Goal: Task Accomplishment & Management: Complete application form

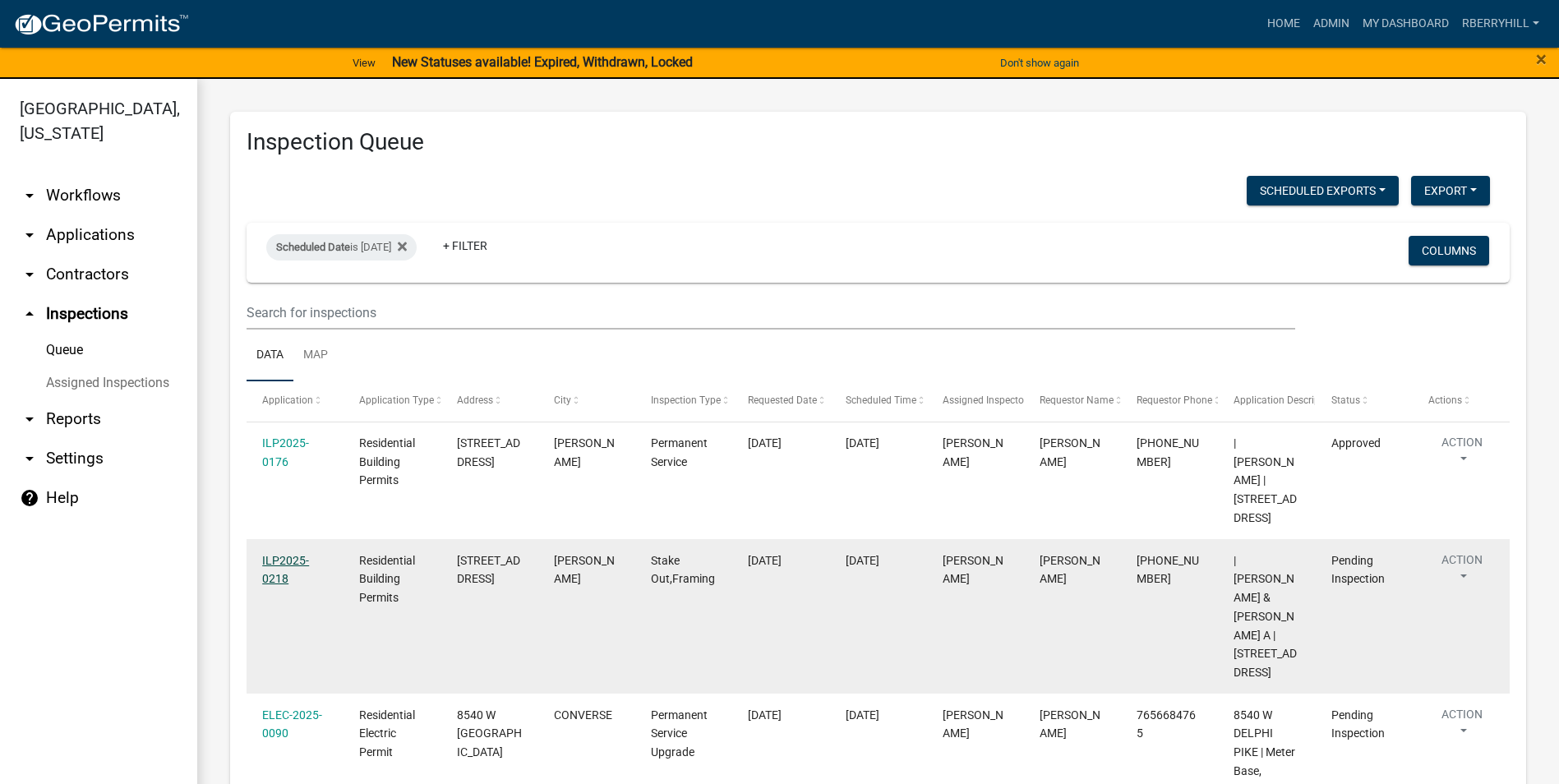
click at [281, 561] on link "ILP2025-0218" at bounding box center [285, 570] width 47 height 32
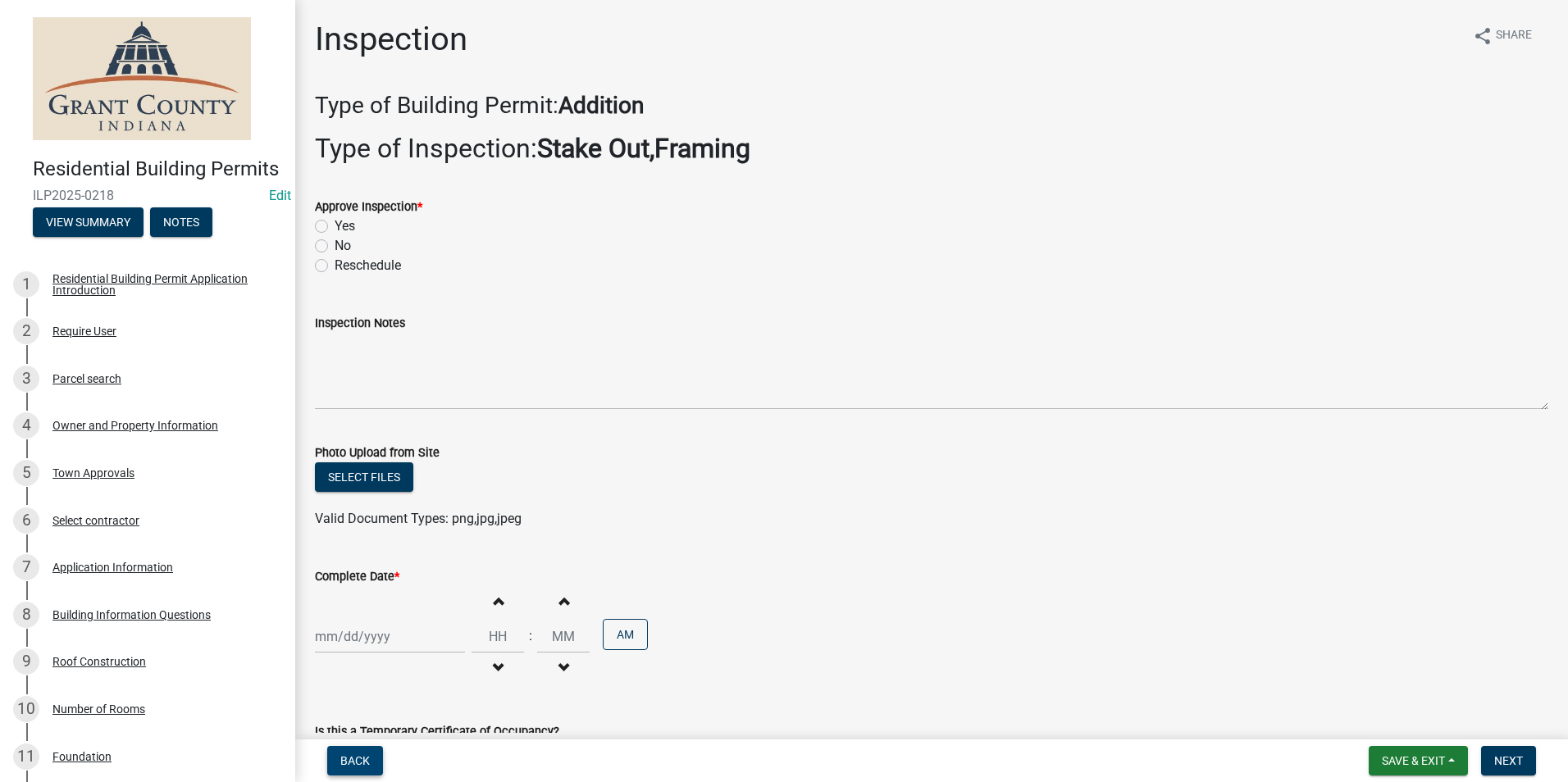
click at [359, 762] on span "Back" at bounding box center [355, 761] width 29 height 13
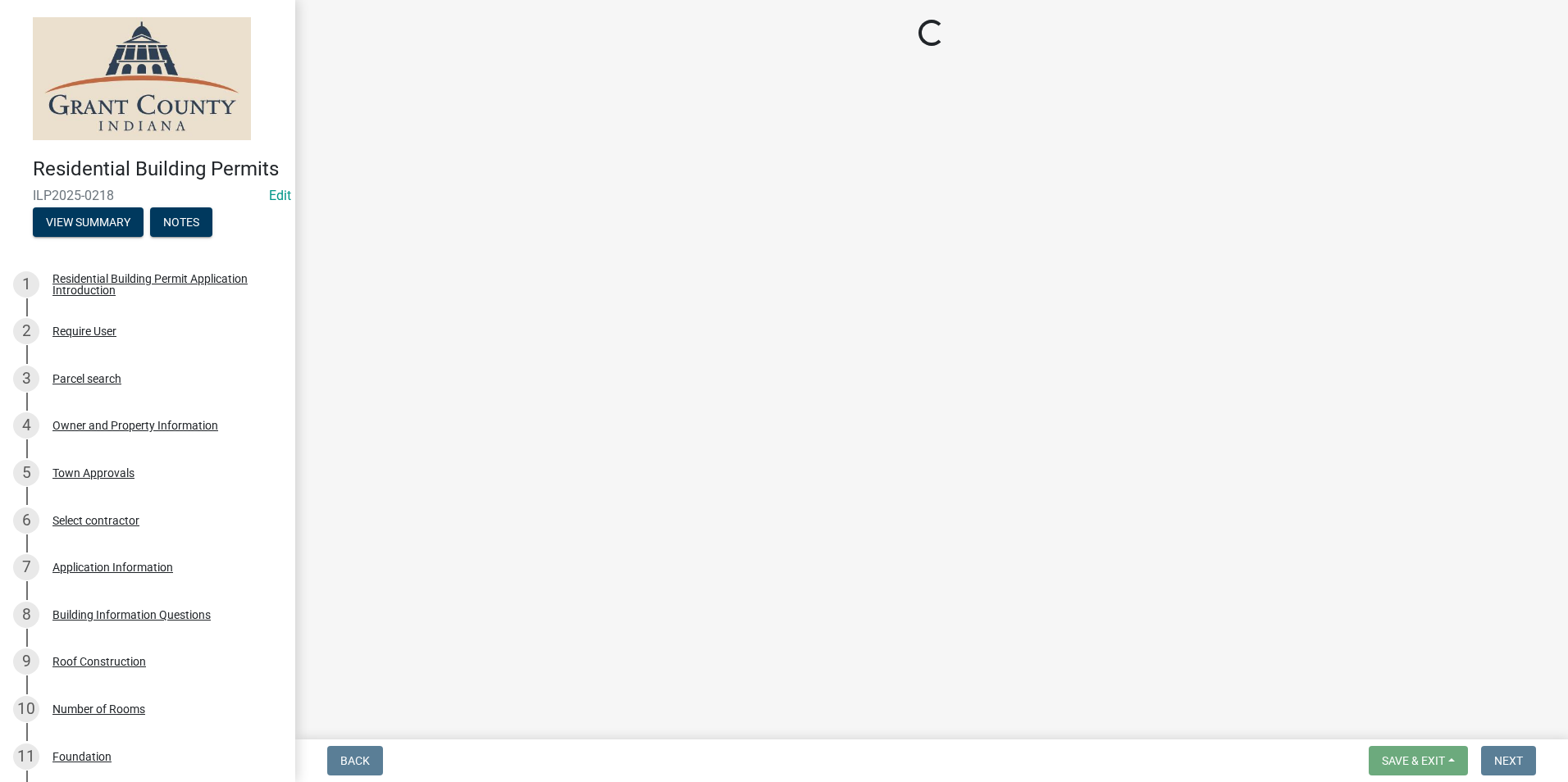
select select "d7f9a44a-d2ea-4d3c-83b3-1aa71c950bd5"
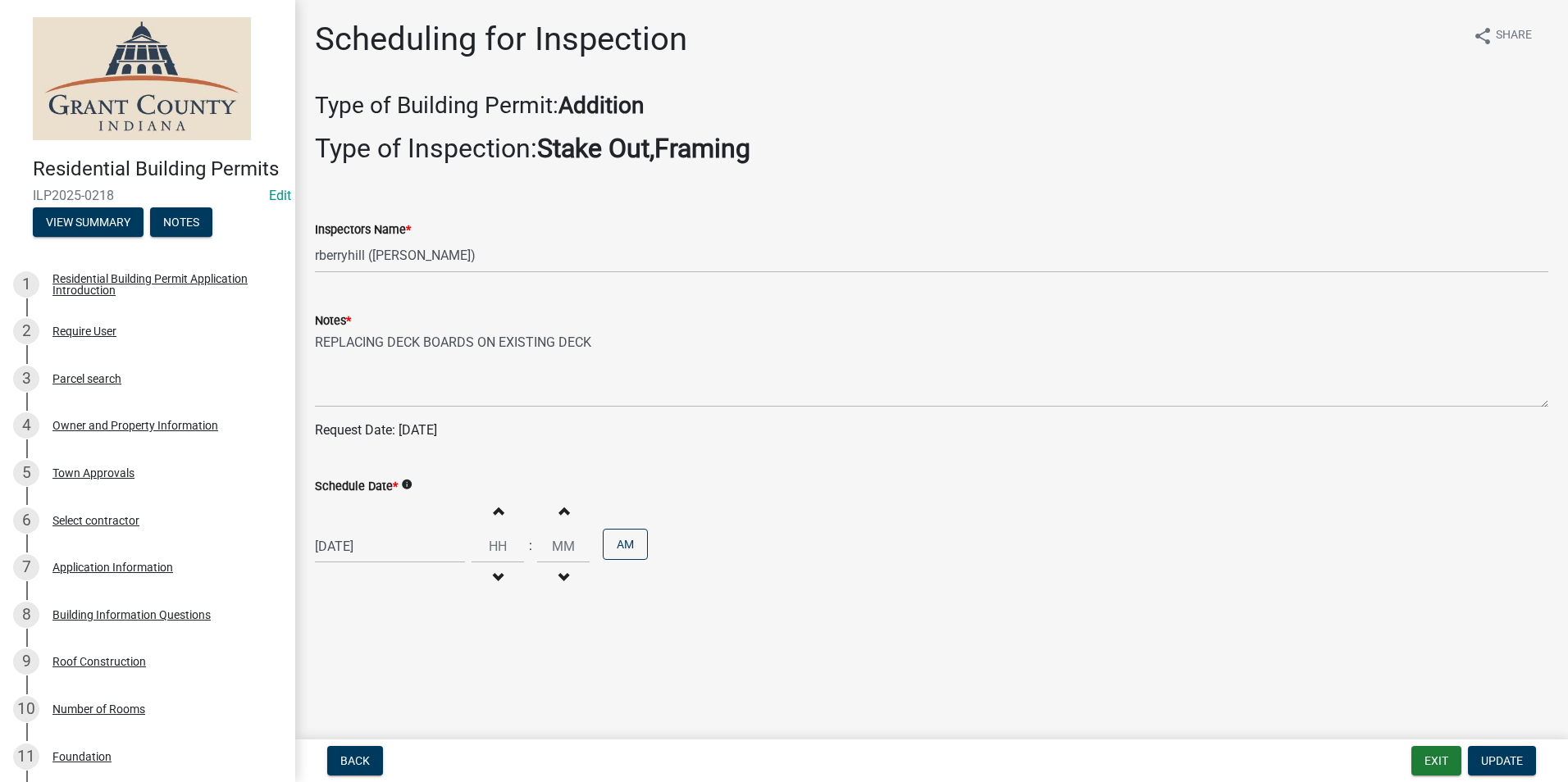
click at [338, 547] on div "[DATE]" at bounding box center [390, 546] width 150 height 34
select select "8"
select select "2025"
click at [410, 457] on div "21" at bounding box center [410, 459] width 26 height 26
type input "[DATE]"
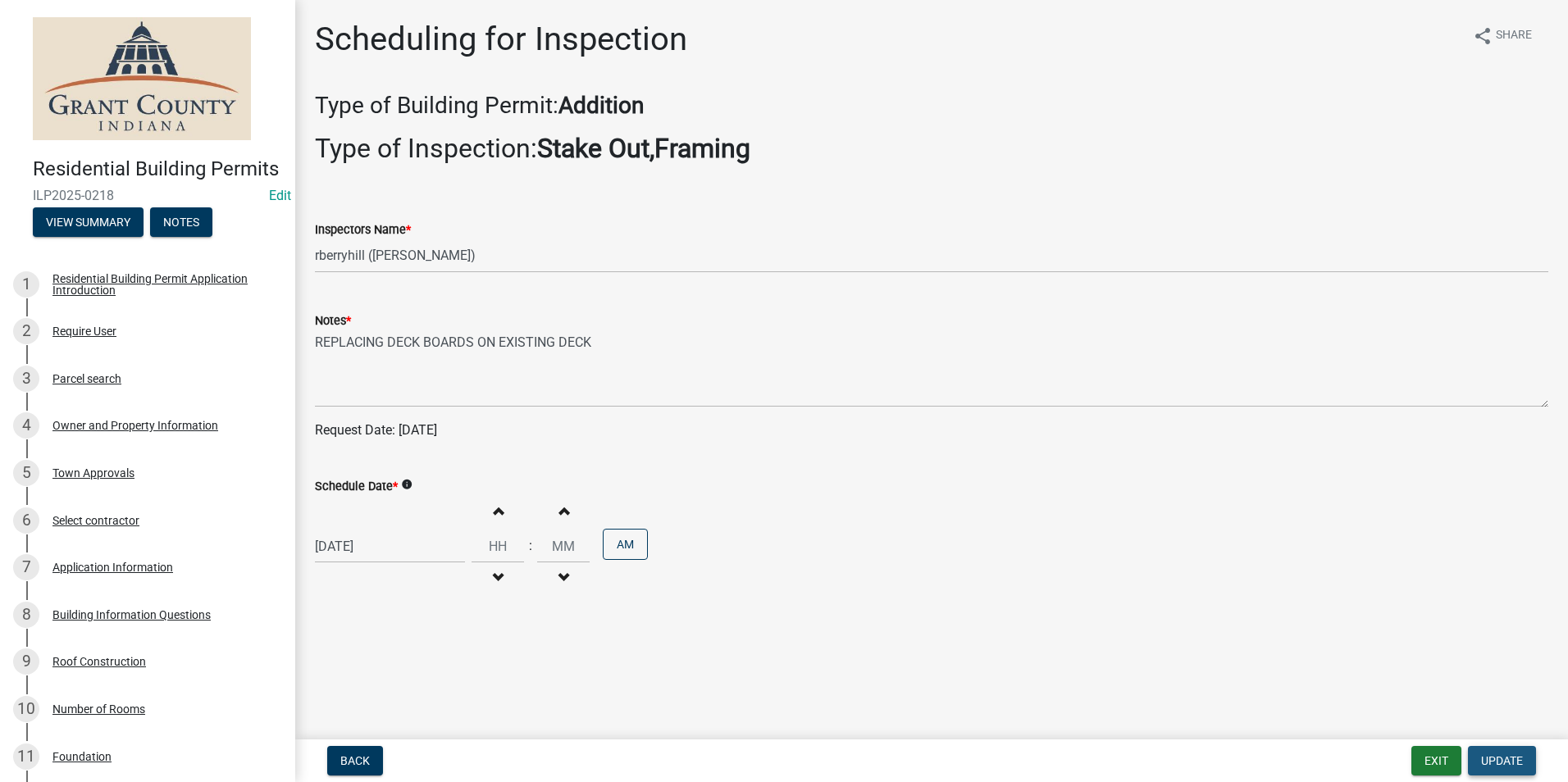
click at [1502, 762] on span "Update" at bounding box center [1501, 761] width 42 height 13
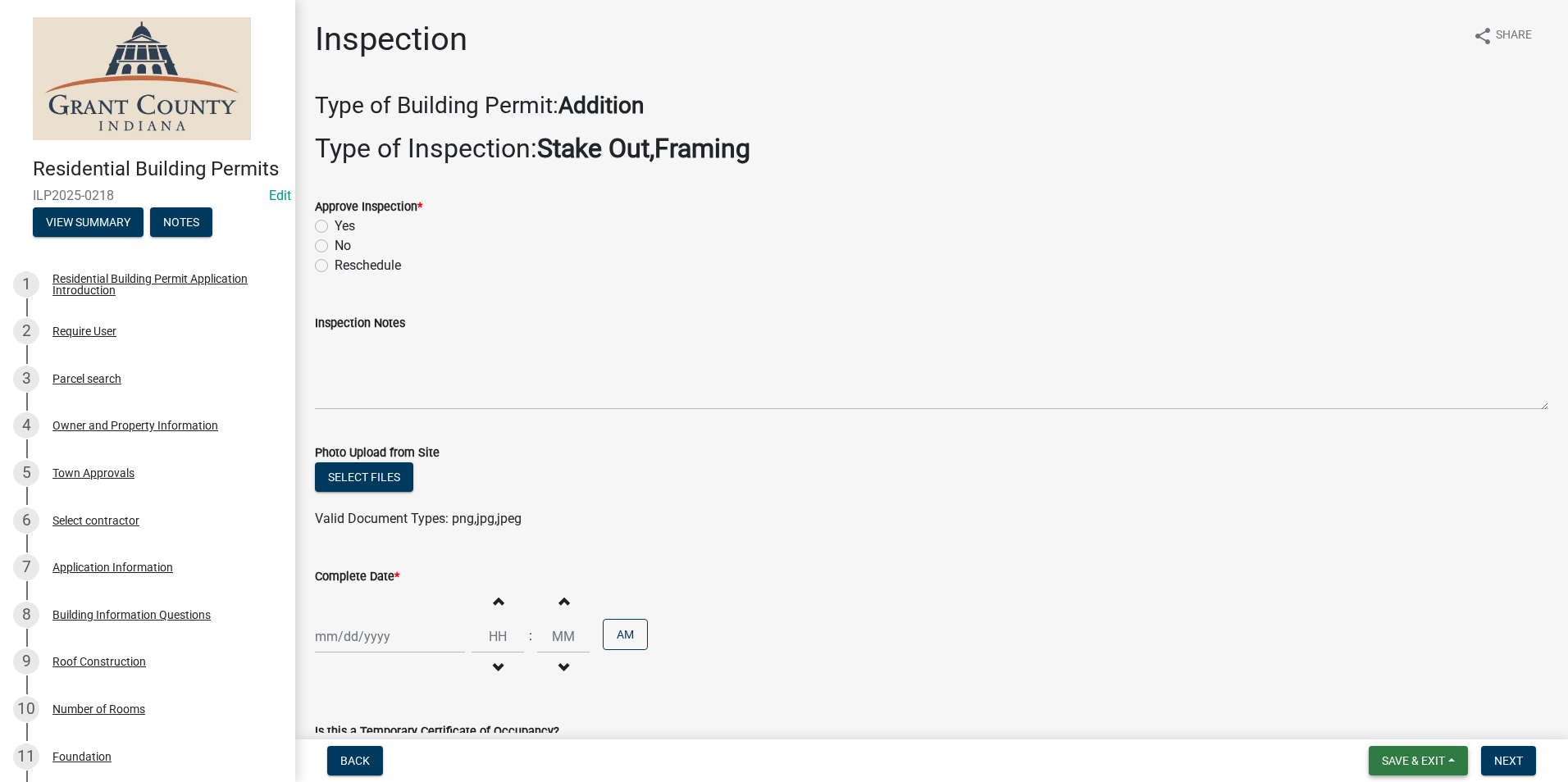
click at [1416, 763] on span "Save & Exit" at bounding box center [1413, 761] width 63 height 13
click at [1381, 712] on button "Save & Exit" at bounding box center [1402, 717] width 131 height 39
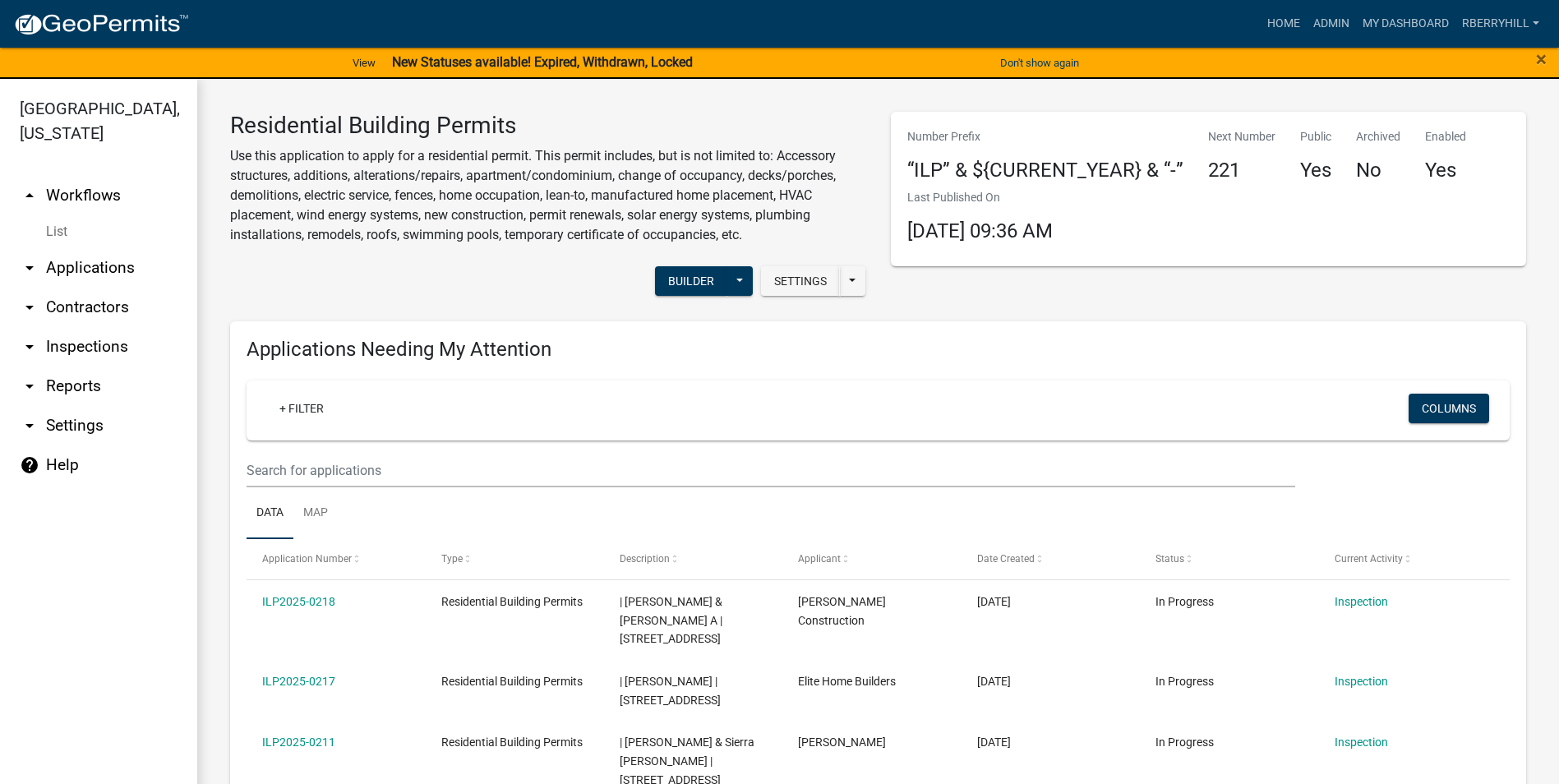
click at [93, 328] on link "arrow_drop_down Inspections" at bounding box center [99, 347] width 198 height 39
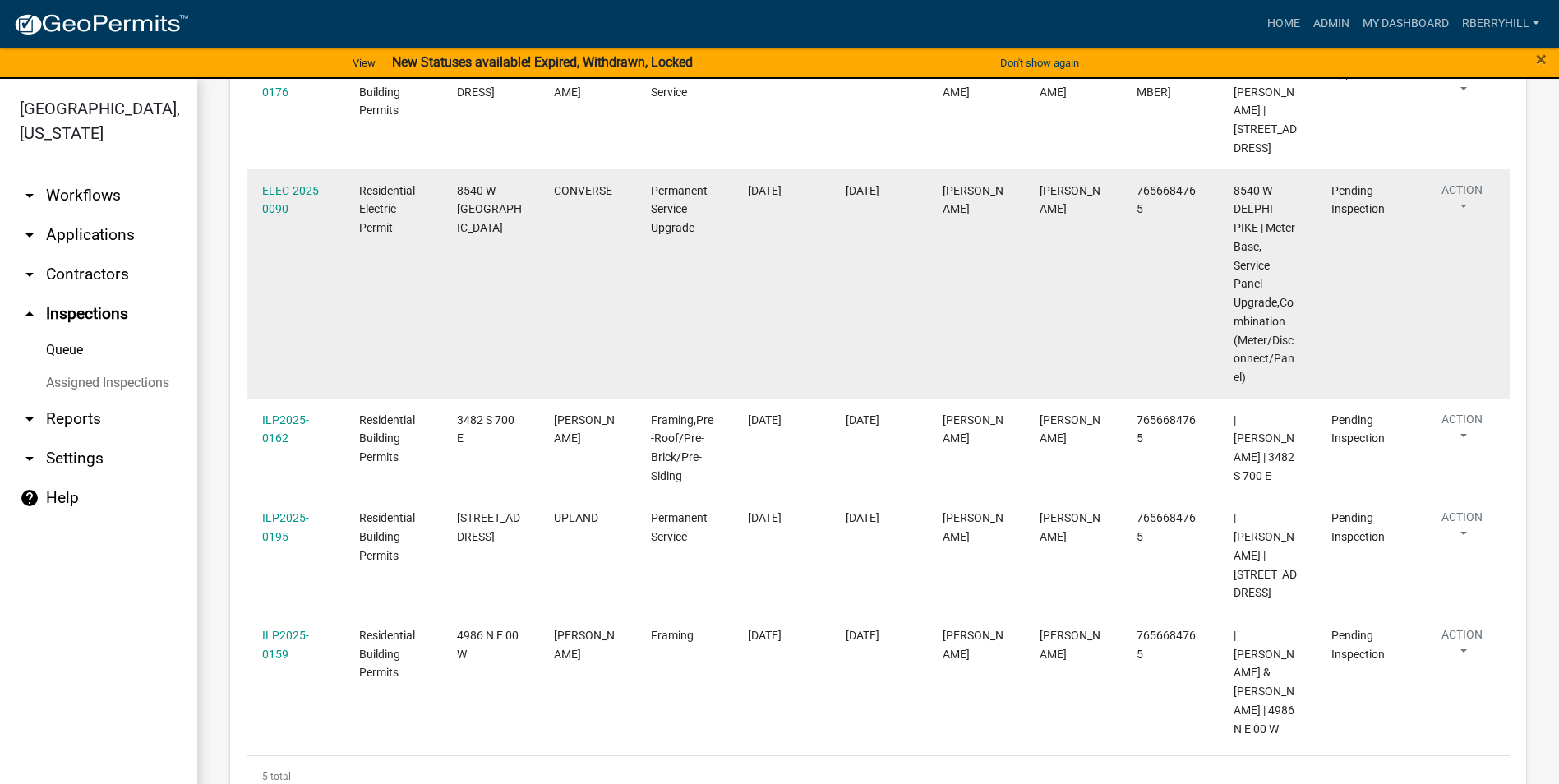
scroll to position [392, 0]
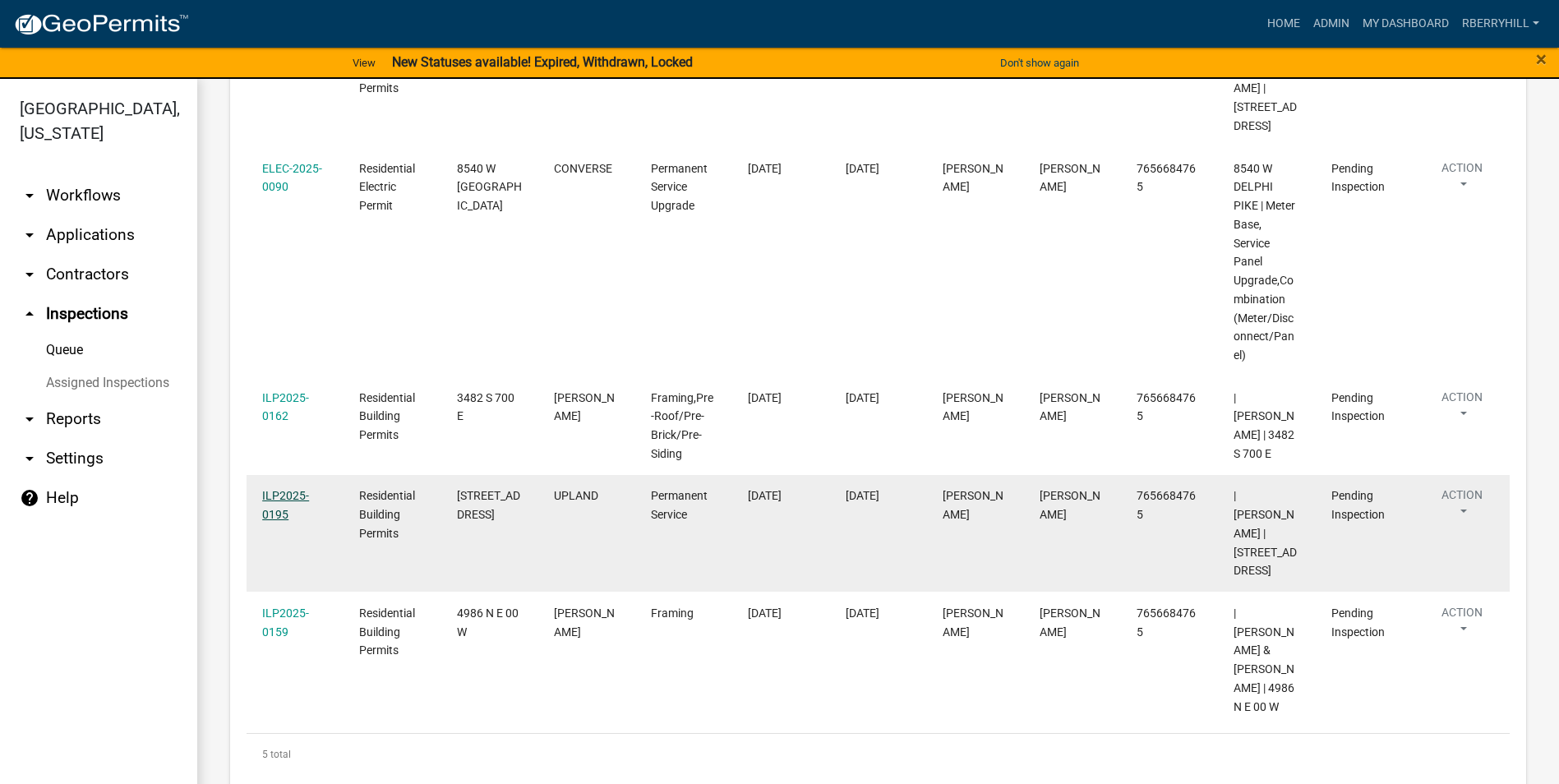
click at [287, 494] on link "ILP2025-0195" at bounding box center [285, 505] width 47 height 32
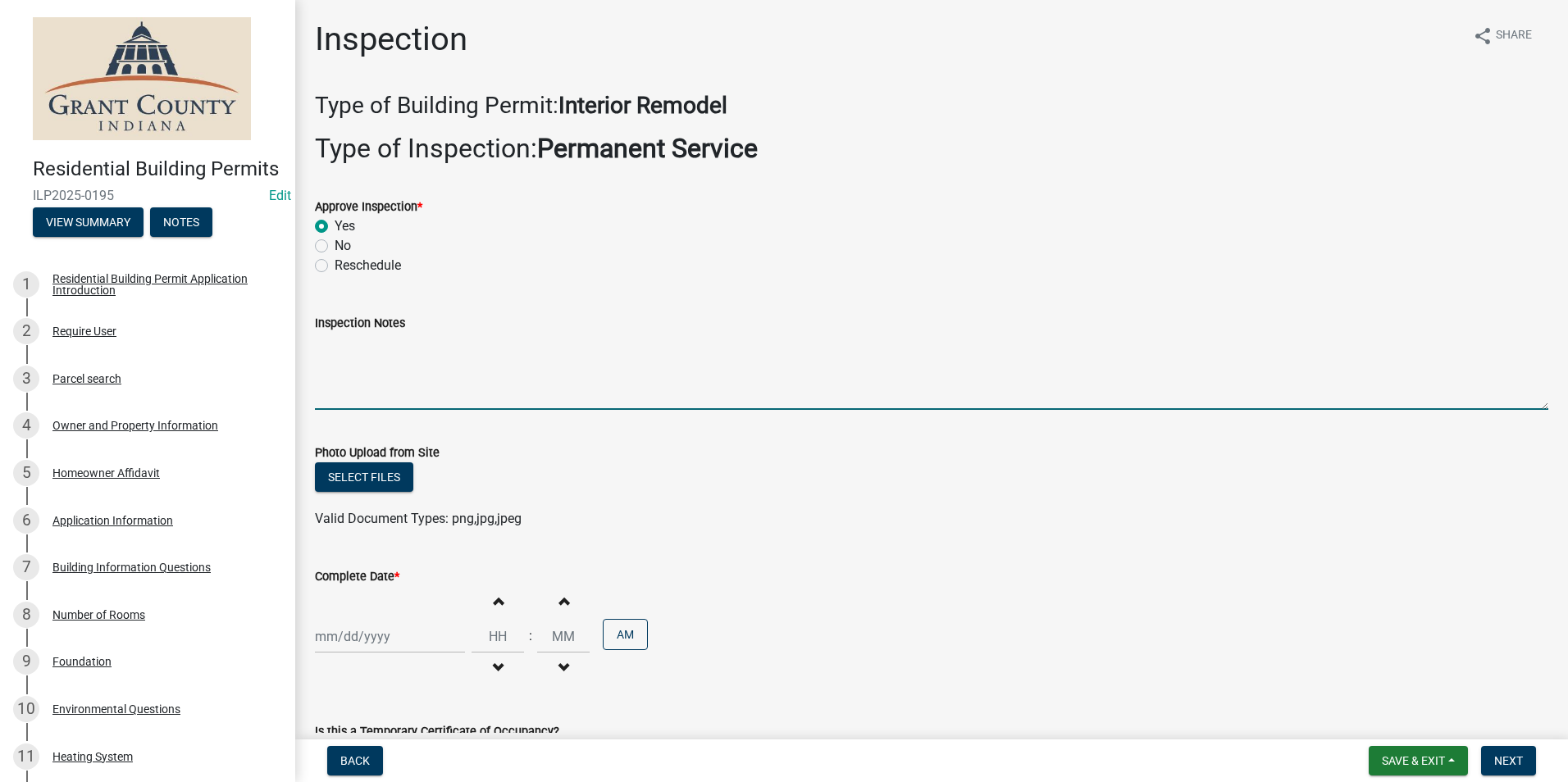
click at [325, 380] on textarea "Inspection Notes" at bounding box center [931, 371] width 1233 height 77
click at [319, 346] on textarea "Inspection Notes" at bounding box center [931, 371] width 1233 height 77
type textarea "Meter base disconnect combo, 2 ground rods with 1 continuous wire. AEP emailed."
select select "8"
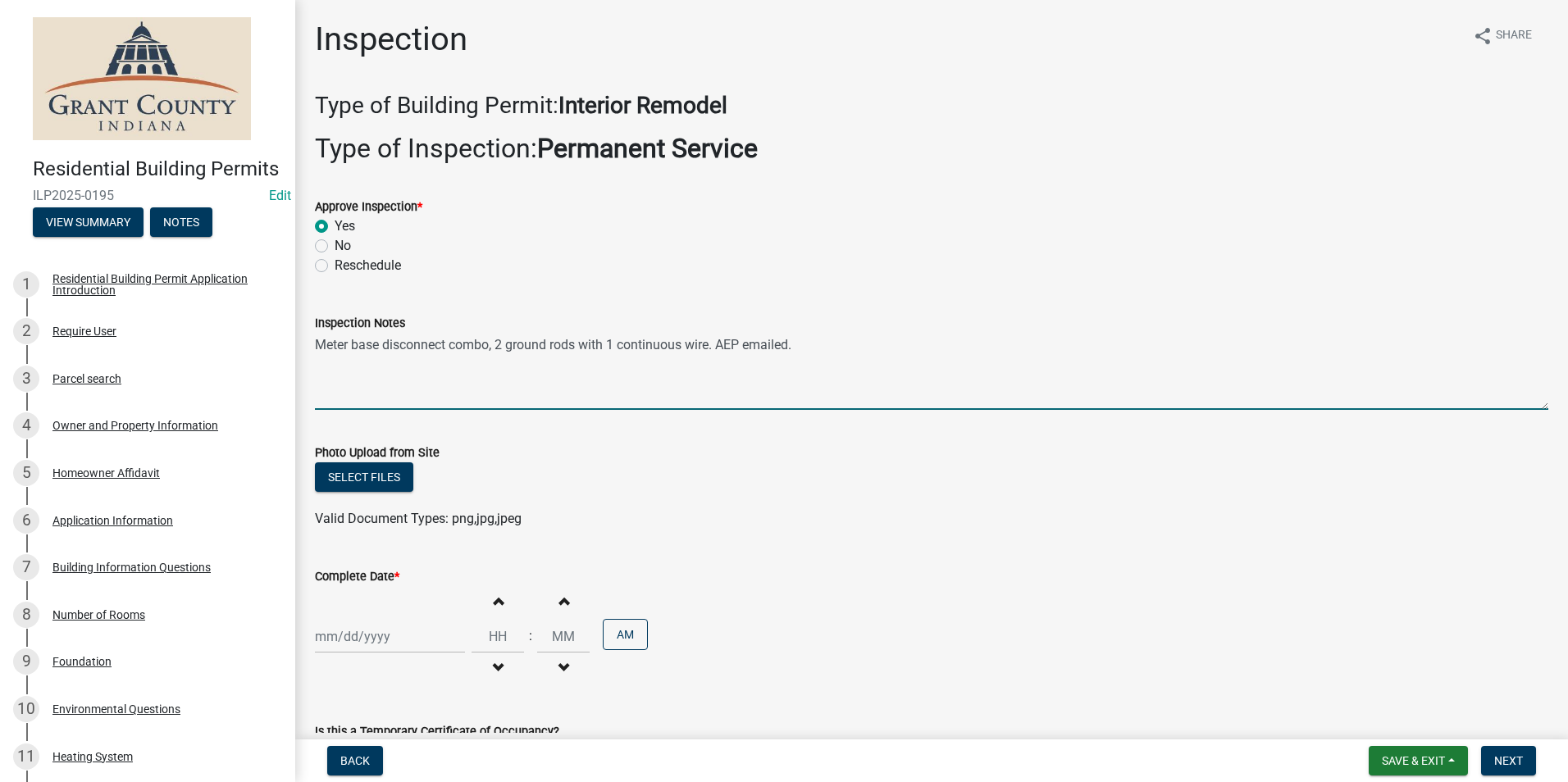
select select "2025"
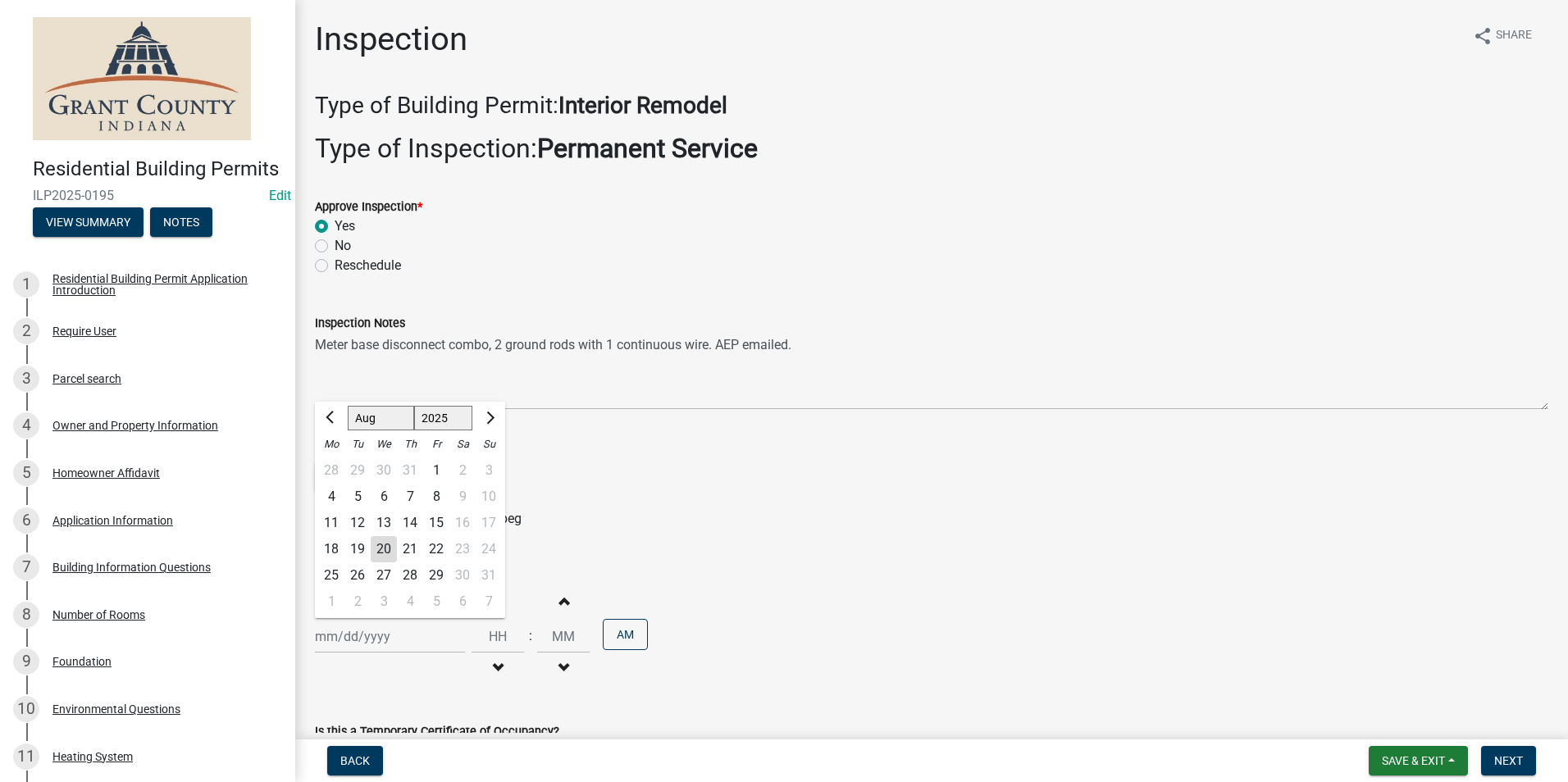
click at [366, 641] on div "Jan Feb Mar Apr May Jun Jul Aug Sep Oct Nov Dec 1525 1526 1527 1528 1529 1530 1…" at bounding box center [390, 636] width 150 height 34
click at [383, 547] on div "20" at bounding box center [383, 549] width 26 height 26
type input "[DATE]"
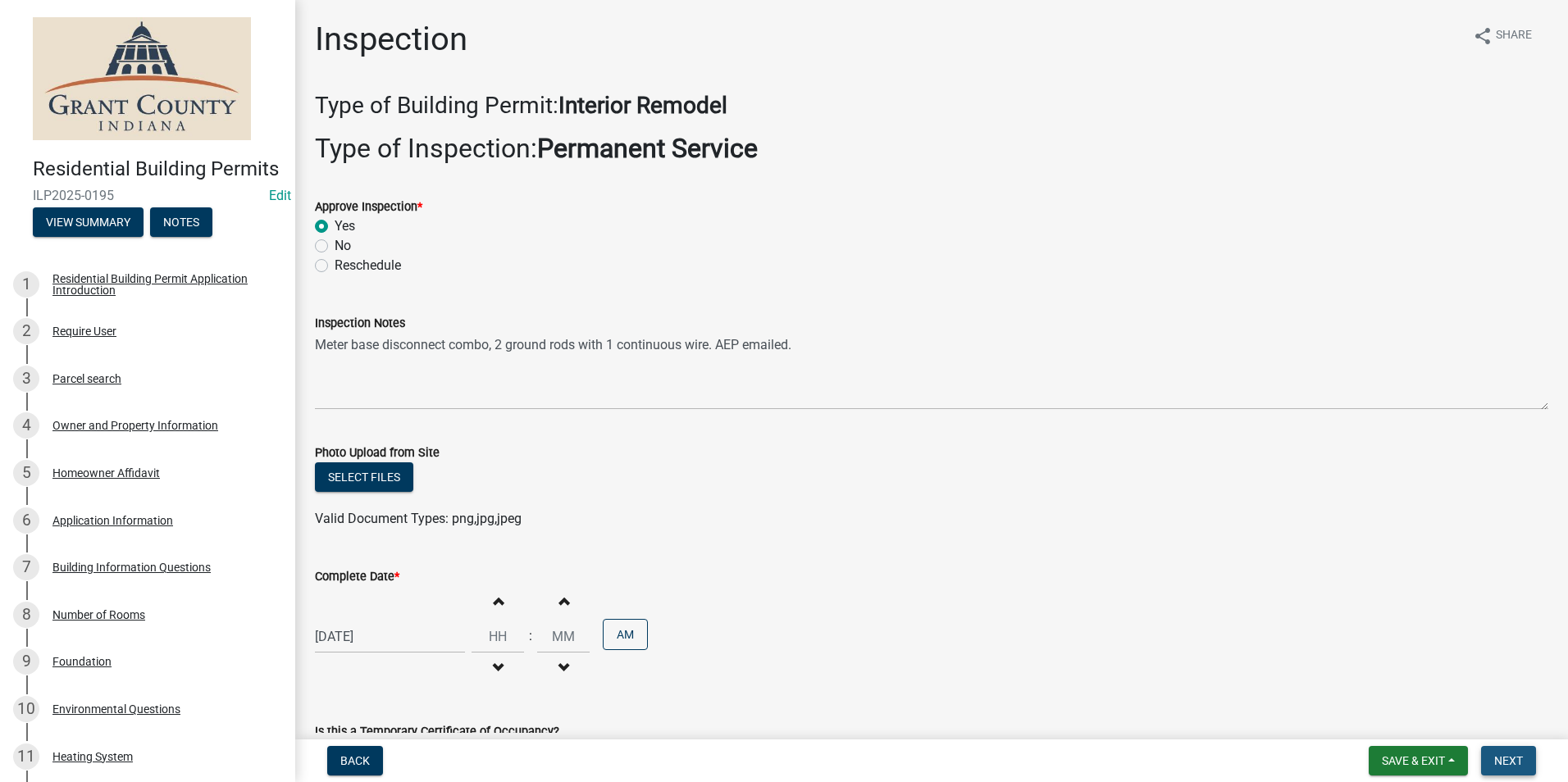
click at [1511, 766] on span "Next" at bounding box center [1508, 761] width 28 height 13
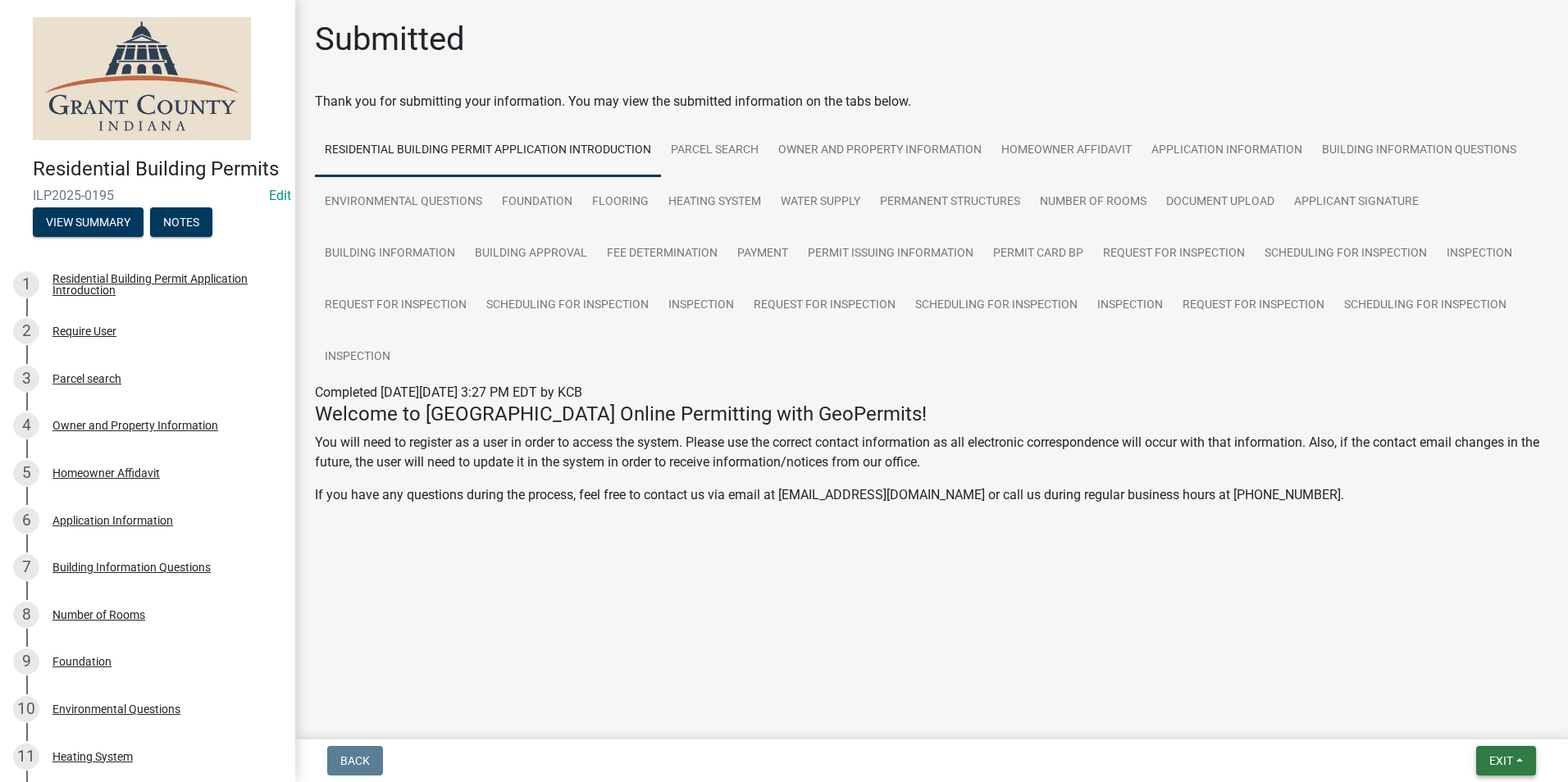
click at [1483, 755] on button "Exit" at bounding box center [1506, 761] width 60 height 29
click at [1469, 736] on button "Save & Exit" at bounding box center [1470, 717] width 131 height 39
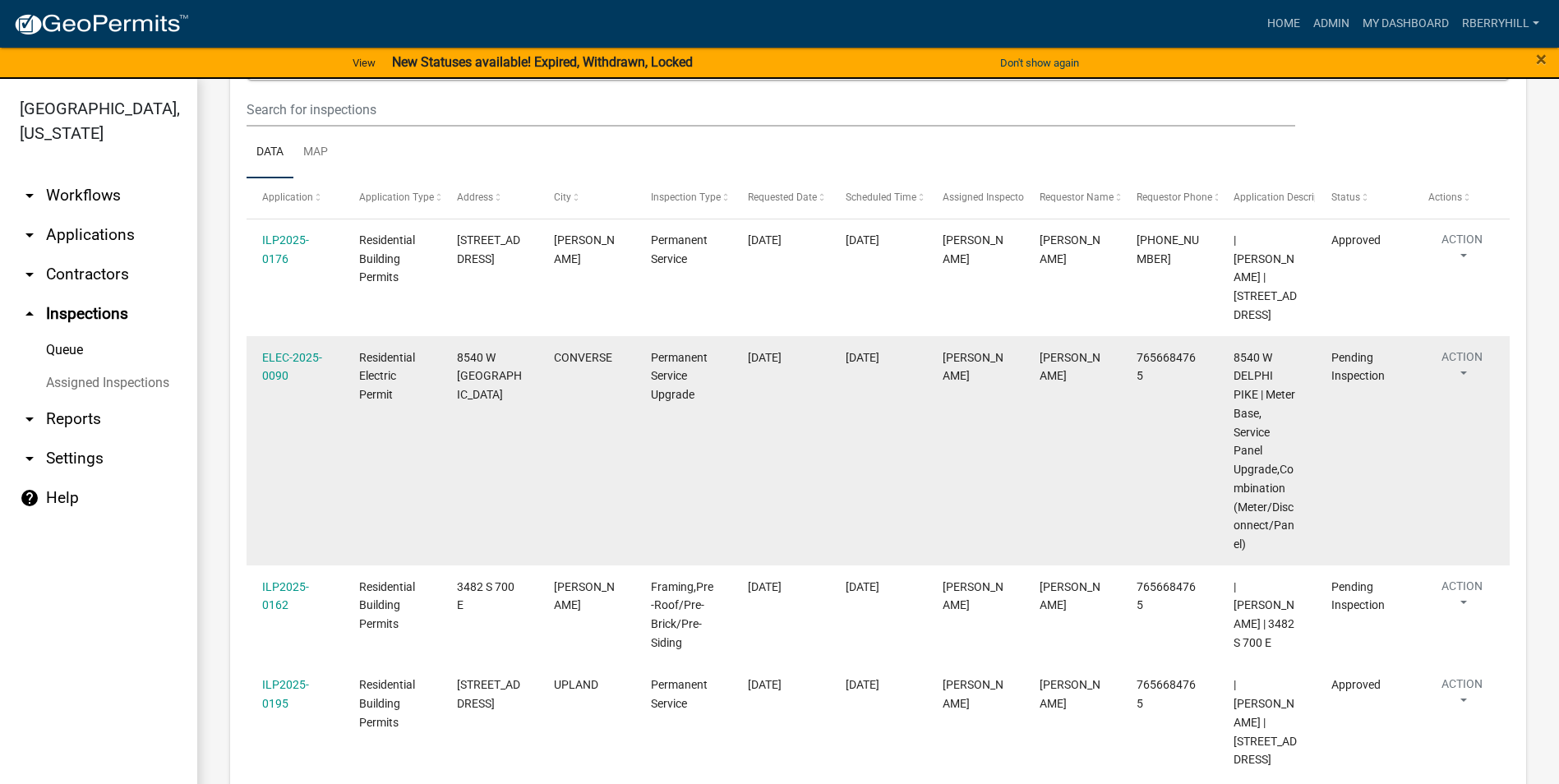
scroll to position [392, 0]
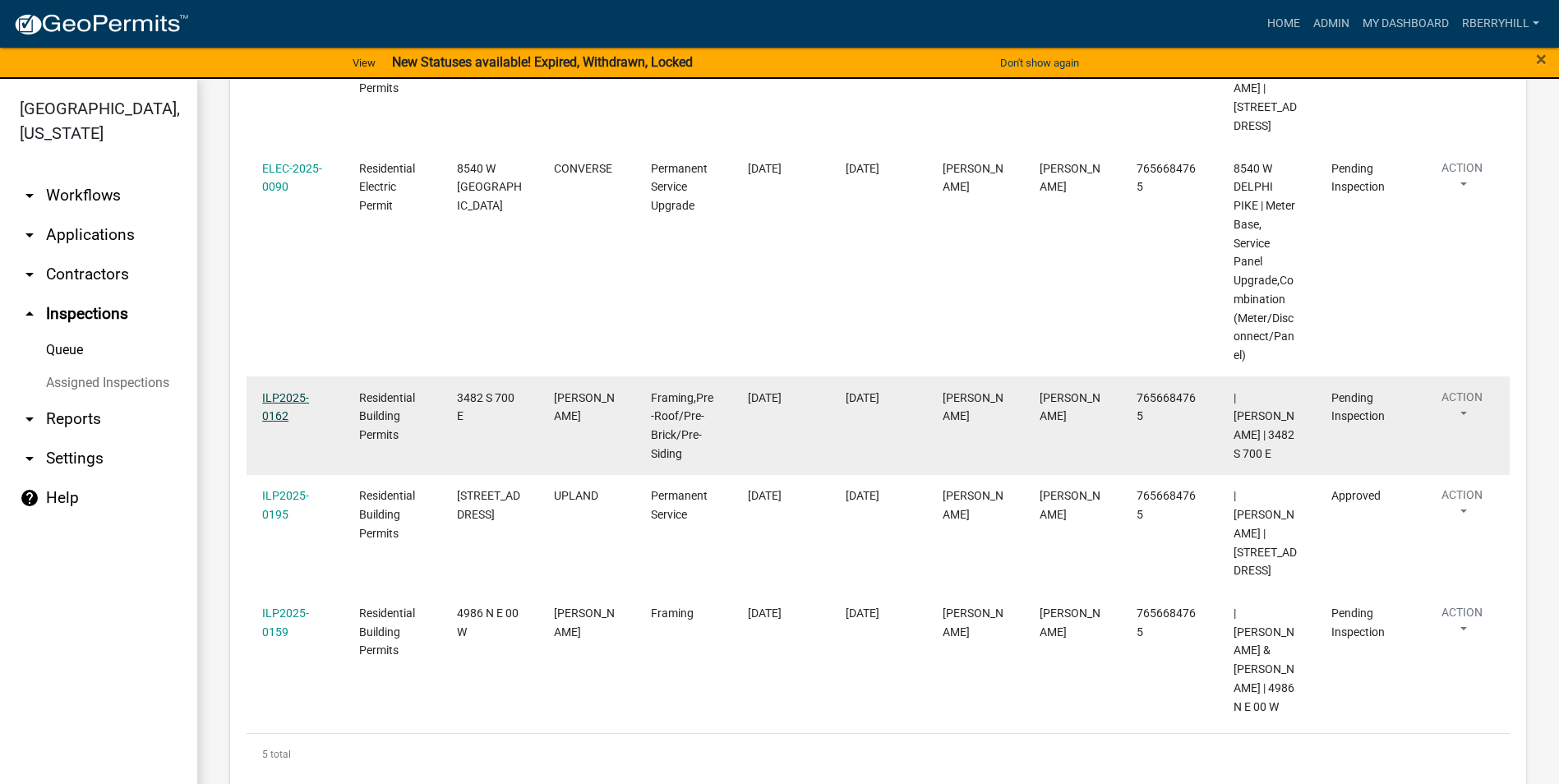
click at [287, 401] on link "ILP2025-0162" at bounding box center [285, 407] width 47 height 32
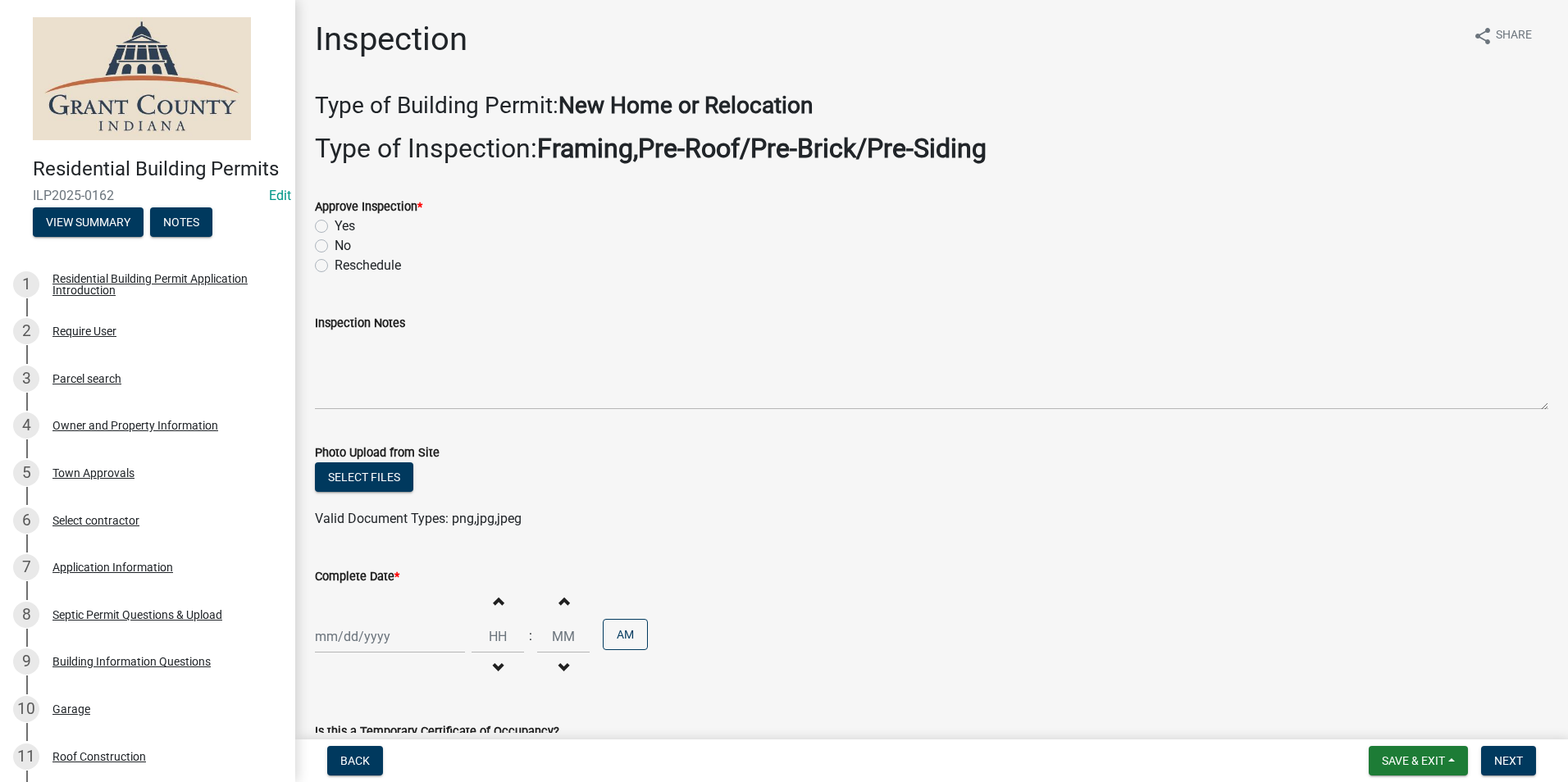
click at [335, 228] on label "Yes" at bounding box center [345, 226] width 20 height 20
click at [335, 227] on input "Yes" at bounding box center [340, 222] width 11 height 11
radio input "true"
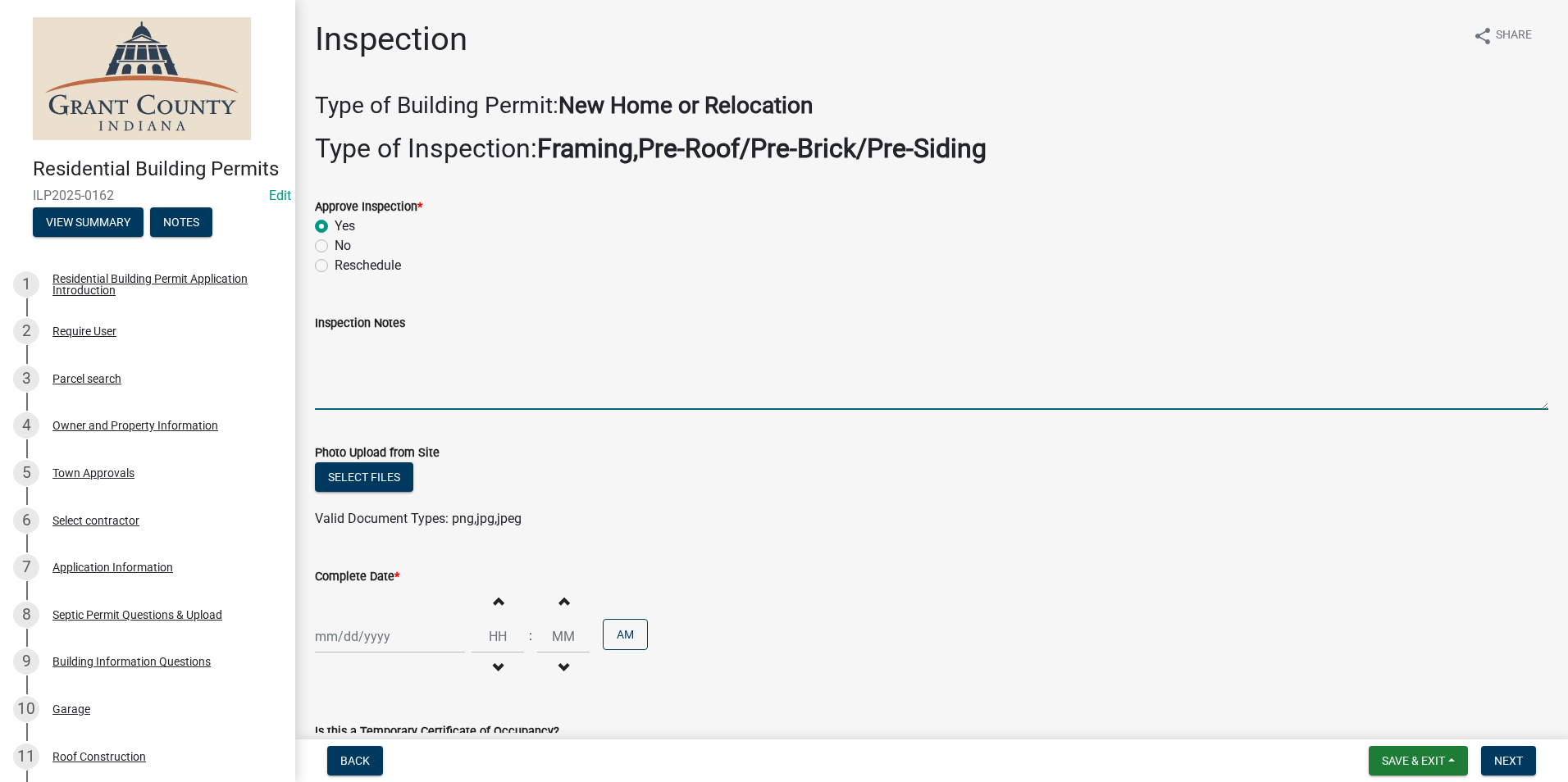
click at [325, 350] on textarea "Inspection Notes" at bounding box center [931, 371] width 1233 height 77
click at [555, 351] on textarea "Snow and ice shield, synthetic felt. housewrap and window tape." at bounding box center [931, 371] width 1233 height 77
click at [717, 340] on textarea "Snow and ice shield, synthetic felt. house wrap and window tape." at bounding box center [931, 371] width 1233 height 77
type textarea "Snow and ice shield, synthetic felt. house wrap and window tape. Framing exceed…"
click at [374, 641] on div at bounding box center [390, 636] width 150 height 34
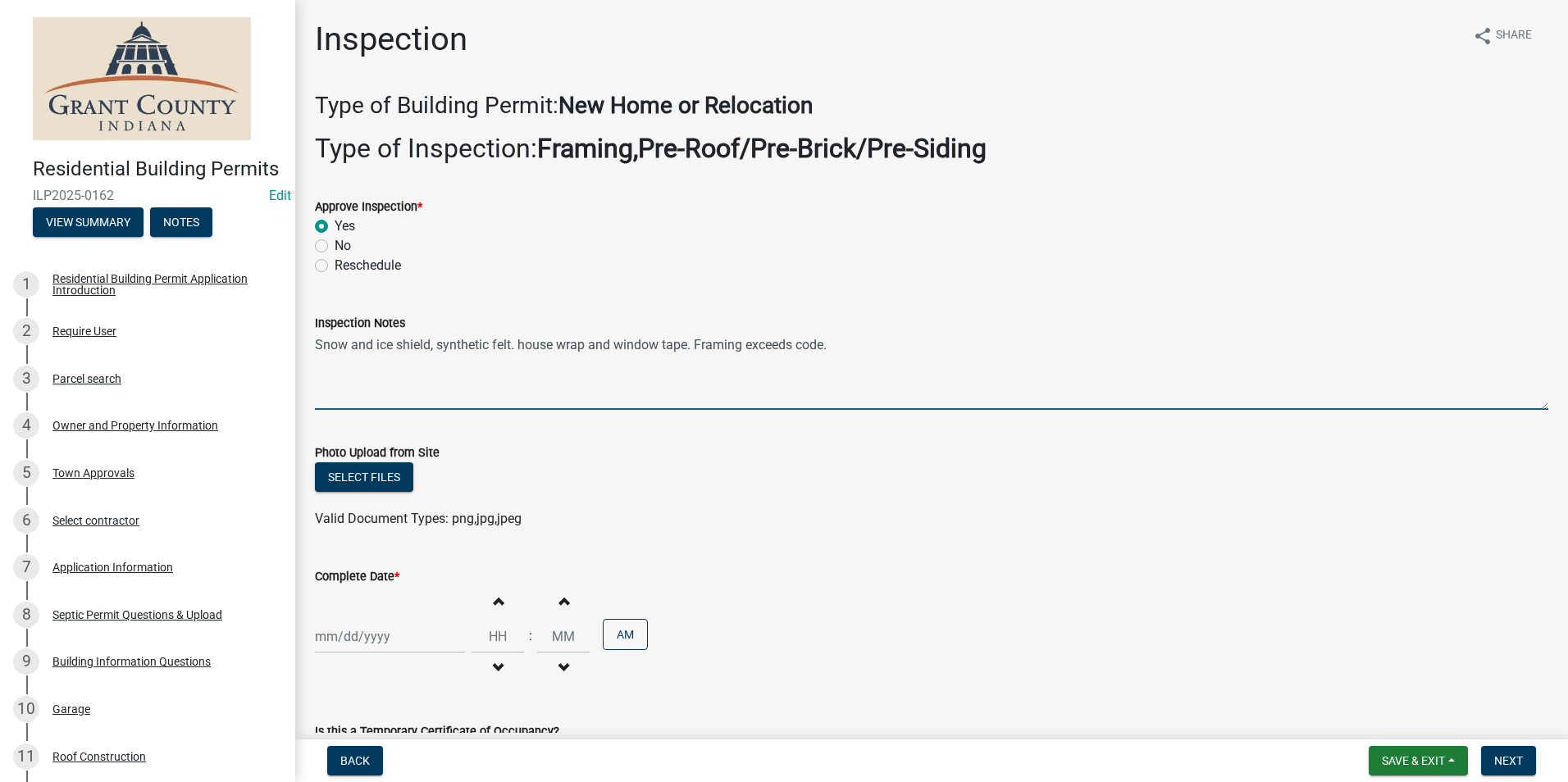
select select "8"
select select "2025"
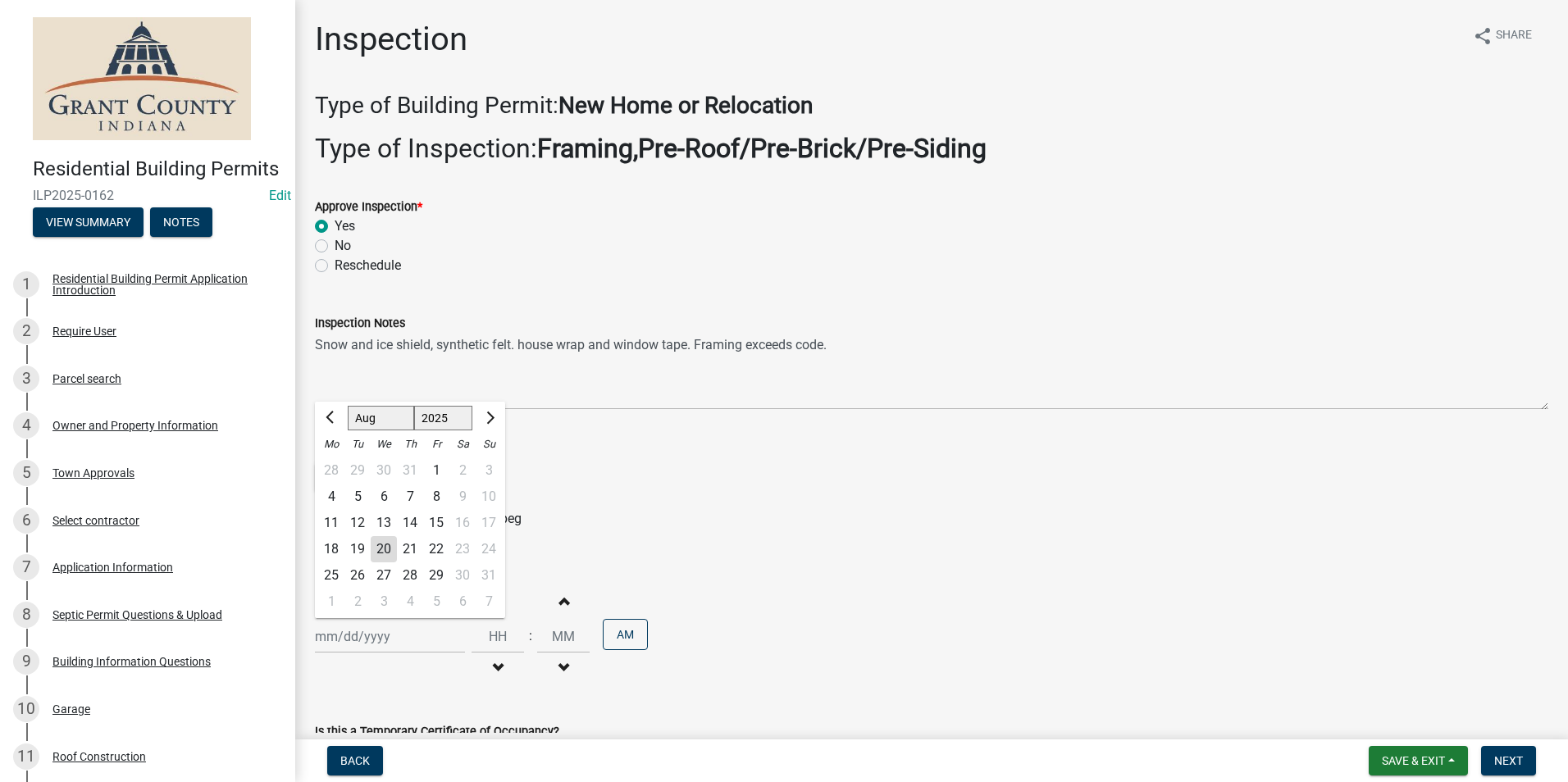
click at [380, 545] on div "20" at bounding box center [383, 549] width 26 height 26
type input "[DATE]"
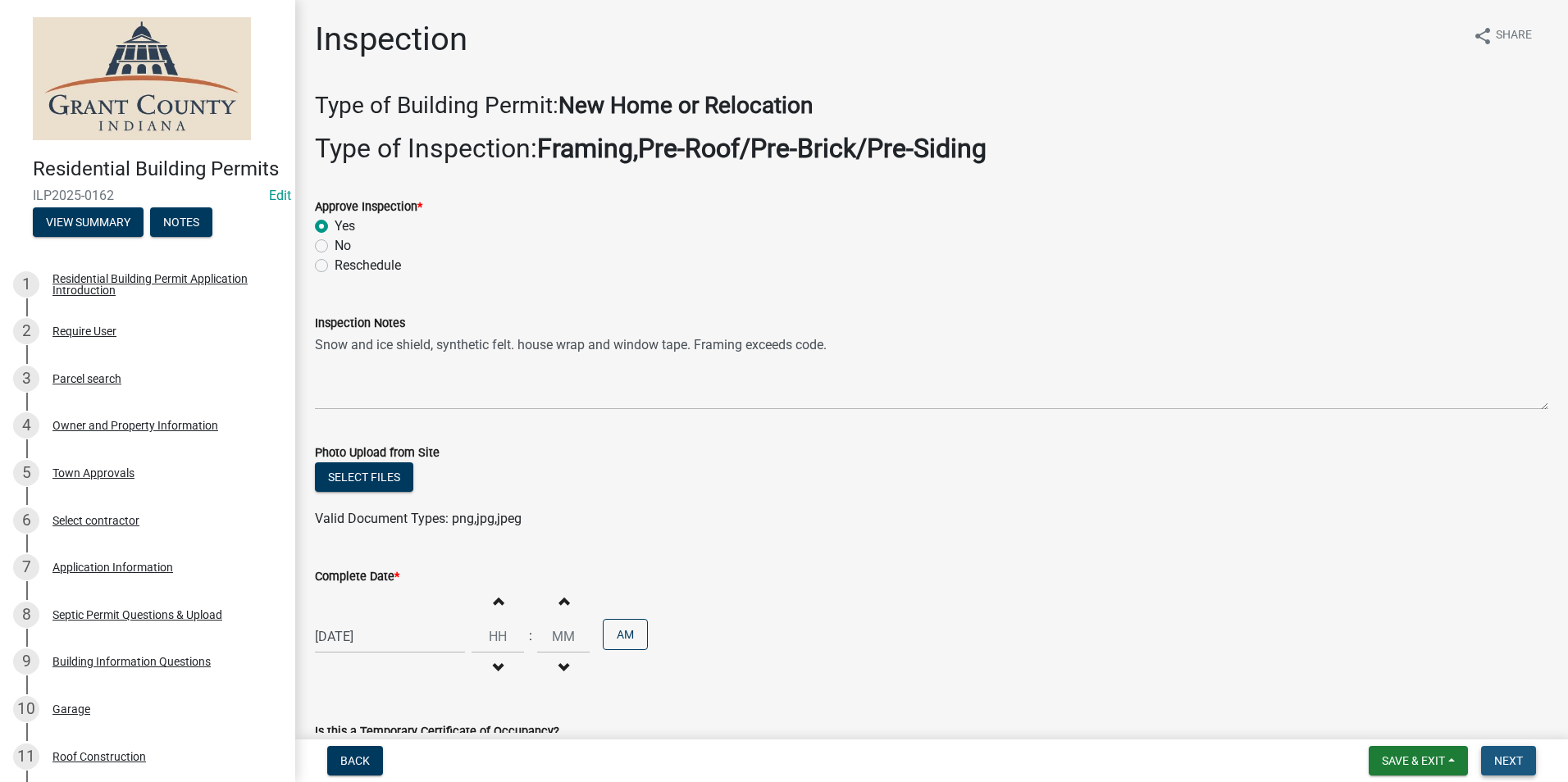
click at [1501, 755] on span "Next" at bounding box center [1508, 761] width 28 height 13
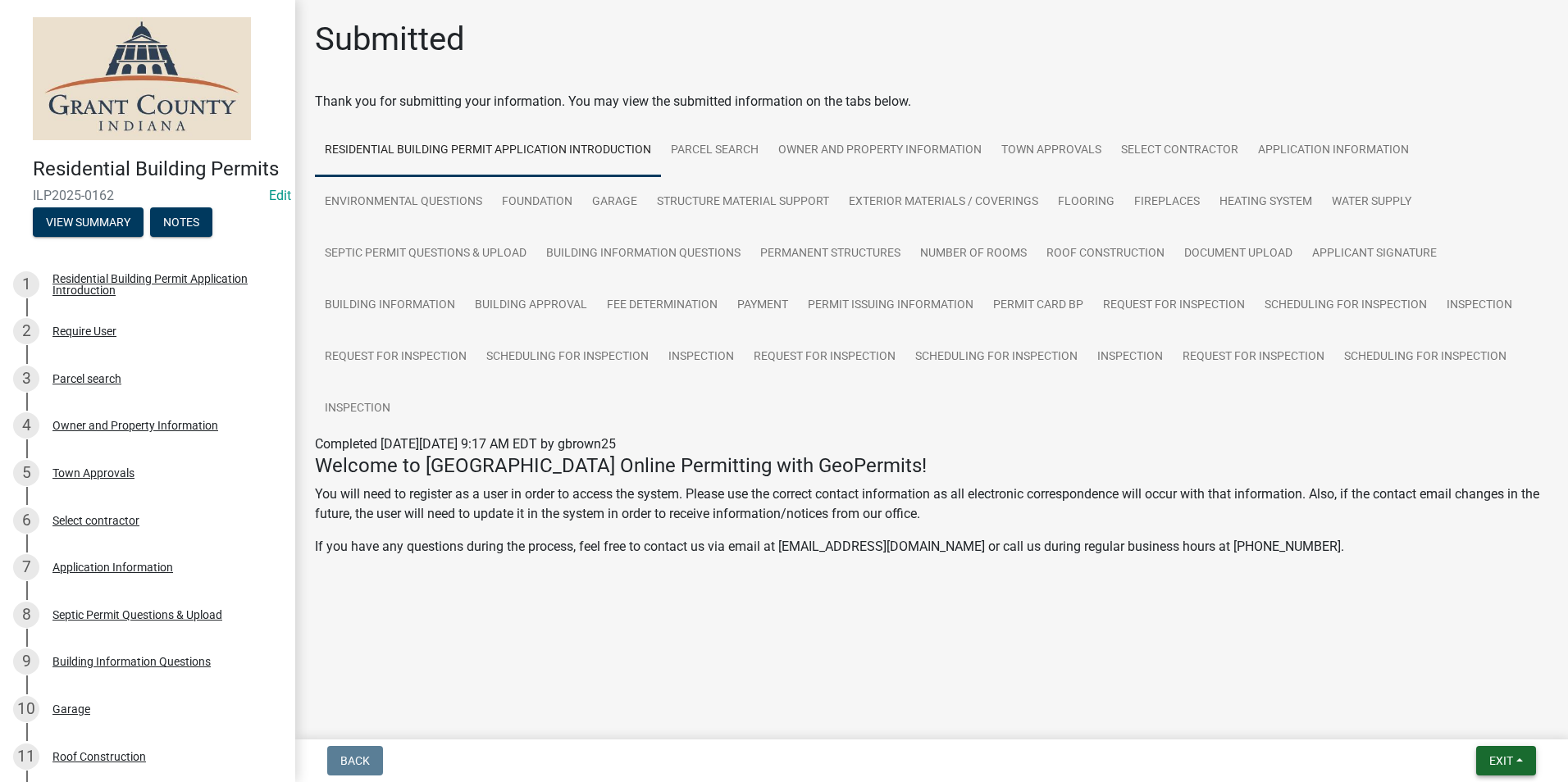
click at [1489, 756] on span "Exit" at bounding box center [1500, 761] width 24 height 13
click at [1465, 729] on button "Save & Exit" at bounding box center [1470, 717] width 131 height 39
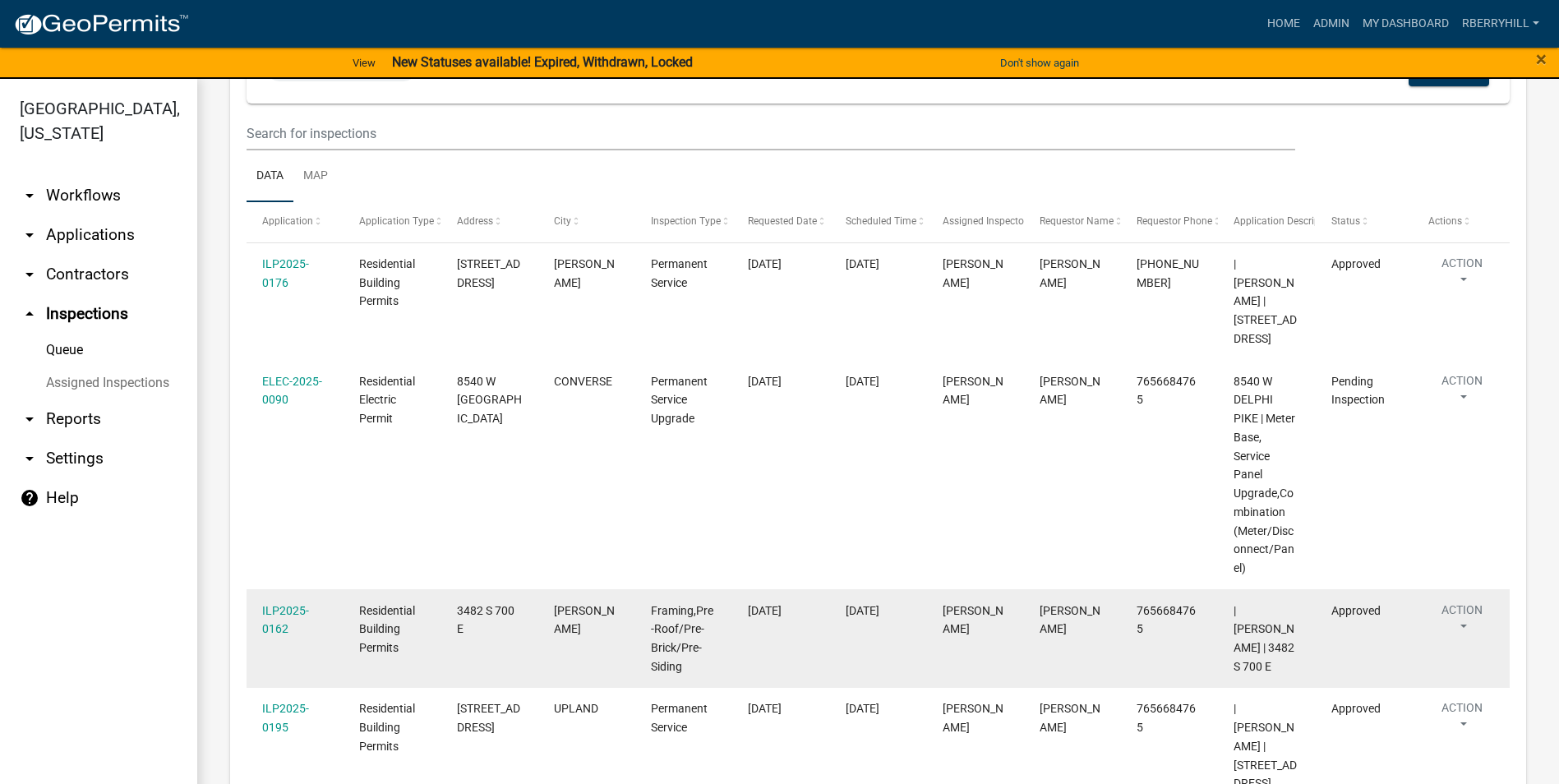
scroll to position [392, 0]
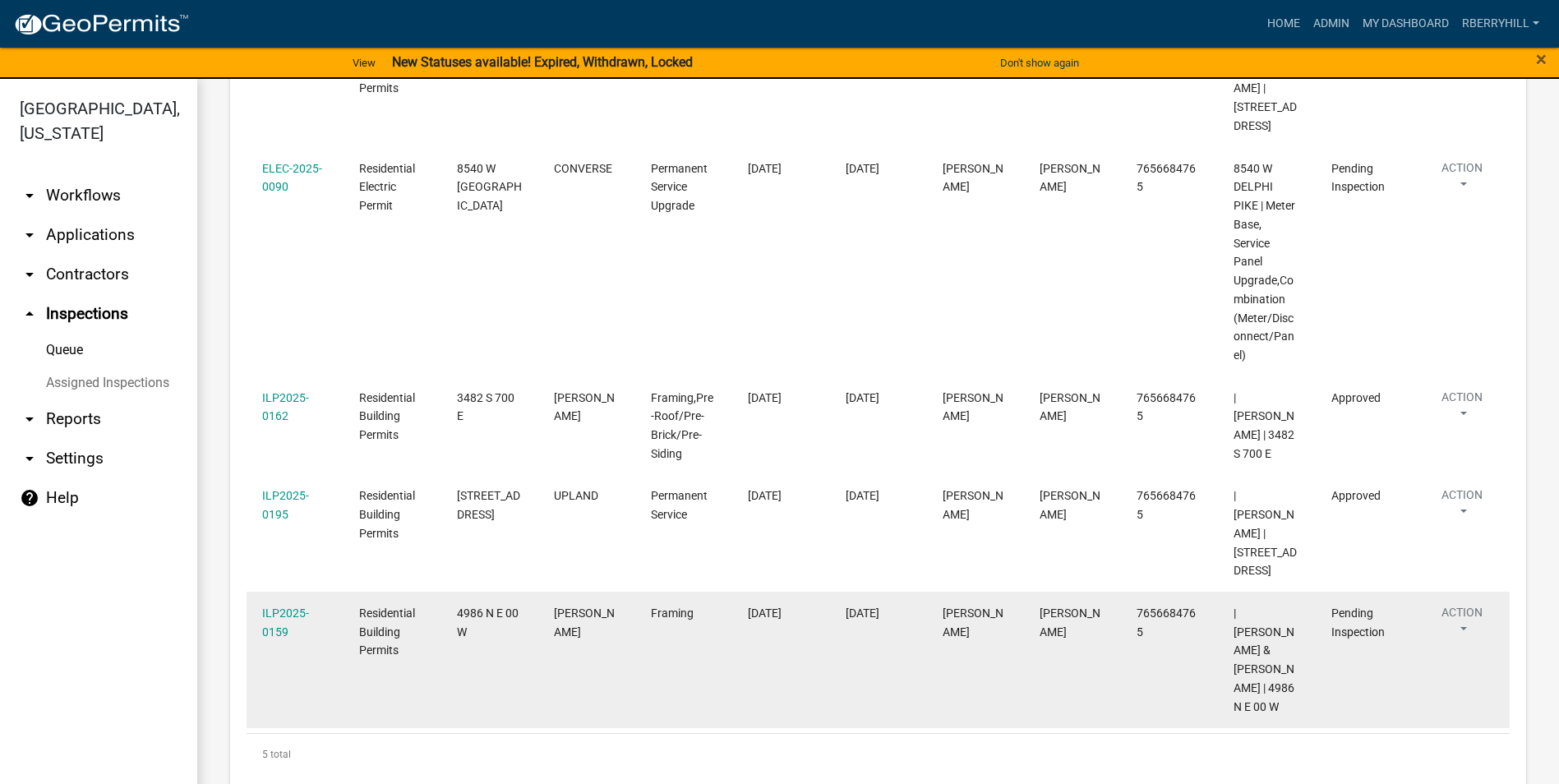
click at [283, 607] on link "ILP2025-0159" at bounding box center [285, 622] width 47 height 32
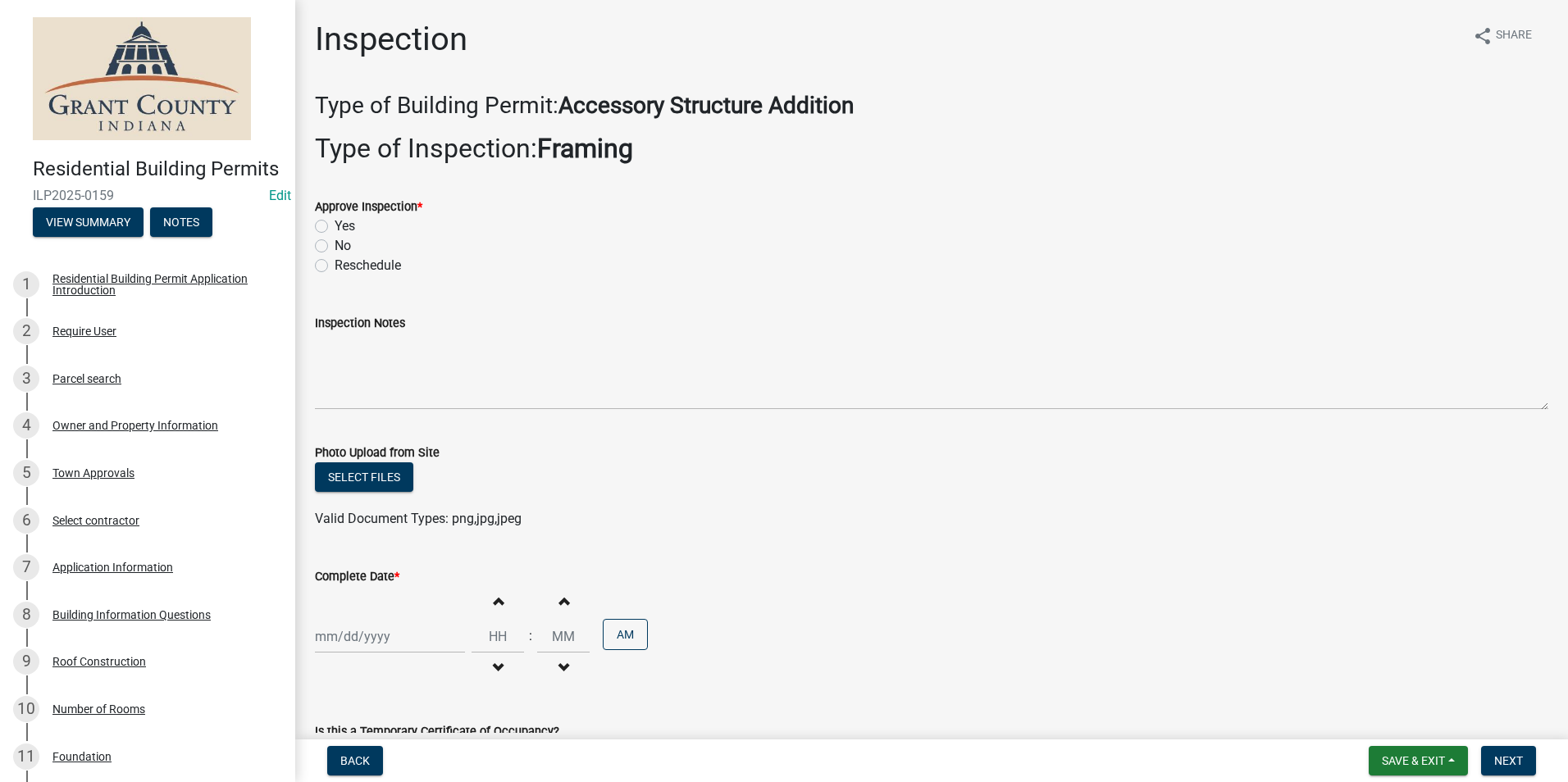
click at [335, 227] on label "Yes" at bounding box center [345, 226] width 20 height 20
click at [335, 227] on input "Yes" at bounding box center [340, 222] width 11 height 11
radio input "true"
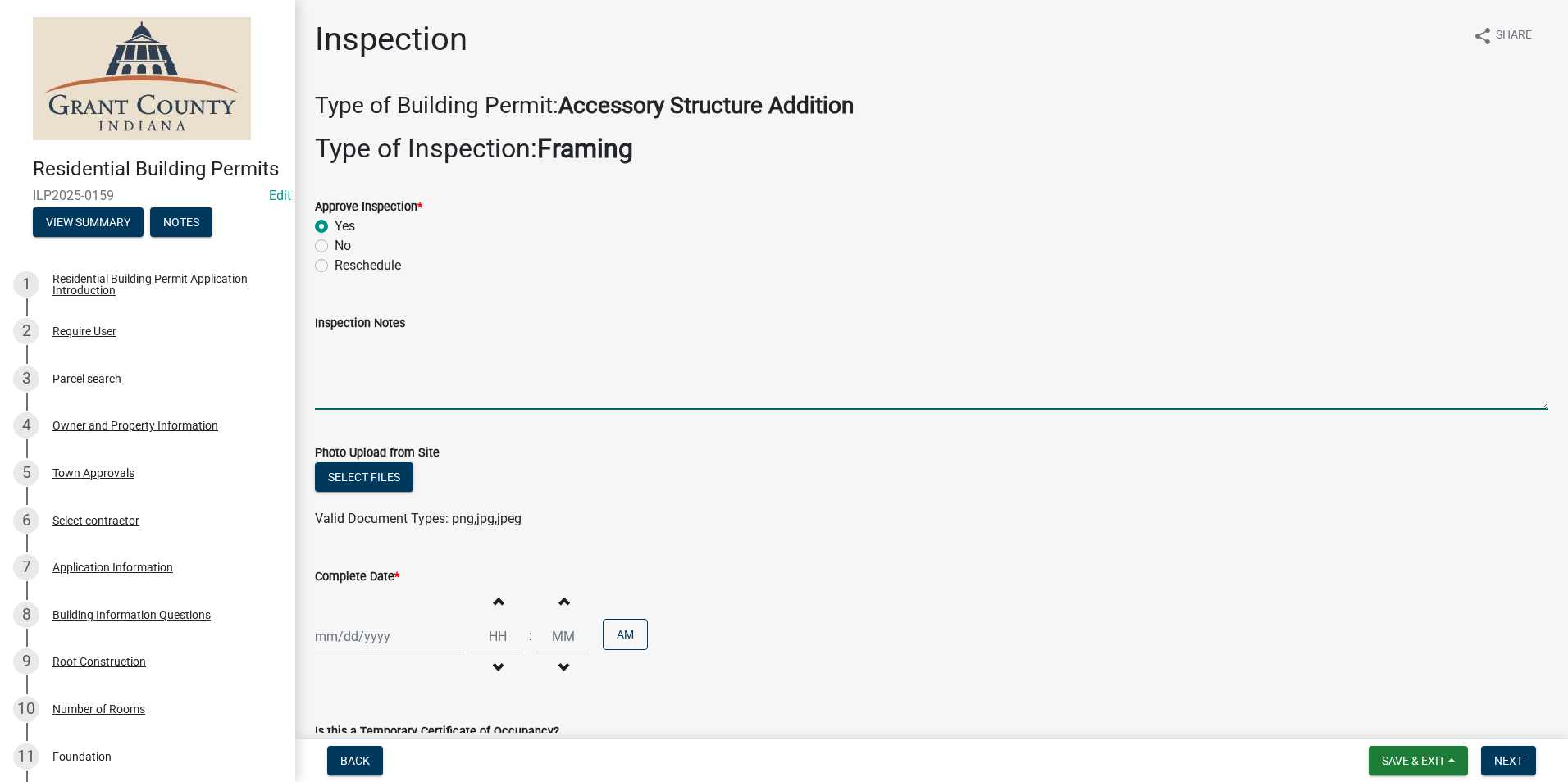
click at [333, 360] on textarea "Inspection Notes" at bounding box center [931, 371] width 1233 height 77
type textarea "Framing meets code requirements."
select select "8"
select select "2025"
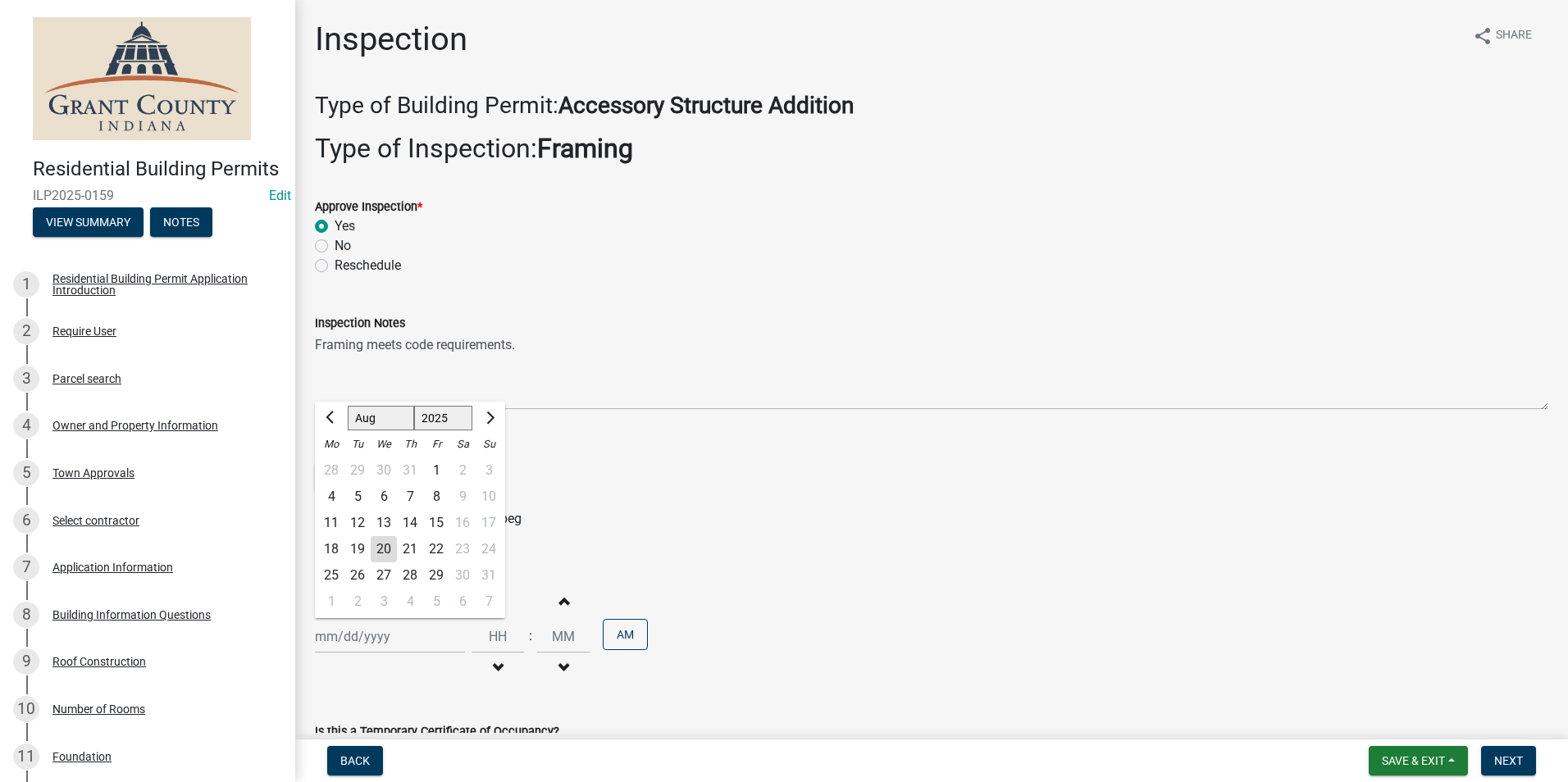
click at [364, 635] on div "Jan Feb Mar Apr May Jun Jul Aug Sep Oct Nov Dec 1525 1526 1527 1528 1529 1530 1…" at bounding box center [390, 636] width 150 height 34
click at [387, 552] on div "20" at bounding box center [383, 549] width 26 height 26
type input "[DATE]"
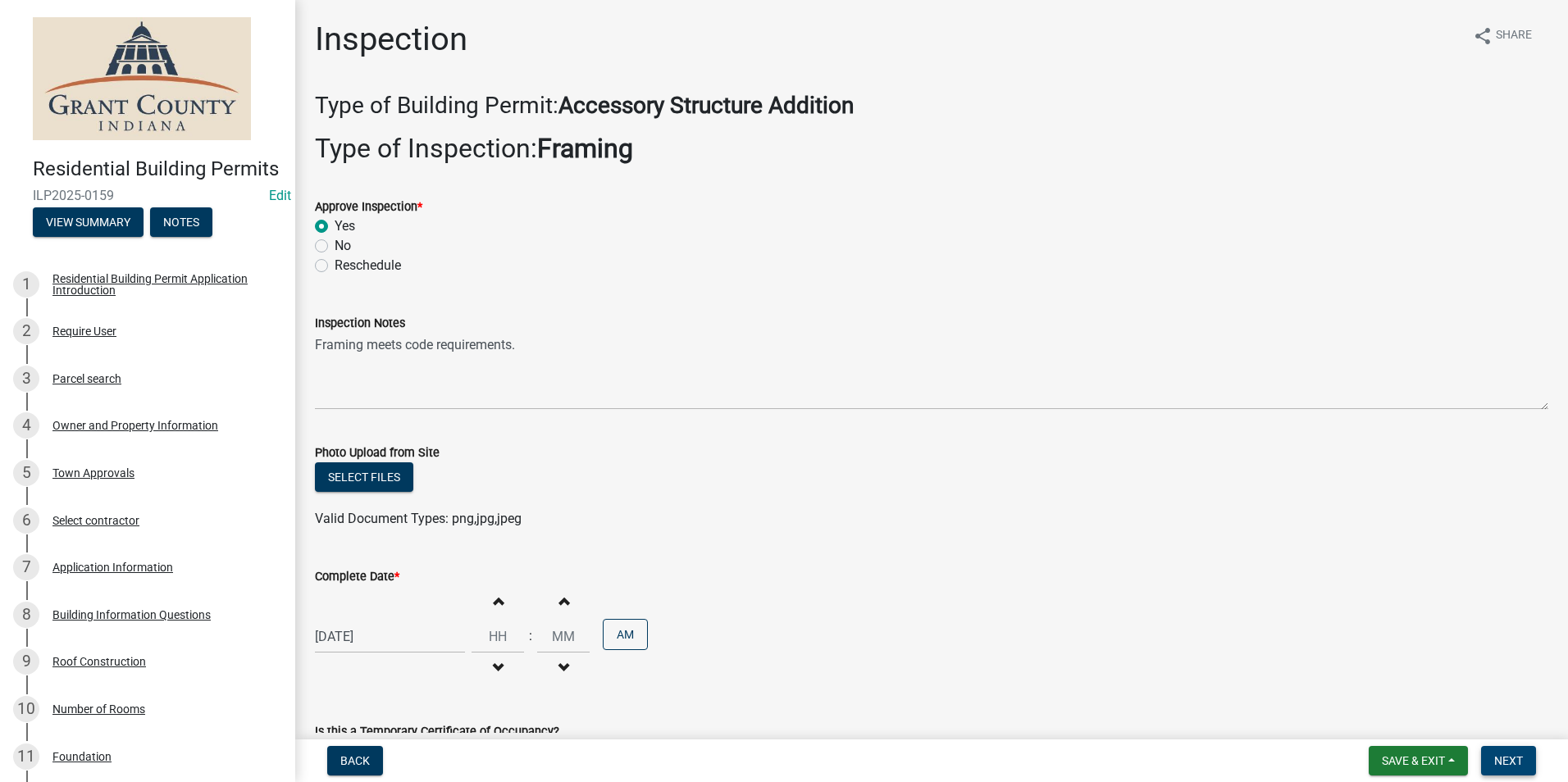
click at [1514, 759] on span "Next" at bounding box center [1508, 761] width 28 height 13
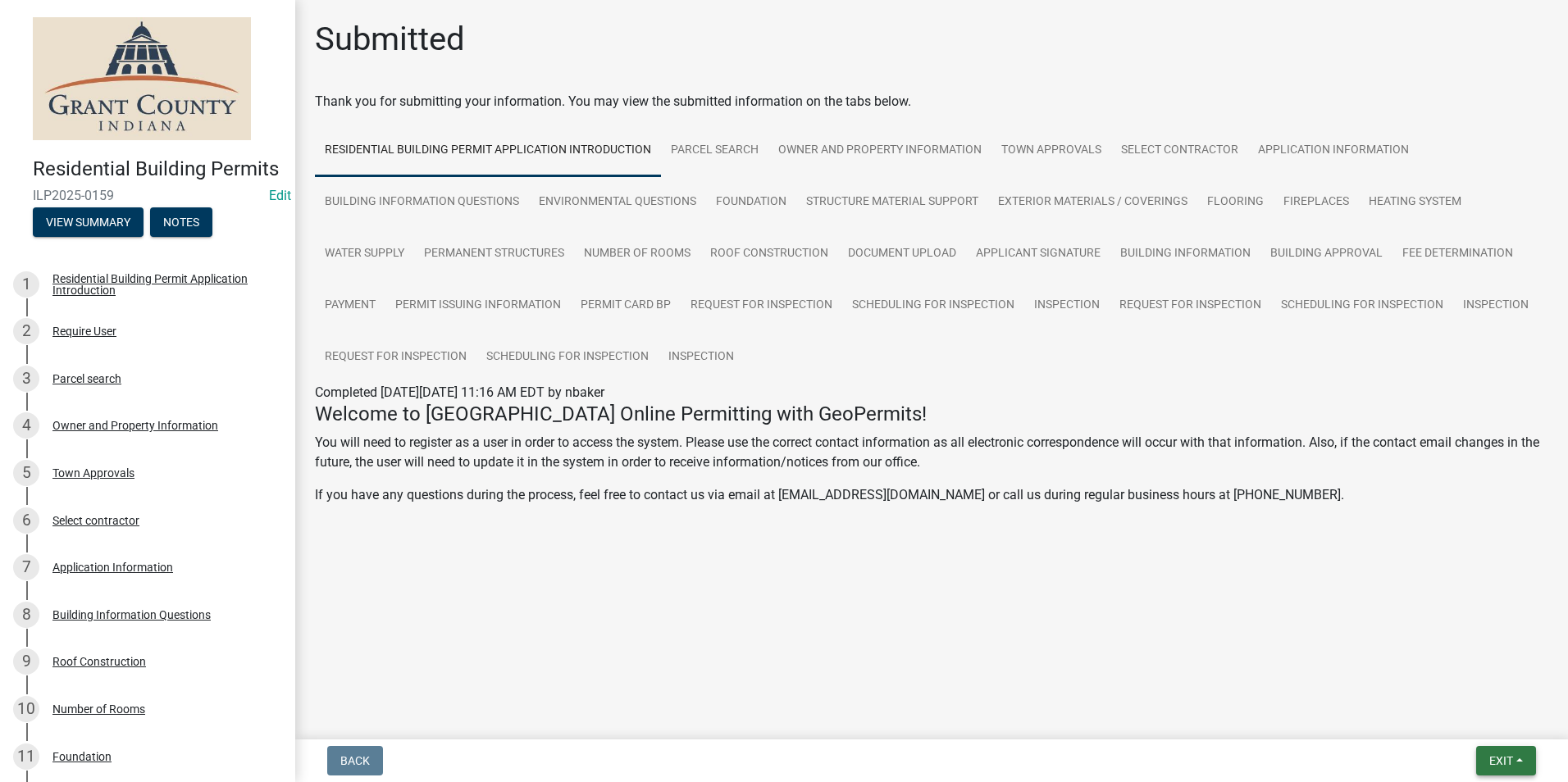
click at [1502, 759] on span "Exit" at bounding box center [1500, 761] width 24 height 13
click at [1458, 723] on button "Save & Exit" at bounding box center [1470, 717] width 131 height 39
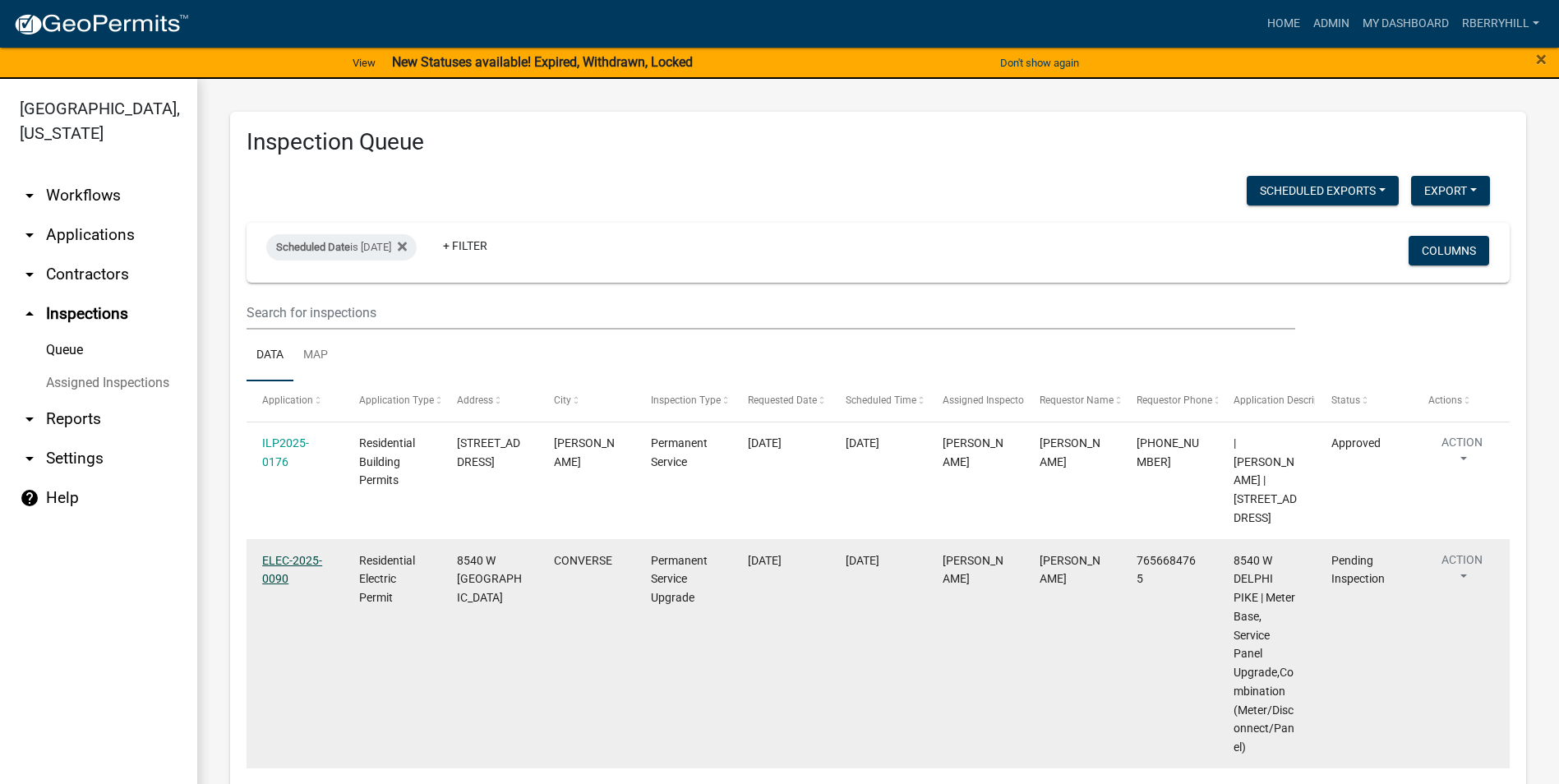
click at [298, 562] on link "ELEC-2025-0090" at bounding box center [293, 570] width 60 height 32
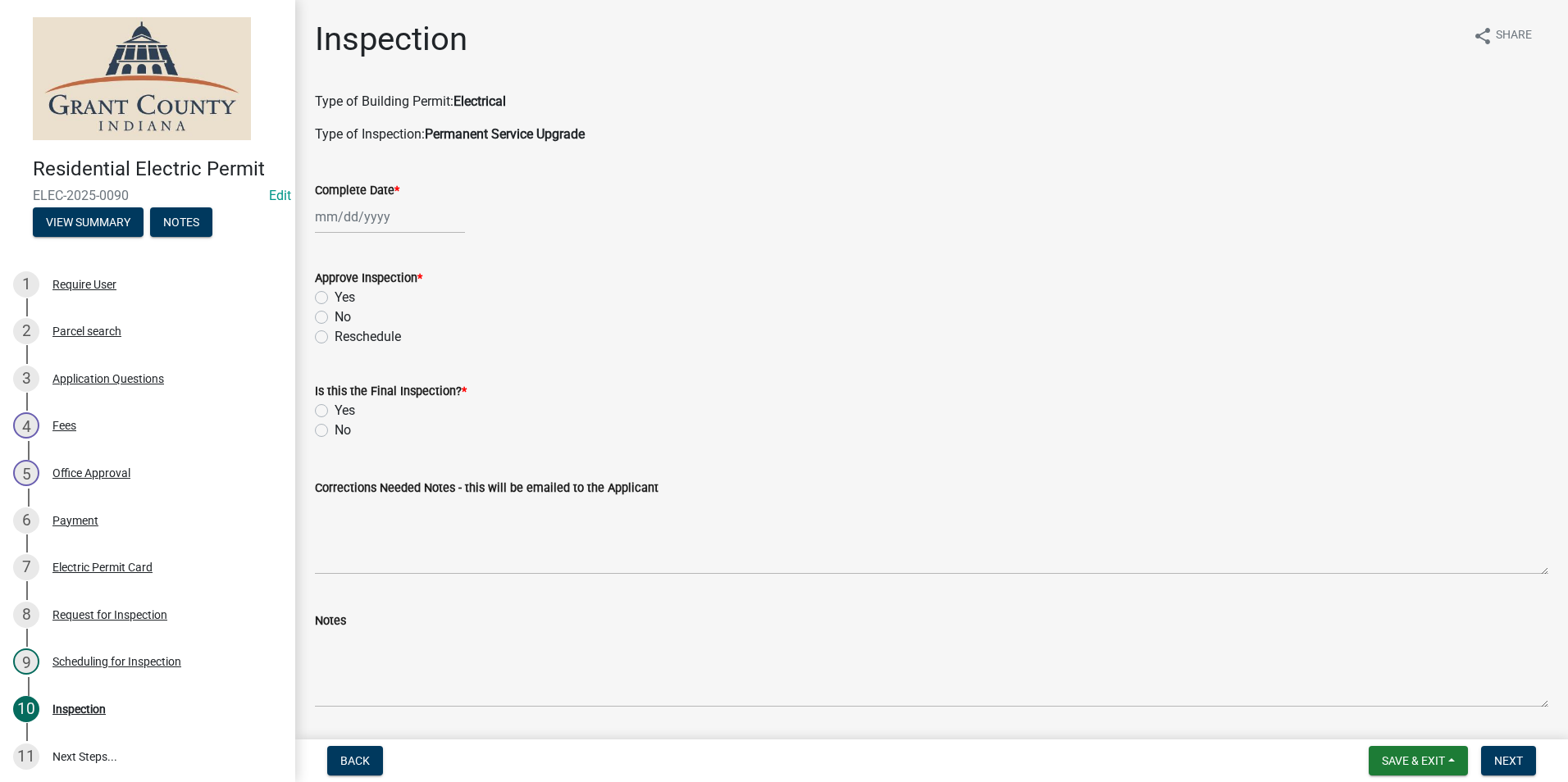
click at [358, 216] on div at bounding box center [390, 216] width 150 height 34
select select "8"
select select "2025"
click at [383, 378] on div "20" at bounding box center [383, 382] width 26 height 26
type input "[DATE]"
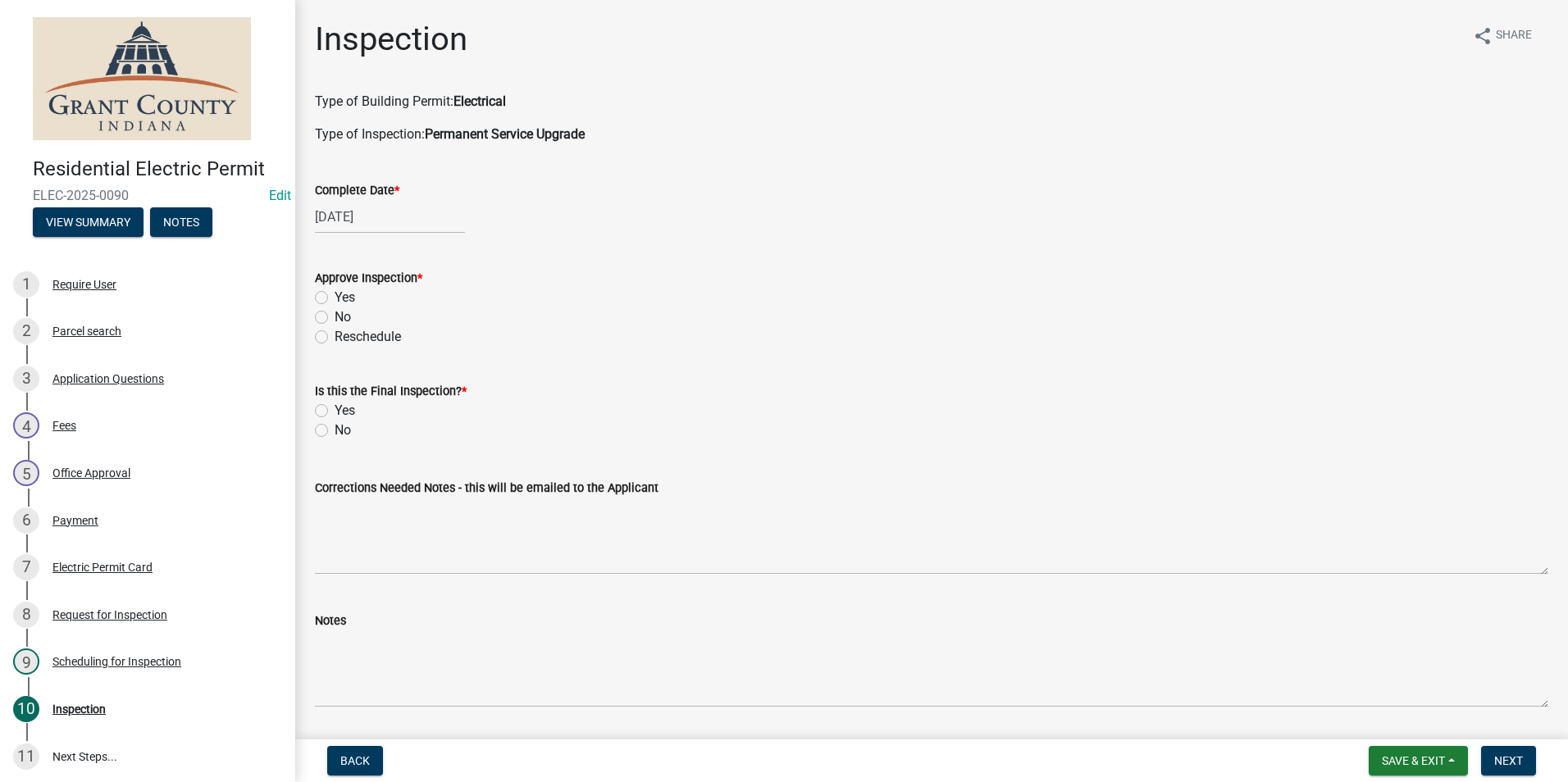
click at [335, 317] on label "No" at bounding box center [343, 318] width 16 height 20
click at [335, 317] on input "No" at bounding box center [340, 313] width 11 height 11
radio input "true"
click at [335, 433] on label "No" at bounding box center [343, 431] width 16 height 20
click at [335, 432] on input "No" at bounding box center [340, 426] width 11 height 11
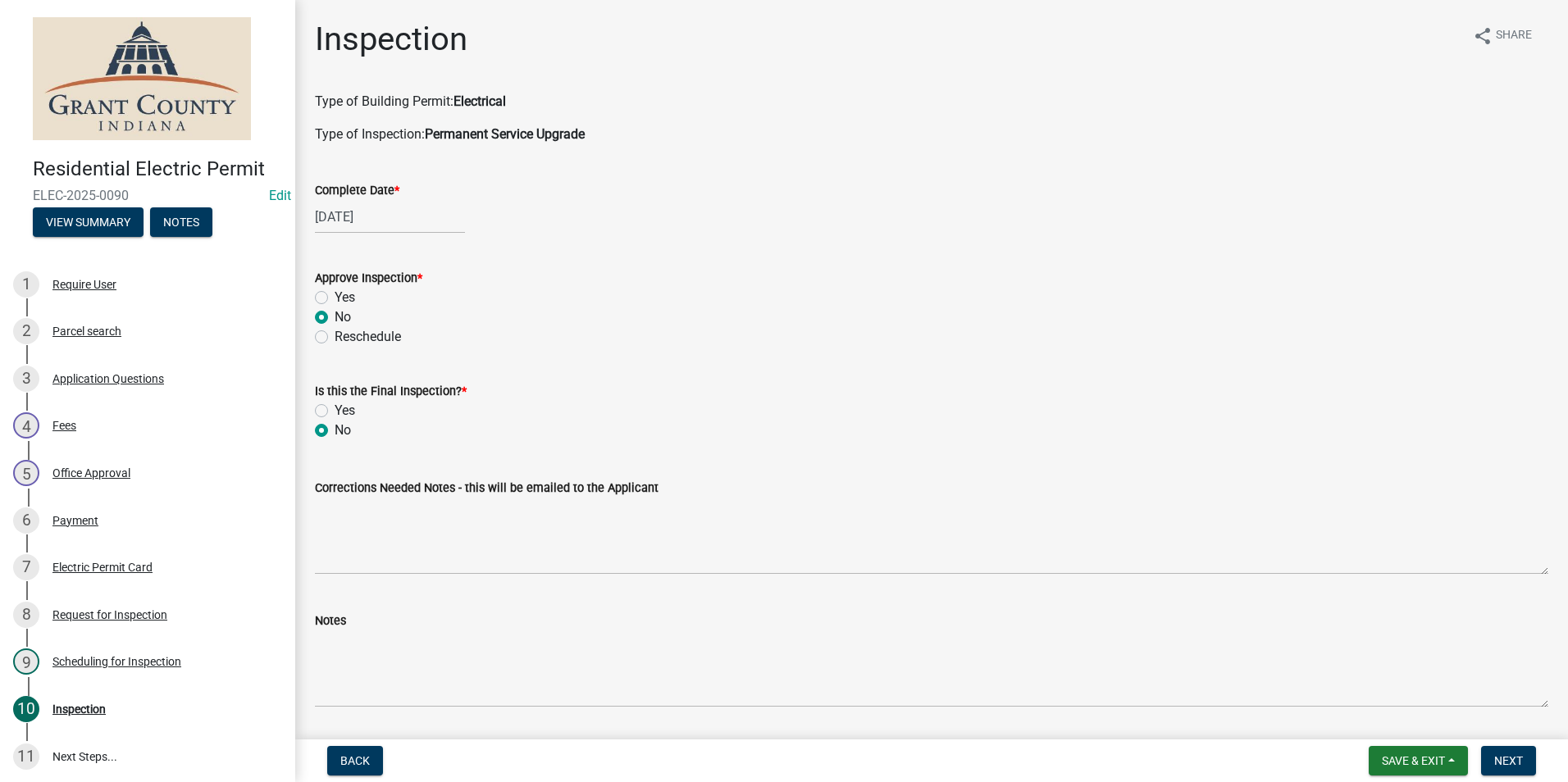
radio input "true"
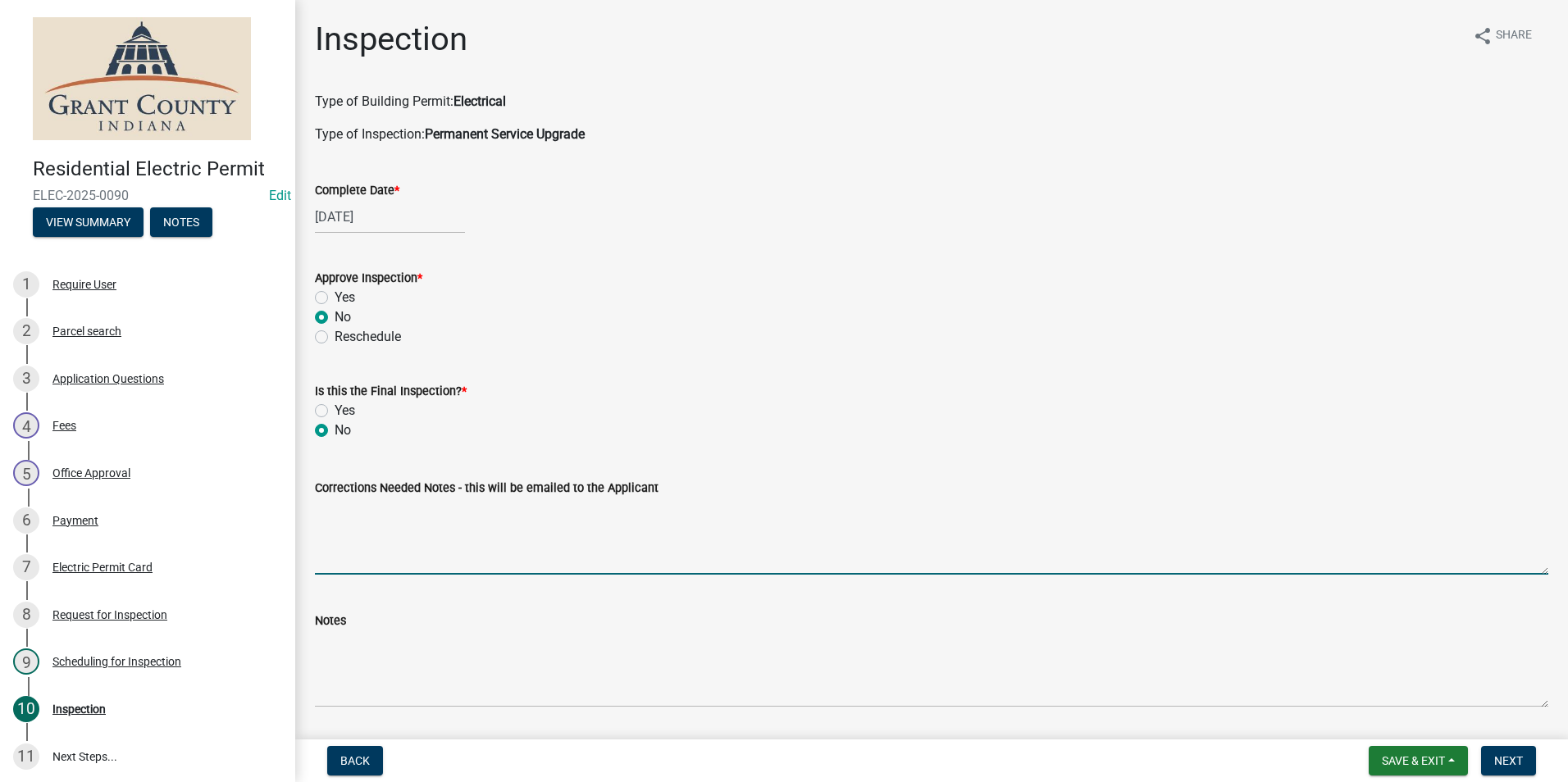
click at [351, 552] on textarea "Corrections Needed Notes - this will be emailed to the Applicant" at bounding box center [931, 536] width 1233 height 77
type textarea "Meter base exceeds the maximum height of 5'6" to the center of the meter from f…"
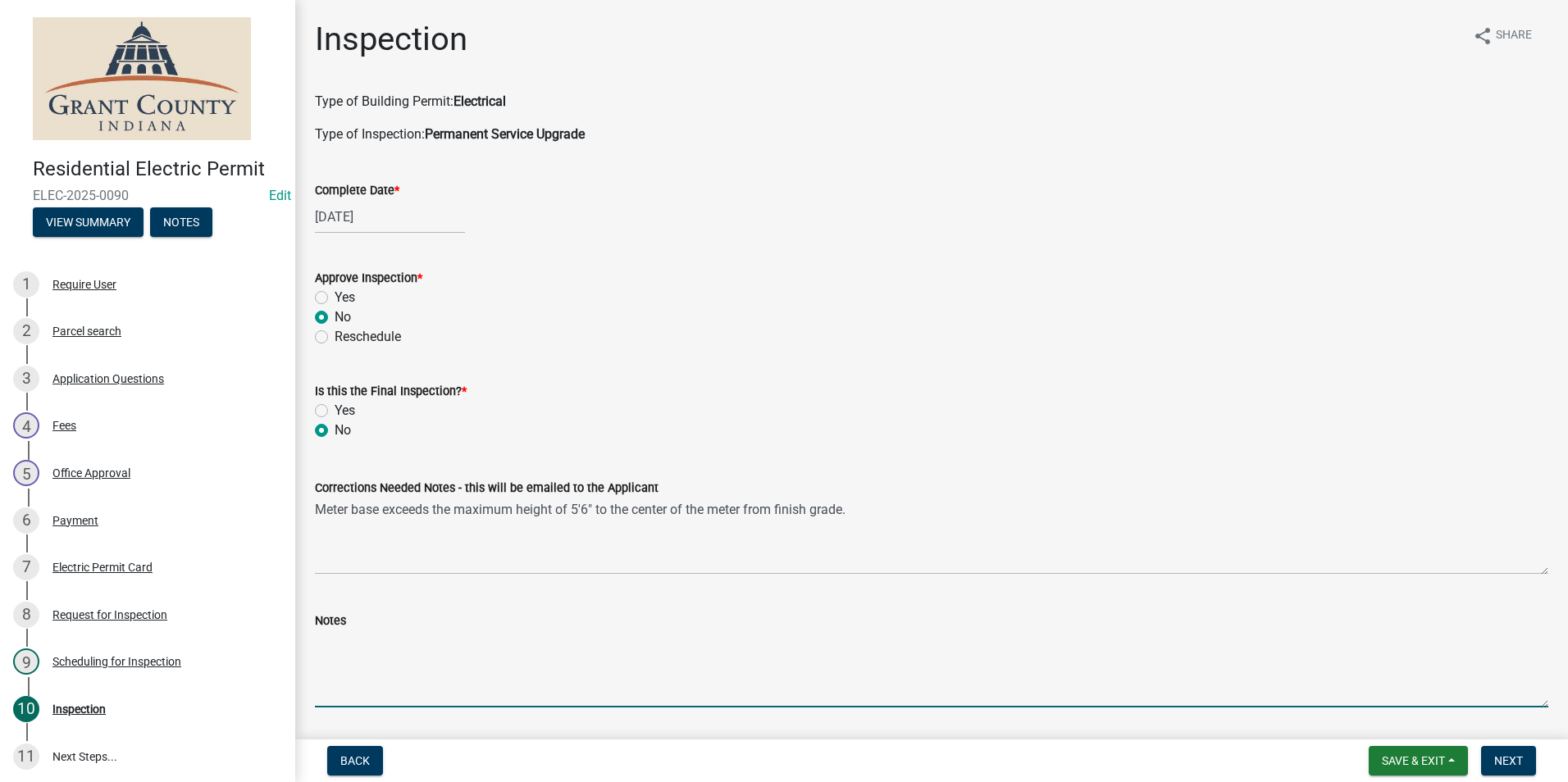
click at [329, 650] on textarea "Notes" at bounding box center [931, 669] width 1233 height 77
type textarea "exceeds 5'6' to center of meter."
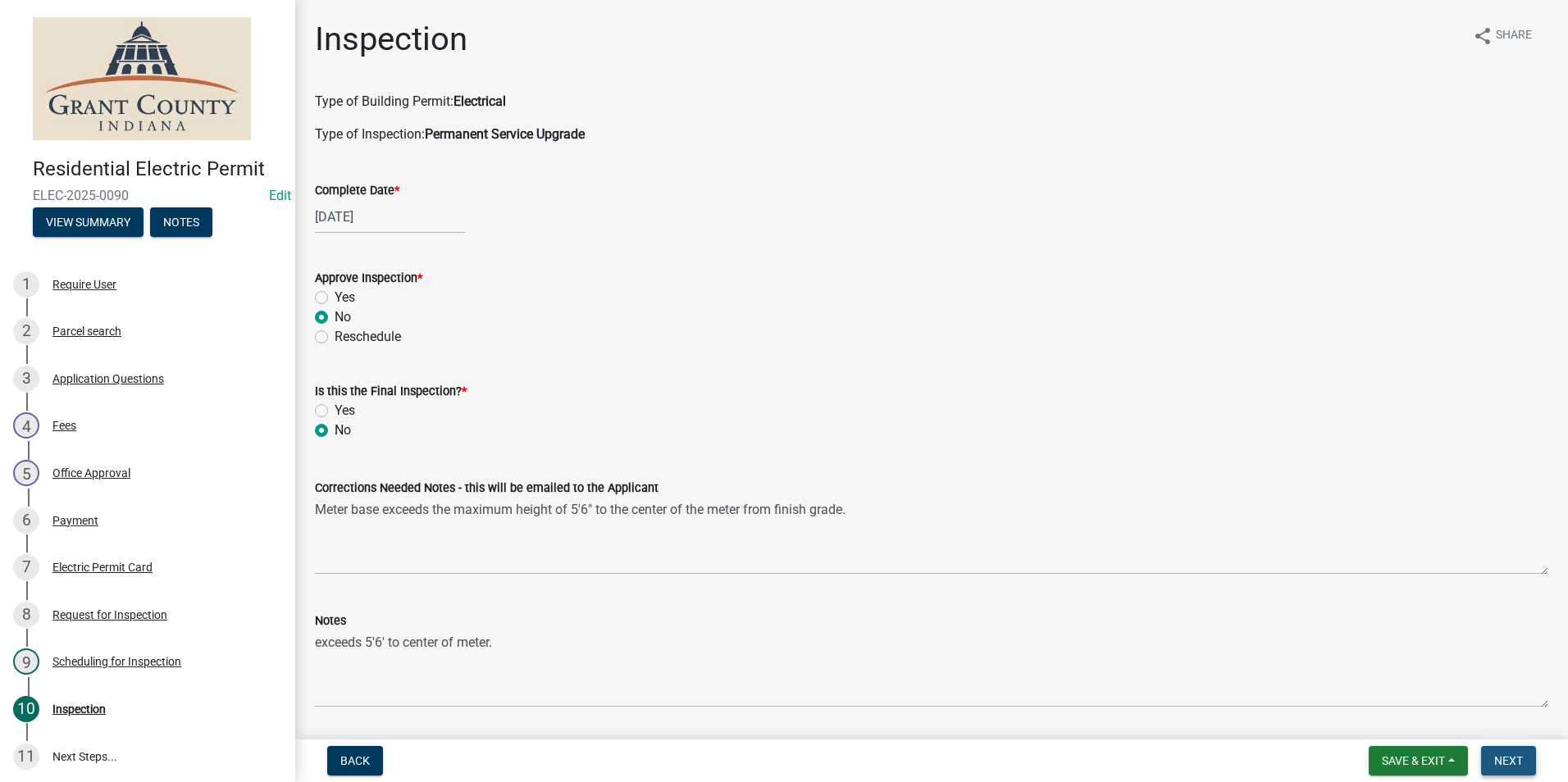
click at [1500, 759] on span "Next" at bounding box center [1508, 761] width 28 height 13
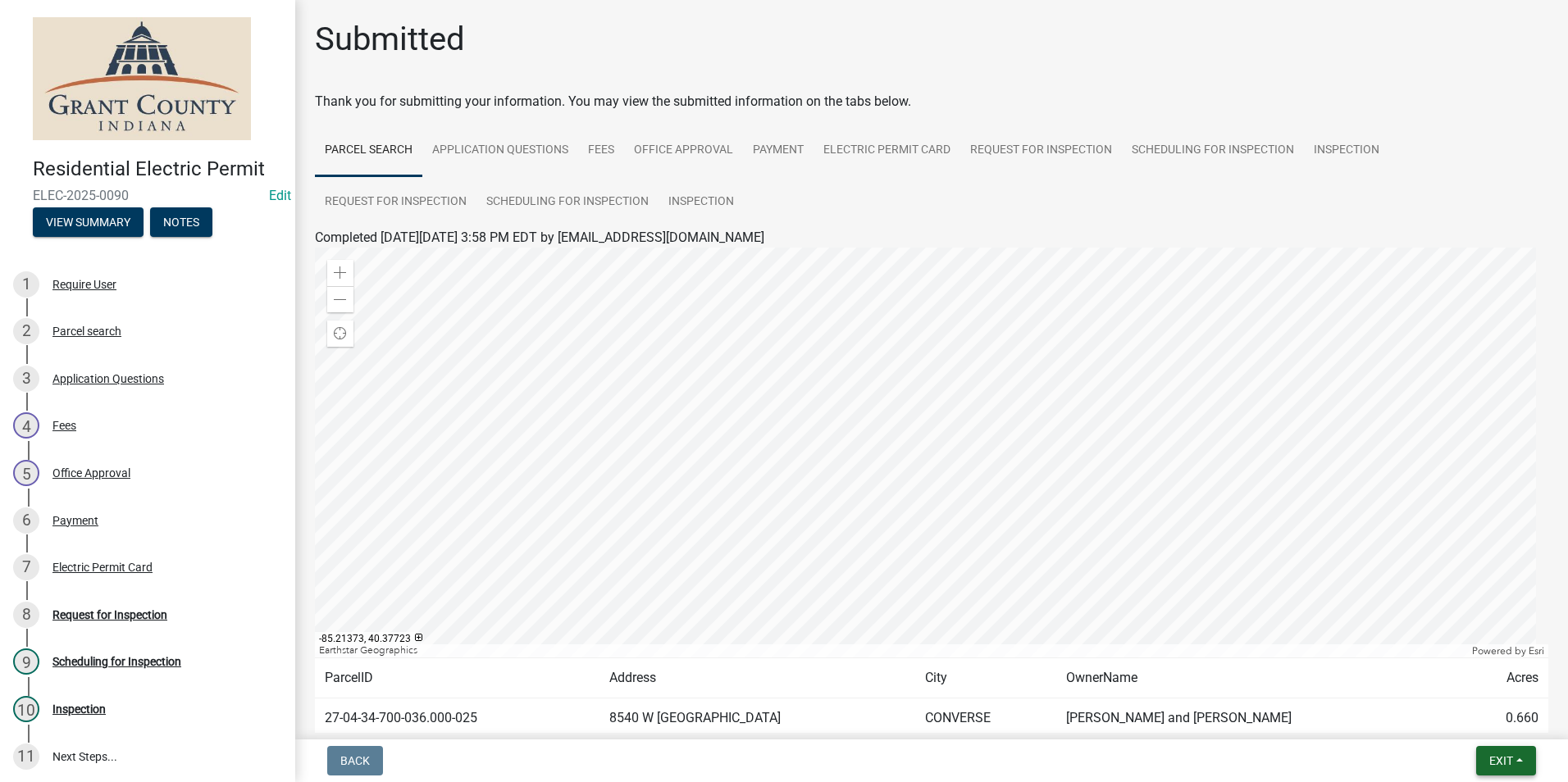
click at [1505, 763] on span "Exit" at bounding box center [1500, 761] width 24 height 13
click at [1497, 723] on button "Save & Exit" at bounding box center [1470, 717] width 131 height 39
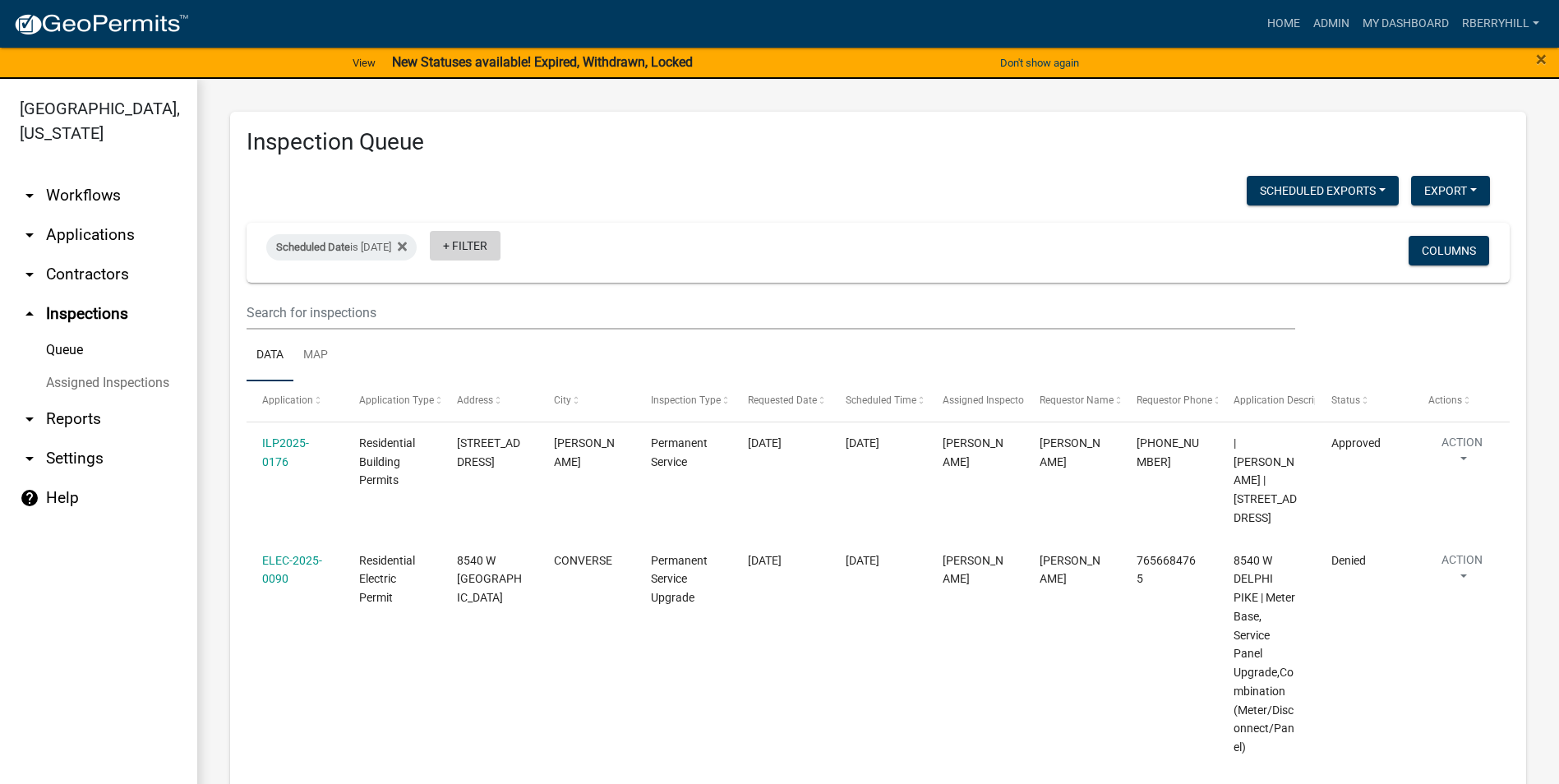
click at [488, 246] on link "+ Filter" at bounding box center [465, 245] width 70 height 29
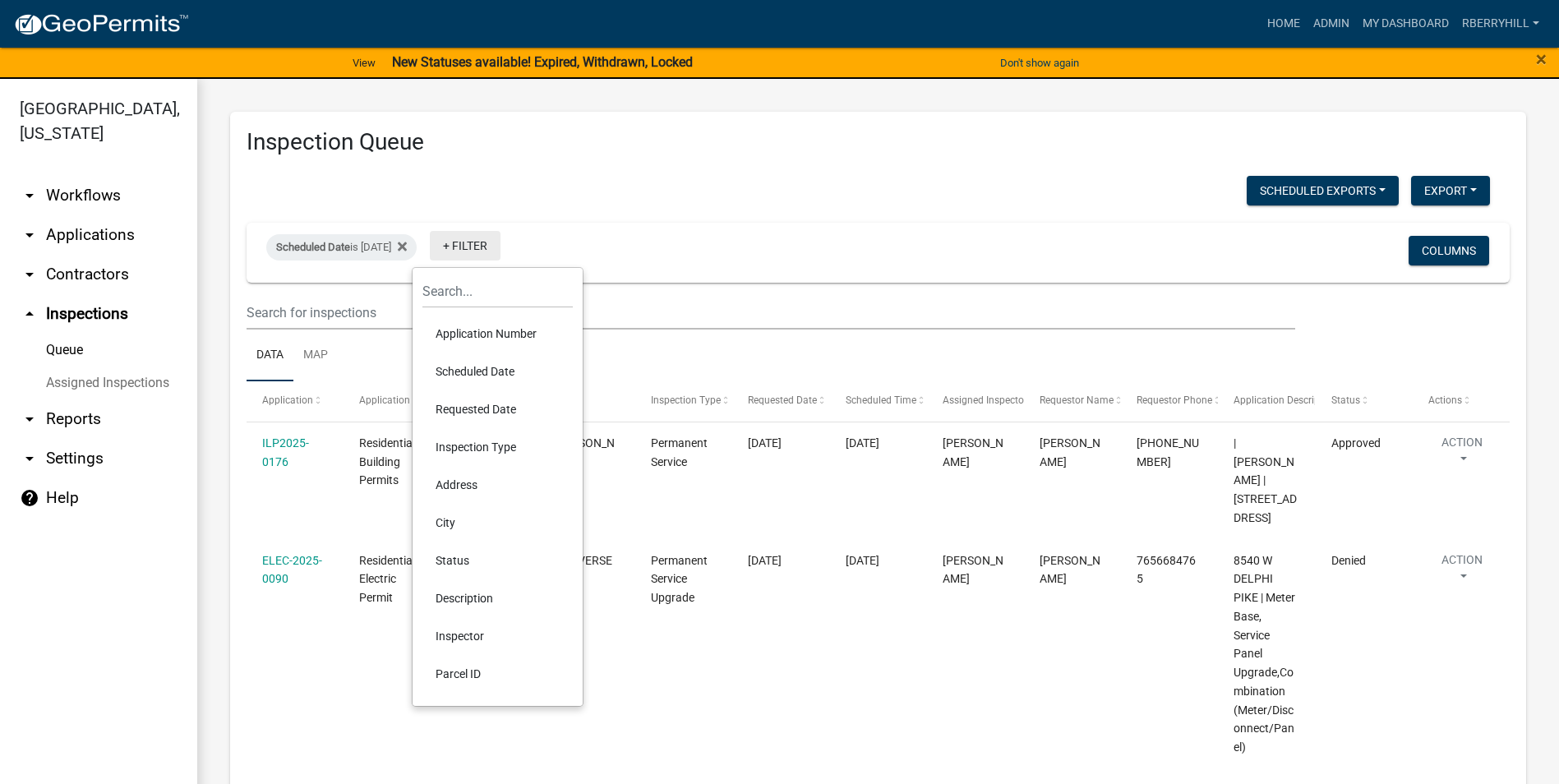
click at [500, 247] on link "+ Filter" at bounding box center [465, 245] width 70 height 29
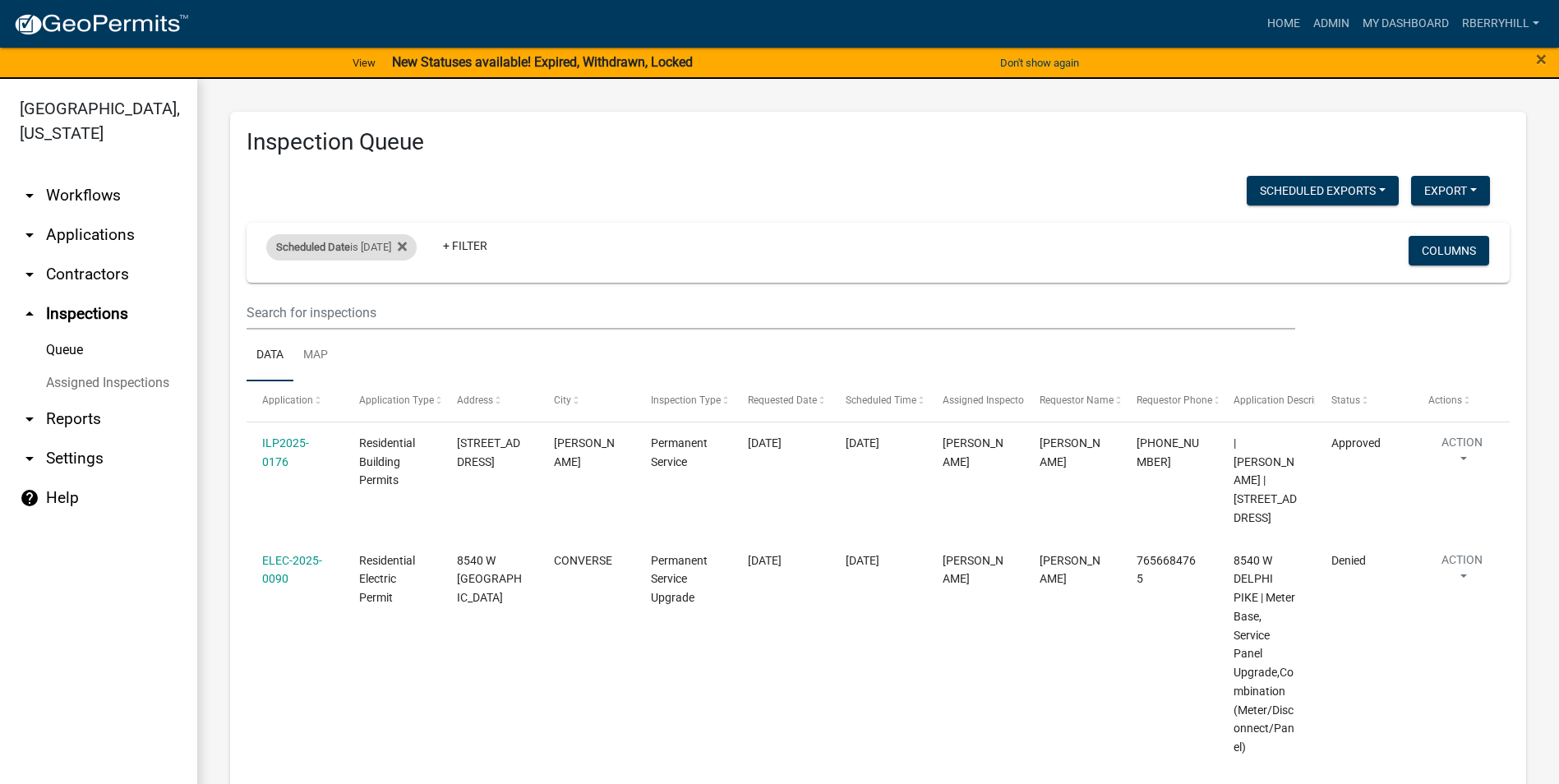
click at [396, 252] on div "Scheduled Date is [DATE]" at bounding box center [341, 247] width 150 height 27
click at [403, 308] on input "[DATE]" at bounding box center [356, 308] width 115 height 34
type input "[DATE]"
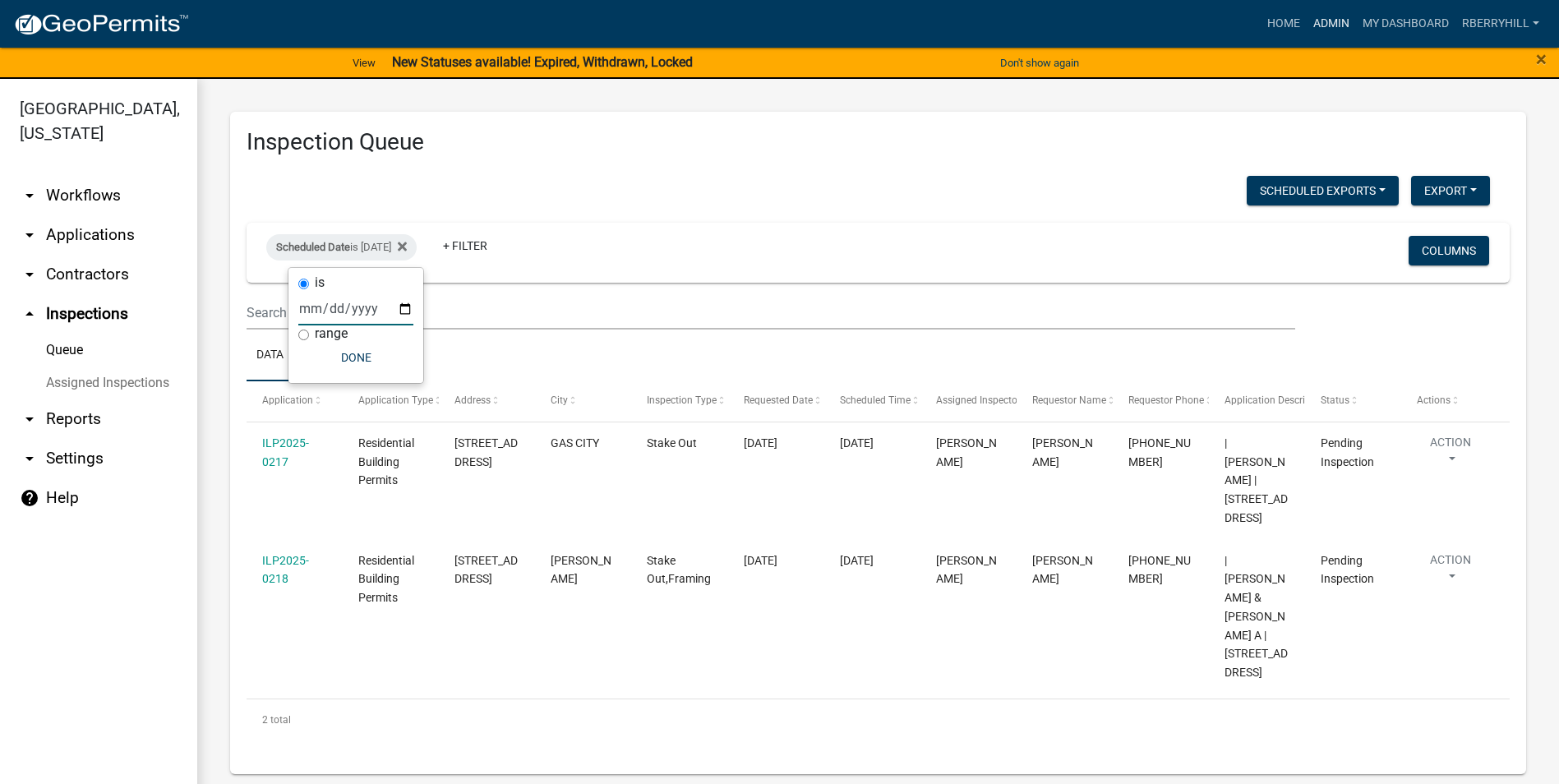
click at [1335, 23] on link "Admin" at bounding box center [1331, 24] width 49 height 31
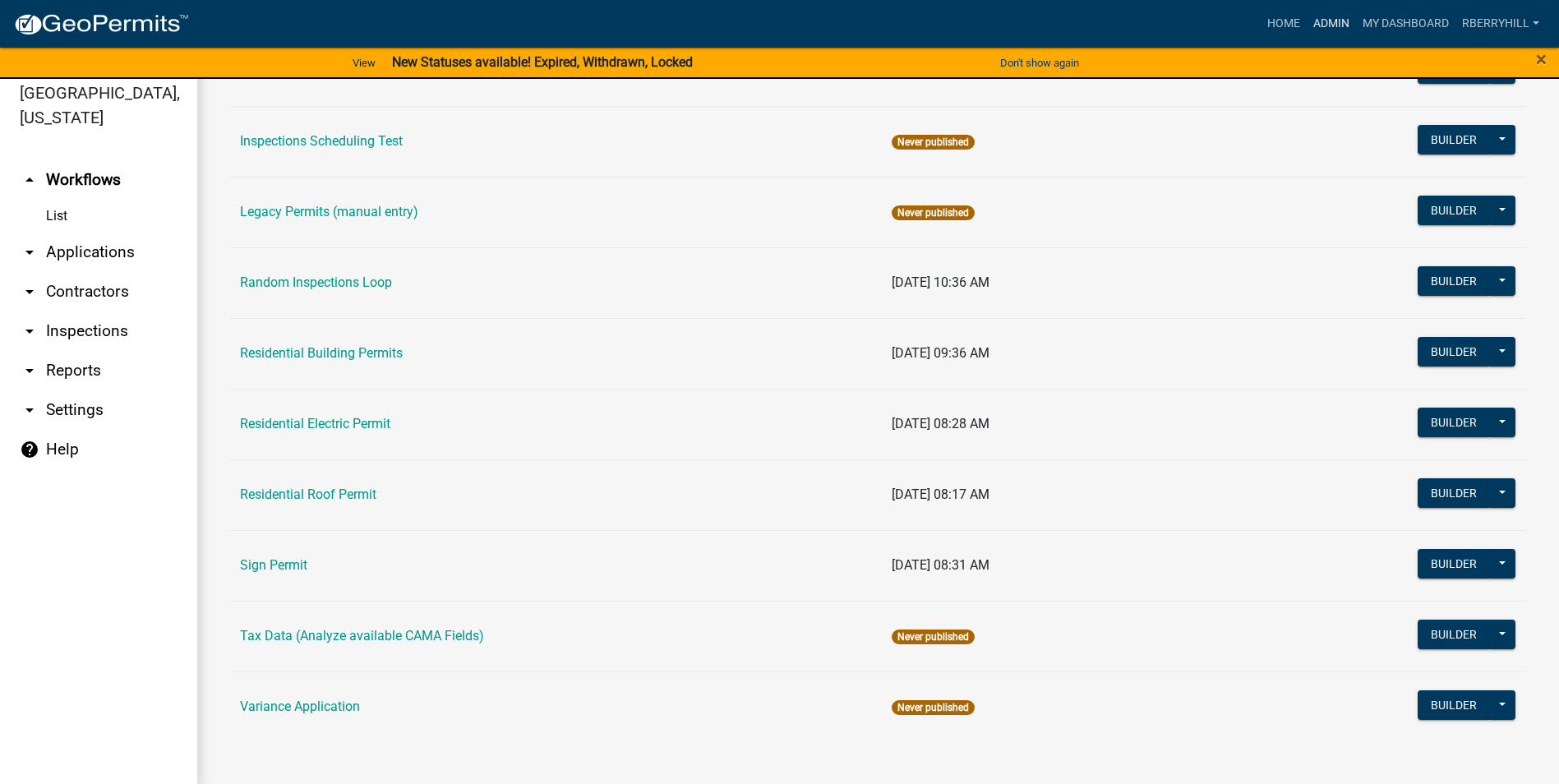
scroll to position [20, 0]
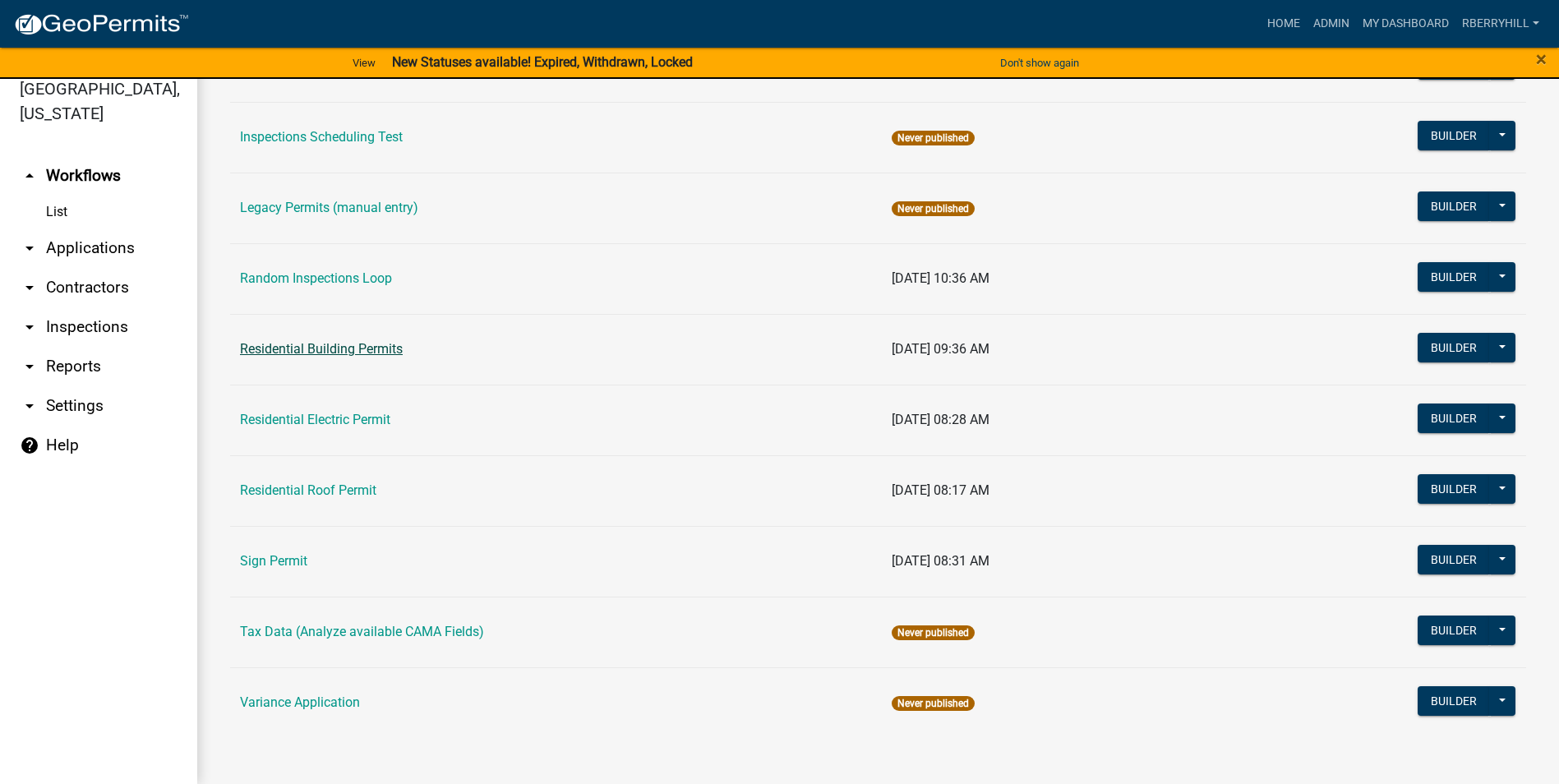
click at [309, 351] on link "Residential Building Permits" at bounding box center [321, 349] width 163 height 16
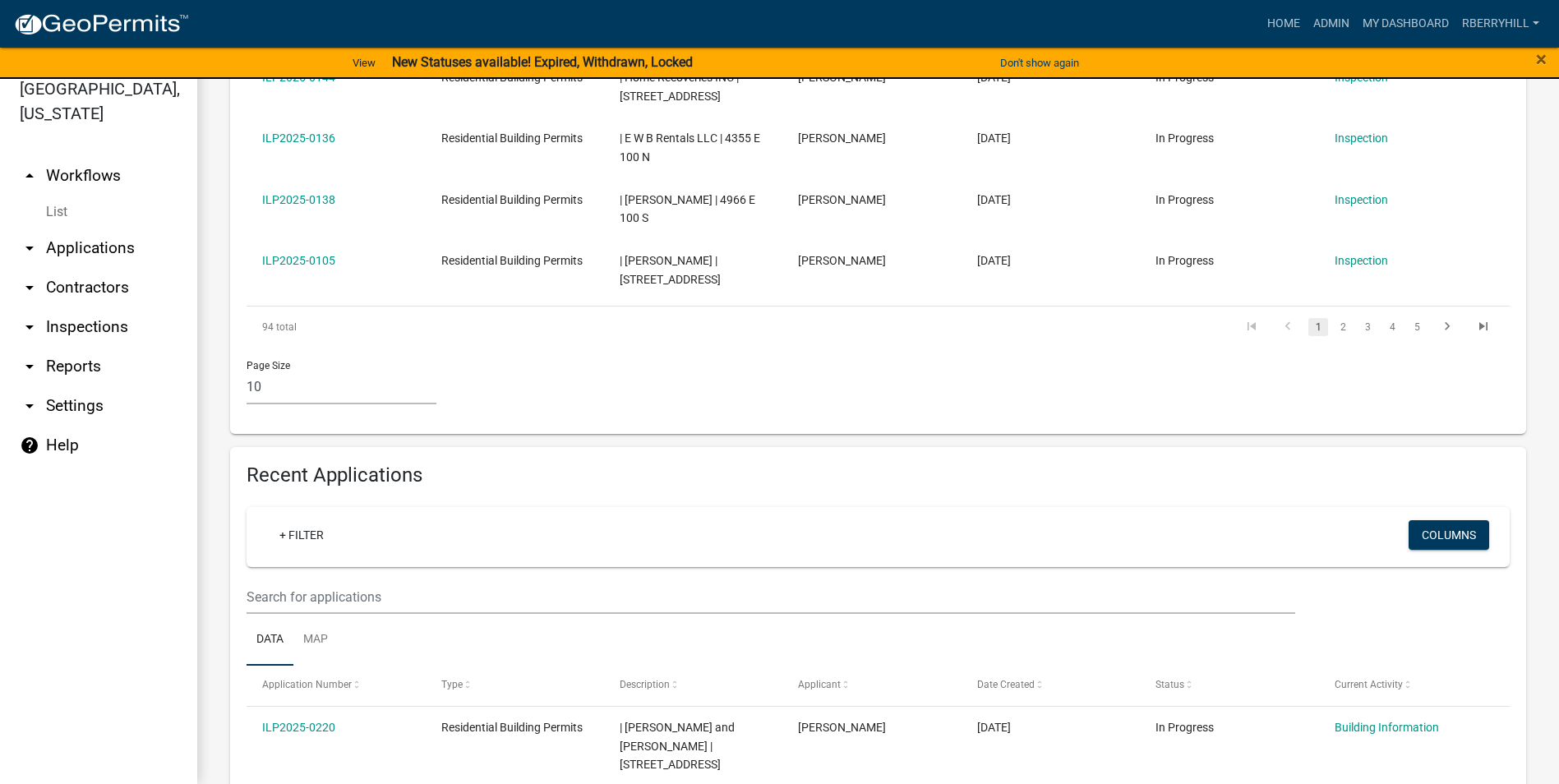
scroll to position [986, 0]
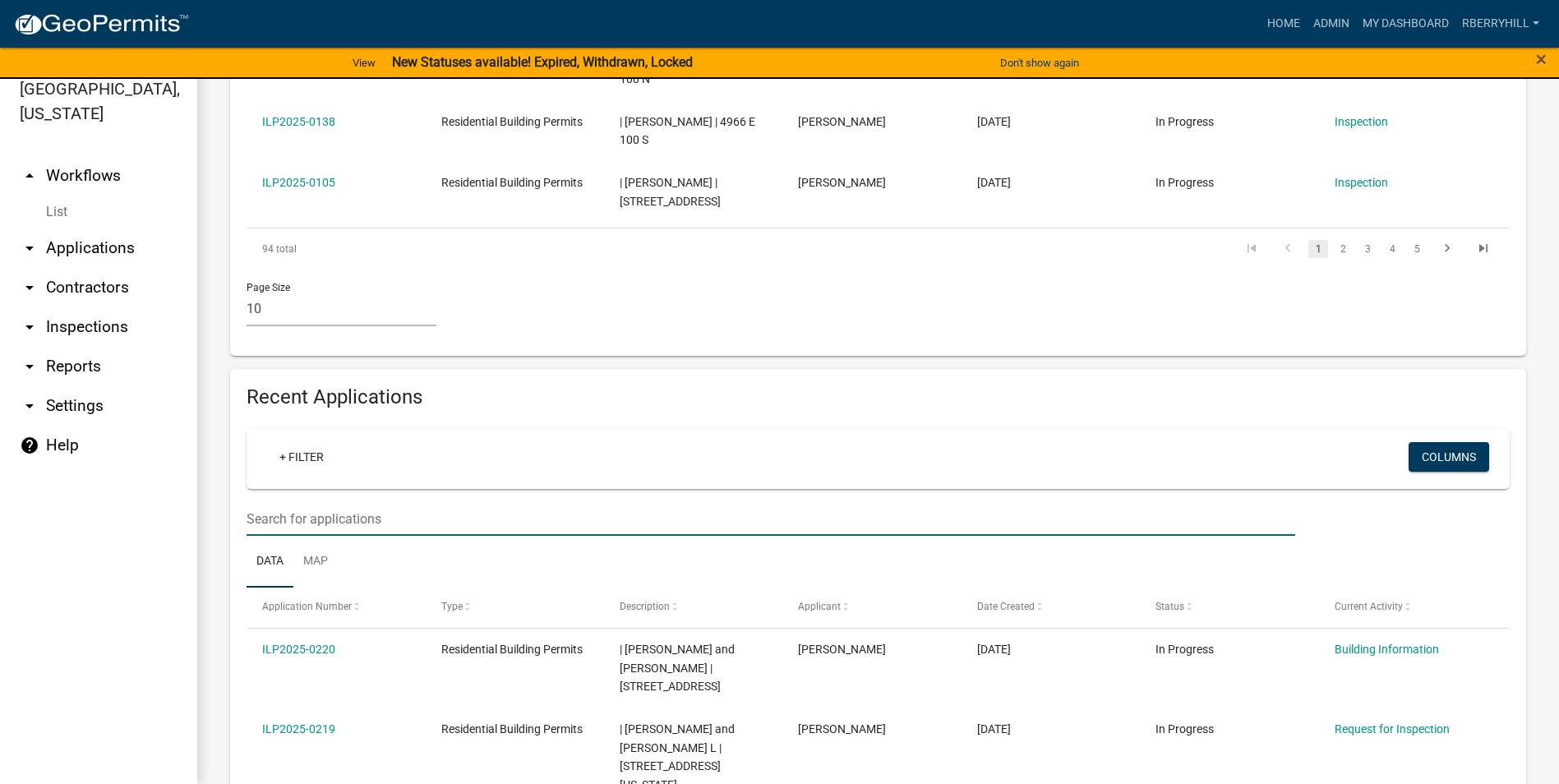
click at [263, 502] on input "text" at bounding box center [771, 519] width 1048 height 34
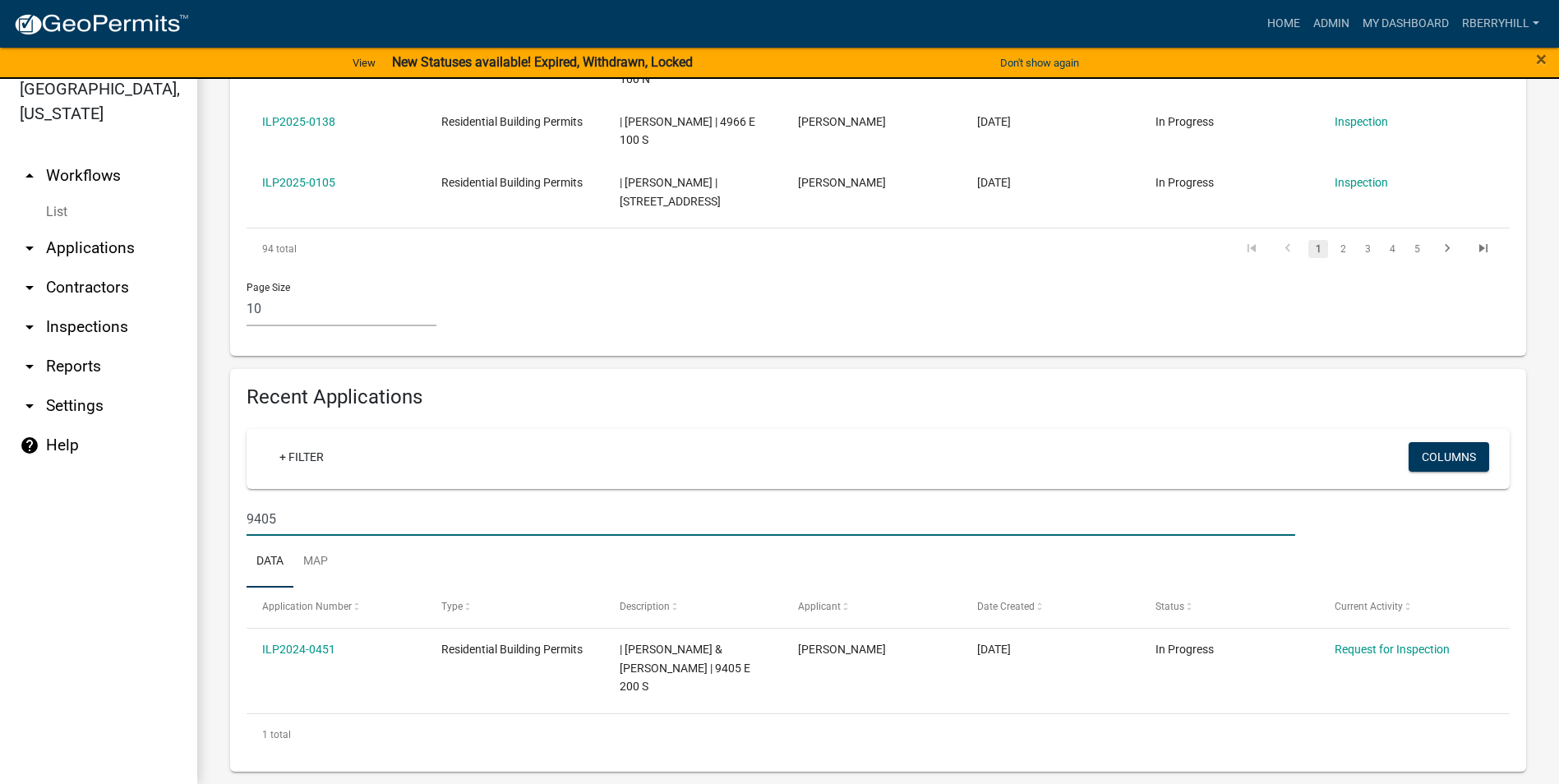
scroll to position [969, 0]
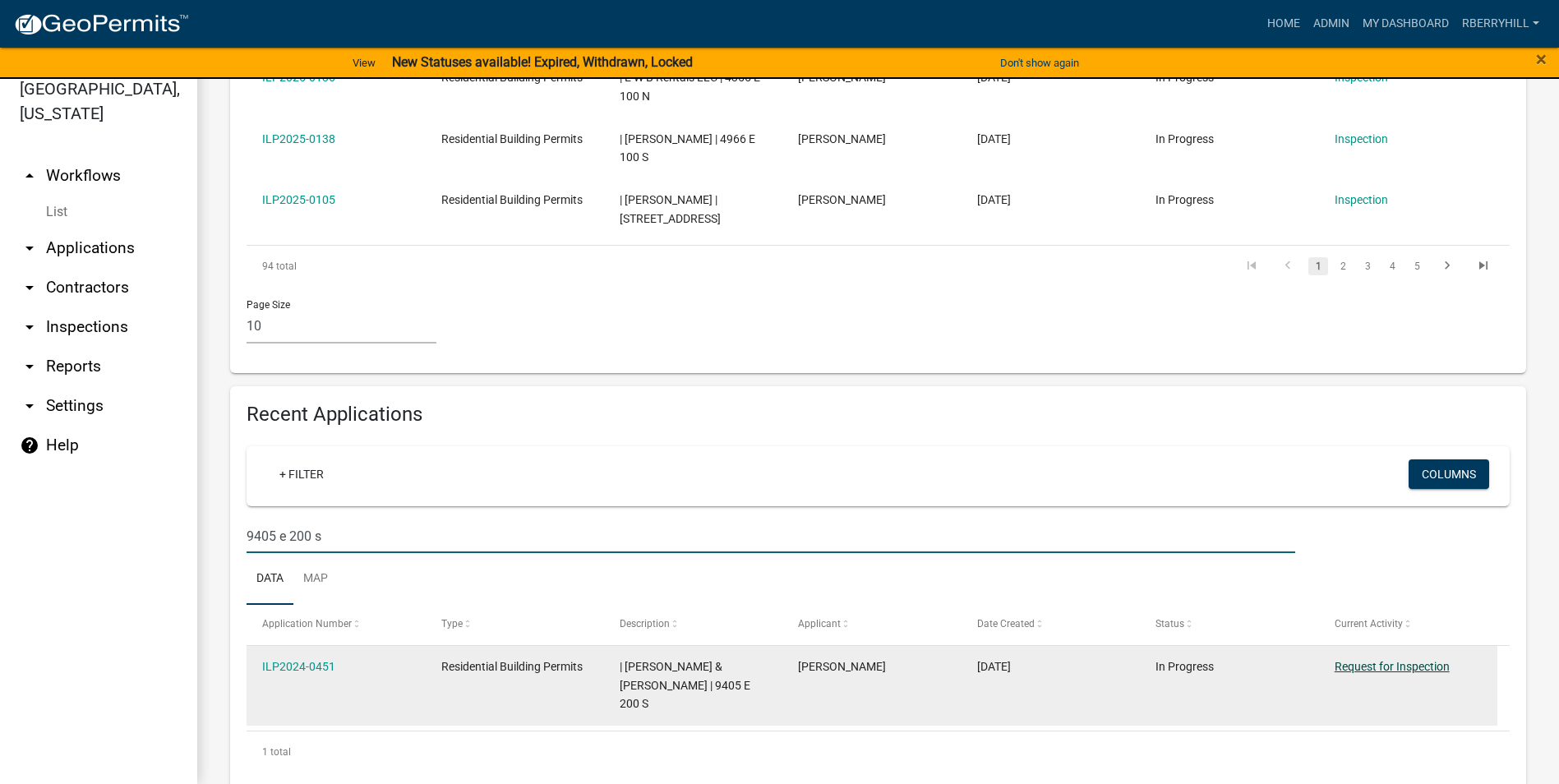
type input "9405 e 200 s"
click at [1384, 660] on link "Request for Inspection" at bounding box center [1392, 666] width 115 height 13
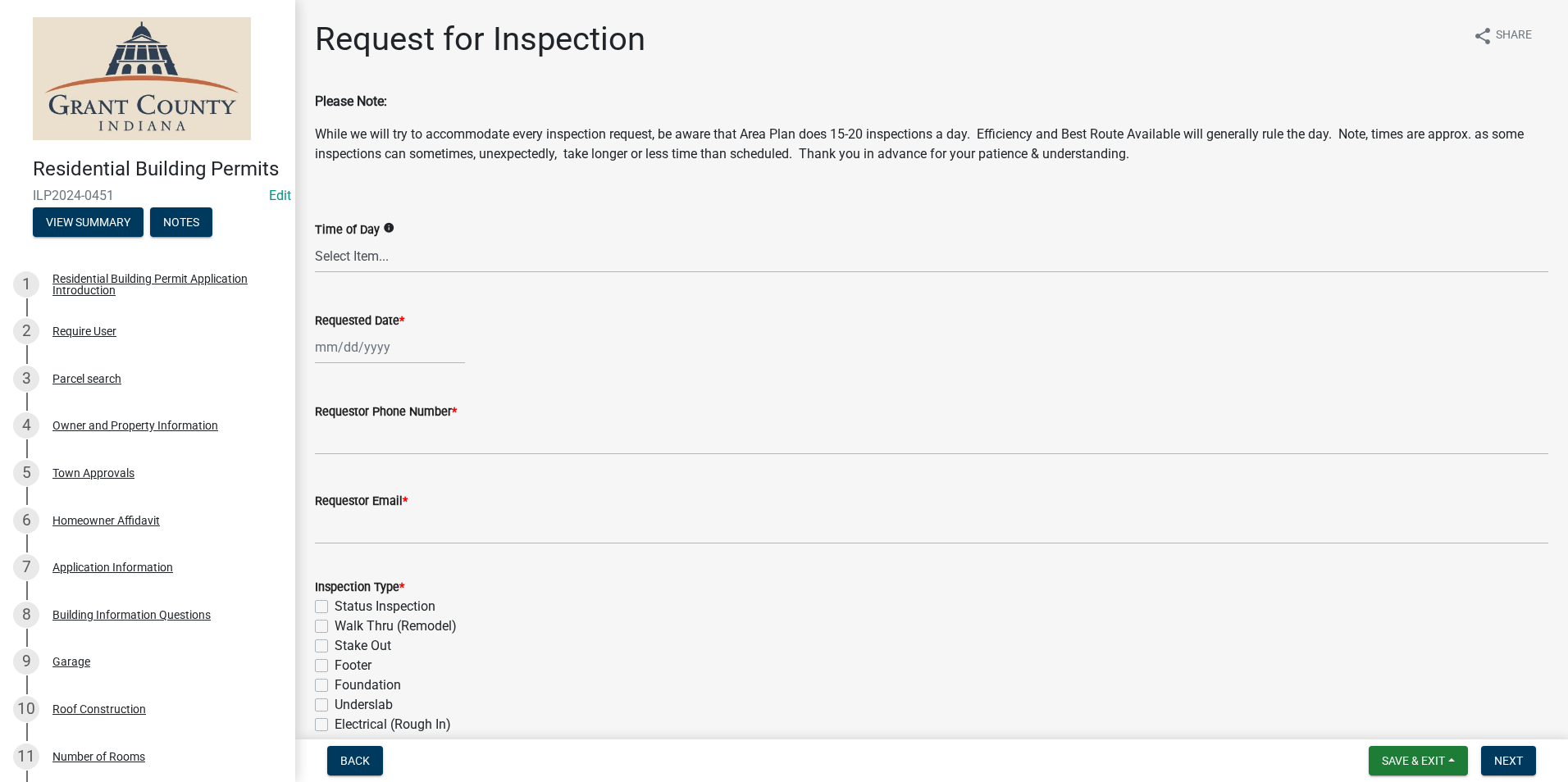
click at [351, 345] on div at bounding box center [390, 347] width 150 height 34
select select "8"
select select "2025"
click at [378, 509] on div "20" at bounding box center [383, 513] width 26 height 26
type input "[DATE]"
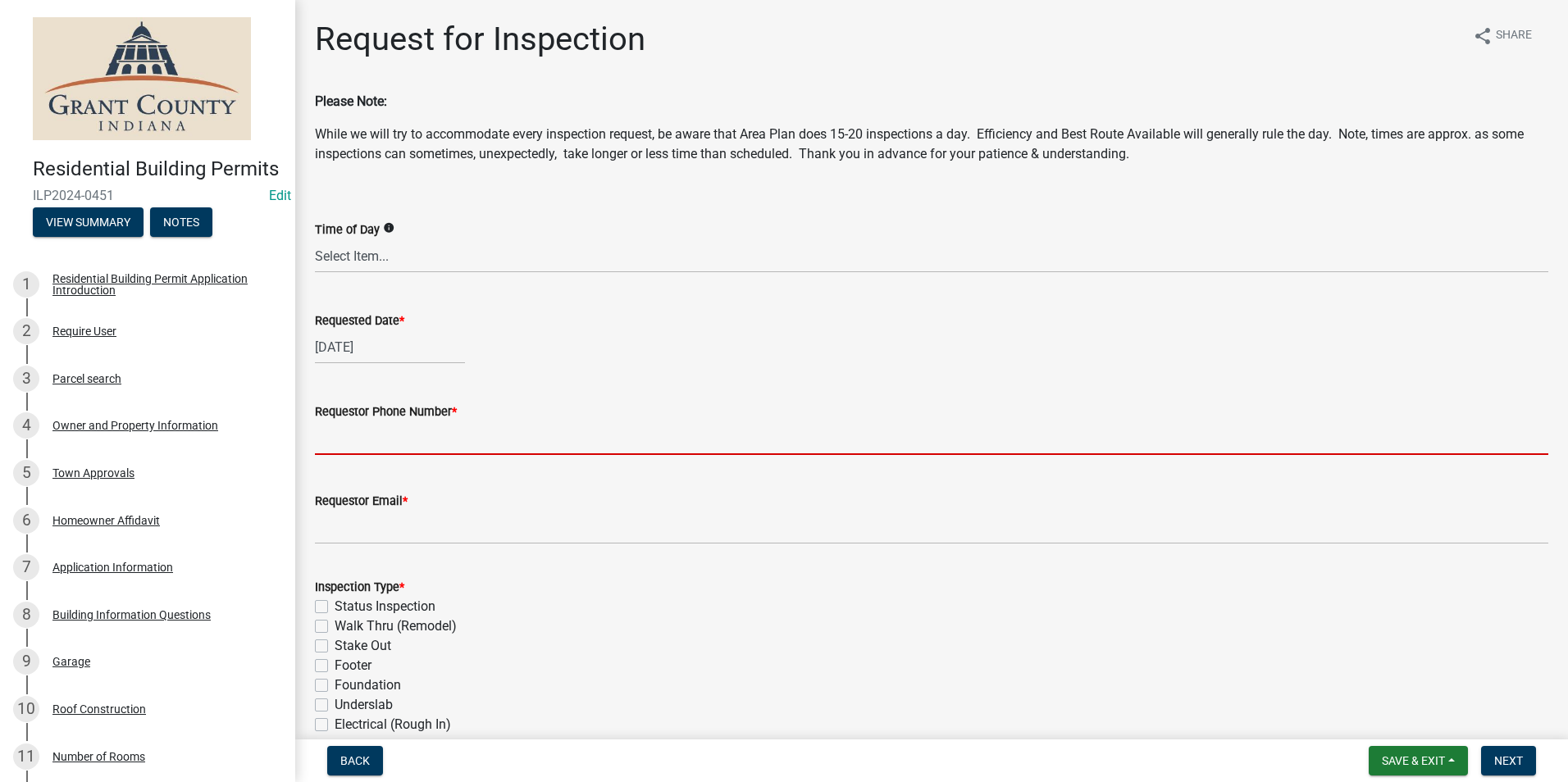
click at [365, 440] on input "Requestor Phone Number *" at bounding box center [931, 438] width 1233 height 34
type input "7656684765"
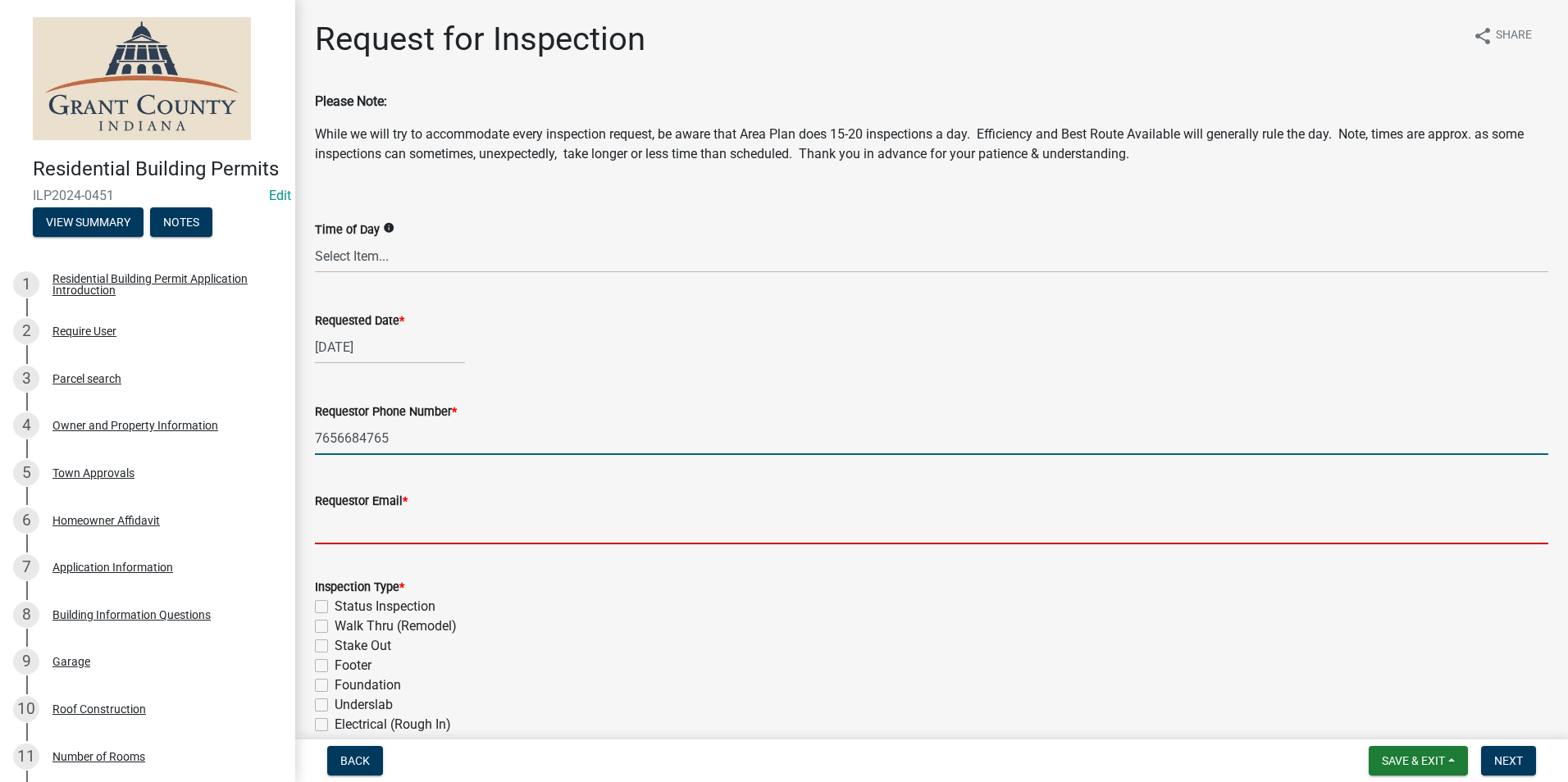
type input "[EMAIL_ADDRESS][DOMAIN_NAME]"
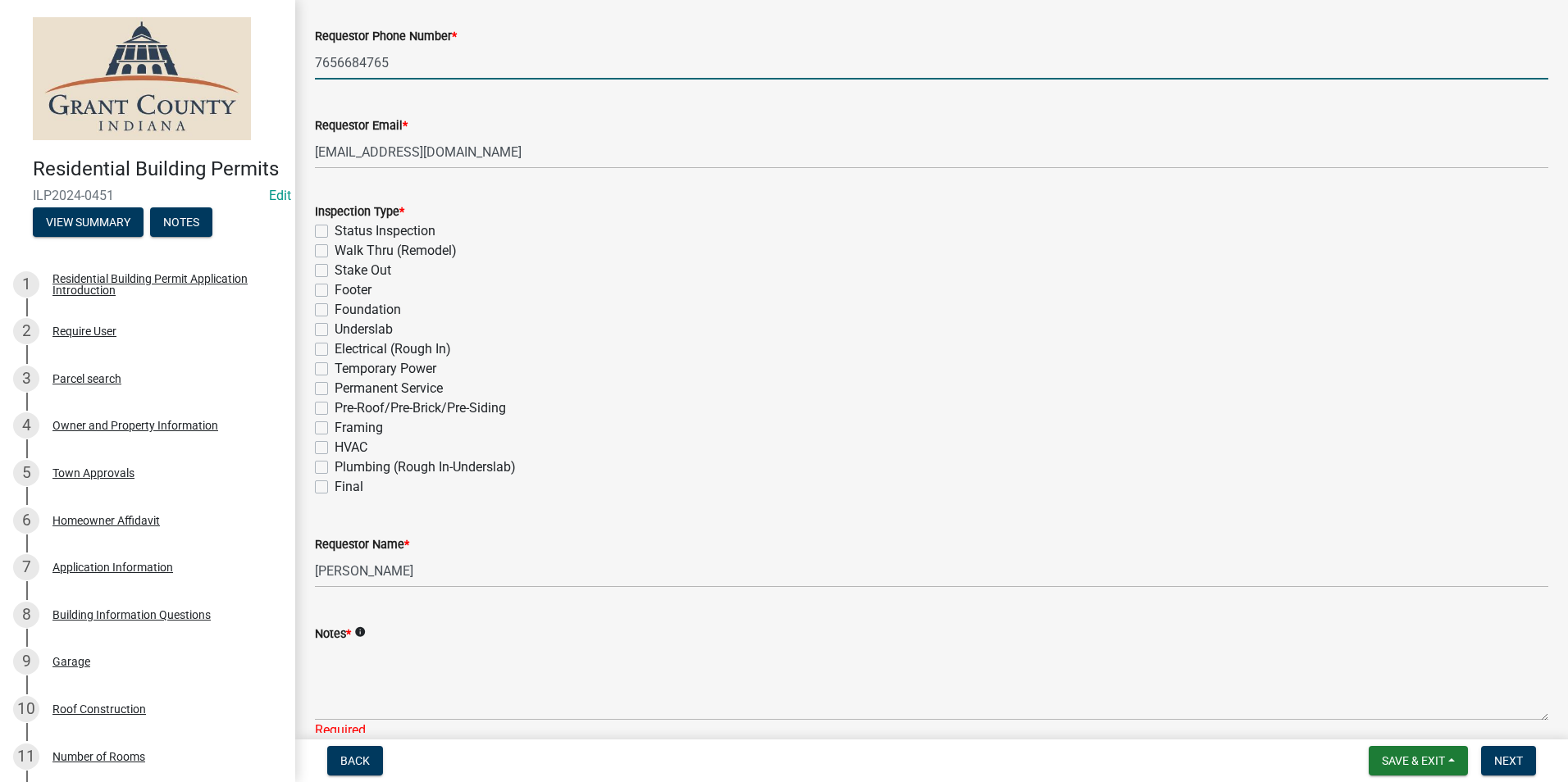
scroll to position [410, 0]
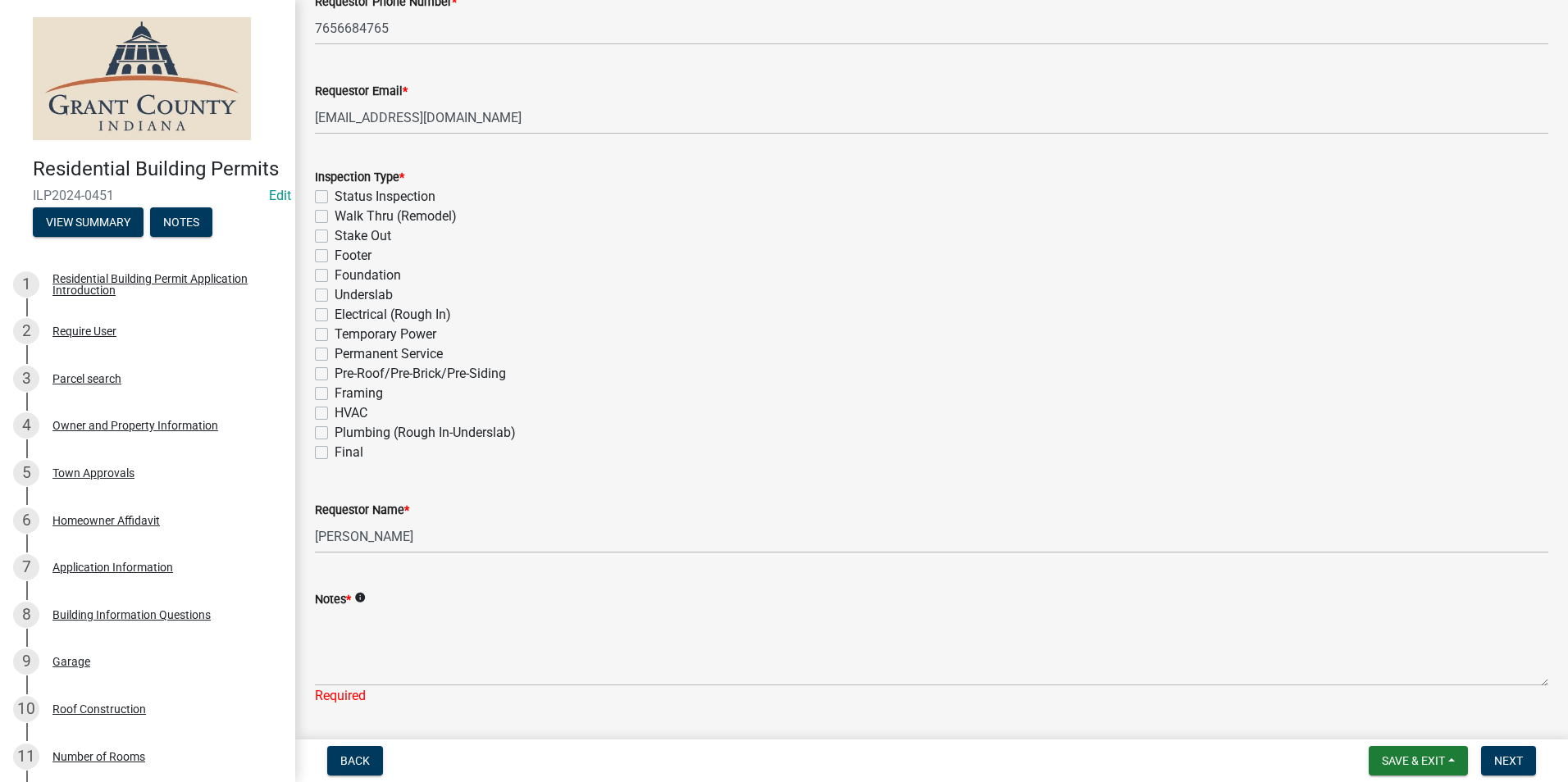
click at [335, 391] on label "Framing" at bounding box center [359, 393] width 48 height 20
click at [335, 391] on input "Framing" at bounding box center [340, 389] width 11 height 11
checkbox input "true"
checkbox input "false"
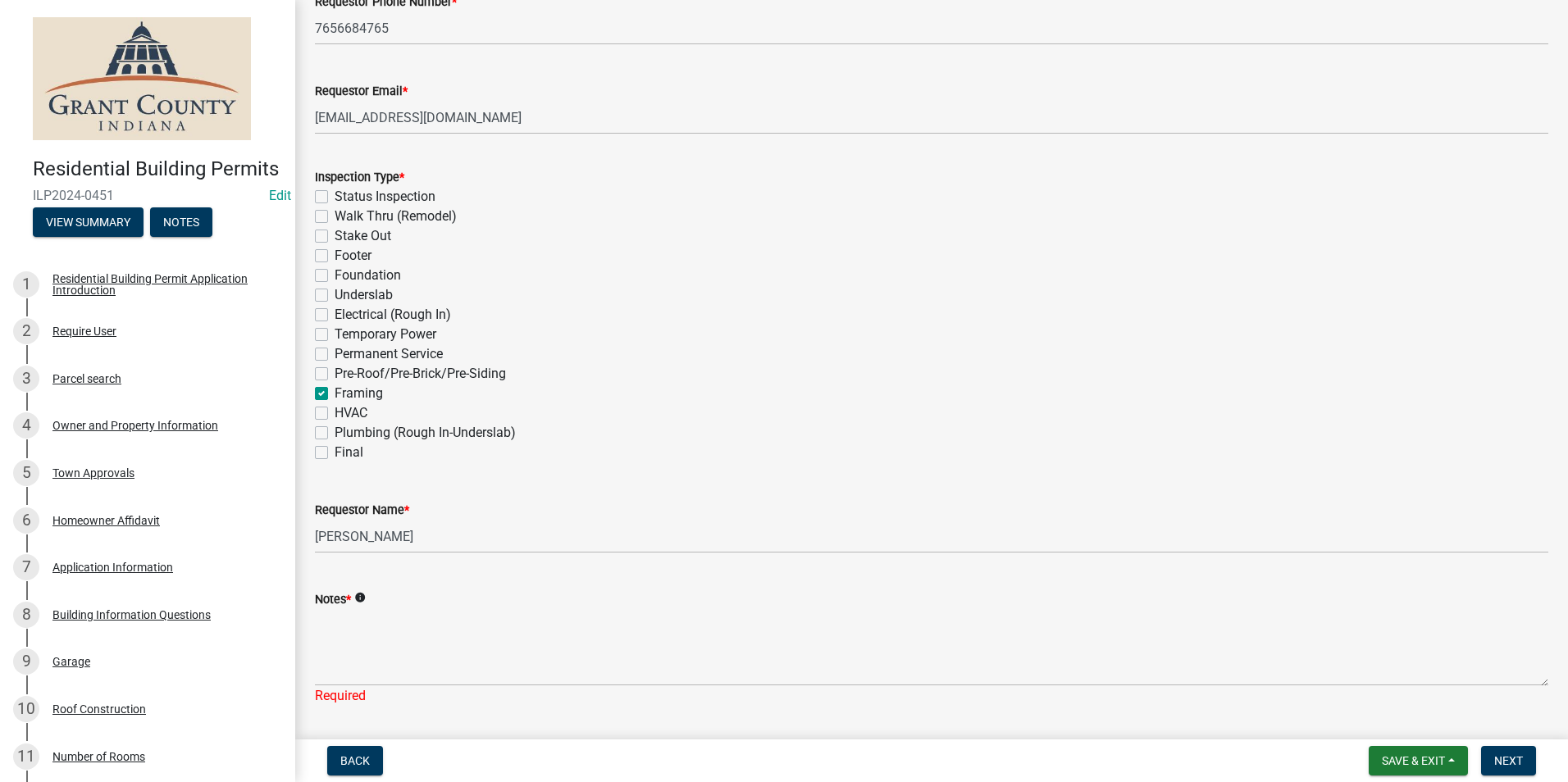
checkbox input "false"
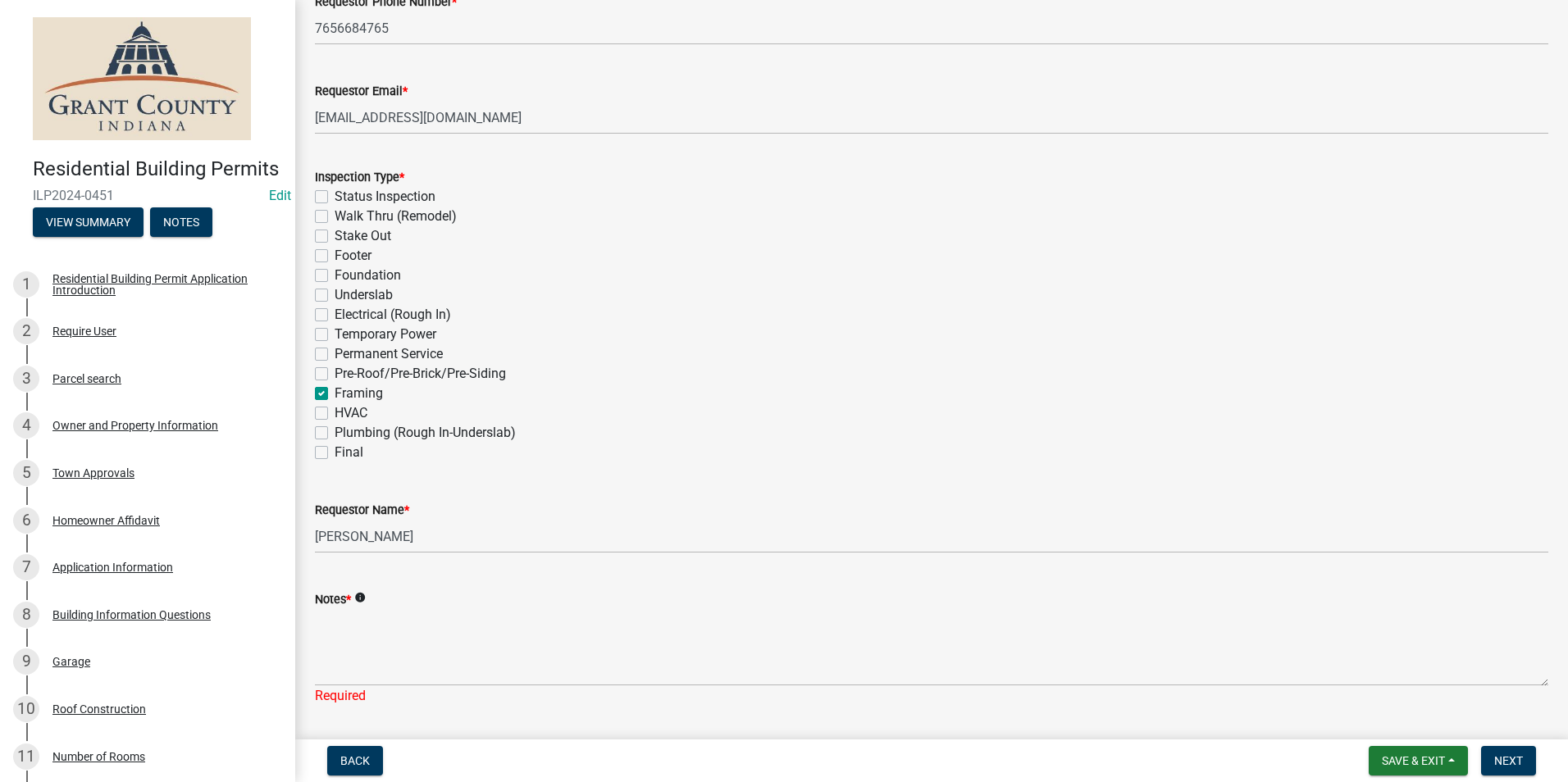
checkbox input "false"
checkbox input "true"
checkbox input "false"
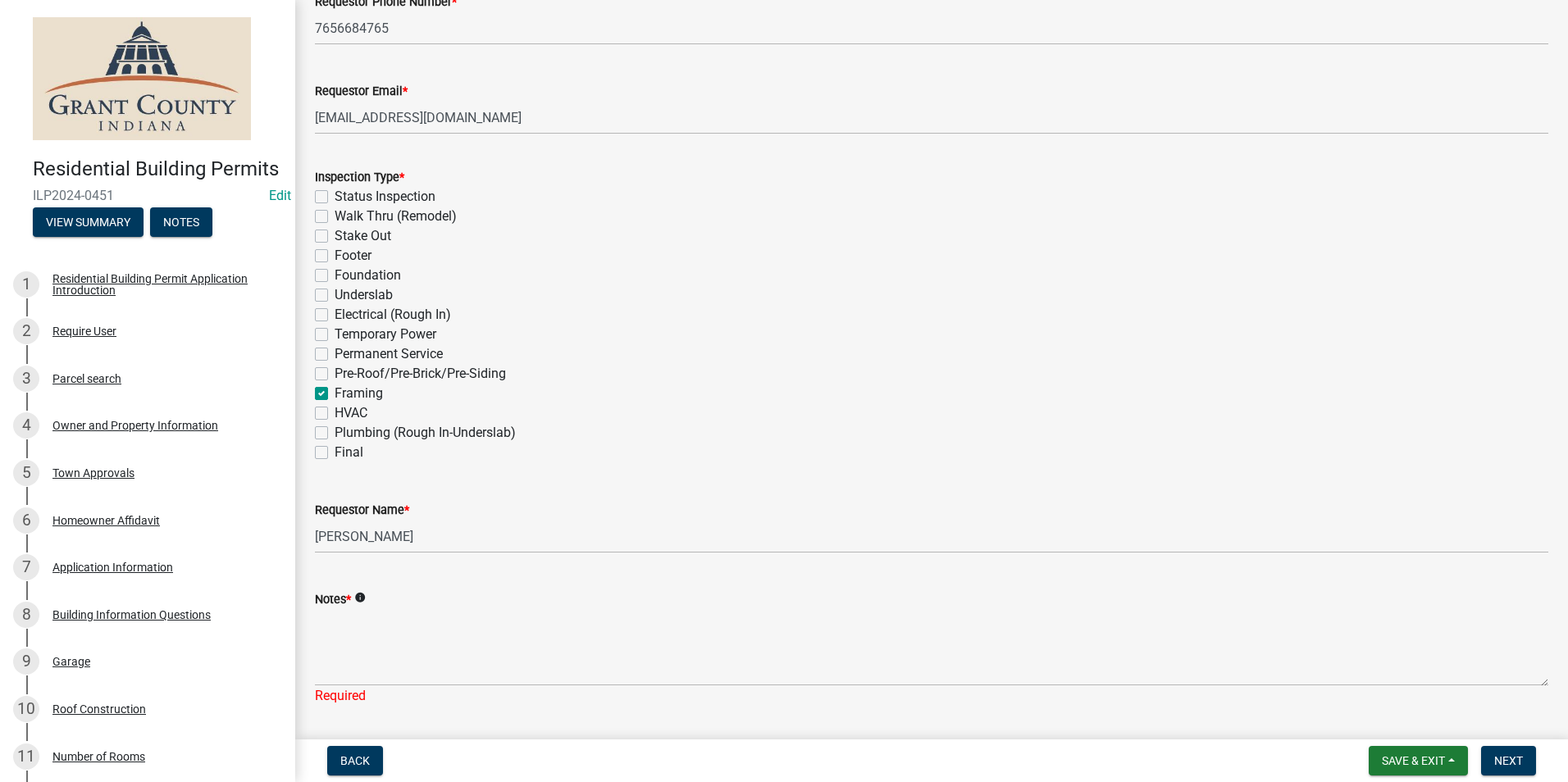
checkbox input "false"
click at [335, 315] on label "Electrical (Rough In)" at bounding box center [393, 315] width 117 height 20
click at [335, 315] on input "Electrical (Rough In)" at bounding box center [340, 310] width 11 height 11
checkbox input "true"
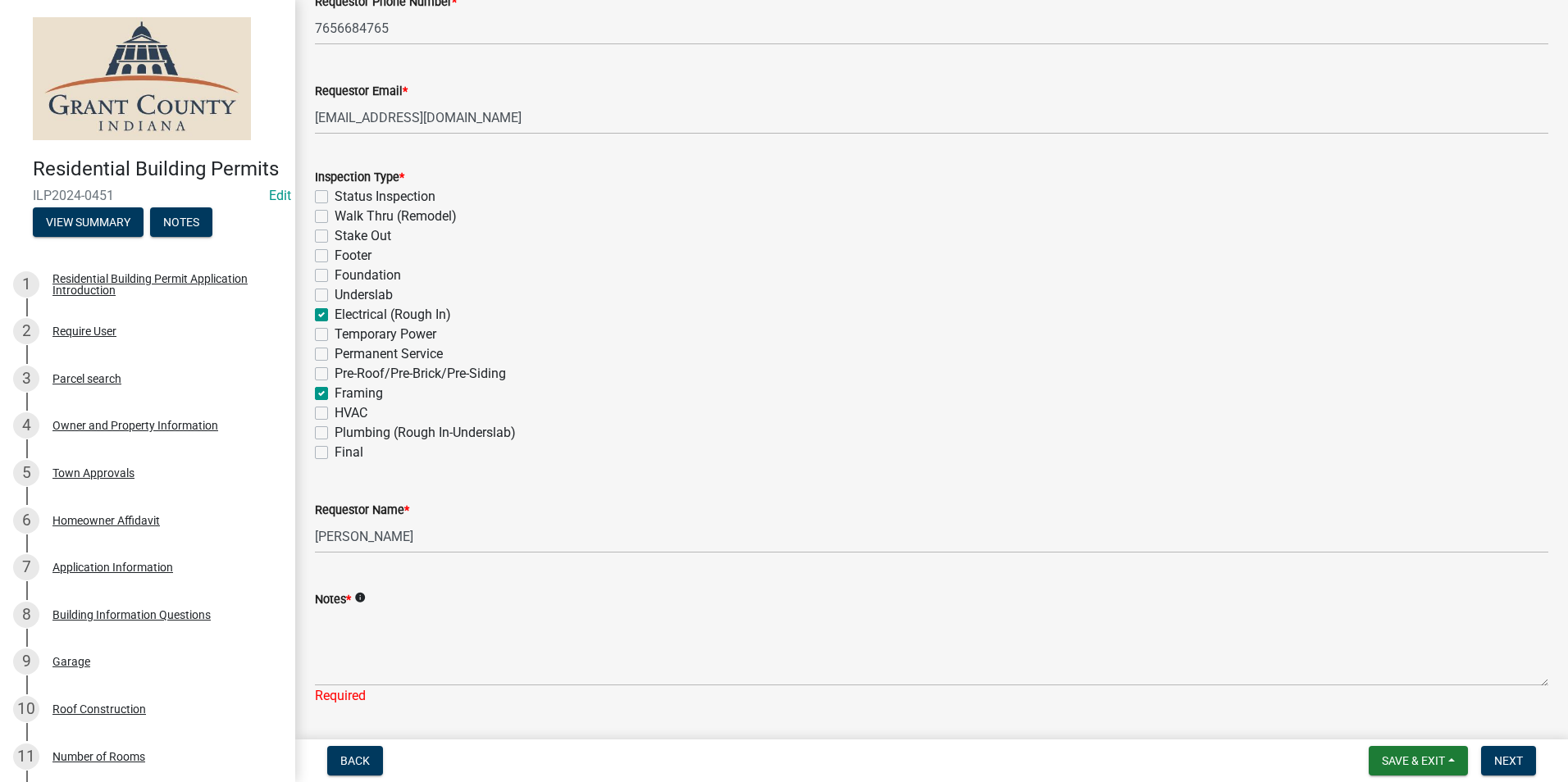
checkbox input "false"
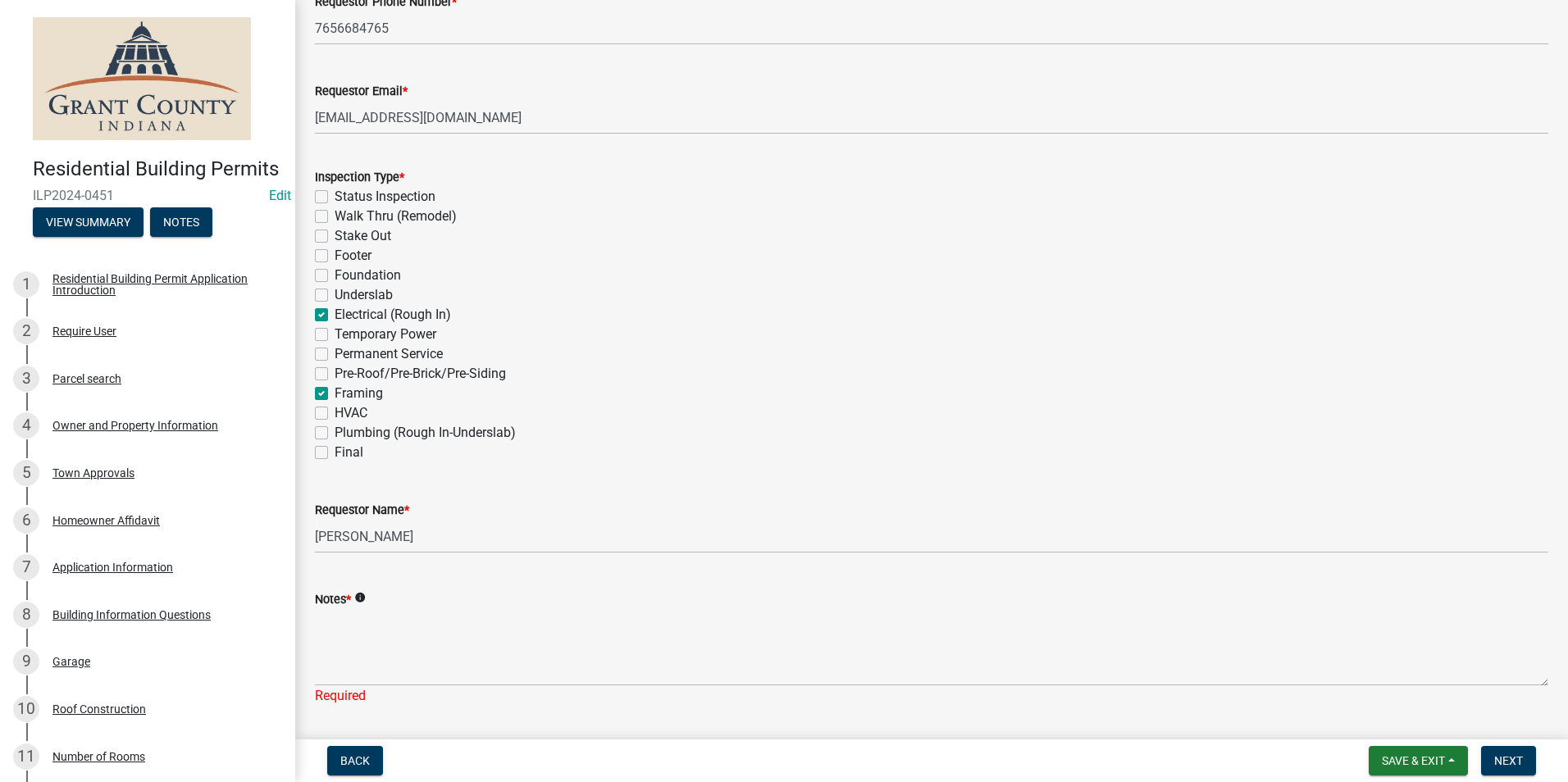
checkbox input "false"
checkbox input "true"
checkbox input "false"
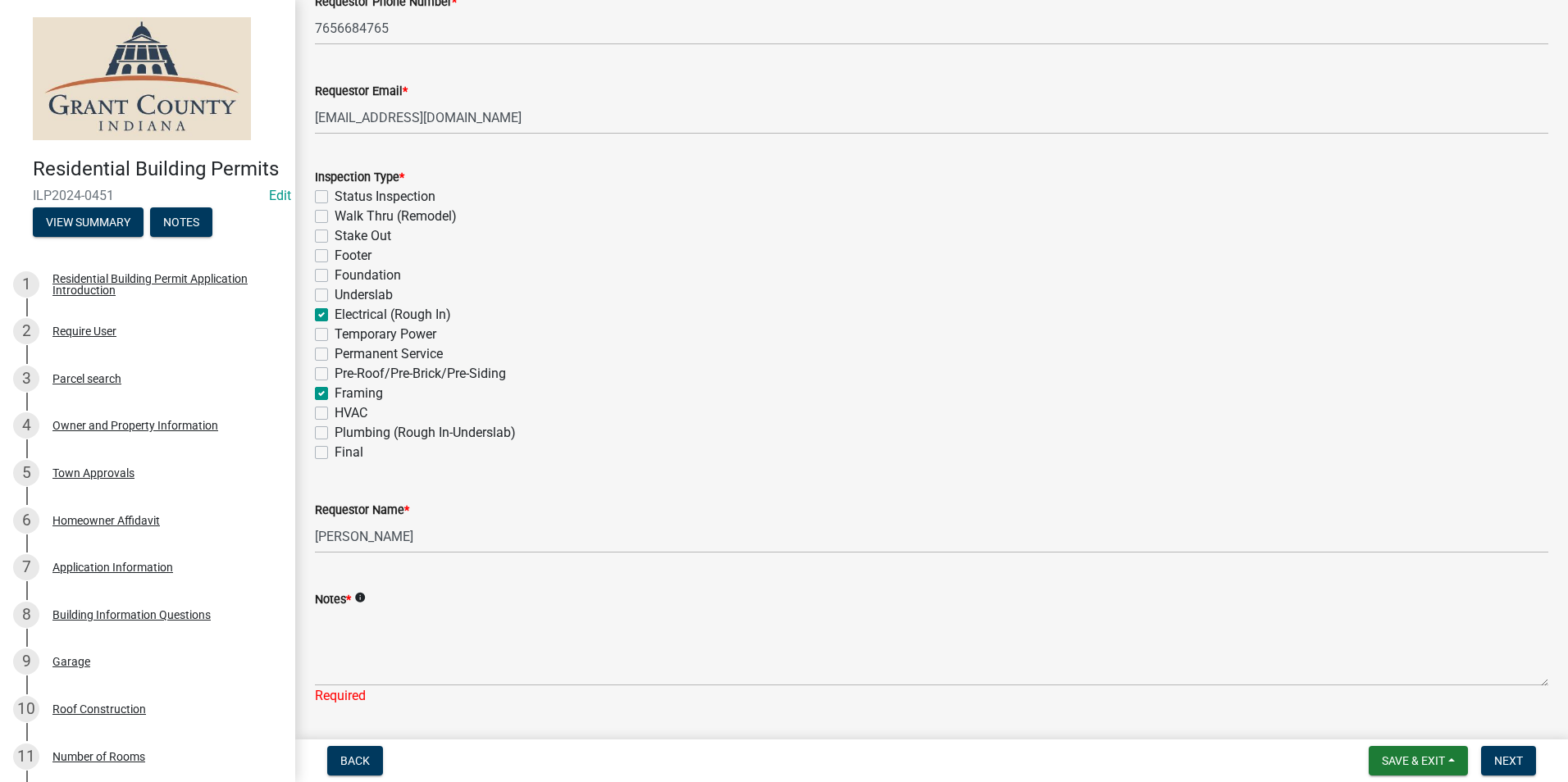
checkbox input "true"
checkbox input "false"
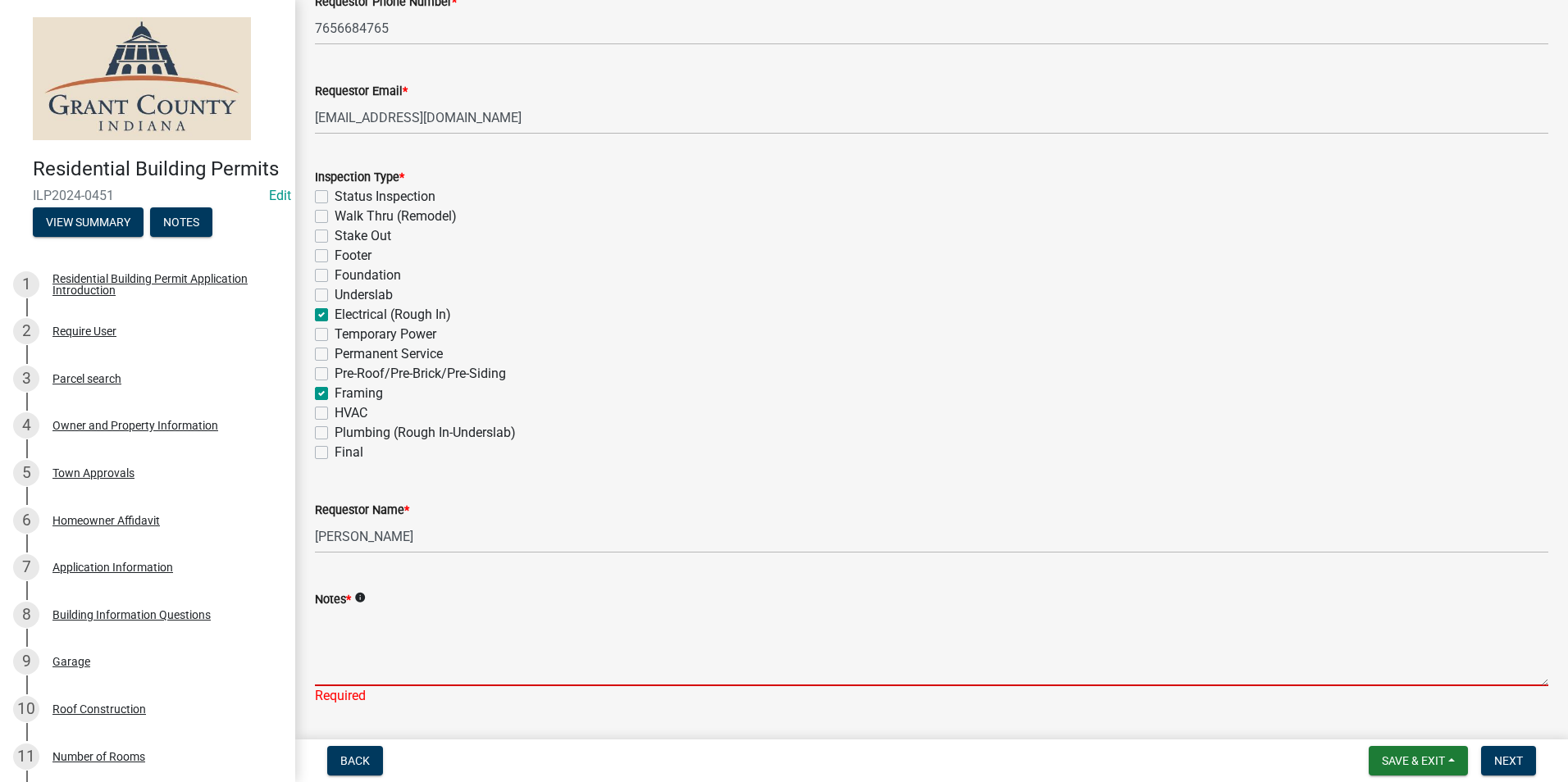
click at [361, 635] on textarea "Notes *" at bounding box center [931, 648] width 1233 height 77
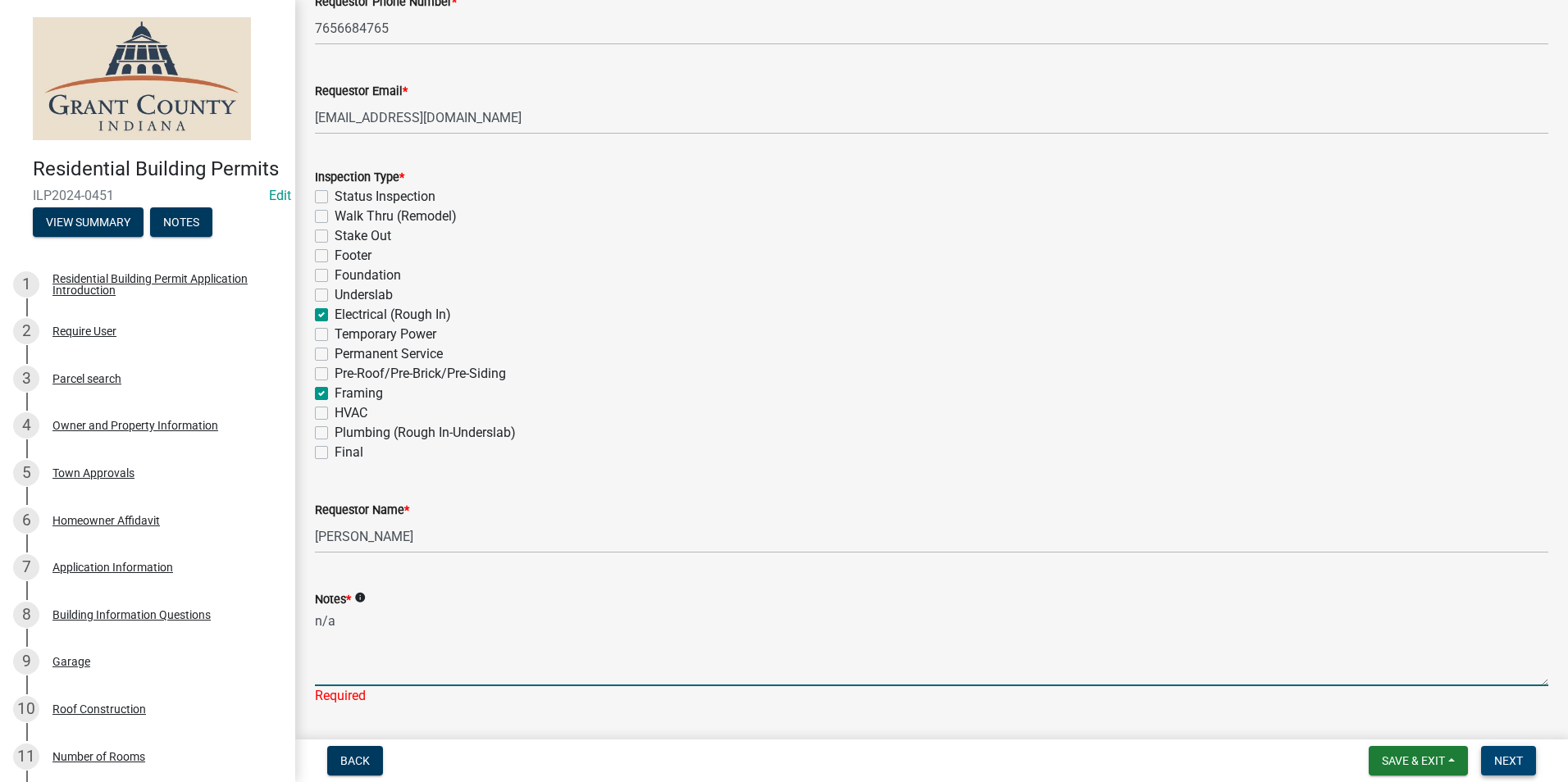
type textarea "n/a"
click at [1506, 753] on button "Next" at bounding box center [1508, 761] width 55 height 29
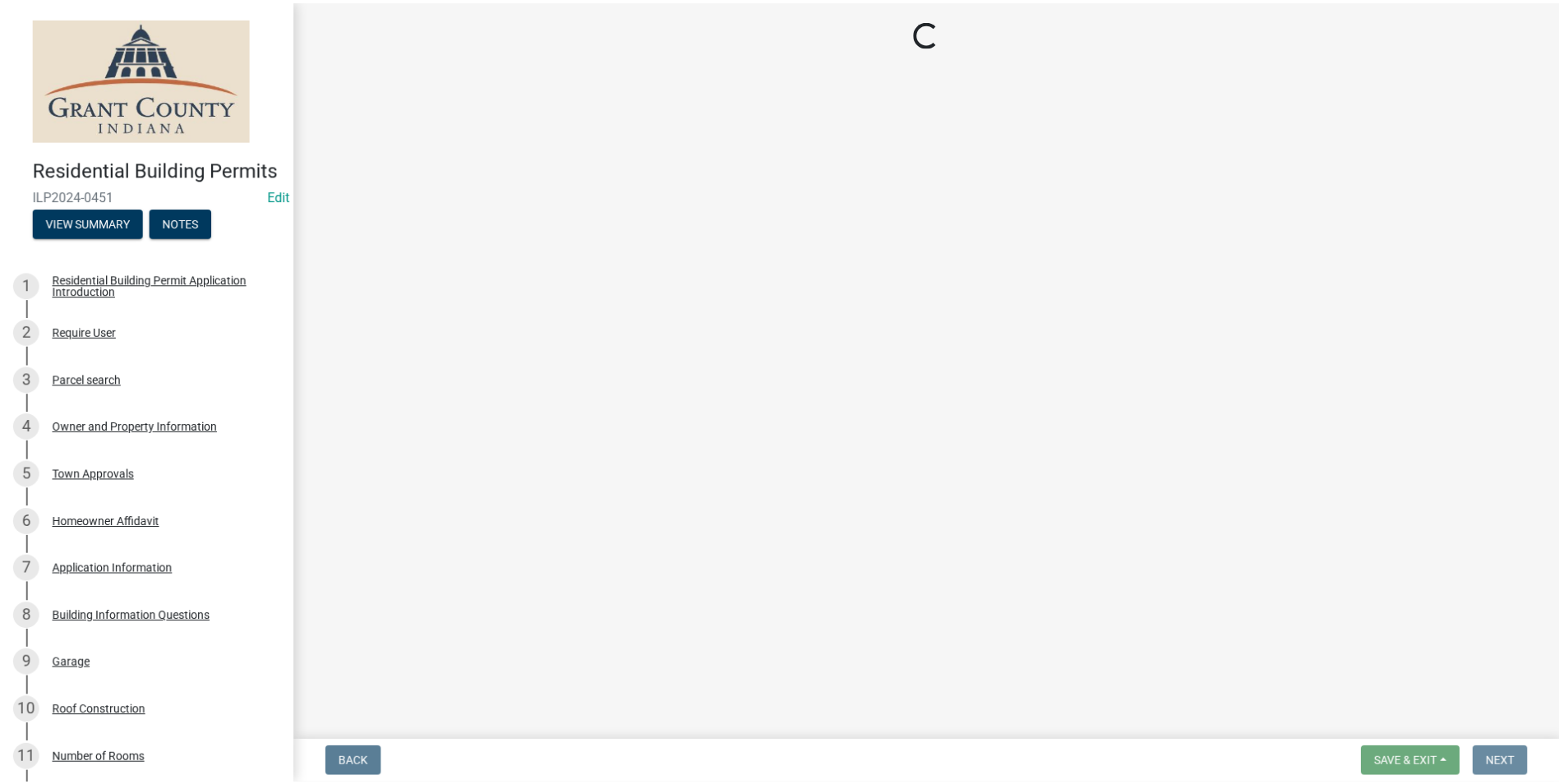
scroll to position [0, 0]
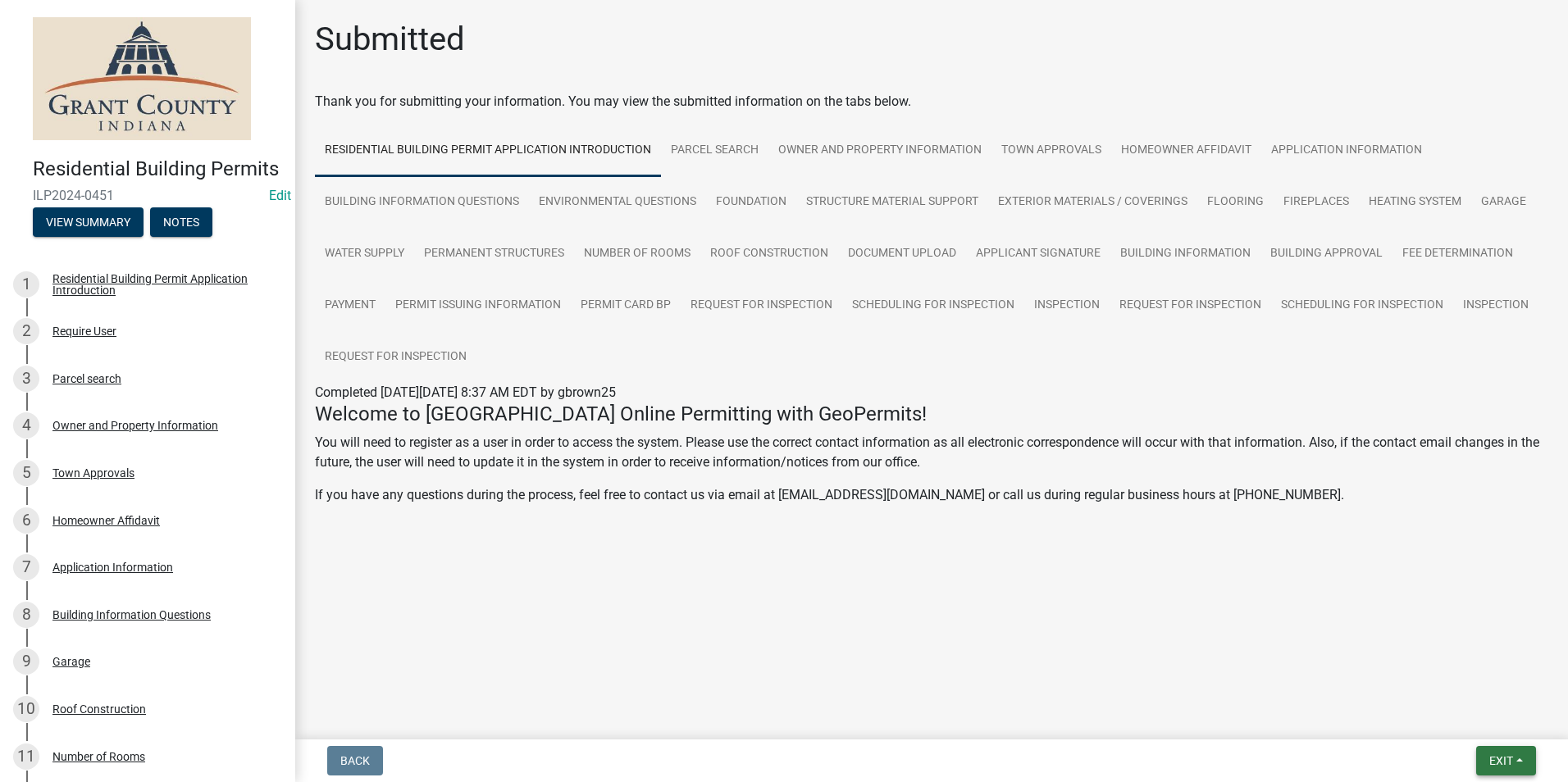
click at [1490, 760] on span "Exit" at bounding box center [1500, 761] width 24 height 13
click at [1474, 714] on button "Save & Exit" at bounding box center [1470, 717] width 131 height 39
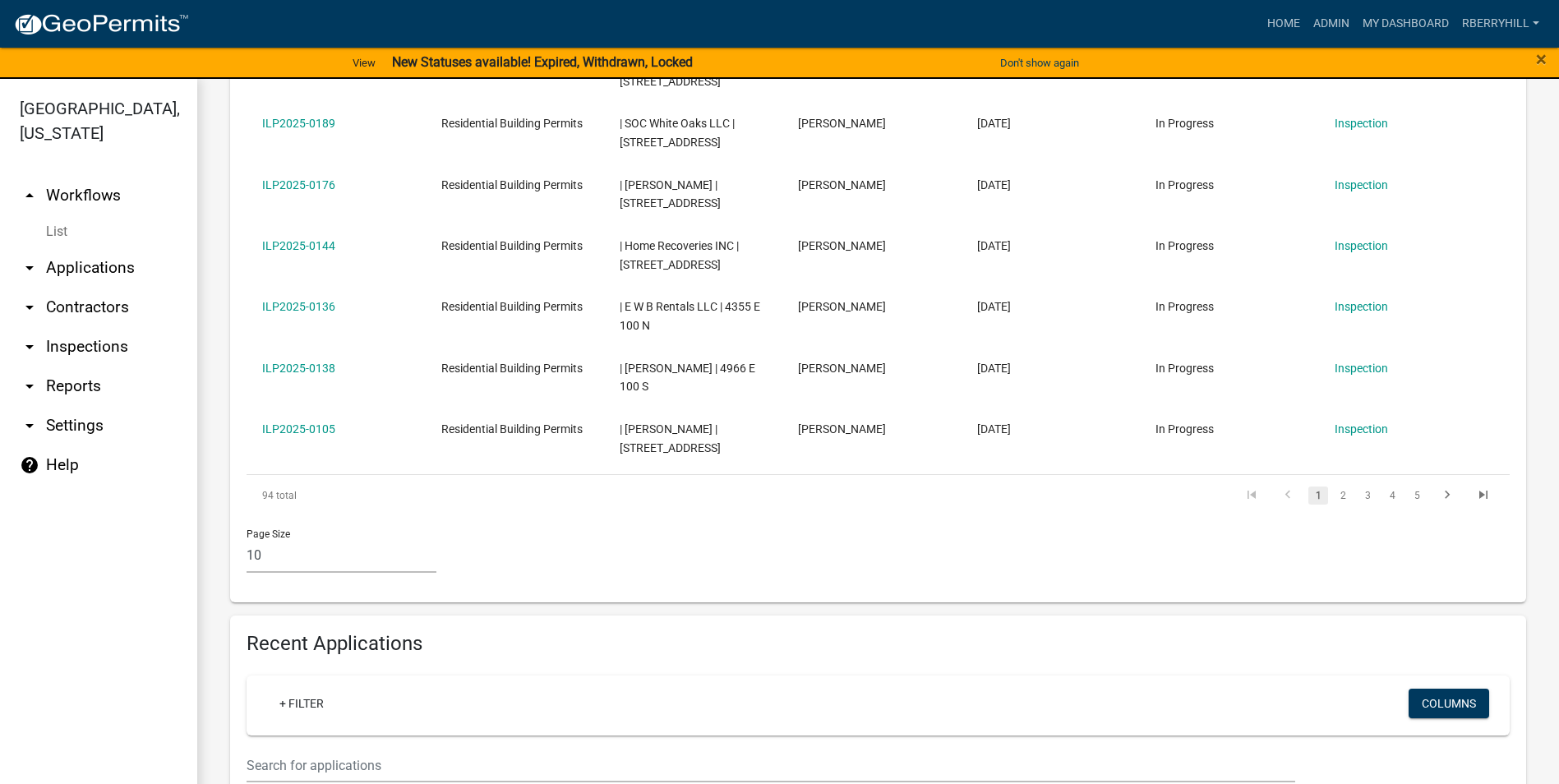
scroll to position [1069, 0]
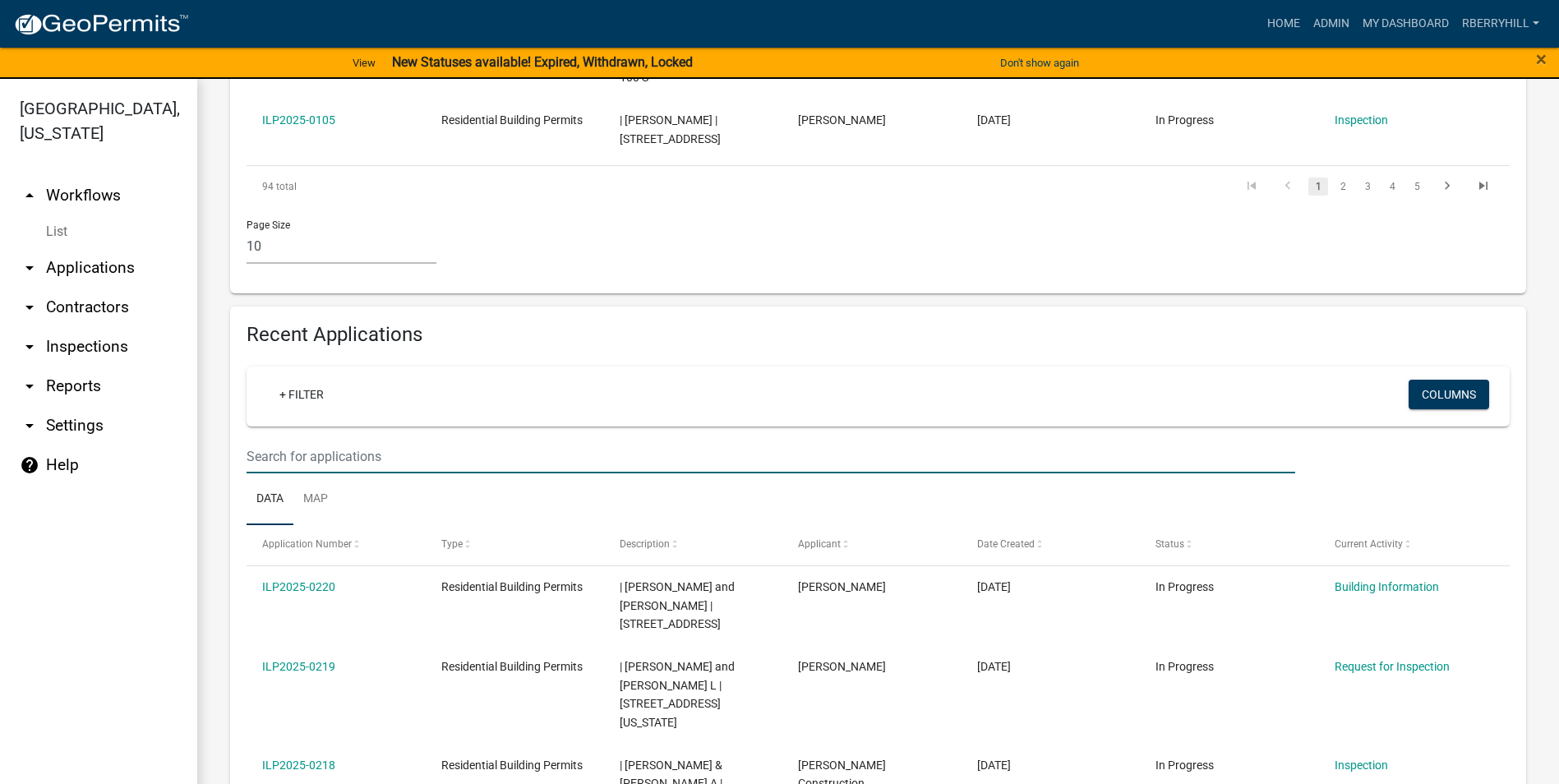
click at [287, 440] on input "text" at bounding box center [771, 456] width 1048 height 34
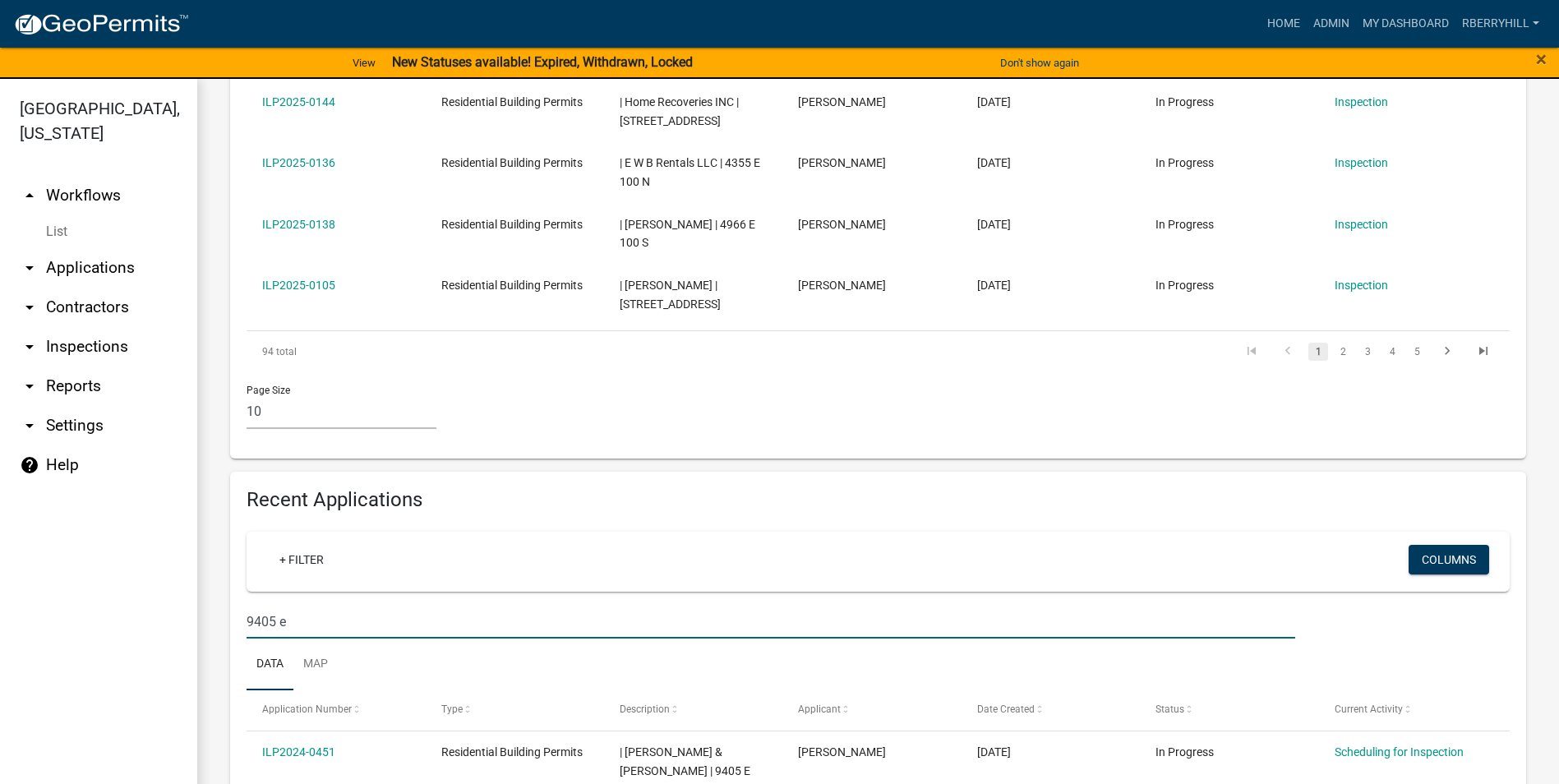
scroll to position [969, 0]
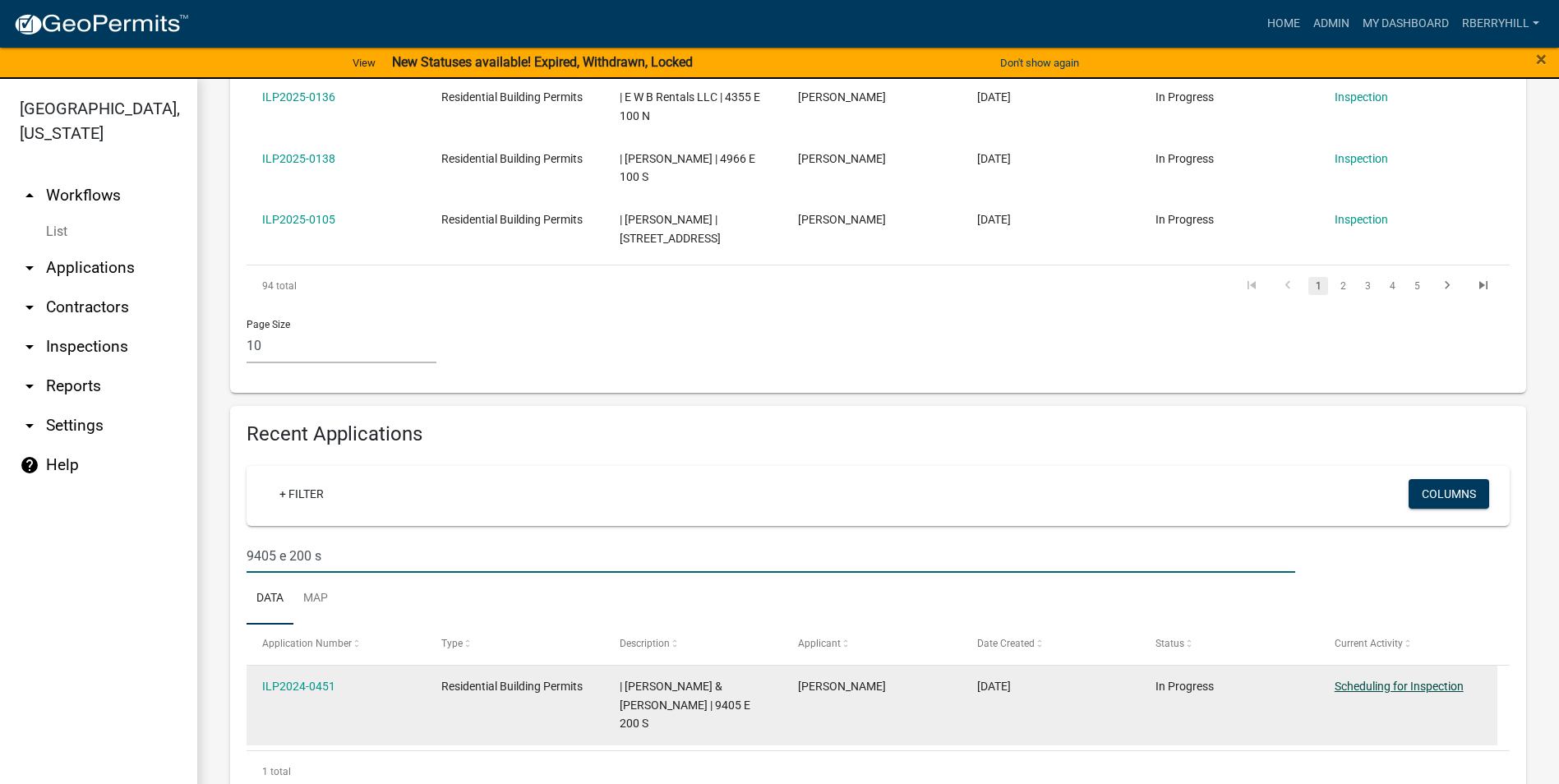
type input "9405 e 200 s"
click at [1403, 680] on link "Scheduling for Inspection" at bounding box center [1399, 686] width 129 height 13
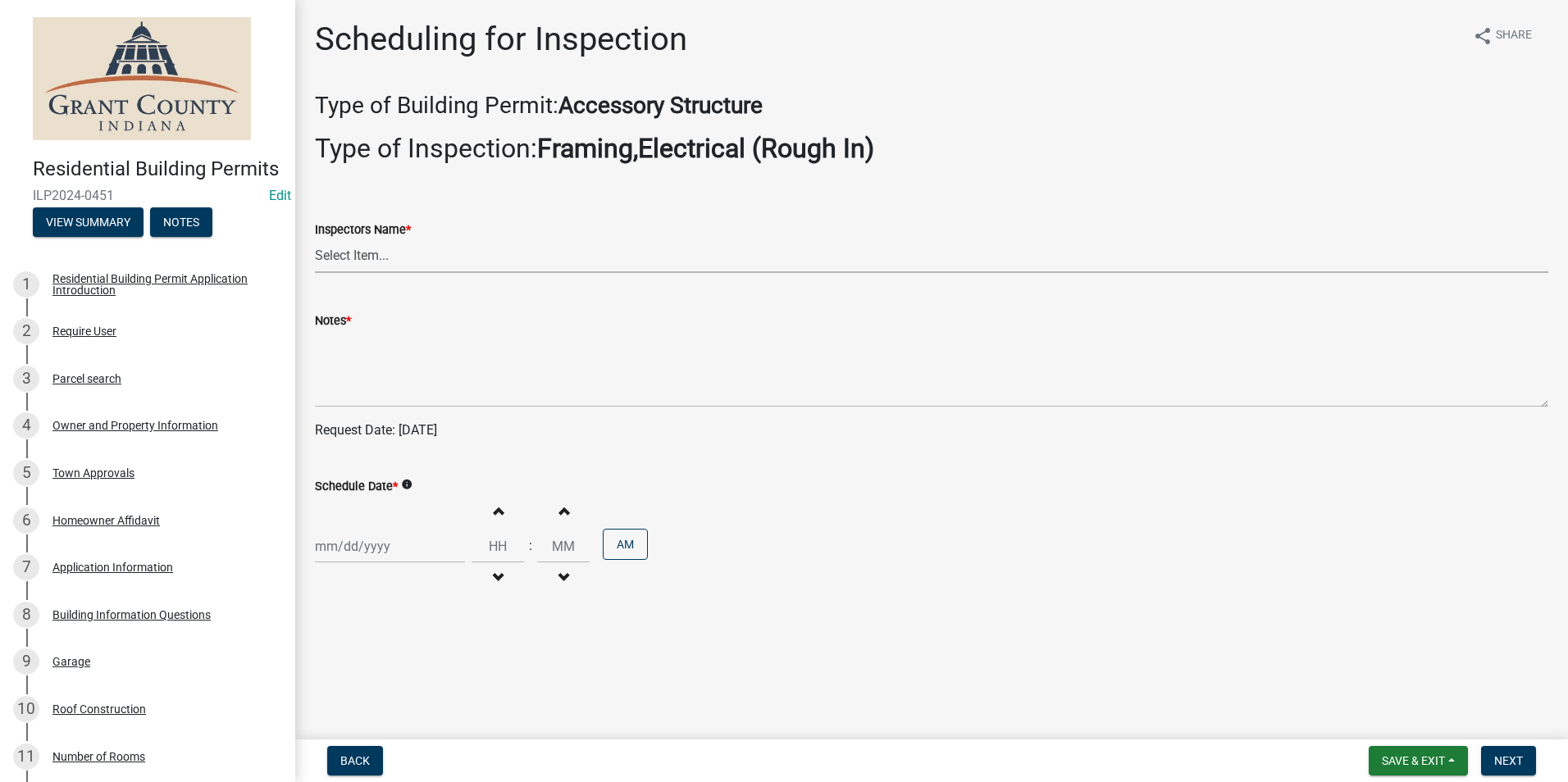
click at [380, 255] on select "Select Item... rberryhill ([PERSON_NAME]) [PERSON_NAME] ([PERSON_NAME]) BBenefi…" at bounding box center [931, 255] width 1233 height 34
select select "d7f9a44a-d2ea-4d3c-83b3-1aa71c950bd5"
click at [315, 239] on select "Select Item... rberryhill ([PERSON_NAME]) [PERSON_NAME] ([PERSON_NAME]) BBenefi…" at bounding box center [931, 255] width 1233 height 34
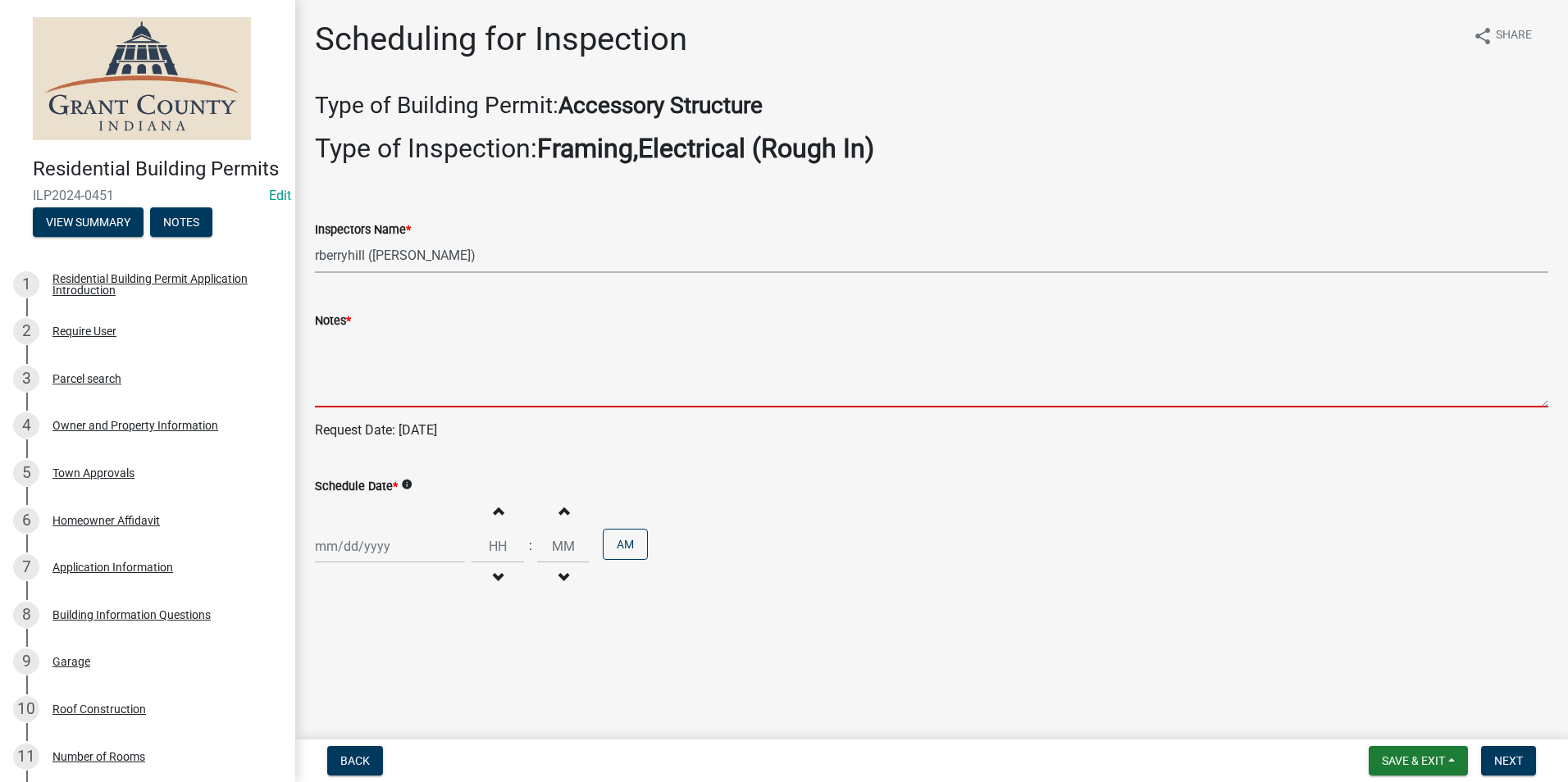
click at [325, 378] on textarea "Notes *" at bounding box center [931, 369] width 1233 height 77
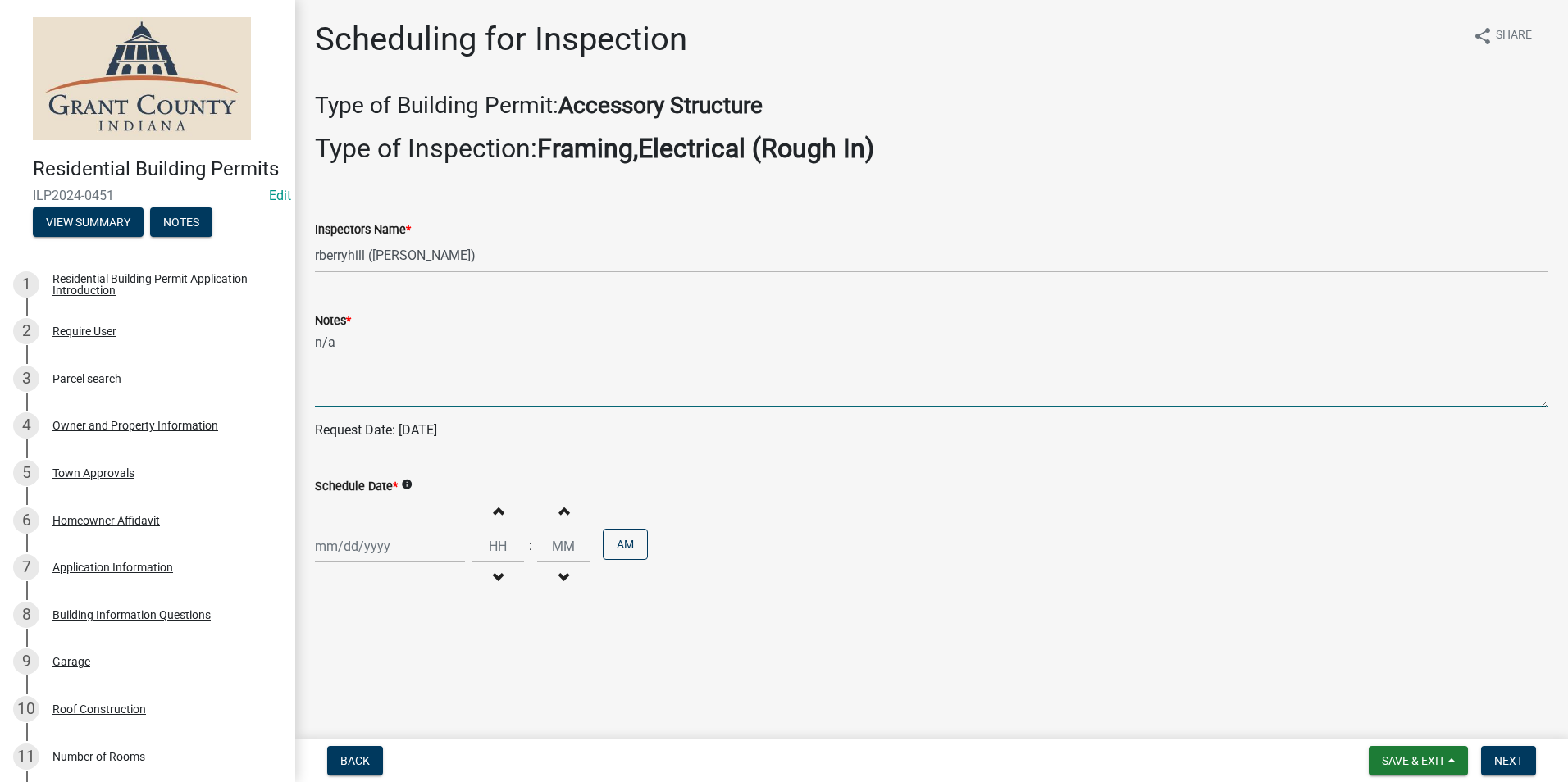
type textarea "n/a"
click at [368, 548] on div at bounding box center [390, 546] width 150 height 34
select select "8"
select select "2025"
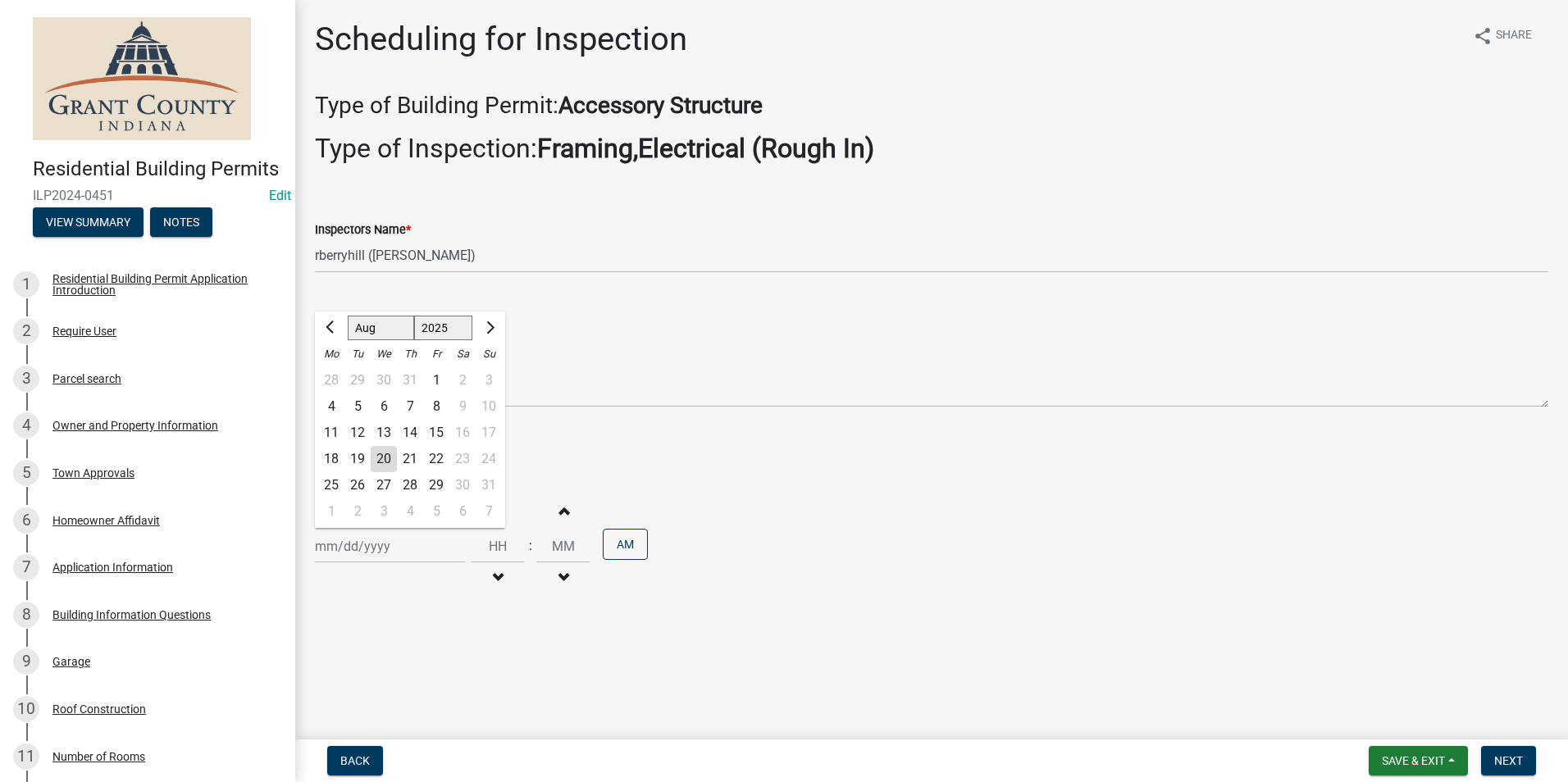
click at [384, 461] on div "20" at bounding box center [383, 459] width 26 height 26
type input "[DATE]"
click at [1503, 759] on span "Next" at bounding box center [1508, 761] width 28 height 13
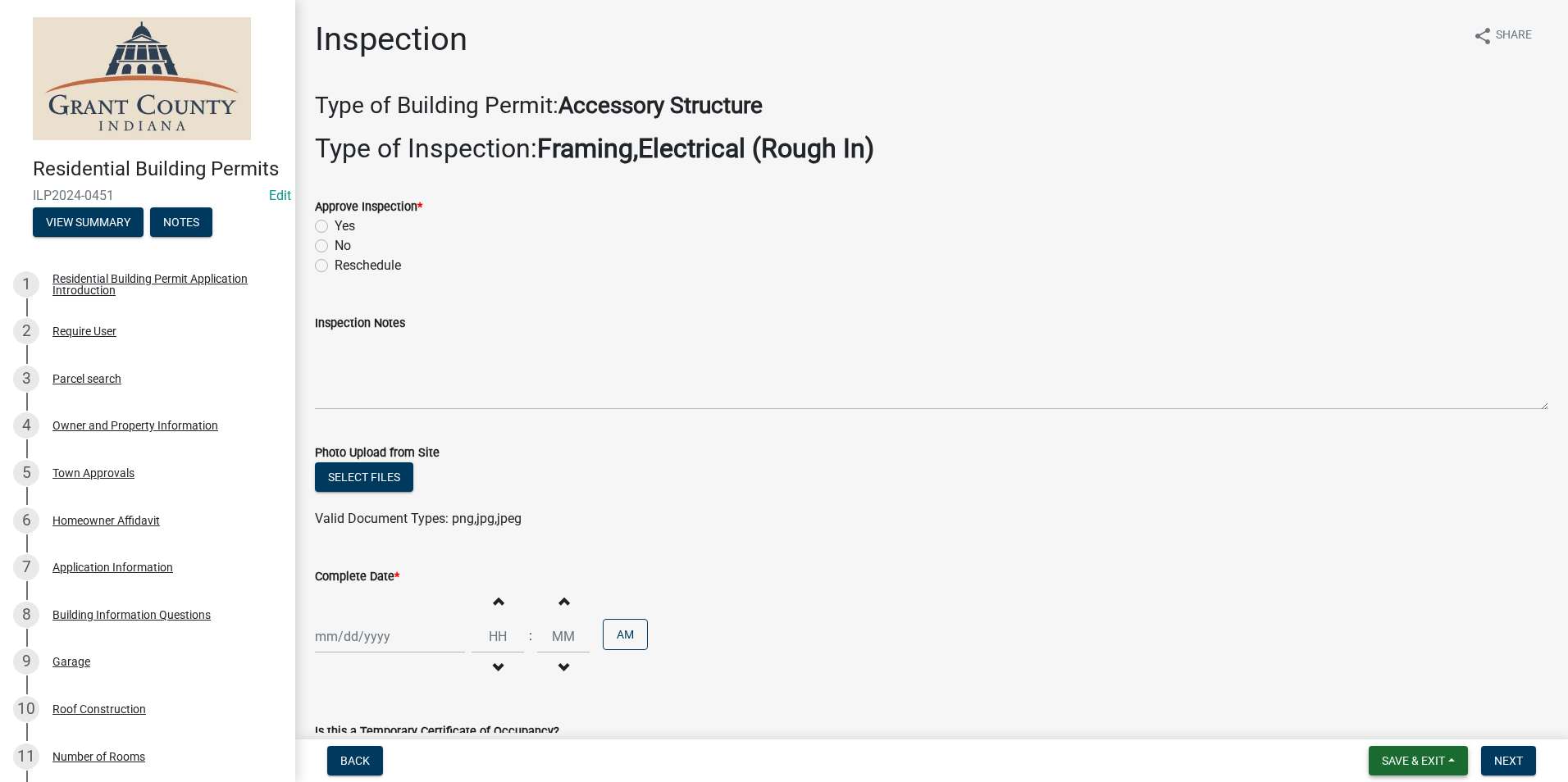
click at [1409, 755] on span "Save & Exit" at bounding box center [1413, 761] width 63 height 13
click at [1396, 706] on button "Save & Exit" at bounding box center [1402, 717] width 131 height 39
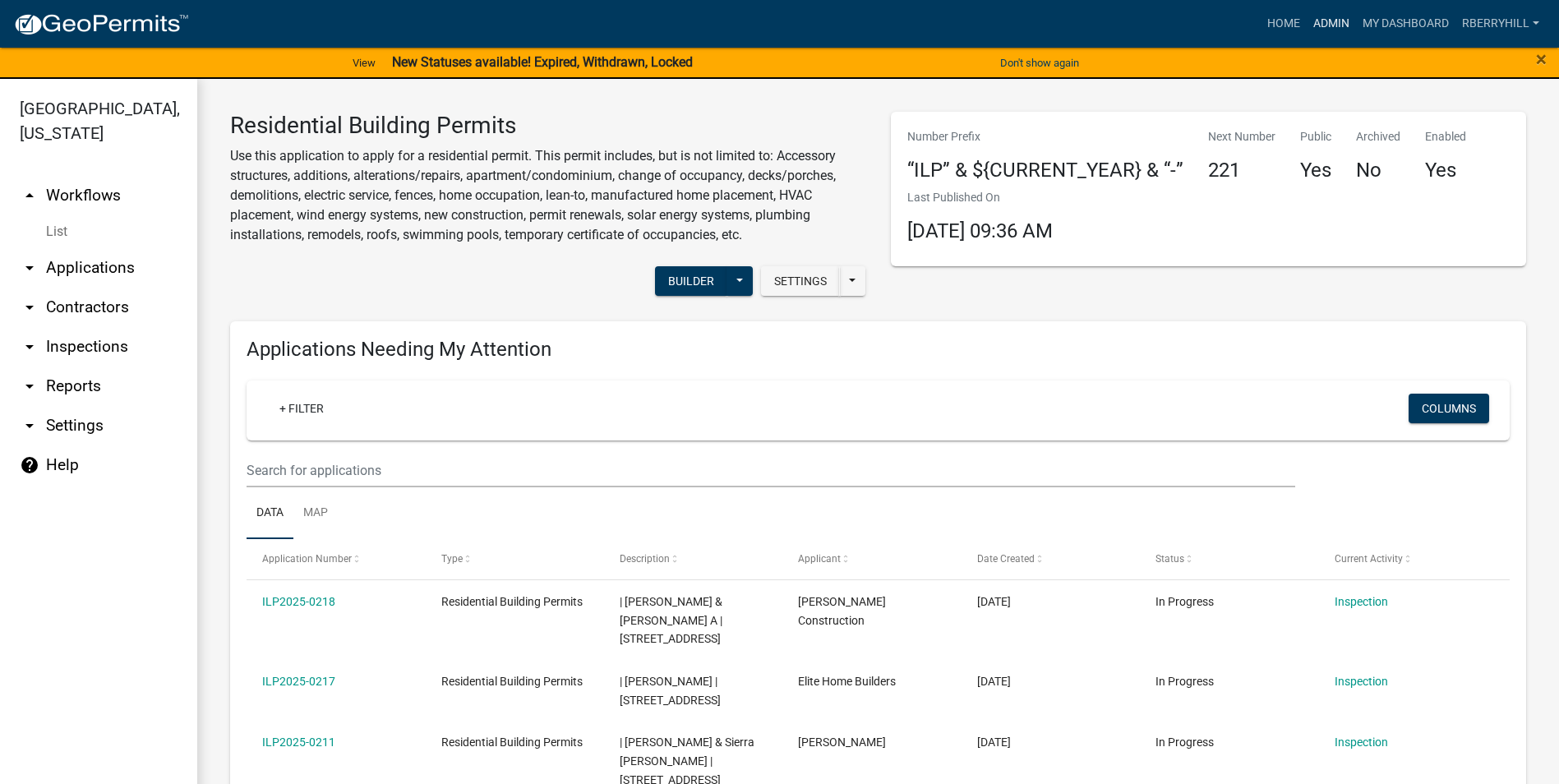
click at [1328, 22] on link "Admin" at bounding box center [1331, 24] width 49 height 31
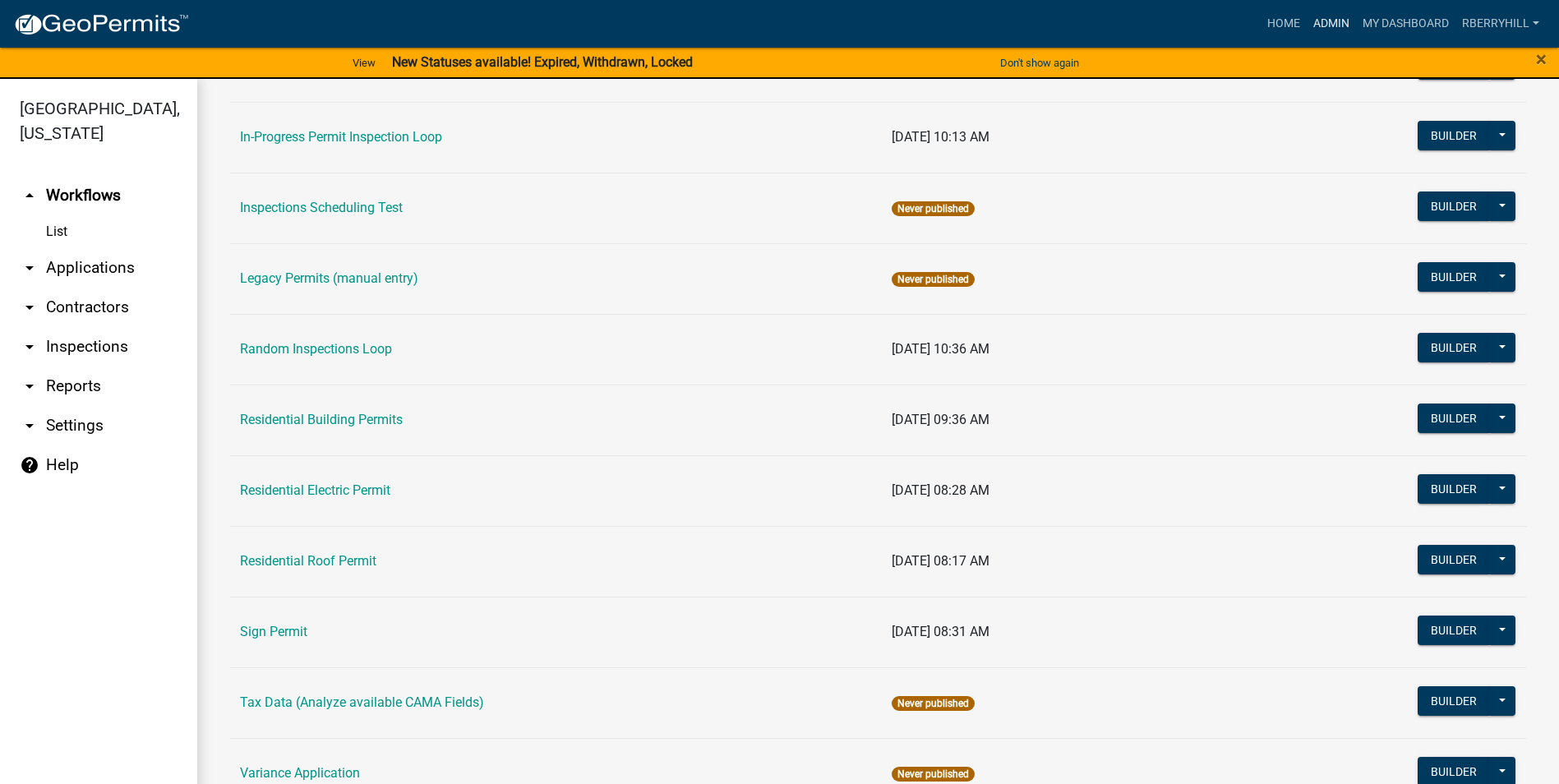
scroll to position [1395, 0]
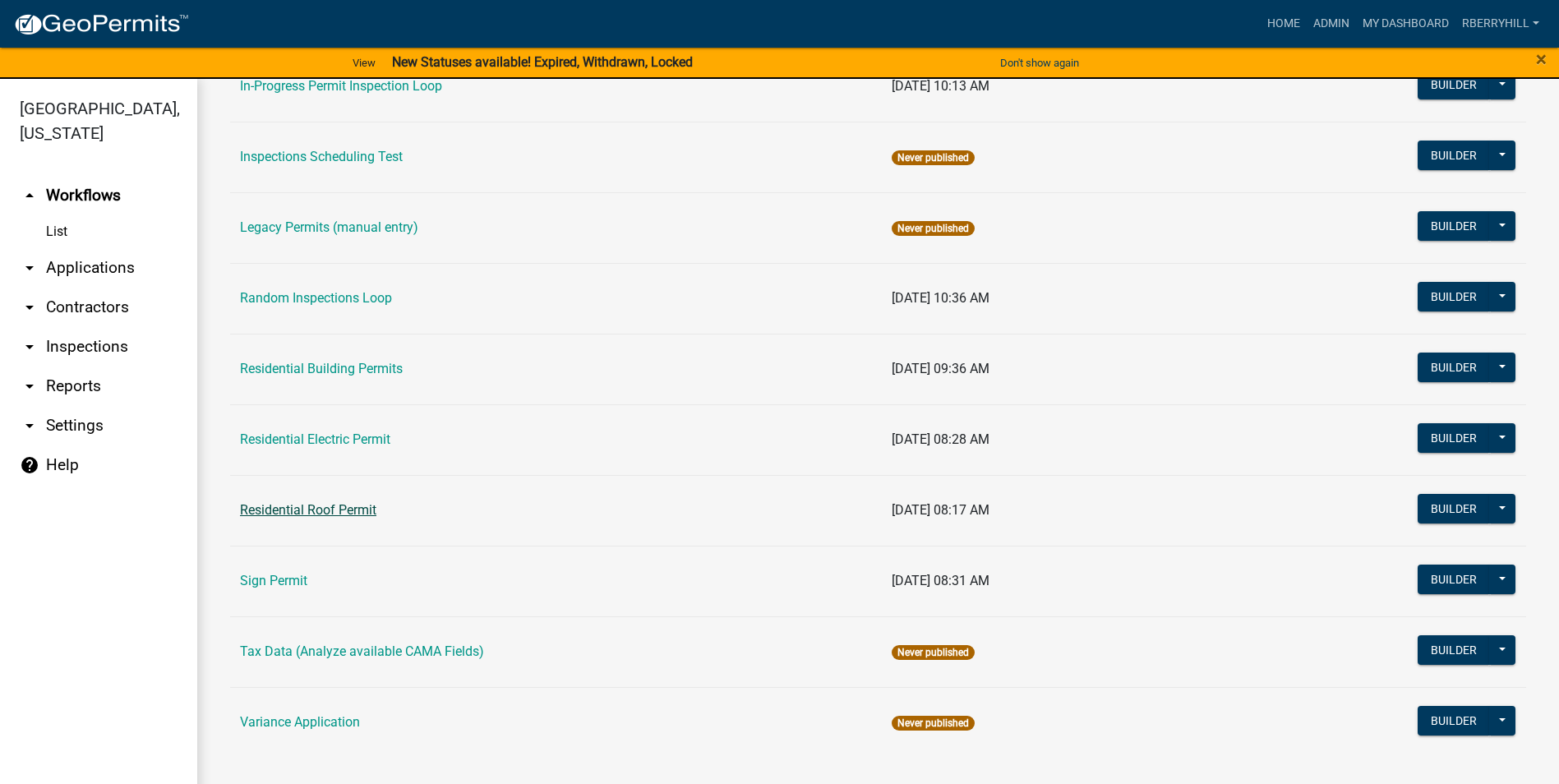
click at [325, 506] on link "Residential Roof Permit" at bounding box center [307, 510] width 136 height 16
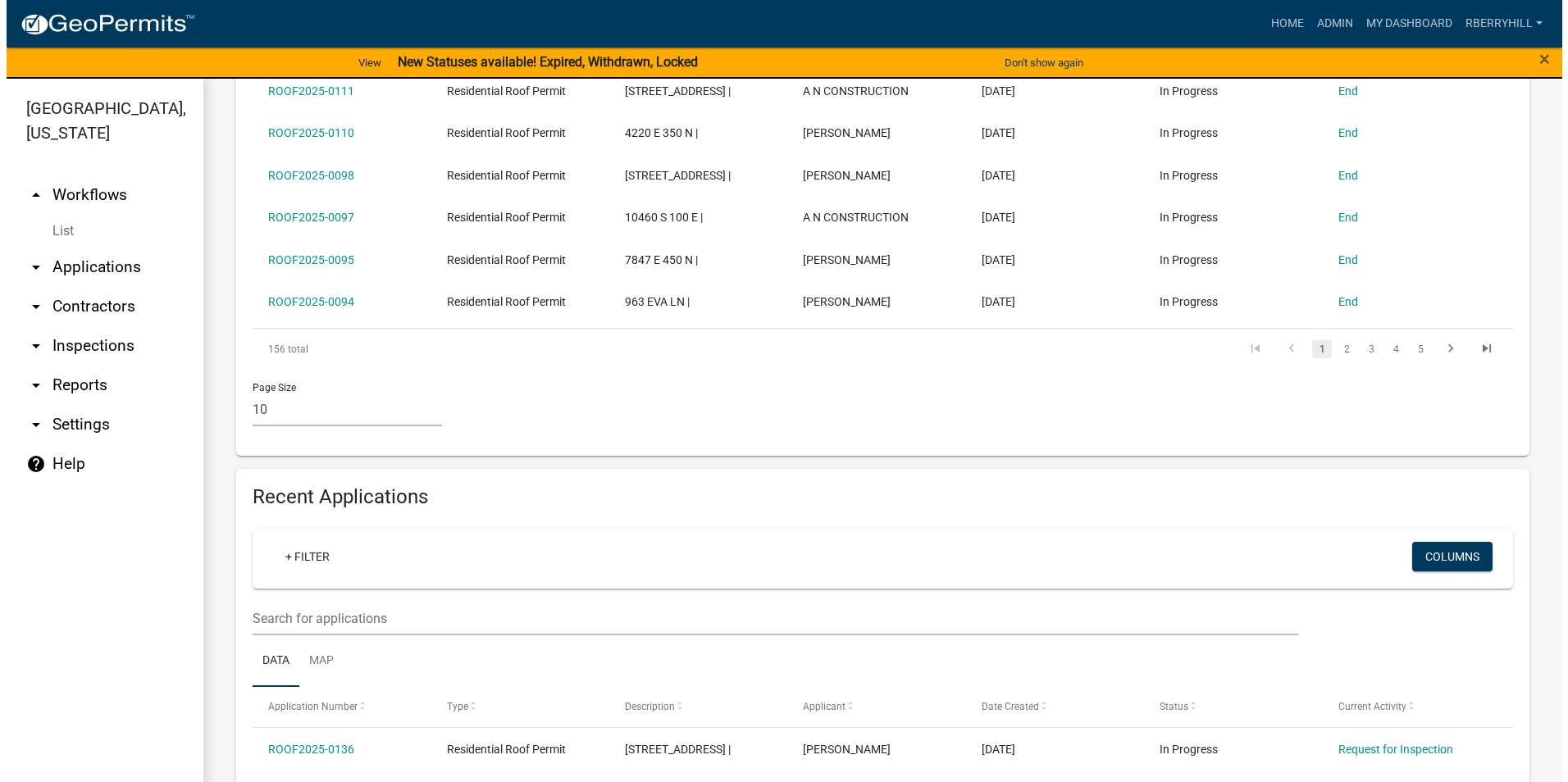
scroll to position [656, 0]
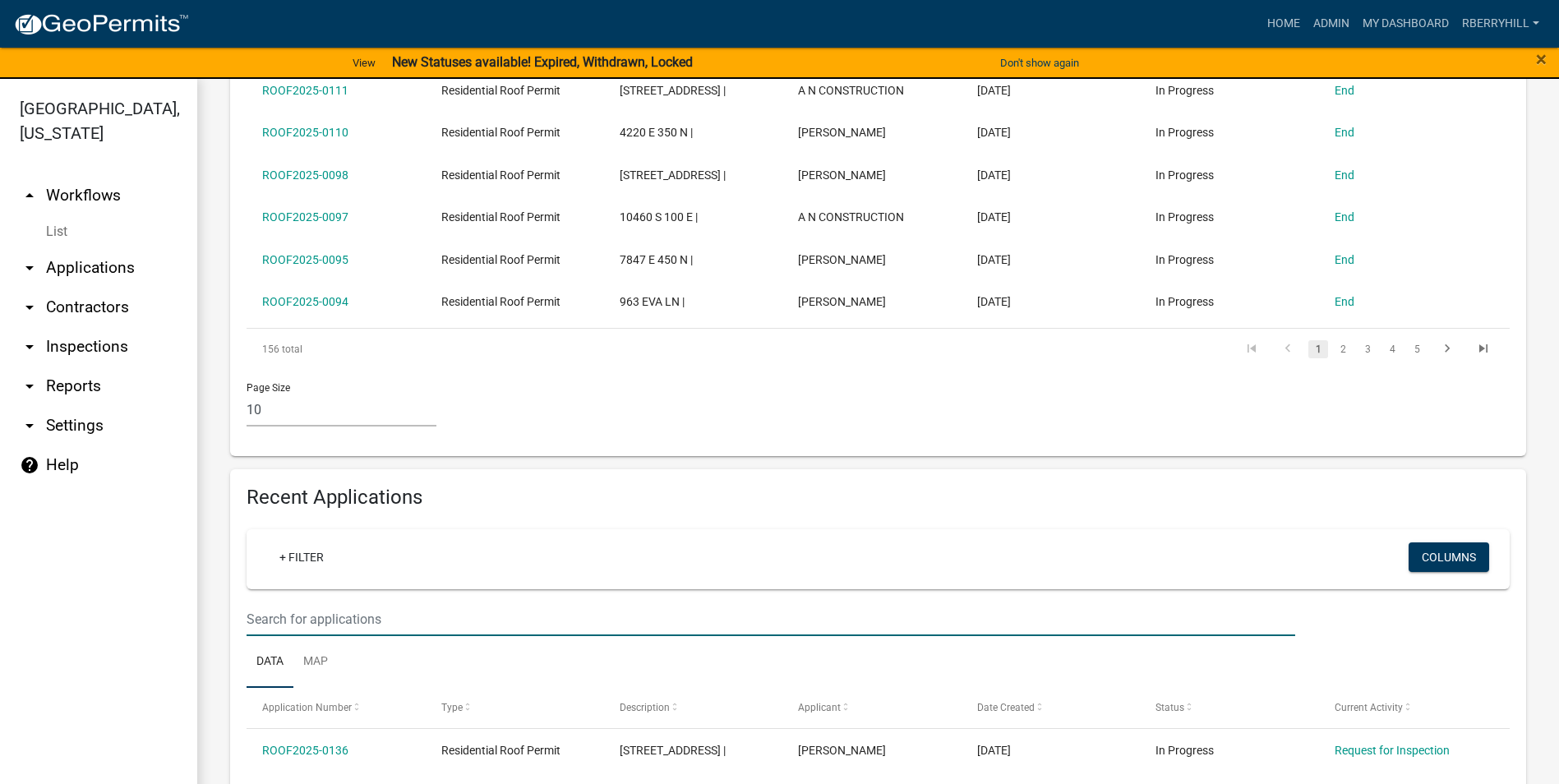
click at [273, 603] on input "text" at bounding box center [771, 619] width 1048 height 34
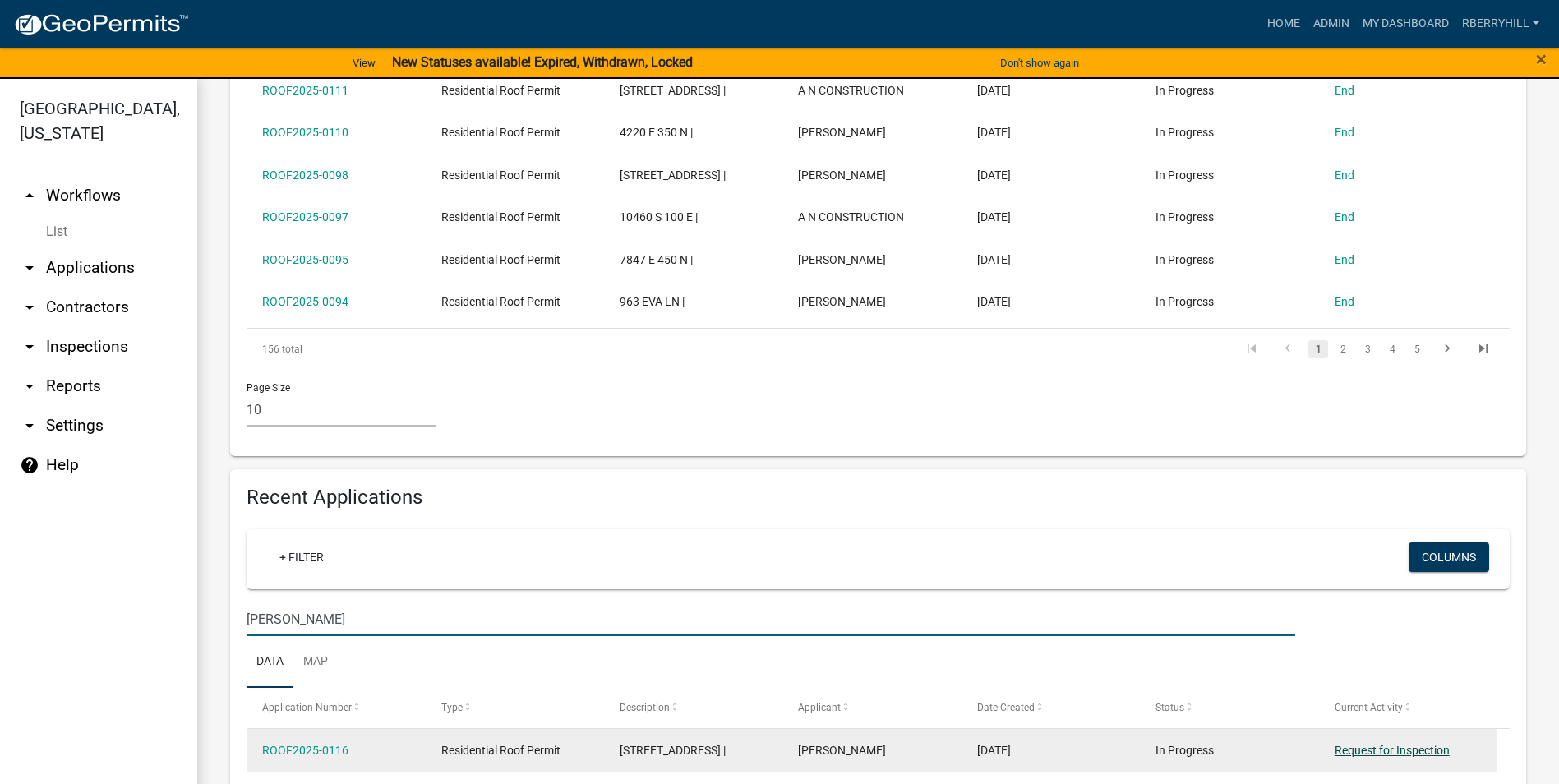
type input "[PERSON_NAME]"
click at [1379, 744] on link "Request for Inspection" at bounding box center [1392, 750] width 115 height 13
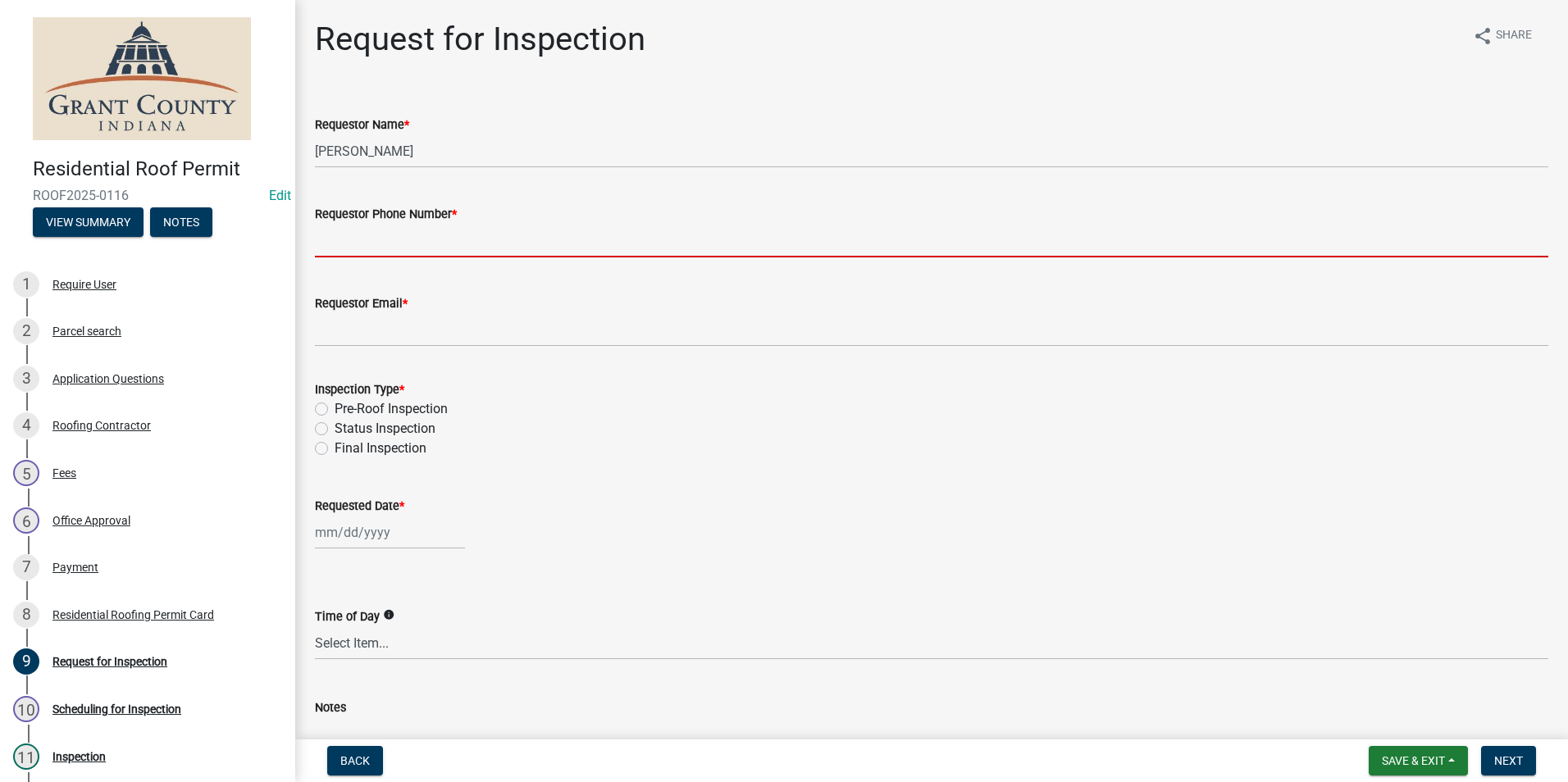
click at [363, 245] on input "Requestor Phone Number *" at bounding box center [931, 240] width 1233 height 34
type input "7656684765"
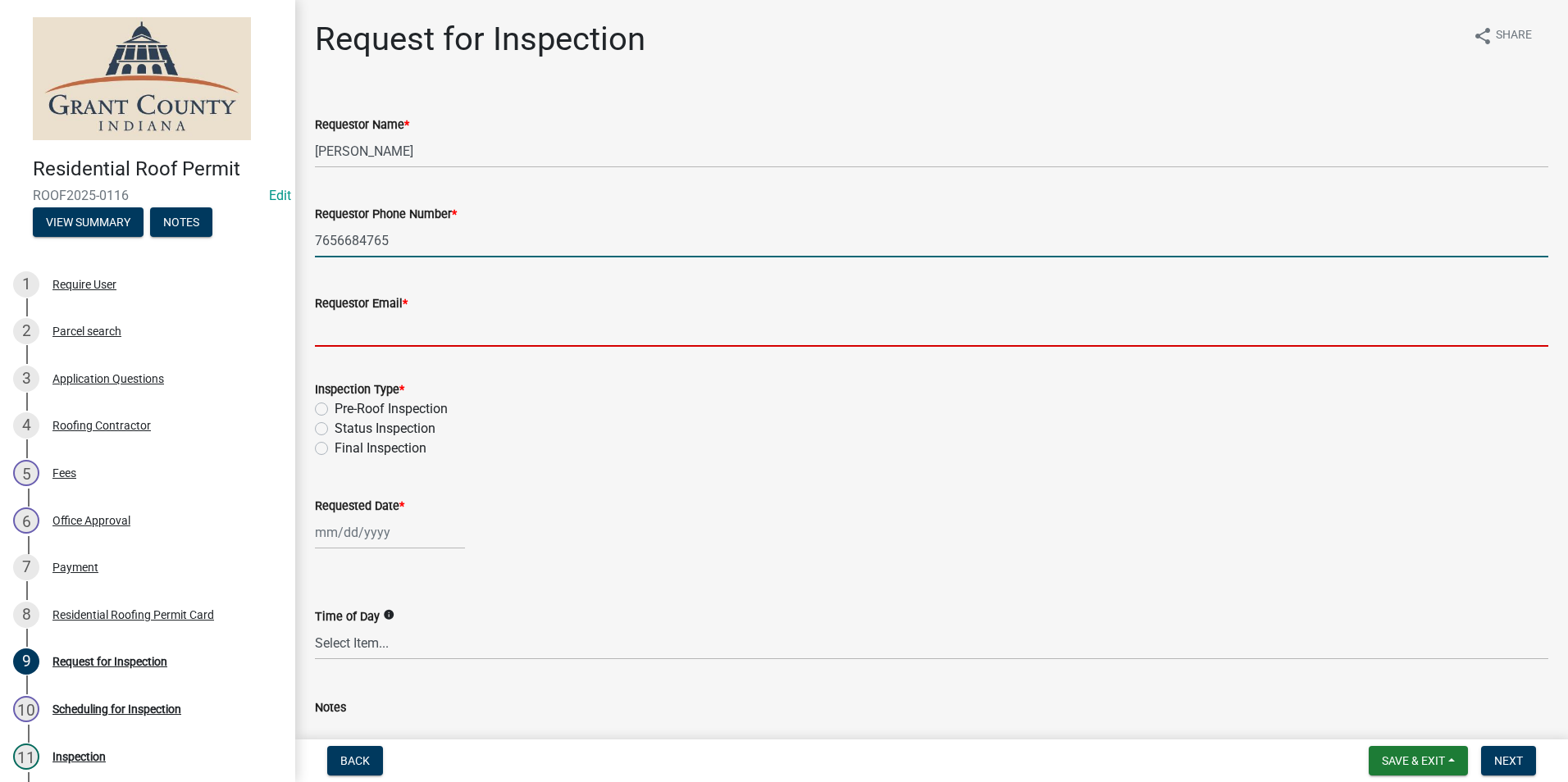
type input "[EMAIL_ADDRESS][DOMAIN_NAME]"
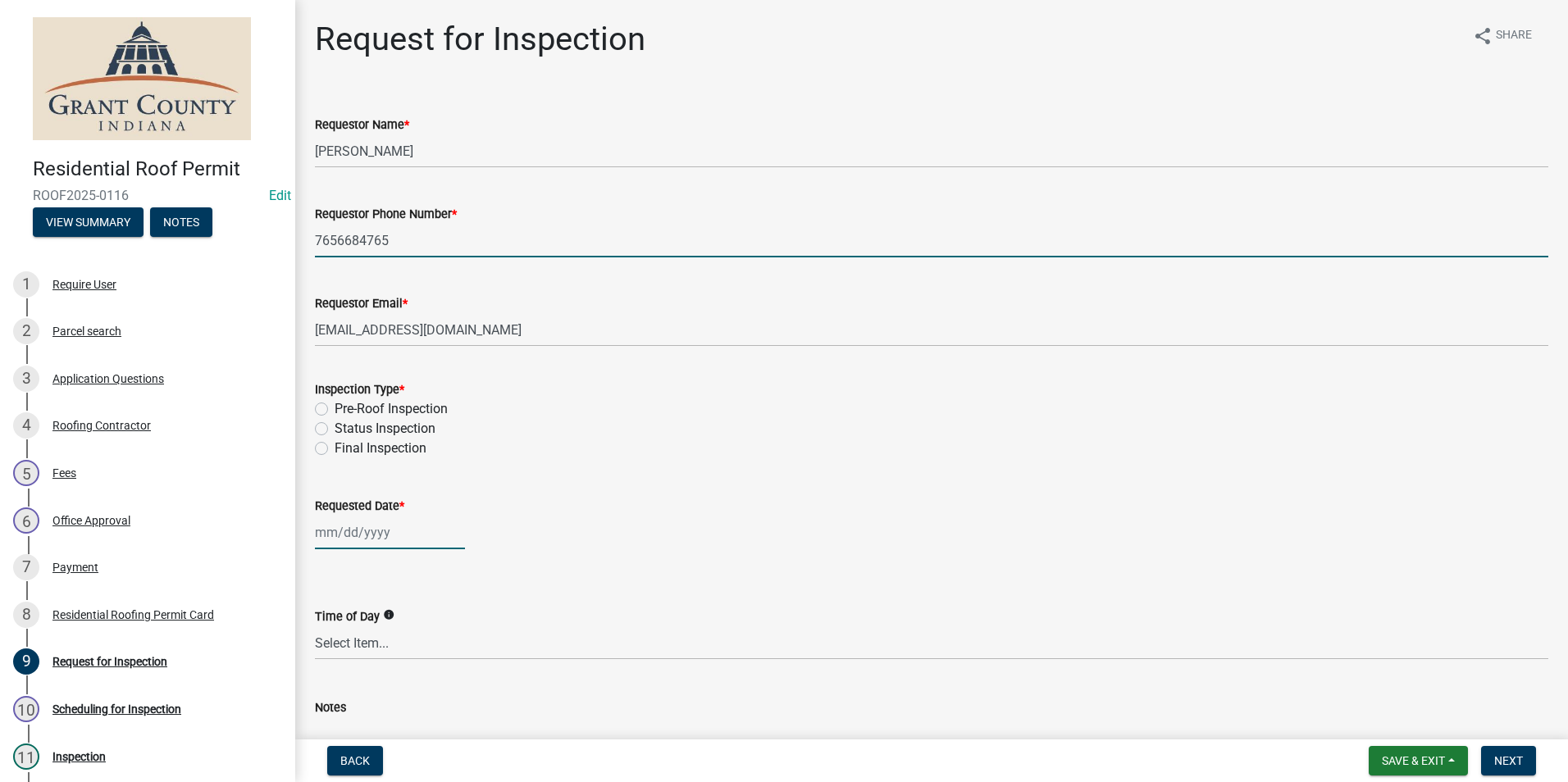
type input "[DATE]"
type textarea "n/a"
select select "8"
select select "2025"
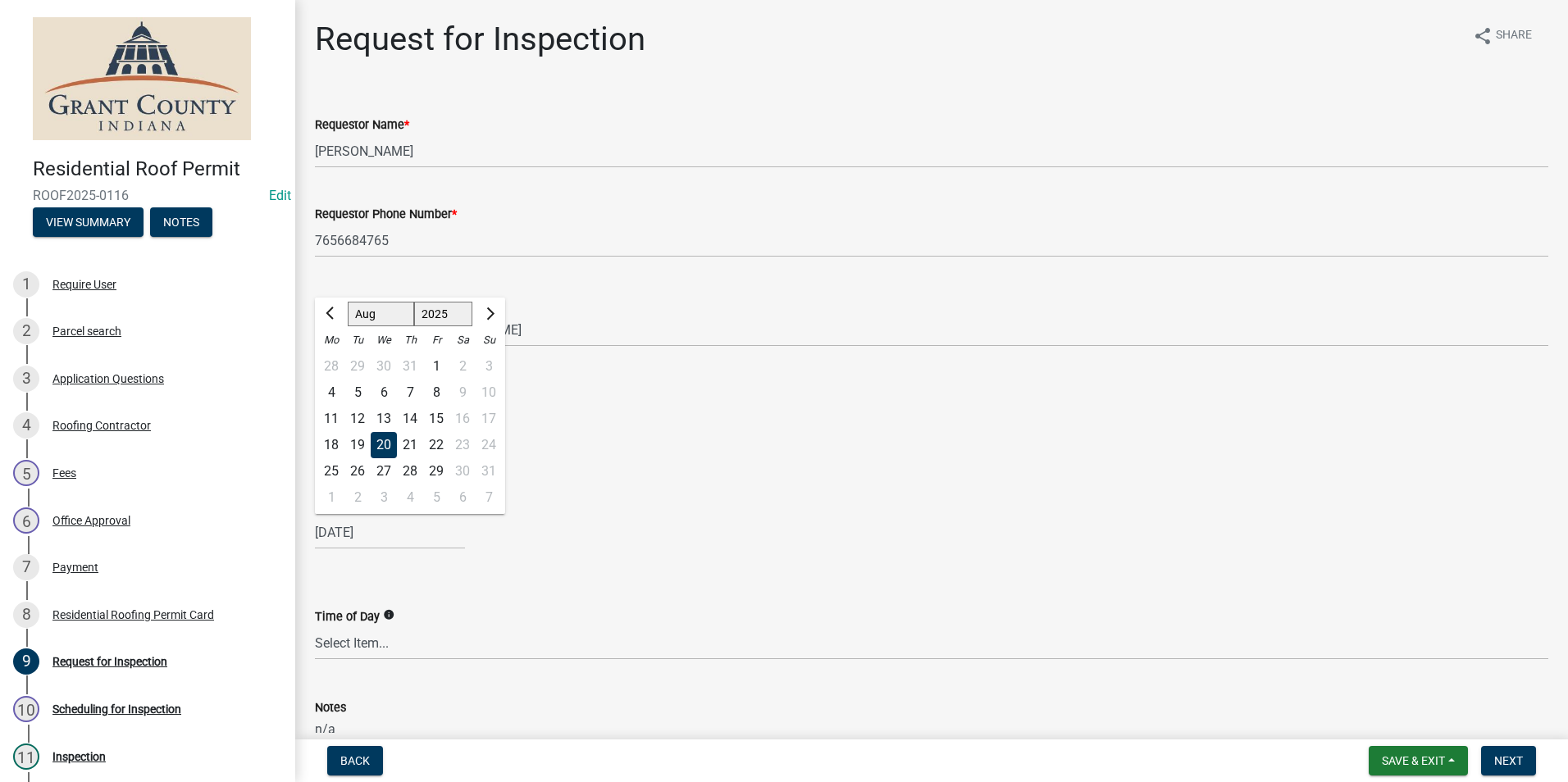
click at [388, 440] on div "20" at bounding box center [383, 444] width 26 height 26
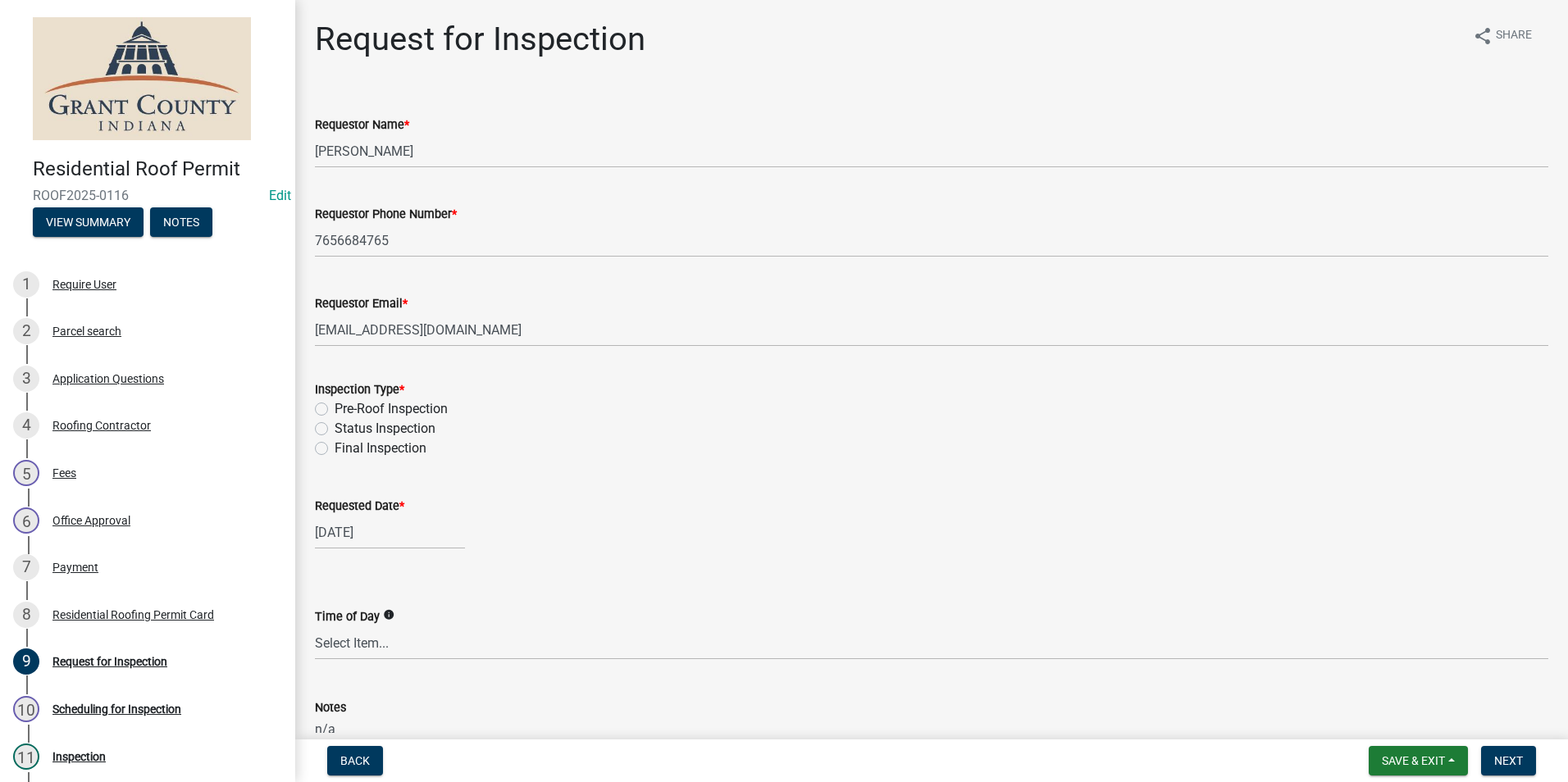
click at [335, 451] on label "Final Inspection" at bounding box center [381, 449] width 92 height 20
click at [335, 449] on input "Final Inspection" at bounding box center [340, 444] width 11 height 11
radio input "true"
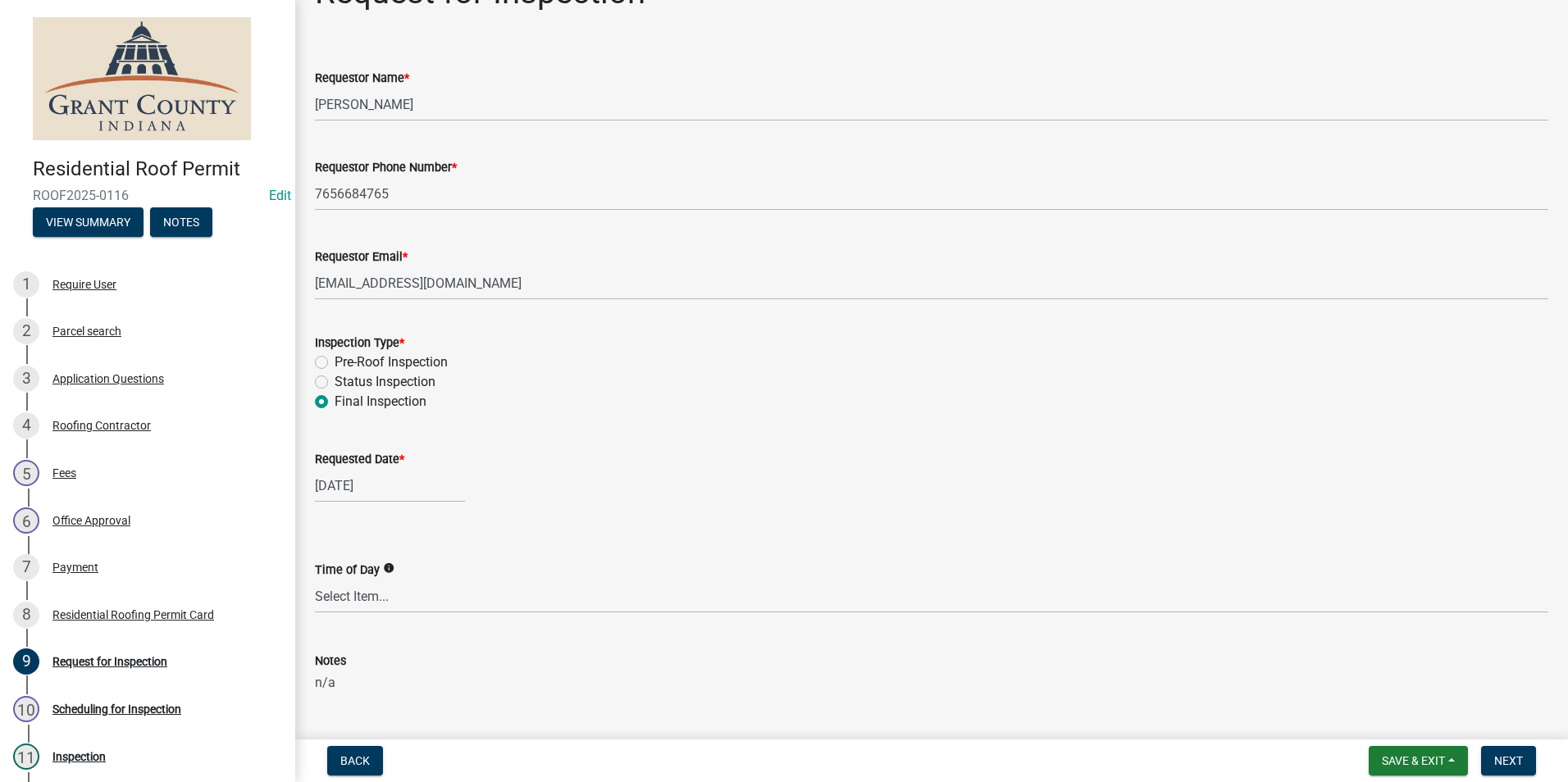
scroll to position [139, 0]
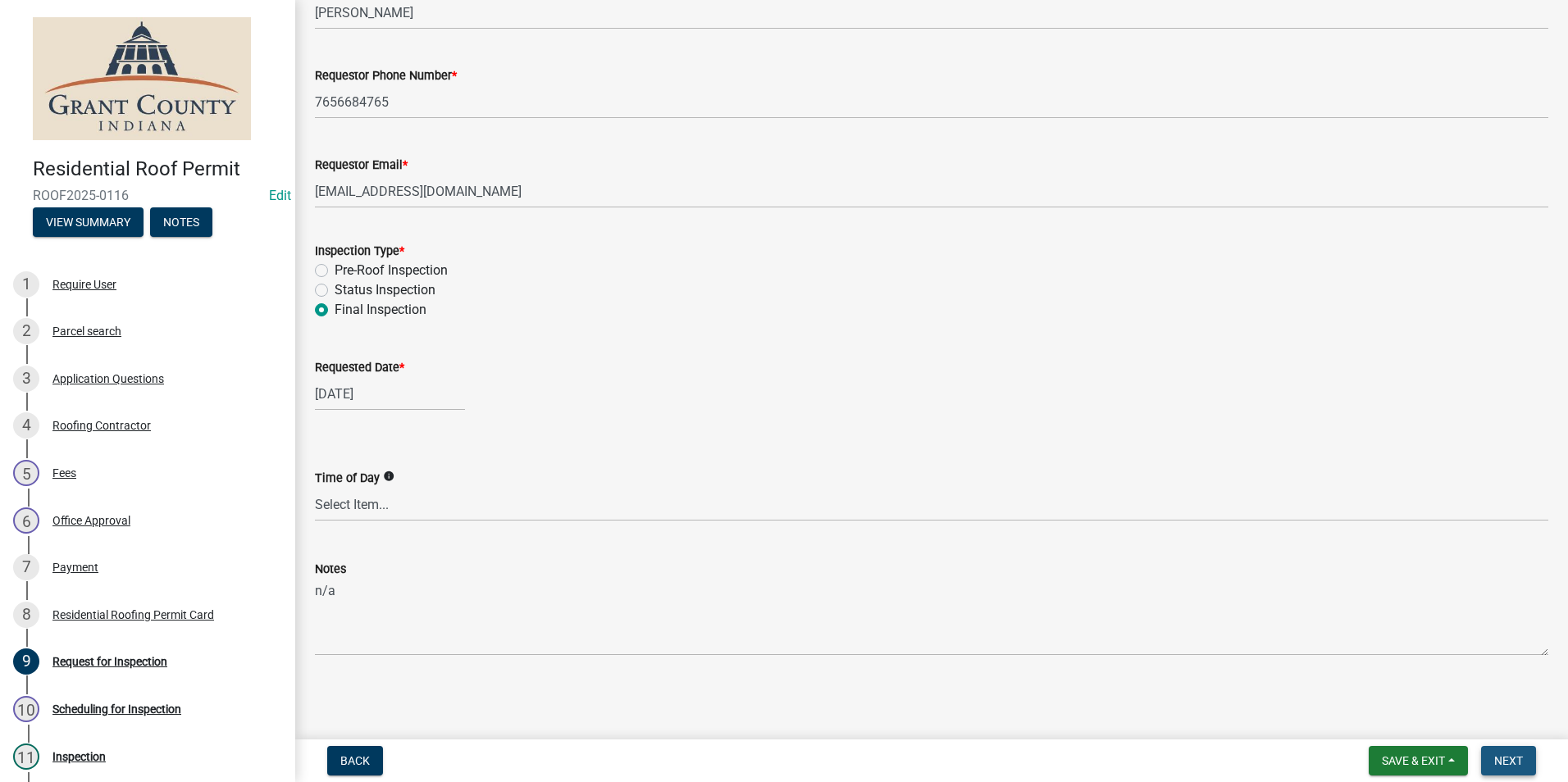
click at [1503, 763] on span "Next" at bounding box center [1508, 761] width 28 height 13
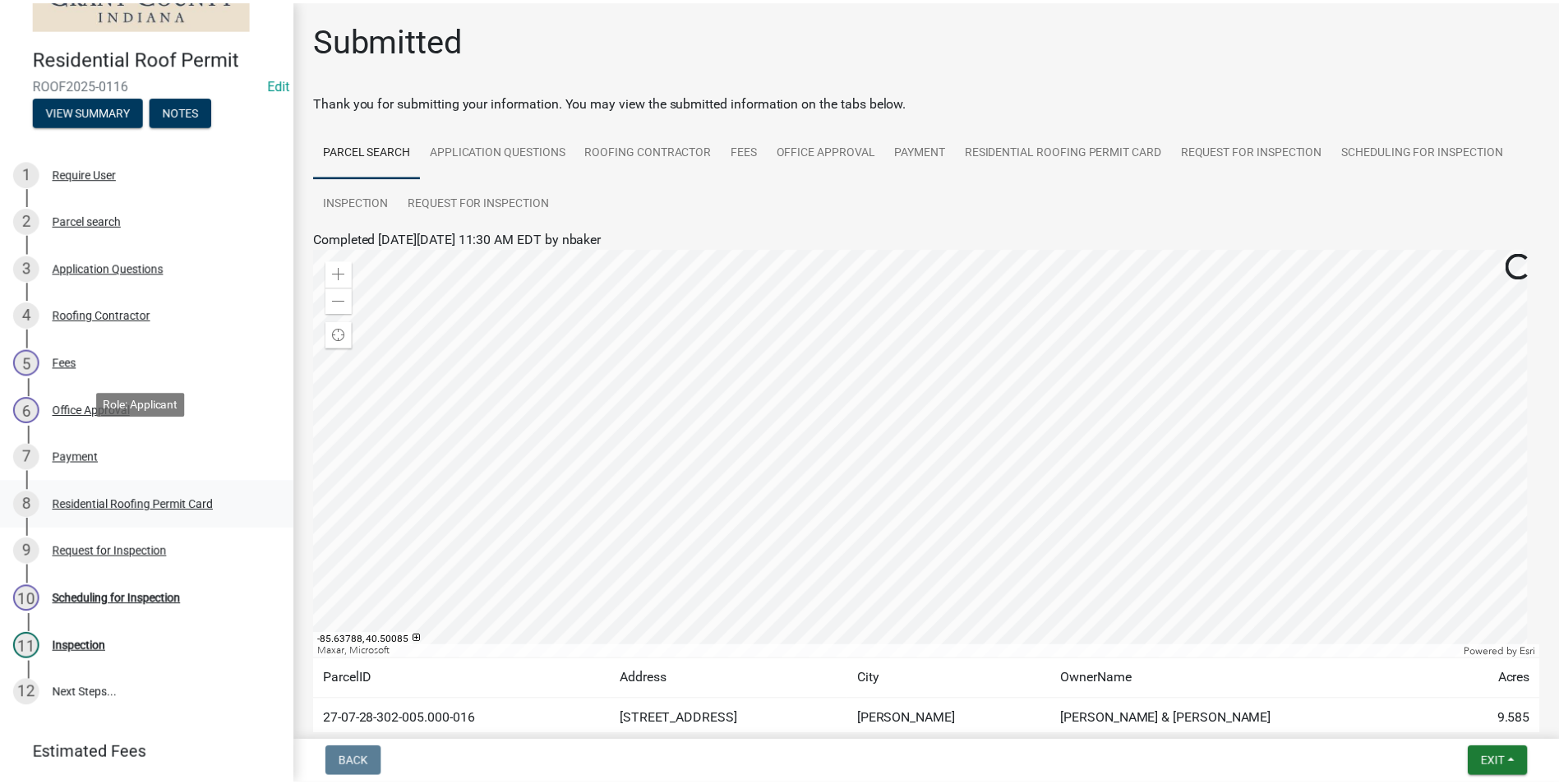
scroll to position [199, 0]
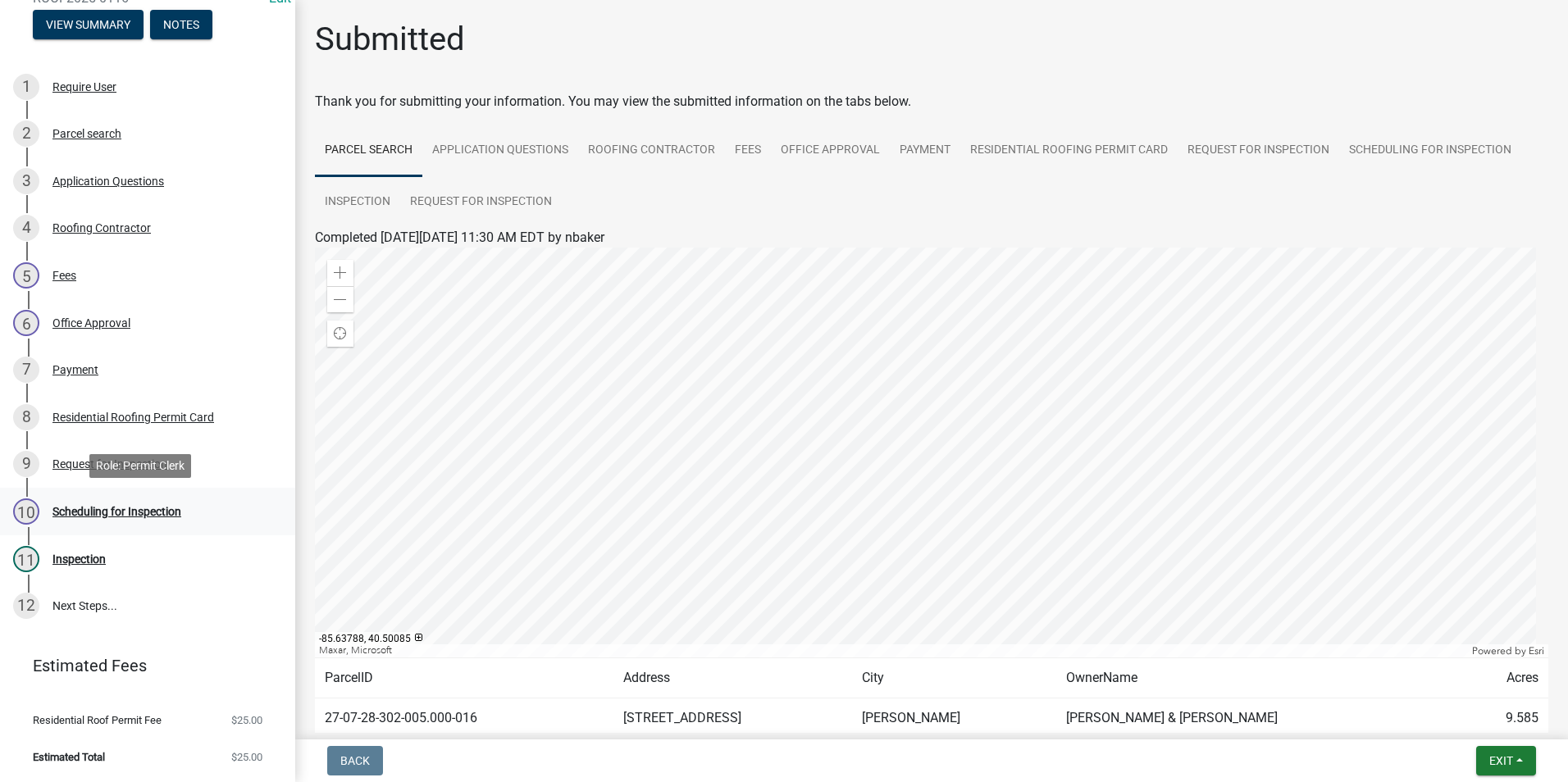
click at [112, 516] on div "Scheduling for Inspection" at bounding box center [116, 511] width 129 height 12
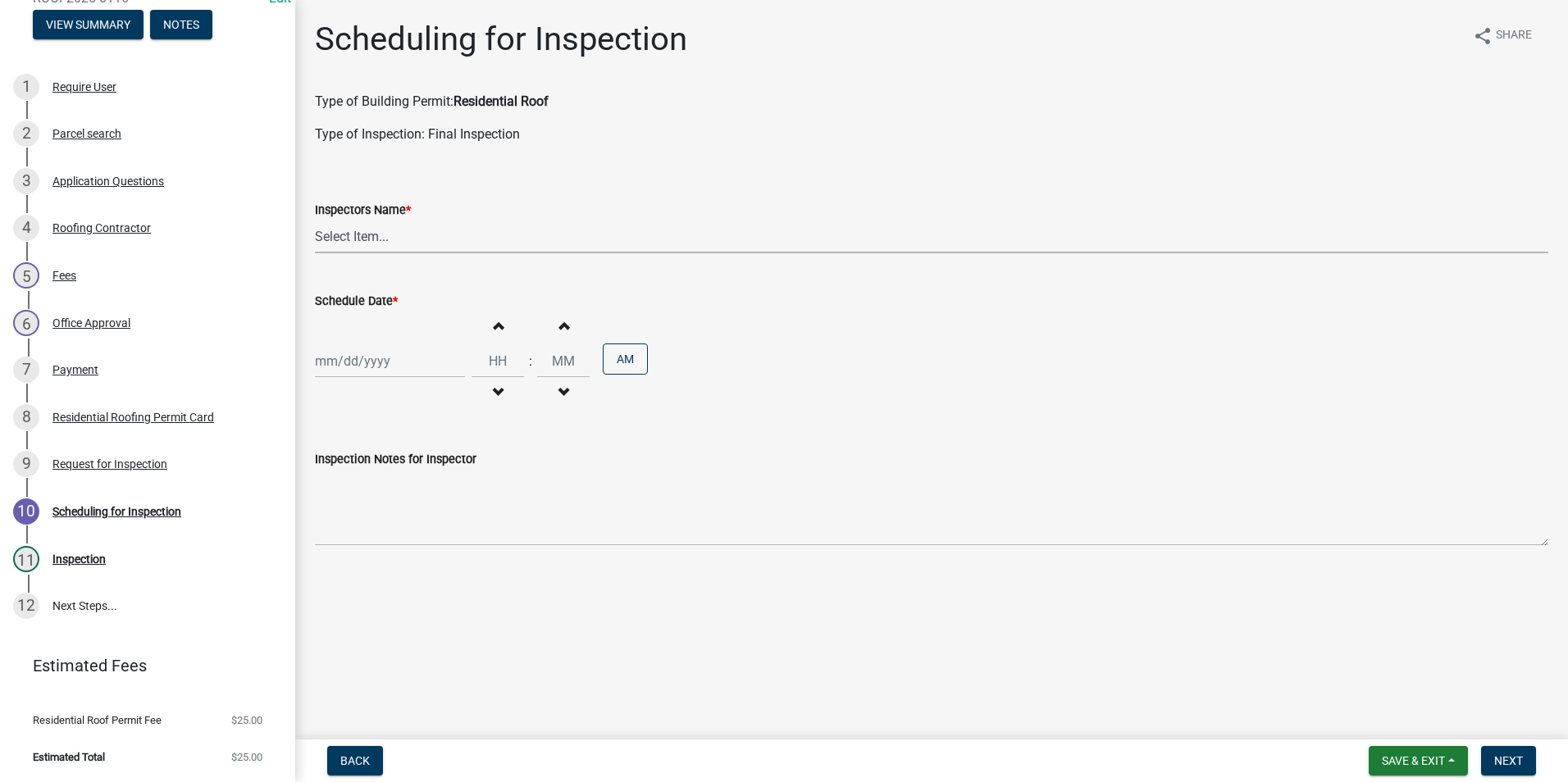
click at [352, 239] on select "Select Item... rberryhill ([PERSON_NAME]) [PERSON_NAME] ([PERSON_NAME]) BBenefi…" at bounding box center [931, 236] width 1233 height 34
select select "d7f9a44a-d2ea-4d3c-83b3-1aa71c950bd5"
click at [315, 220] on select "Select Item... rberryhill ([PERSON_NAME]) [PERSON_NAME] ([PERSON_NAME]) BBenefi…" at bounding box center [931, 236] width 1233 height 34
click at [376, 367] on div at bounding box center [390, 360] width 150 height 34
select select "8"
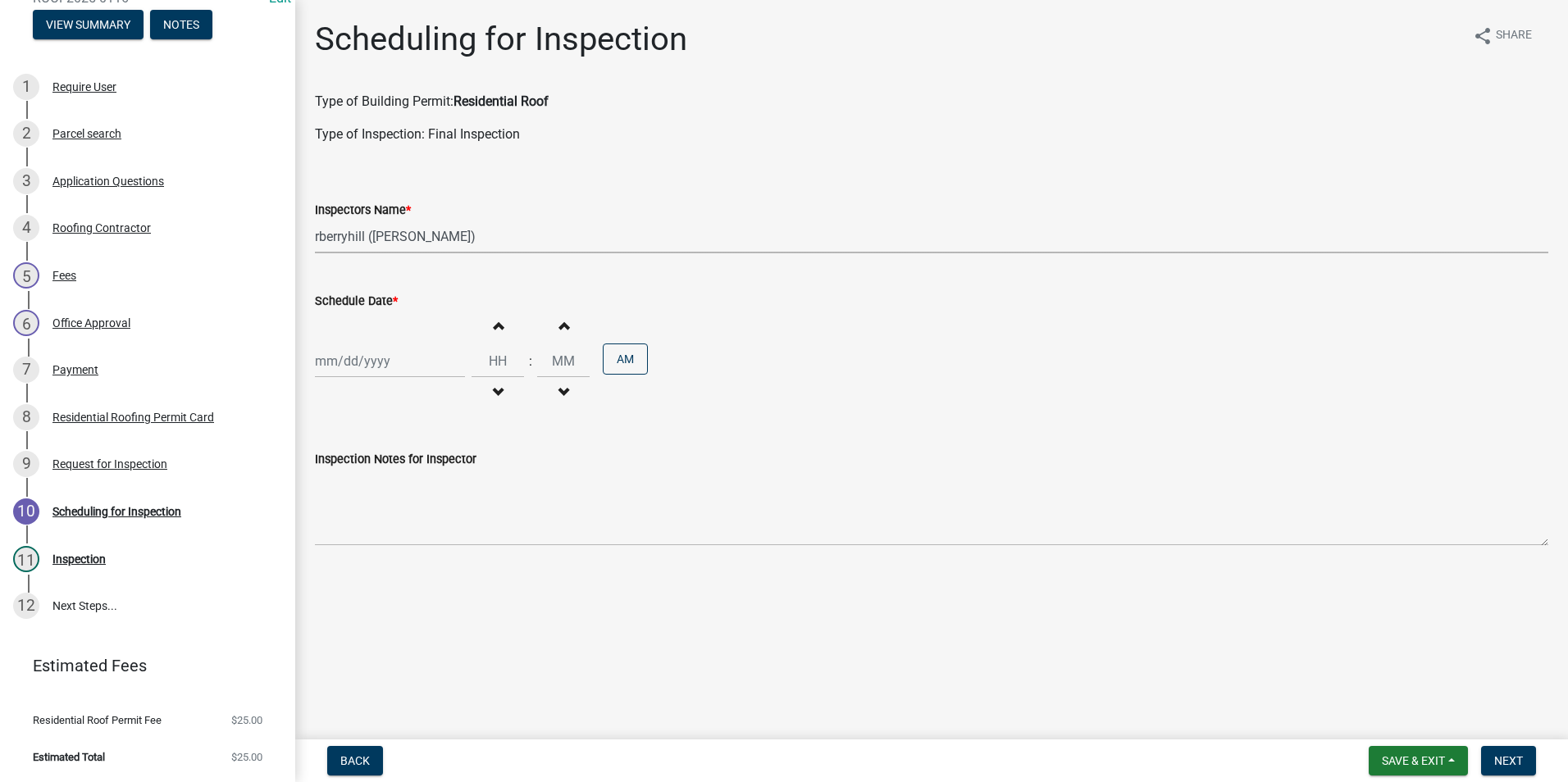
select select "2025"
click at [407, 525] on div "21" at bounding box center [410, 527] width 26 height 26
type input "[DATE]"
click at [1498, 753] on button "Next" at bounding box center [1508, 761] width 55 height 29
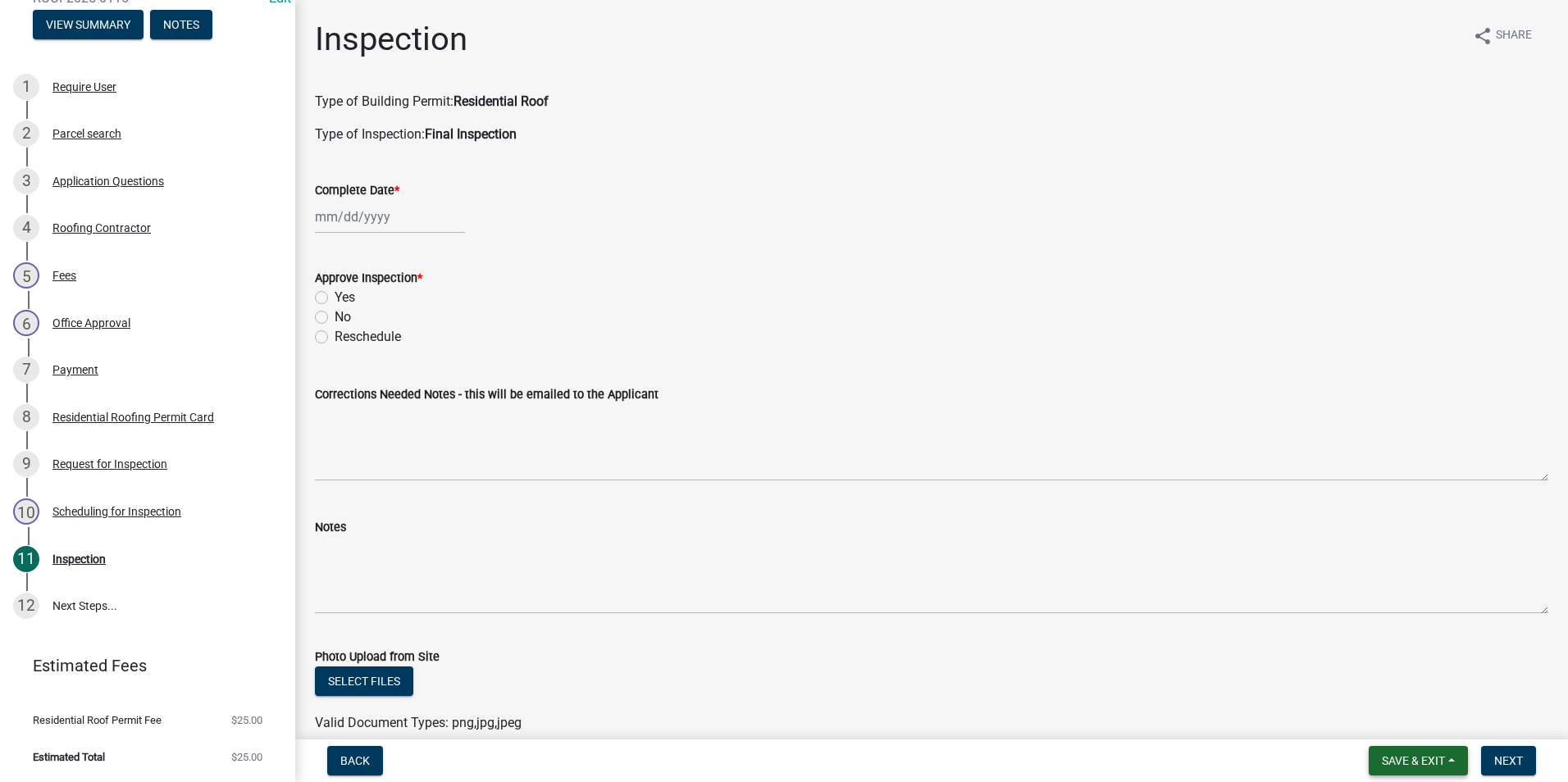
drag, startPoint x: 1399, startPoint y: 759, endPoint x: 1400, endPoint y: 746, distance: 13.0
click at [1400, 759] on span "Save & Exit" at bounding box center [1413, 761] width 63 height 13
click at [1393, 711] on button "Save & Exit" at bounding box center [1402, 717] width 131 height 39
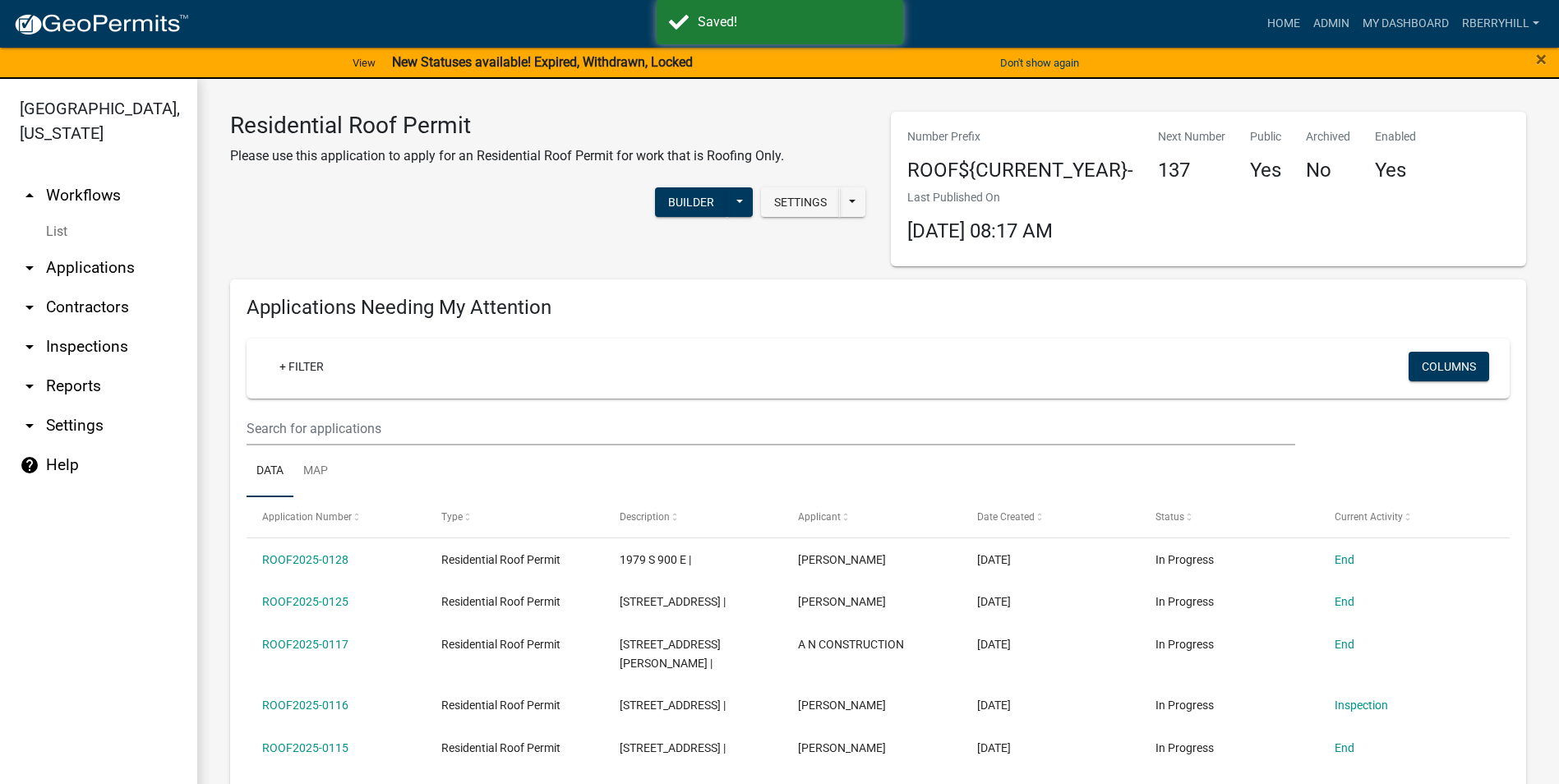
click at [84, 328] on link "arrow_drop_down Inspections" at bounding box center [99, 347] width 198 height 39
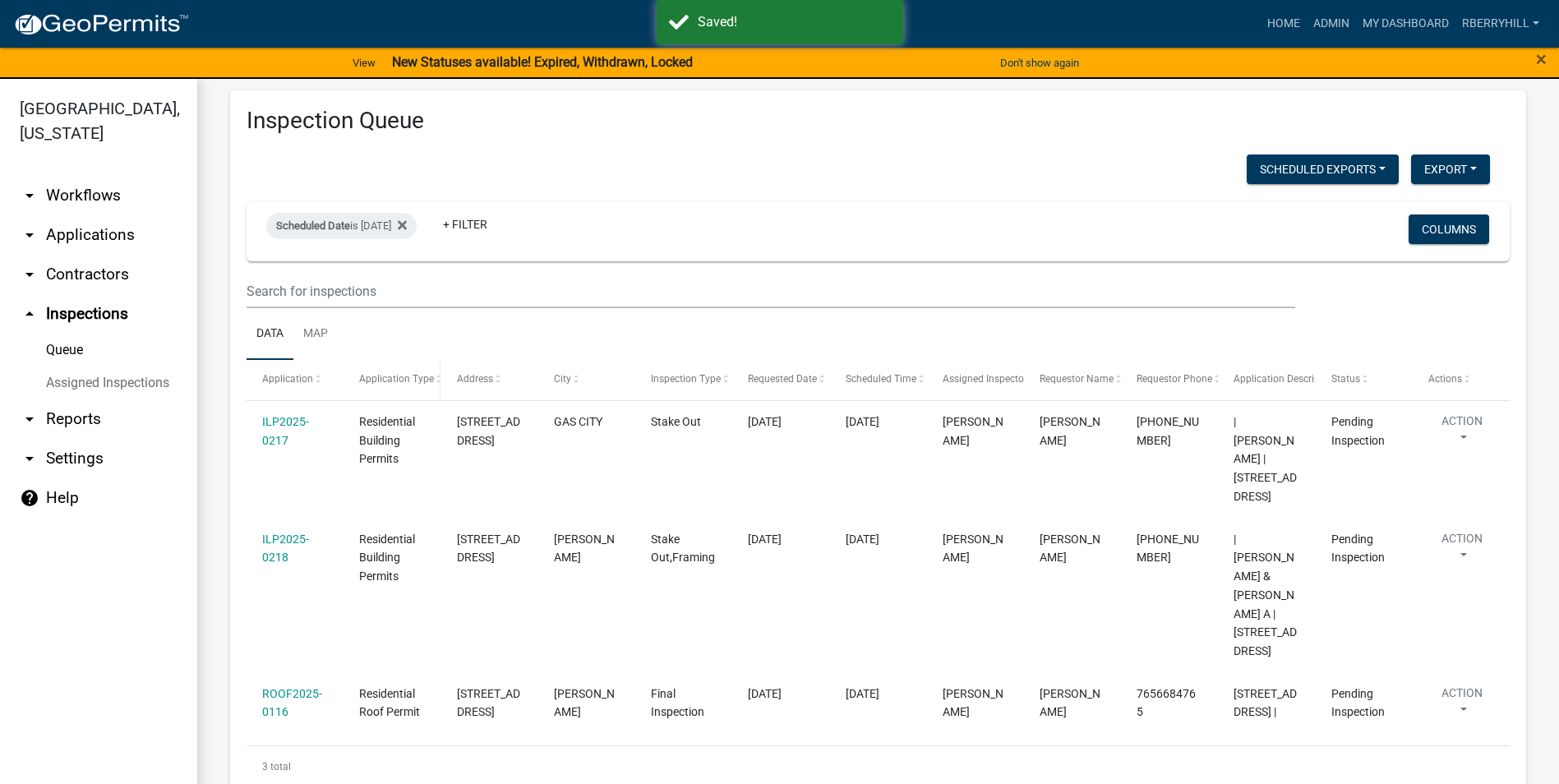
scroll to position [27, 0]
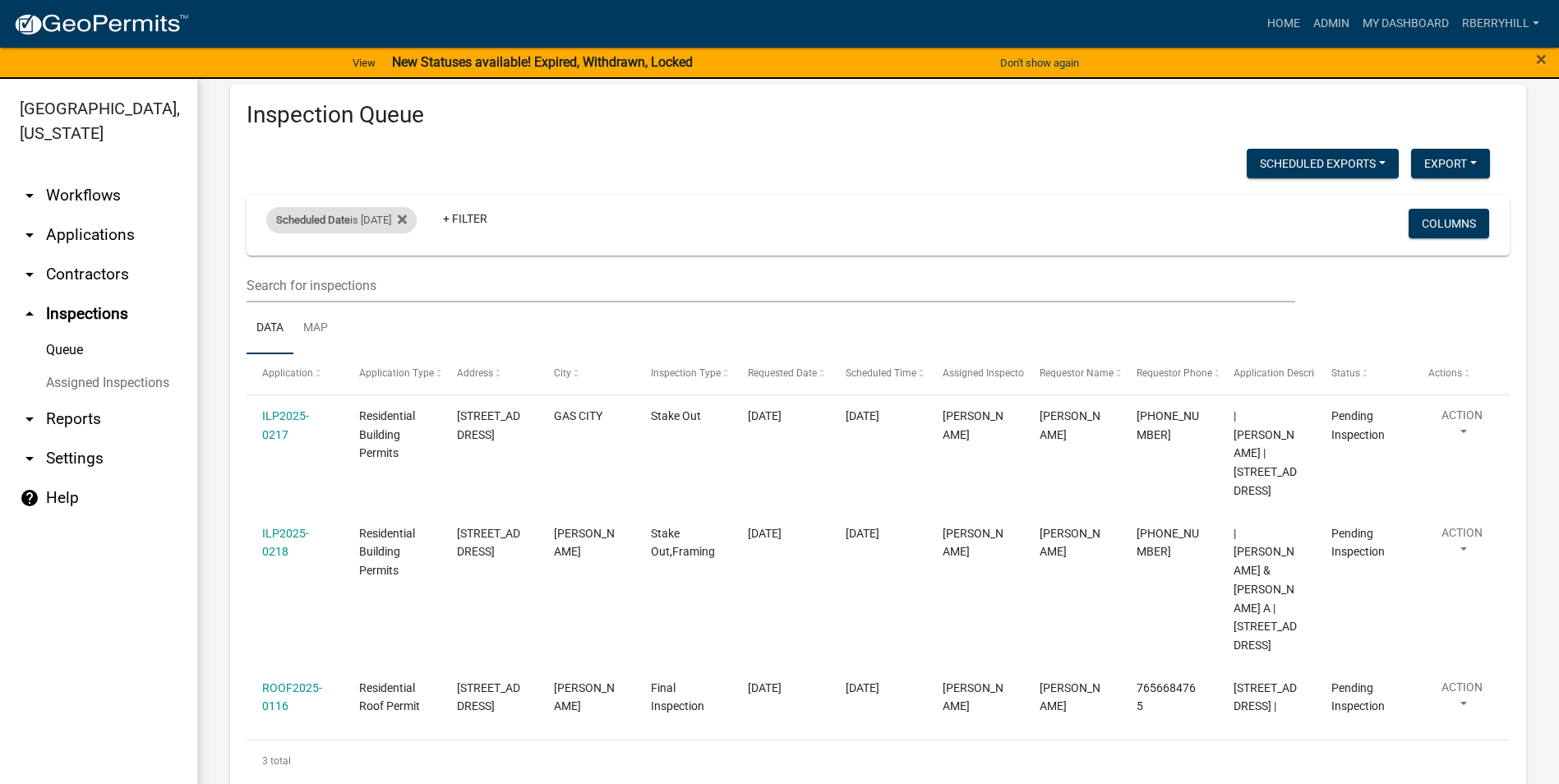
click at [405, 218] on div "Scheduled Date is [DATE]" at bounding box center [341, 220] width 150 height 27
click at [406, 282] on input "[DATE]" at bounding box center [356, 281] width 115 height 34
type input "[DATE]"
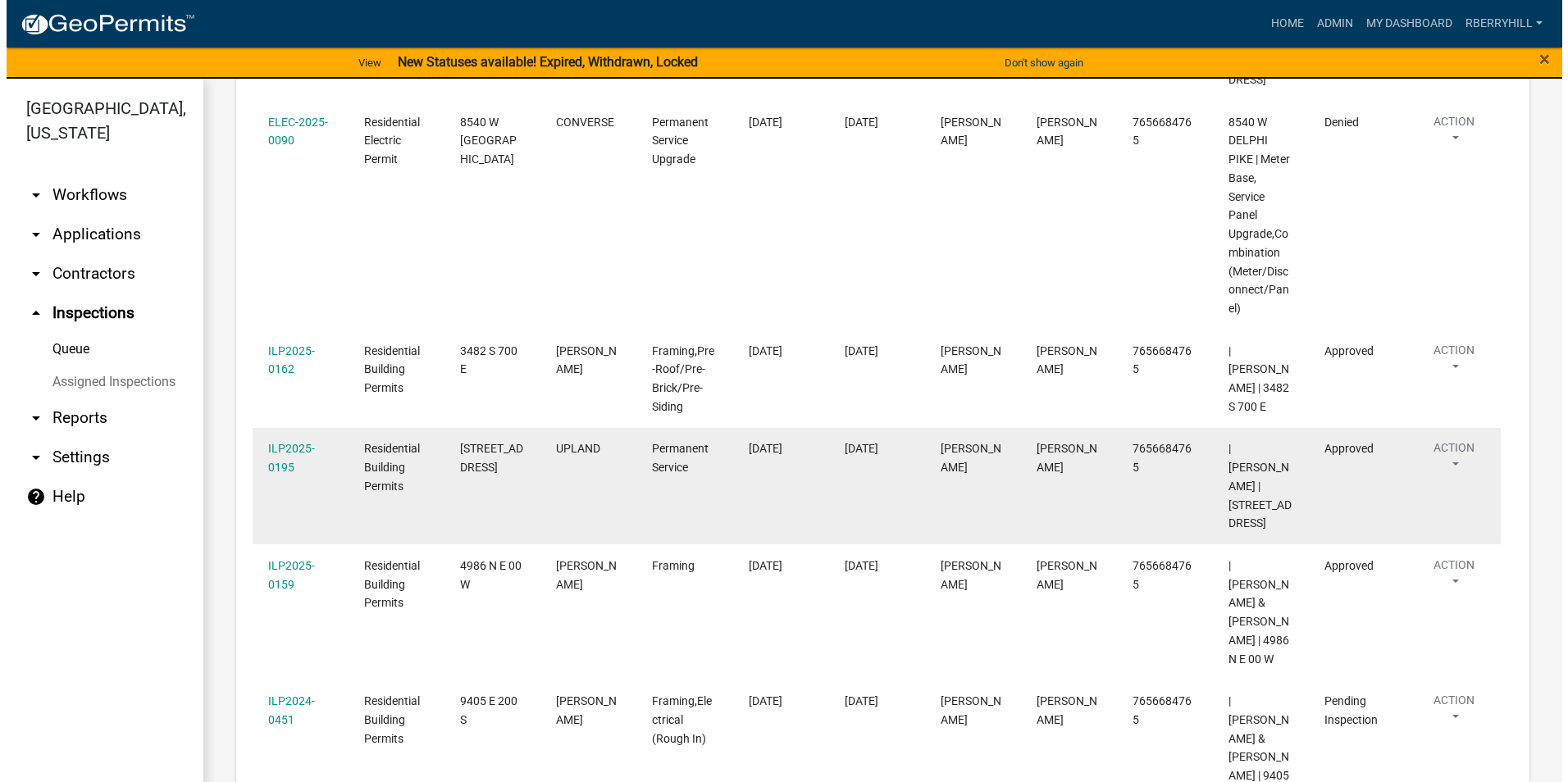
scroll to position [508, 0]
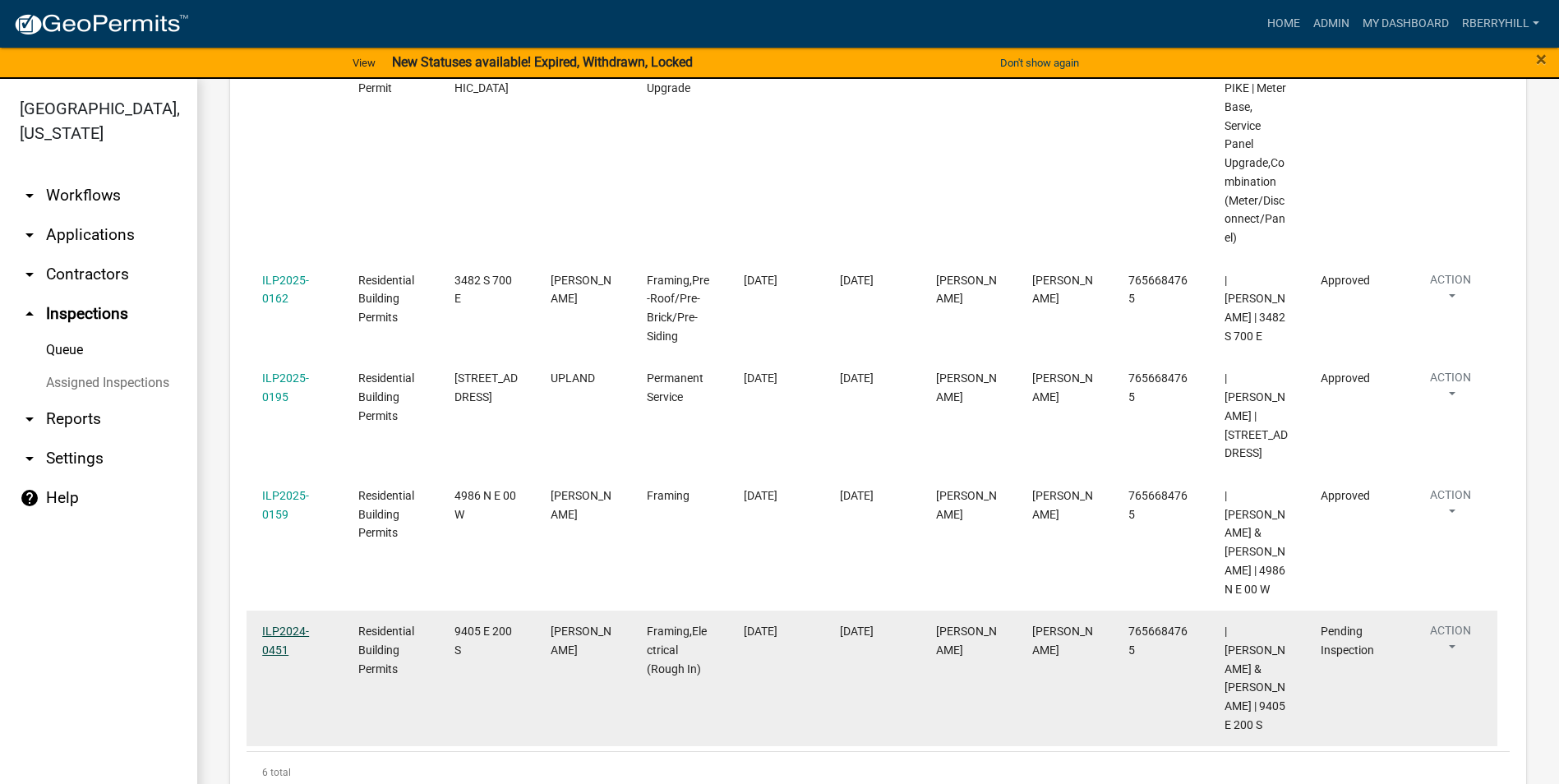
click at [290, 625] on link "ILP2024-0451" at bounding box center [285, 640] width 47 height 32
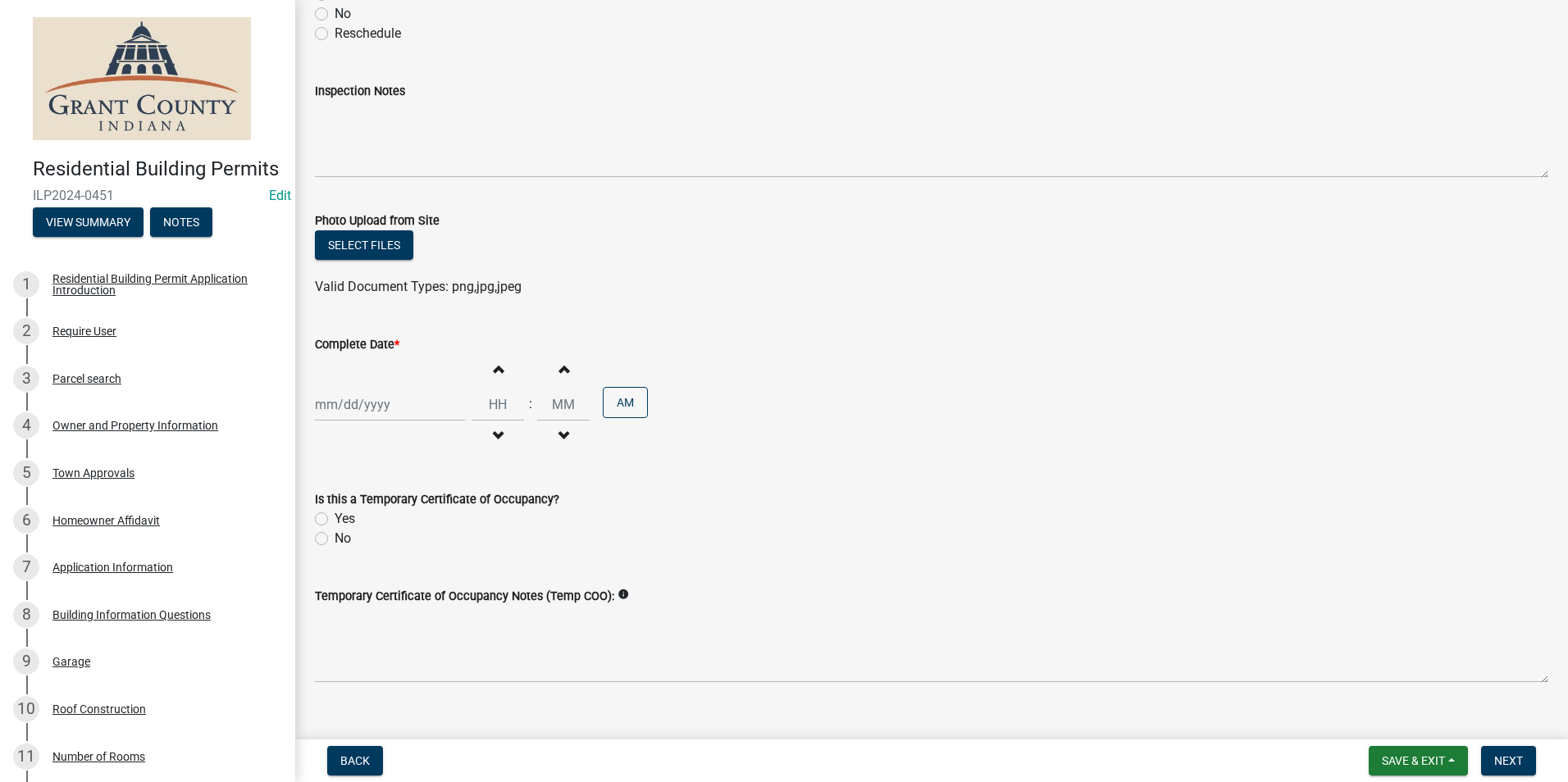
scroll to position [259, 0]
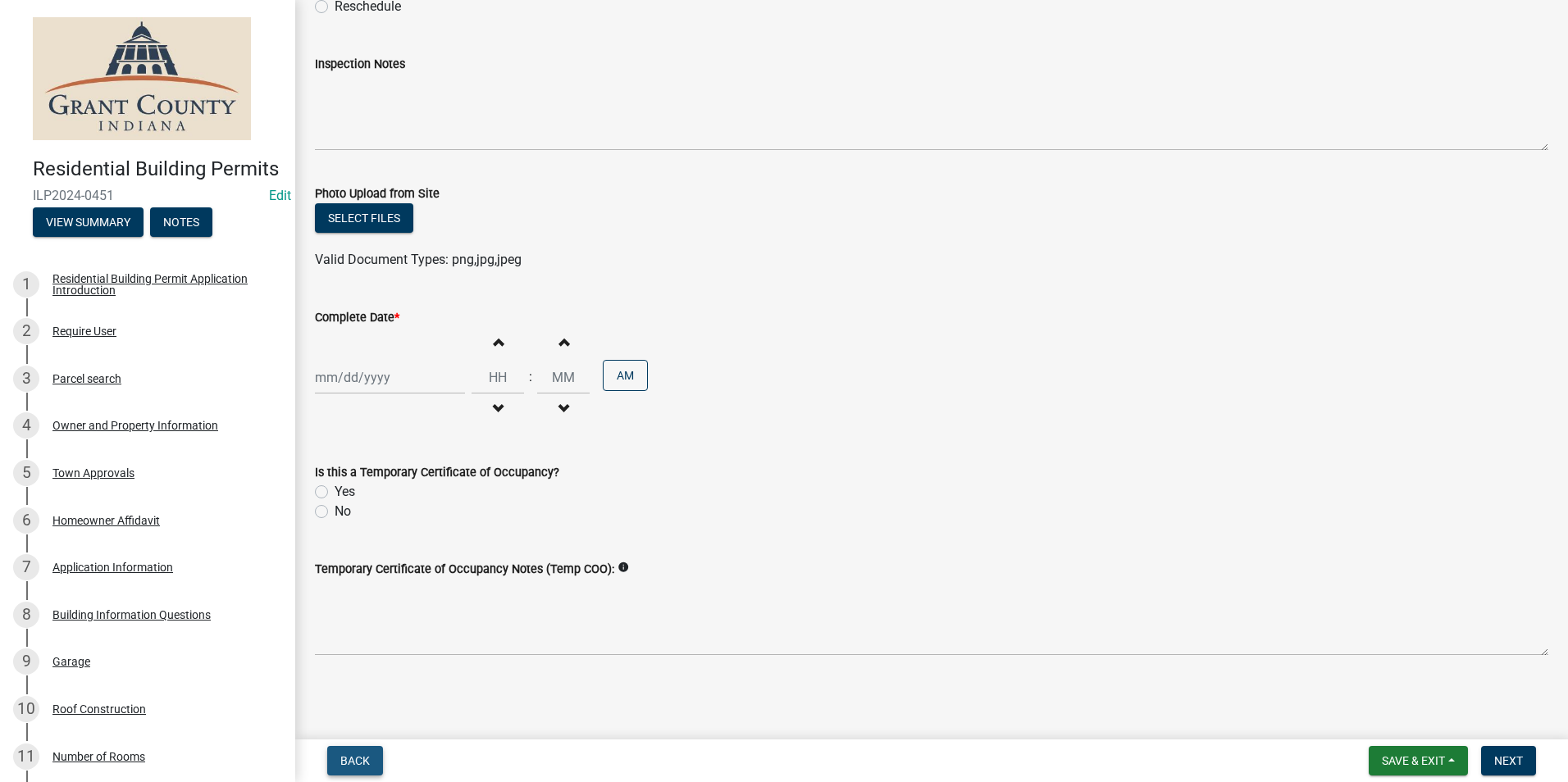
drag, startPoint x: 357, startPoint y: 766, endPoint x: 366, endPoint y: 746, distance: 21.9
click at [358, 766] on span "Back" at bounding box center [355, 761] width 29 height 13
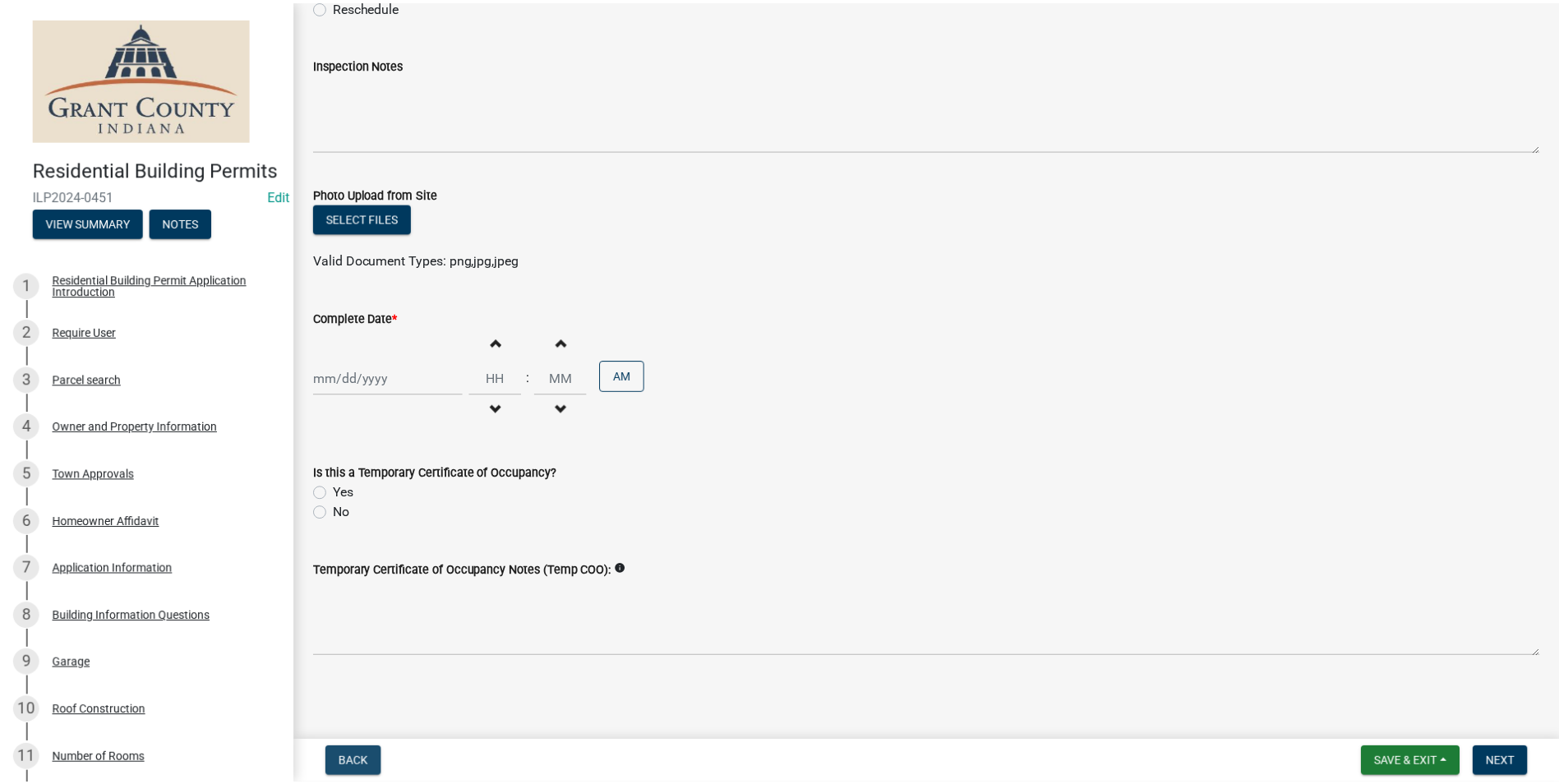
scroll to position [0, 0]
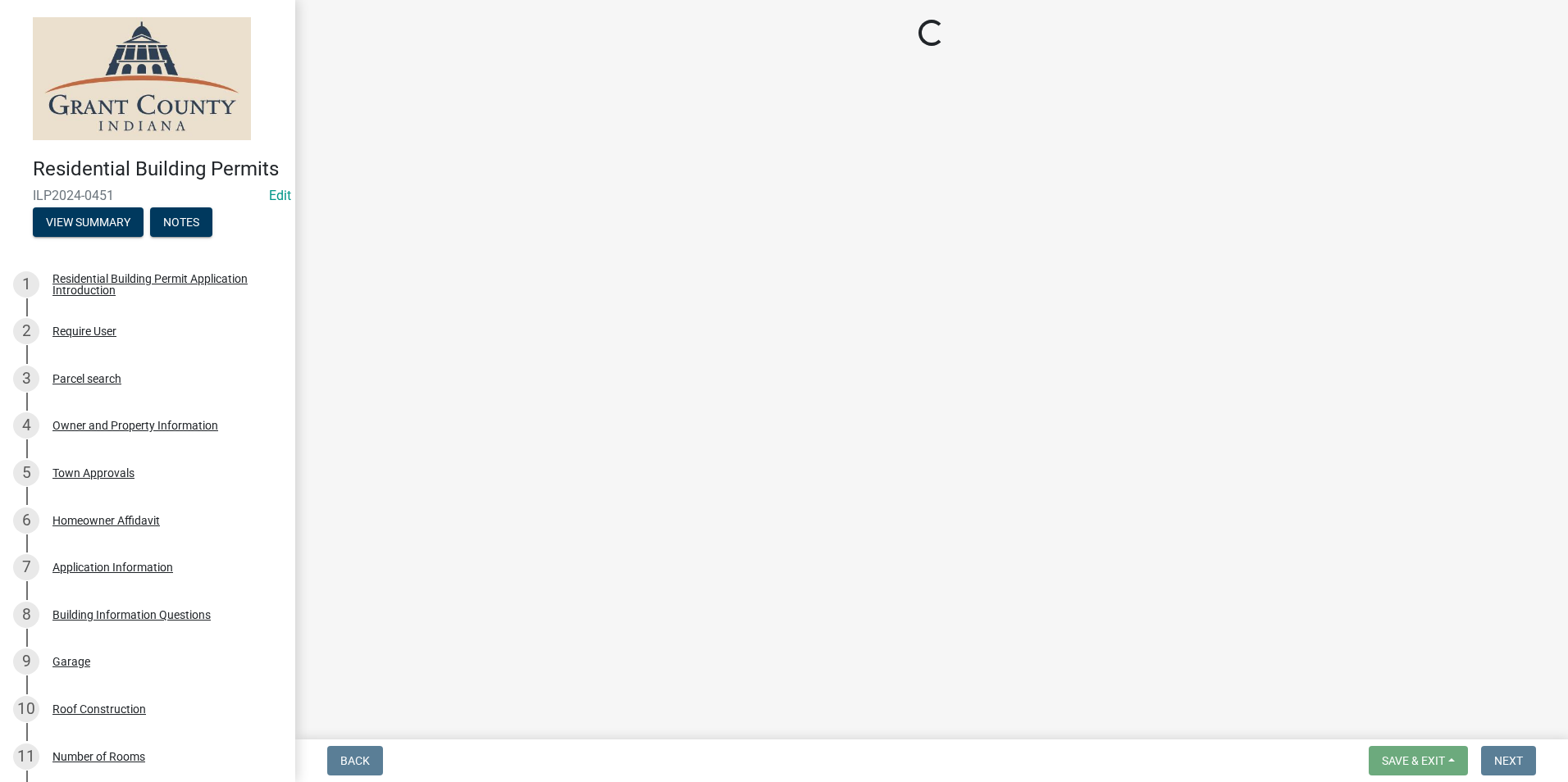
select select "d7f9a44a-d2ea-4d3c-83b3-1aa71c950bd5"
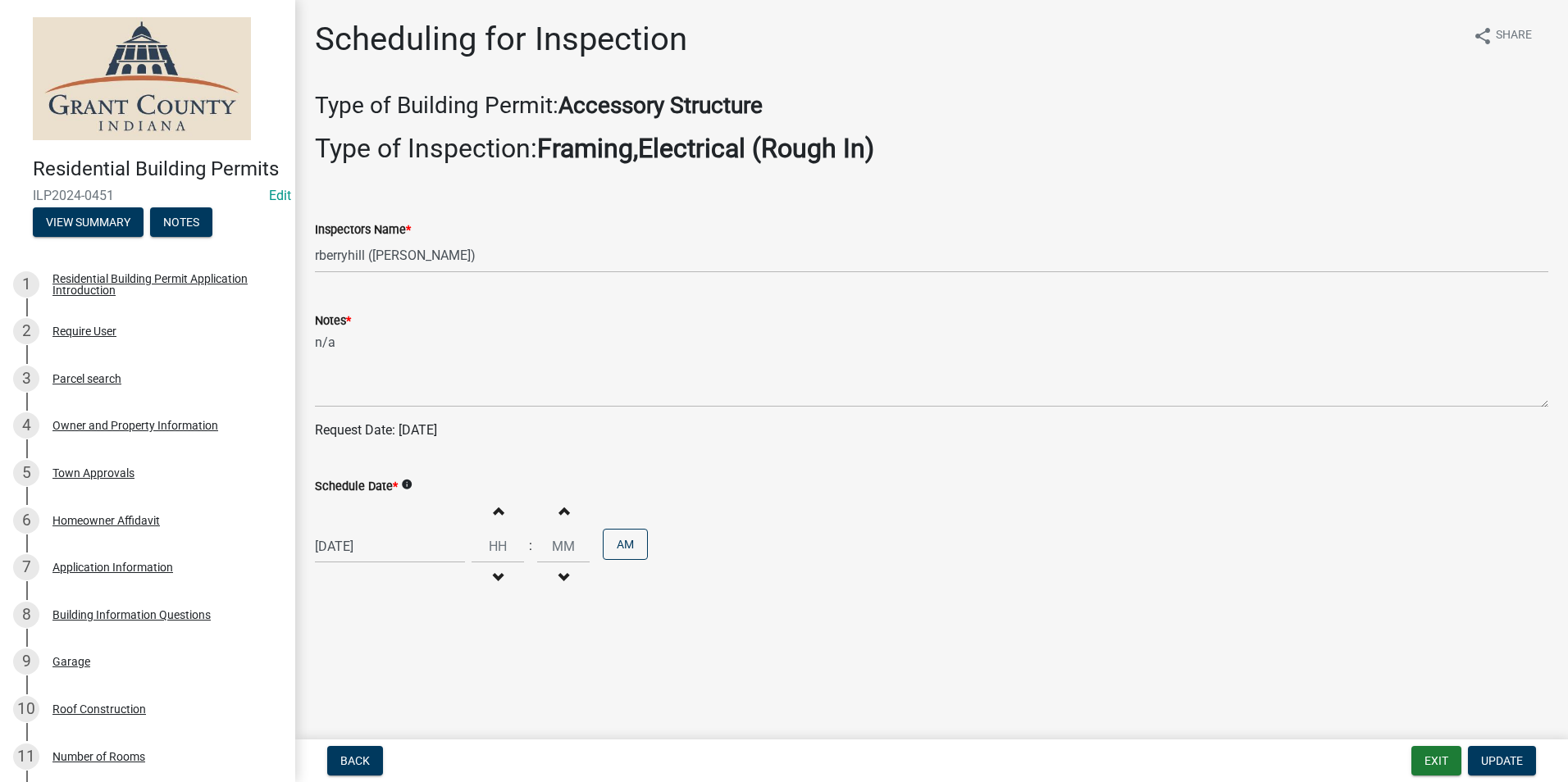
click at [350, 549] on div "[DATE]" at bounding box center [390, 546] width 150 height 34
select select "8"
select select "2025"
click at [412, 457] on div "21" at bounding box center [410, 459] width 26 height 26
type input "[DATE]"
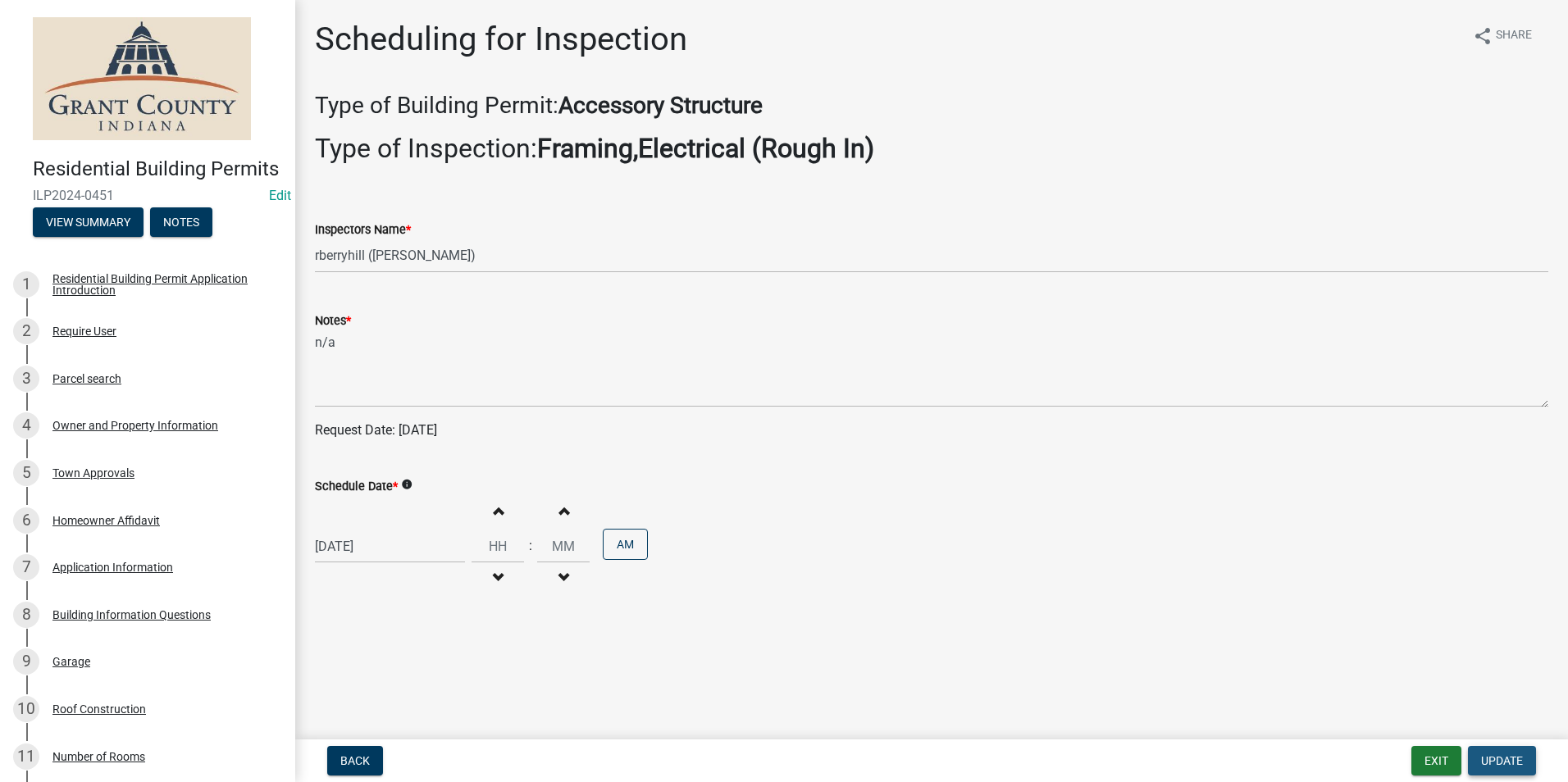
click at [1494, 756] on span "Update" at bounding box center [1501, 761] width 42 height 13
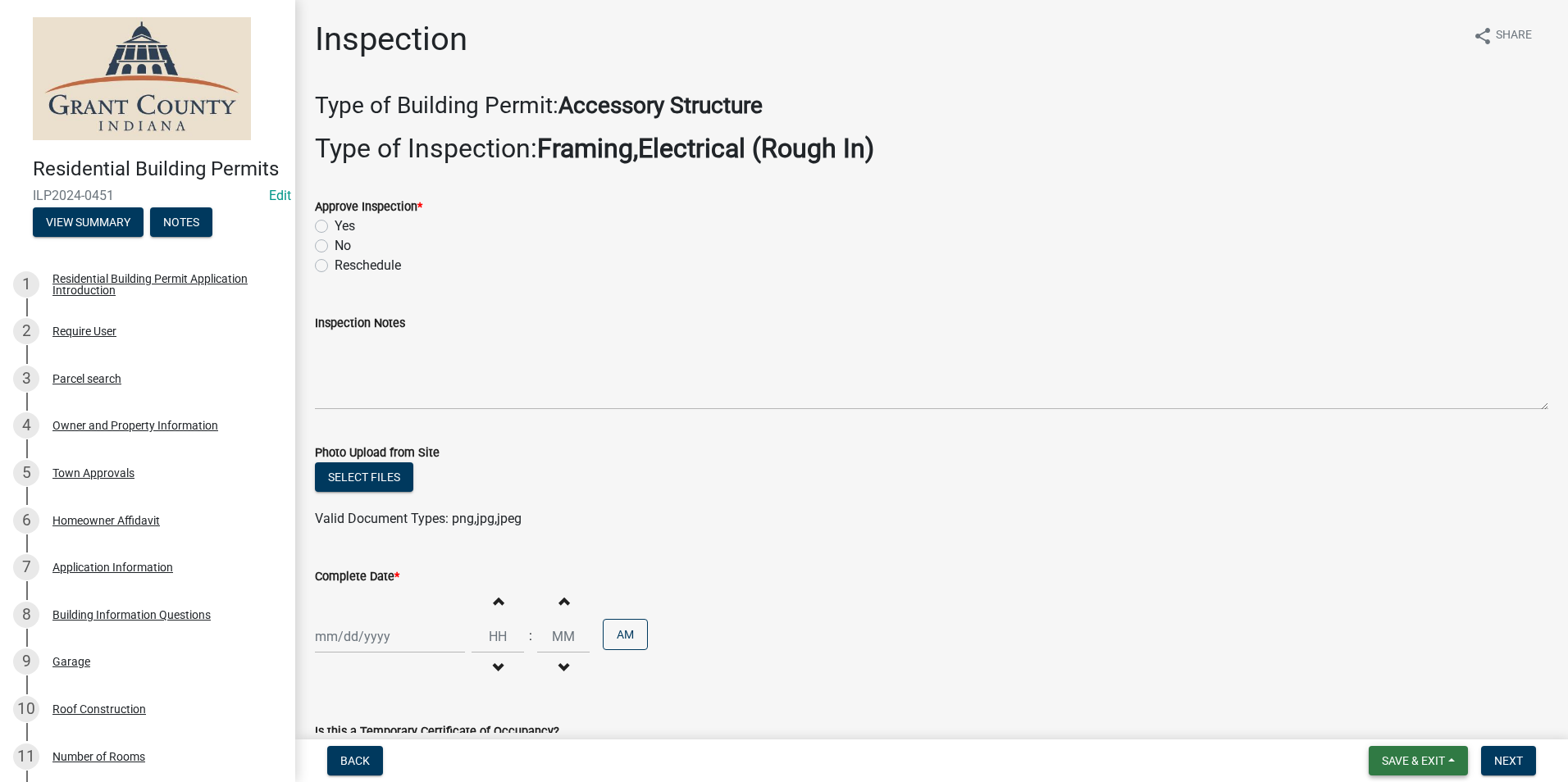
click at [1395, 763] on span "Save & Exit" at bounding box center [1413, 761] width 63 height 13
click at [1372, 728] on button "Save & Exit" at bounding box center [1402, 717] width 131 height 39
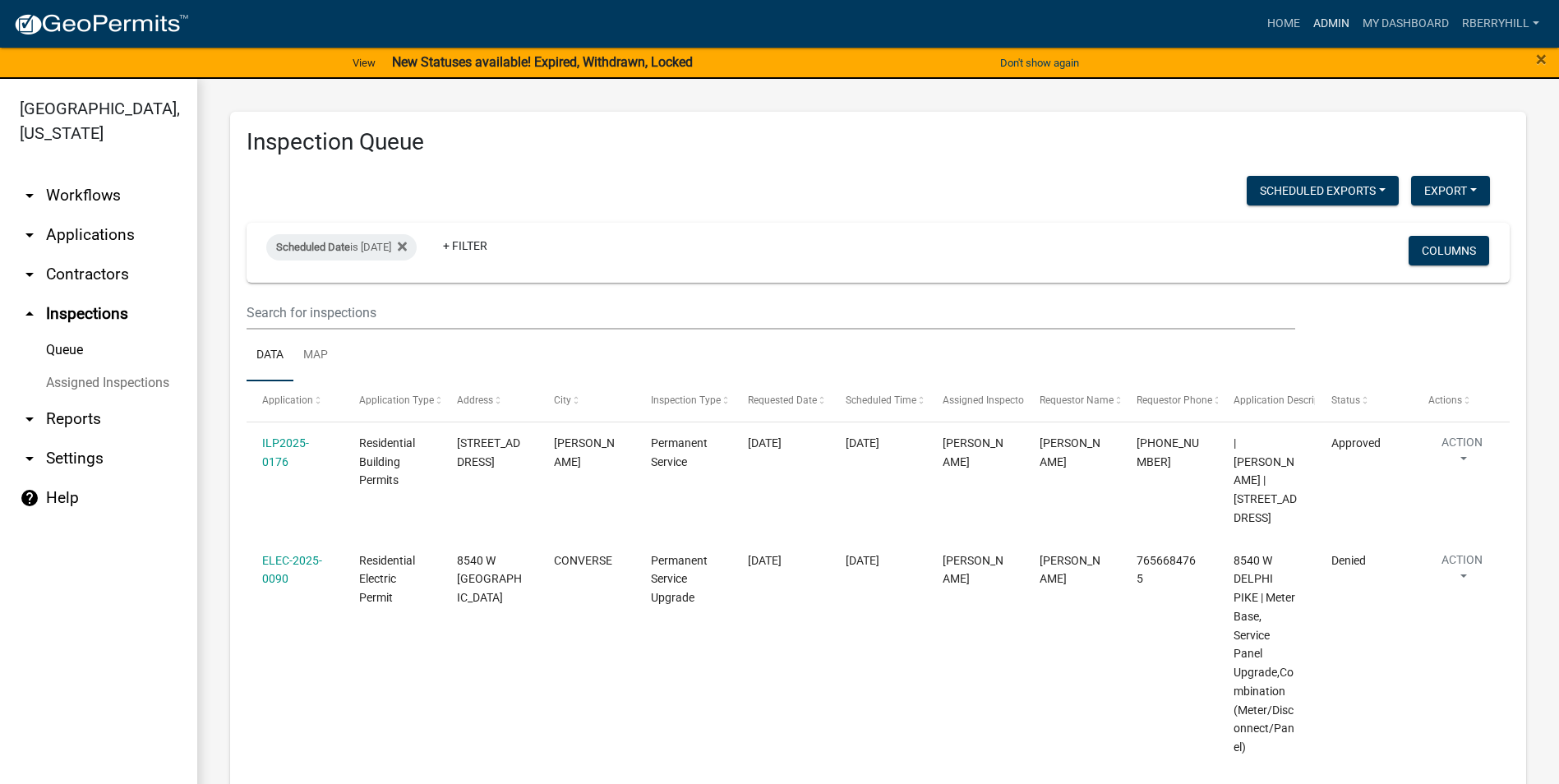
click at [1327, 22] on link "Admin" at bounding box center [1331, 24] width 49 height 31
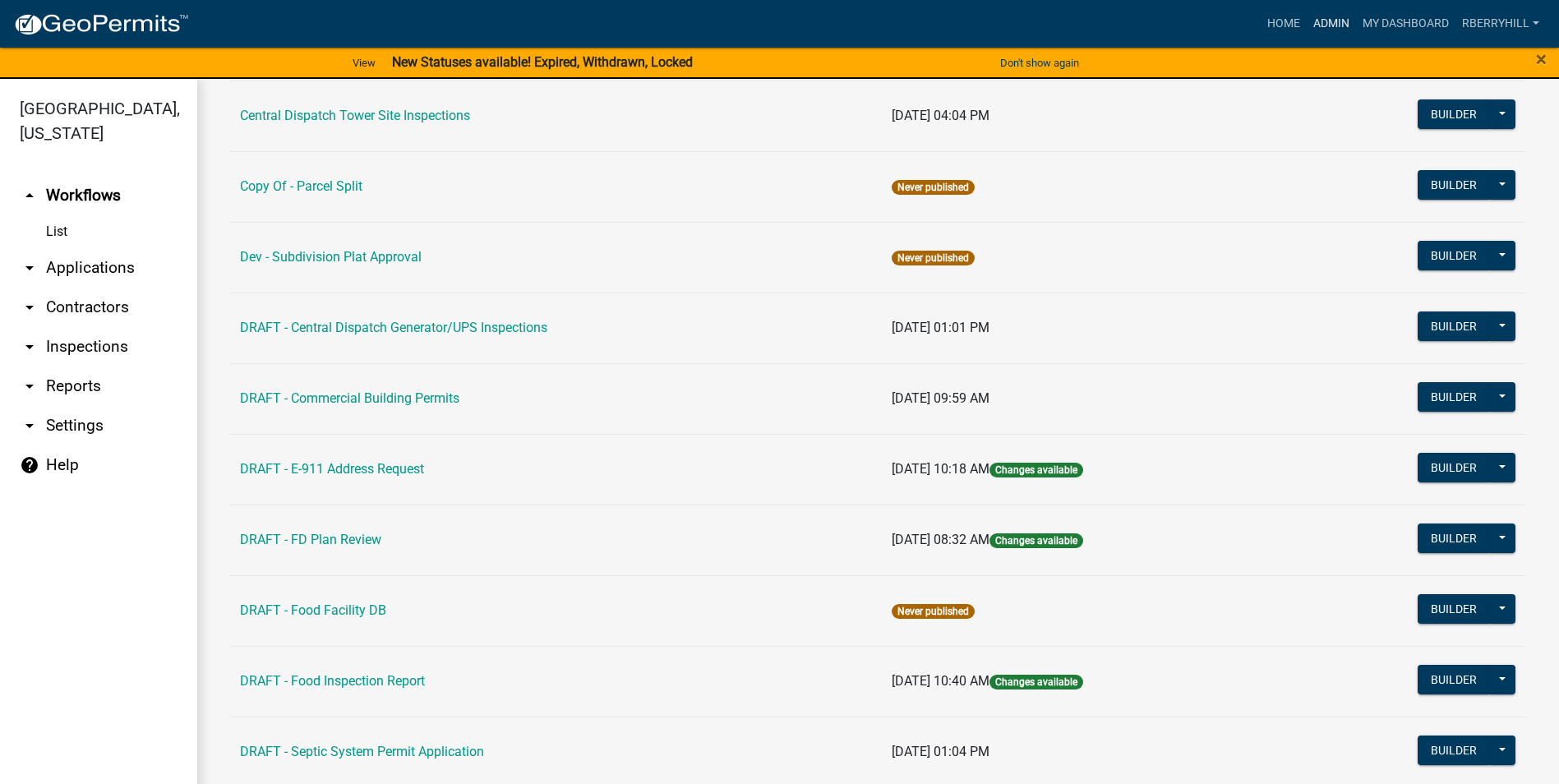
scroll to position [328, 0]
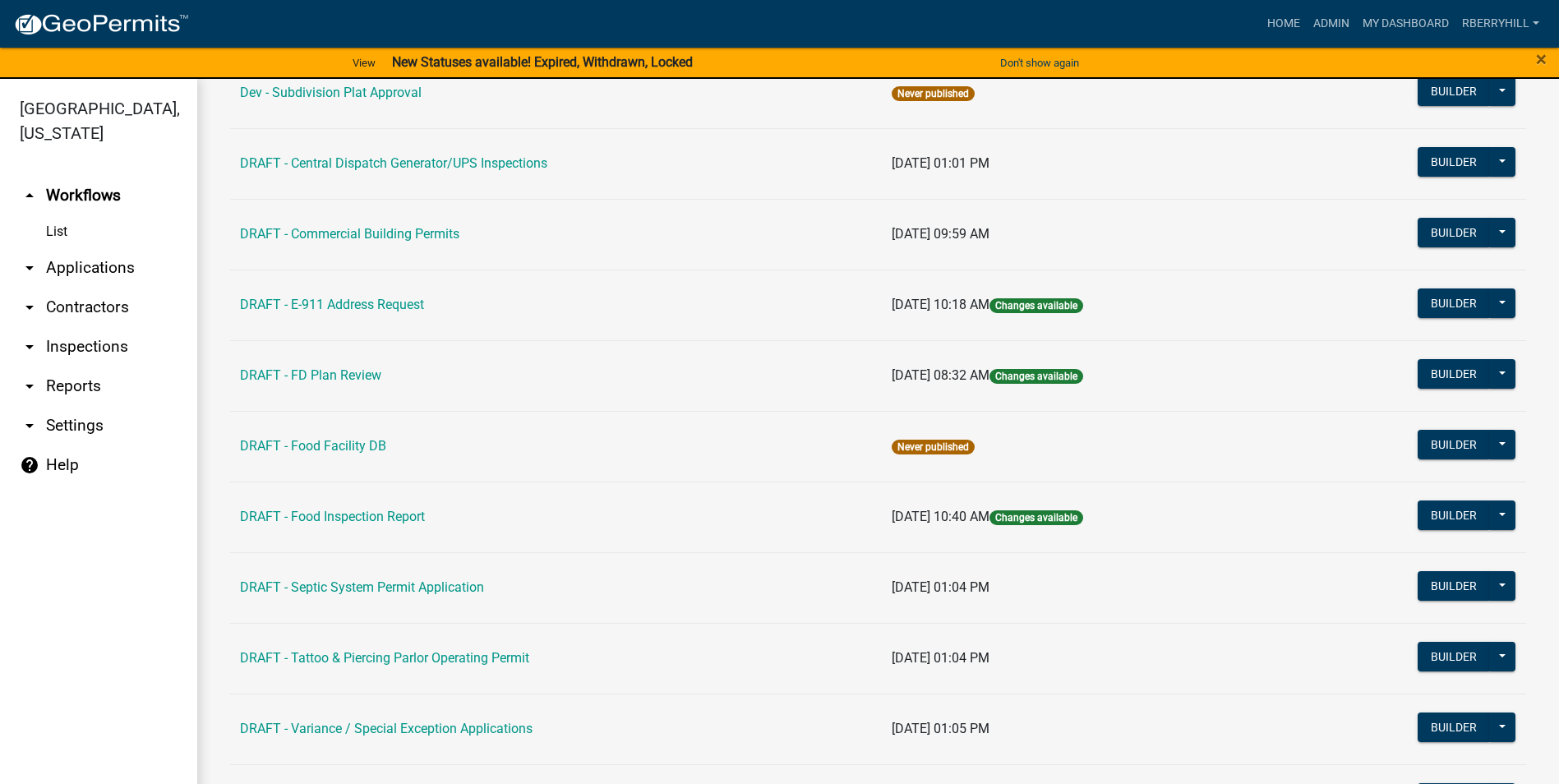
click at [78, 287] on link "arrow_drop_down Contractors" at bounding box center [99, 306] width 198 height 39
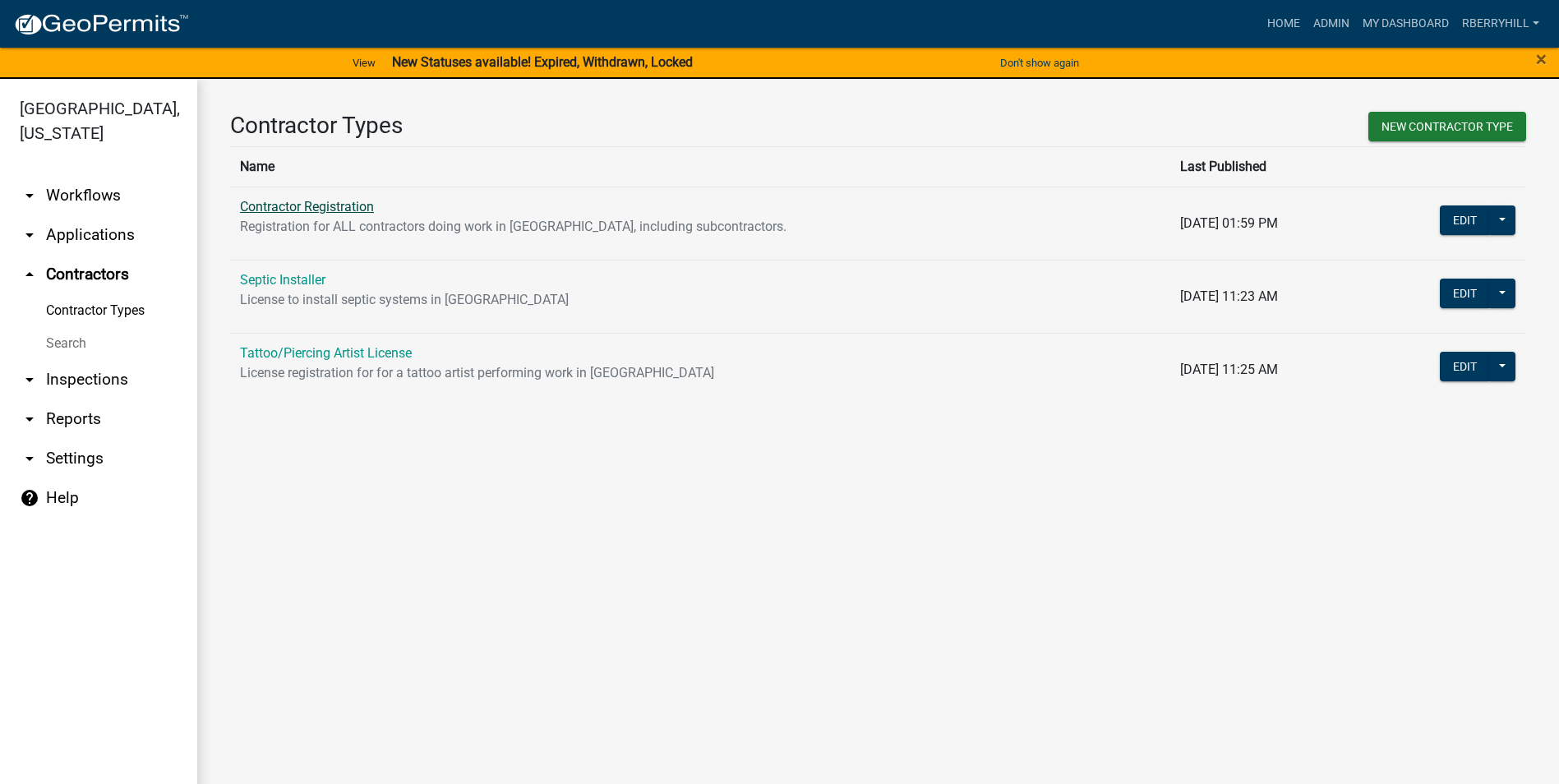
click at [315, 208] on link "Contractor Registration" at bounding box center [306, 206] width 134 height 16
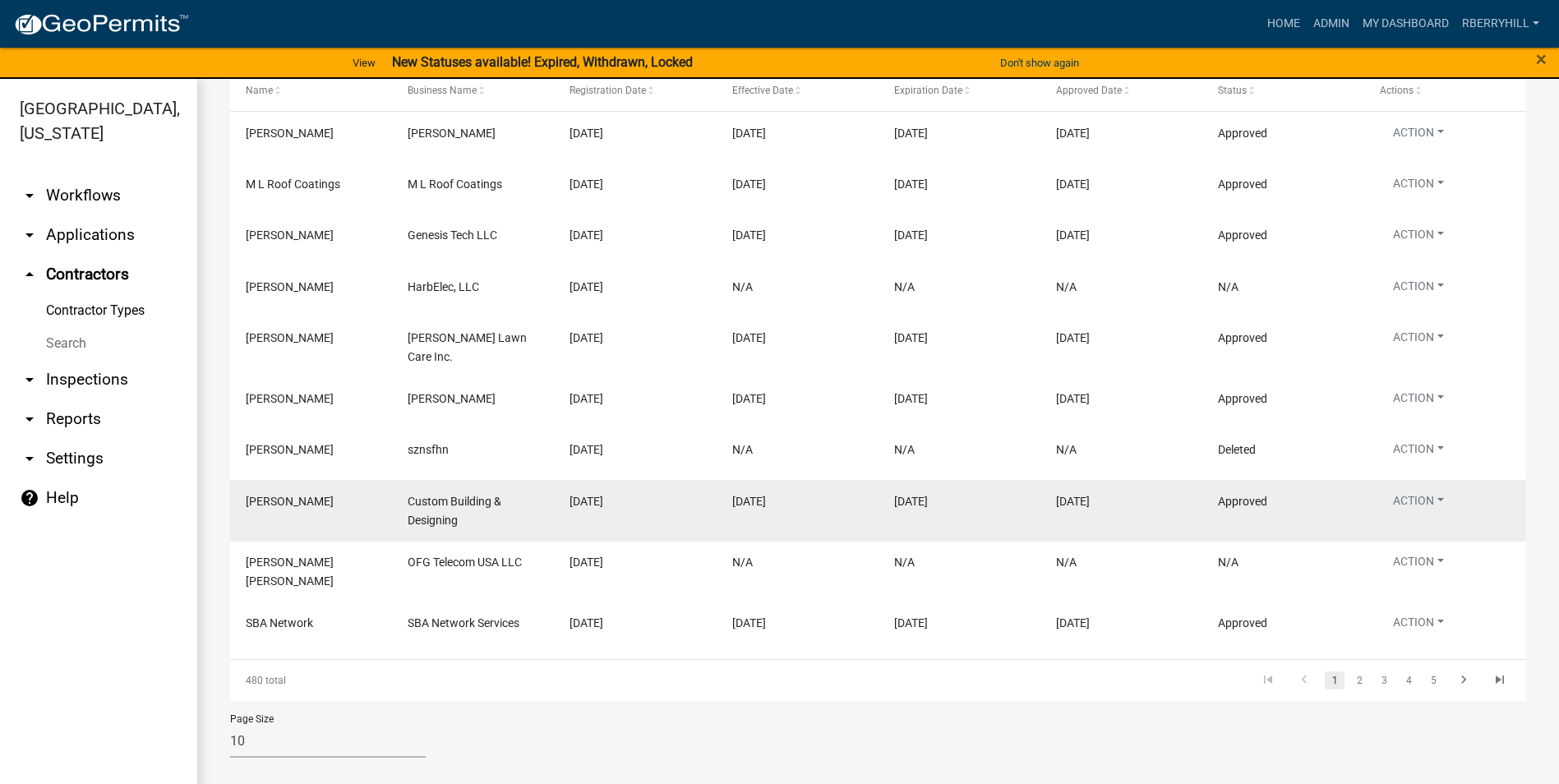
click at [273, 498] on span "[PERSON_NAME]" at bounding box center [290, 501] width 88 height 13
click at [488, 502] on span "Custom Building & Designing" at bounding box center [455, 510] width 93 height 32
click at [257, 499] on span "[PERSON_NAME]" at bounding box center [290, 501] width 88 height 13
click at [258, 499] on span "[PERSON_NAME]" at bounding box center [290, 501] width 88 height 13
click at [263, 499] on span "[PERSON_NAME]" at bounding box center [290, 501] width 88 height 13
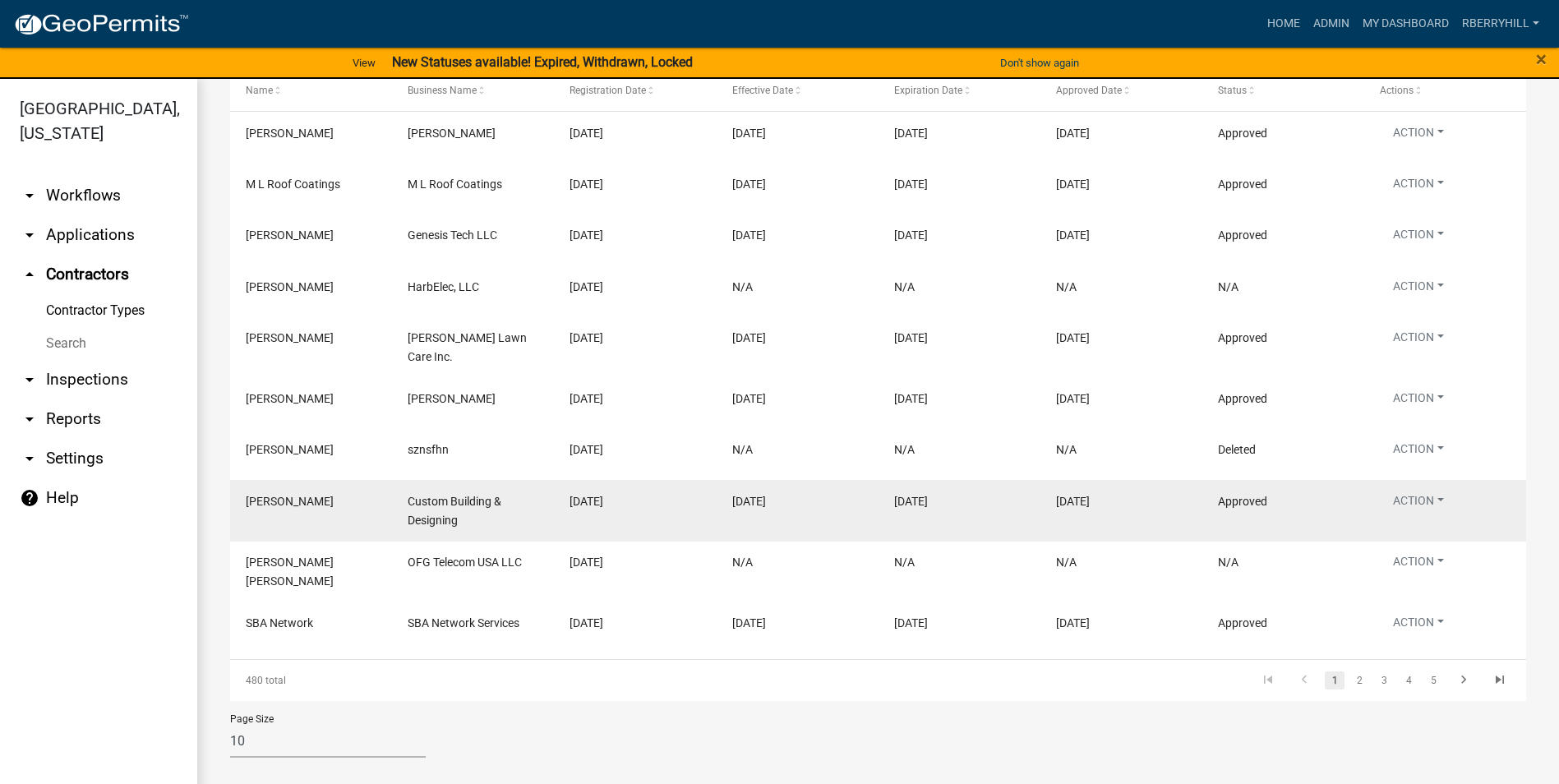
click at [536, 491] on datatable-body-cell "Custom Building & Designing" at bounding box center [473, 510] width 162 height 60
click at [808, 493] on div "[DATE]" at bounding box center [797, 501] width 131 height 19
click at [1426, 199] on button "Action" at bounding box center [1418, 187] width 77 height 24
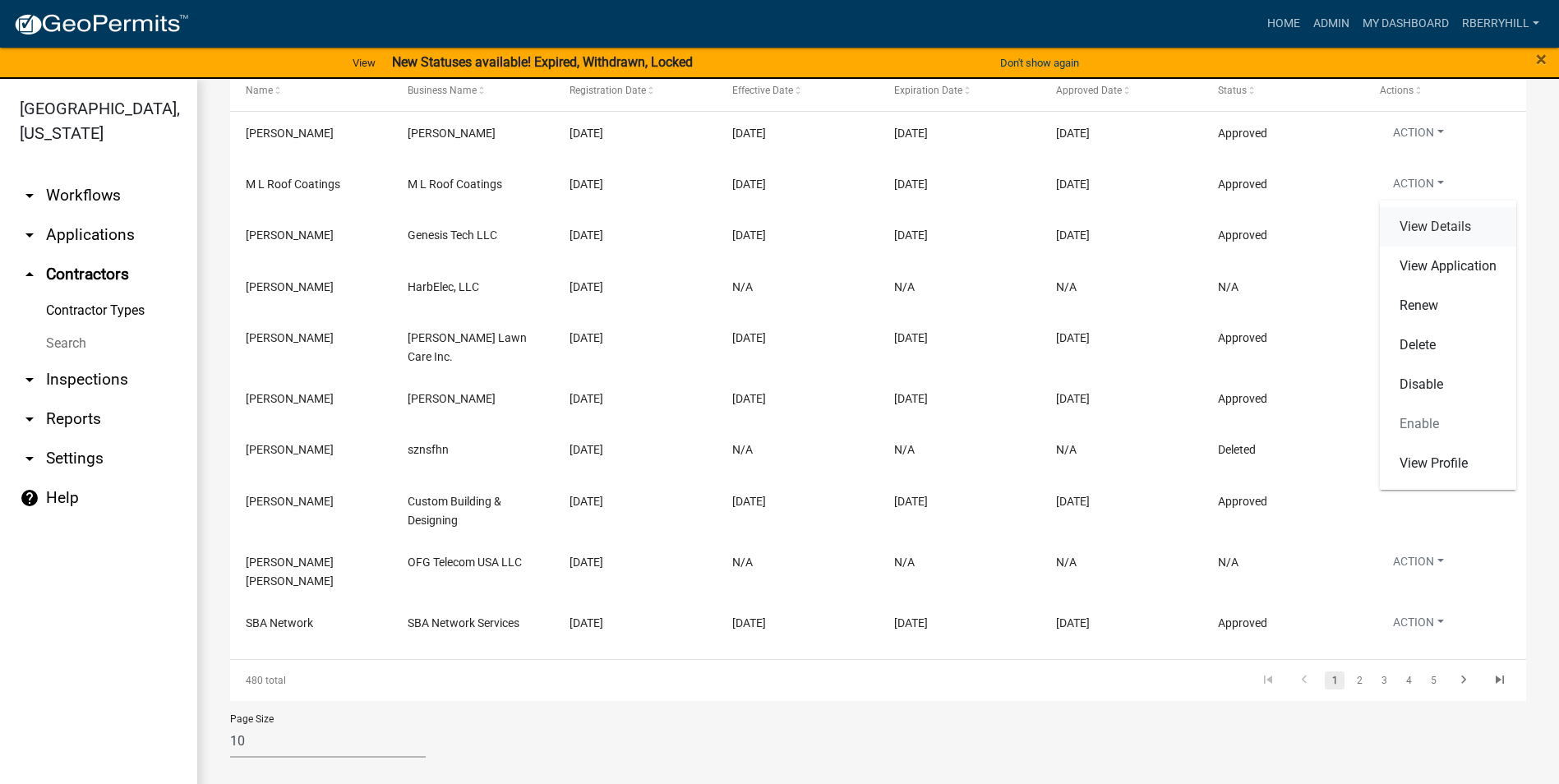
click at [1429, 228] on link "View Details" at bounding box center [1447, 226] width 136 height 39
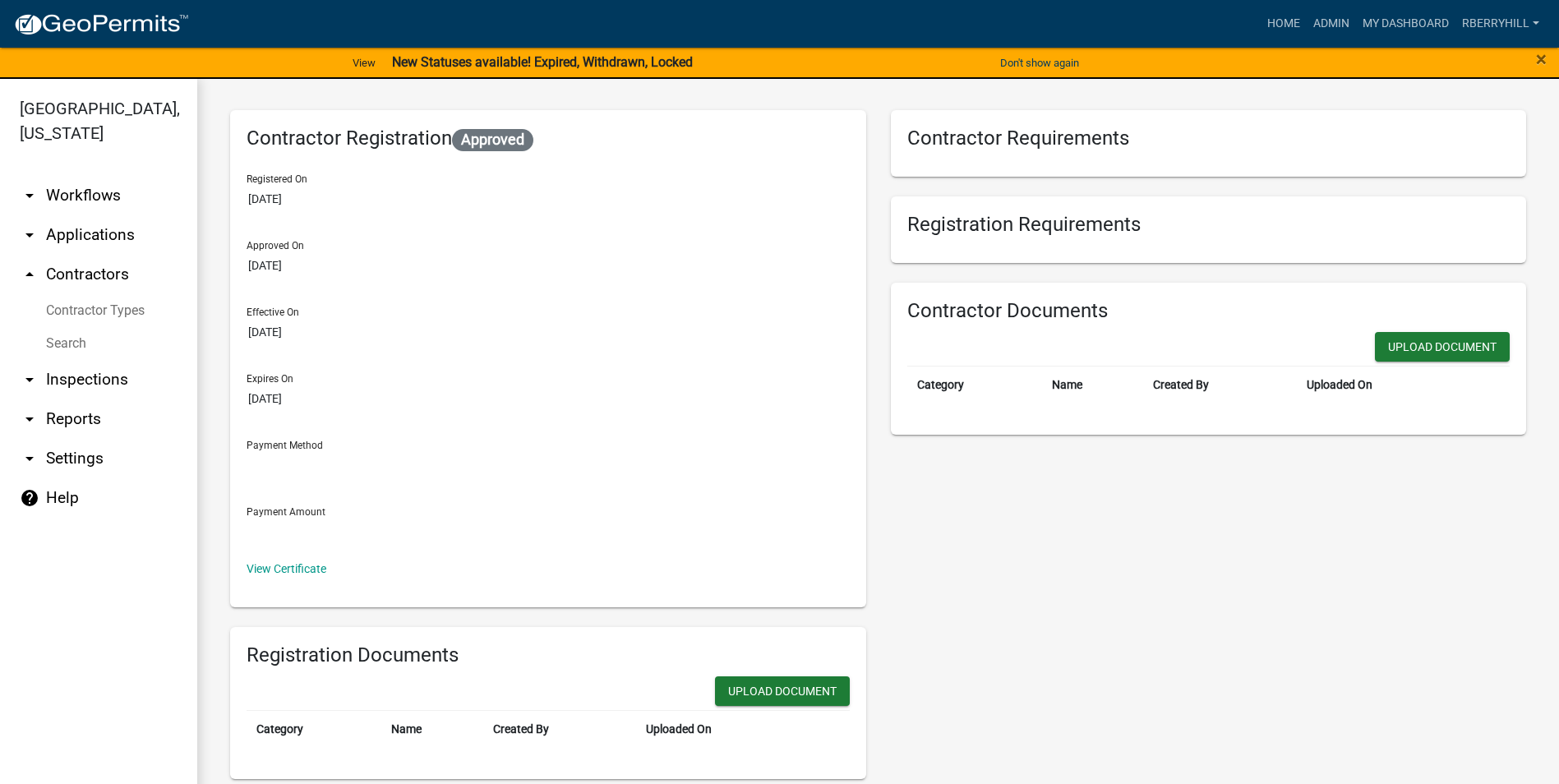
scroll to position [12, 0]
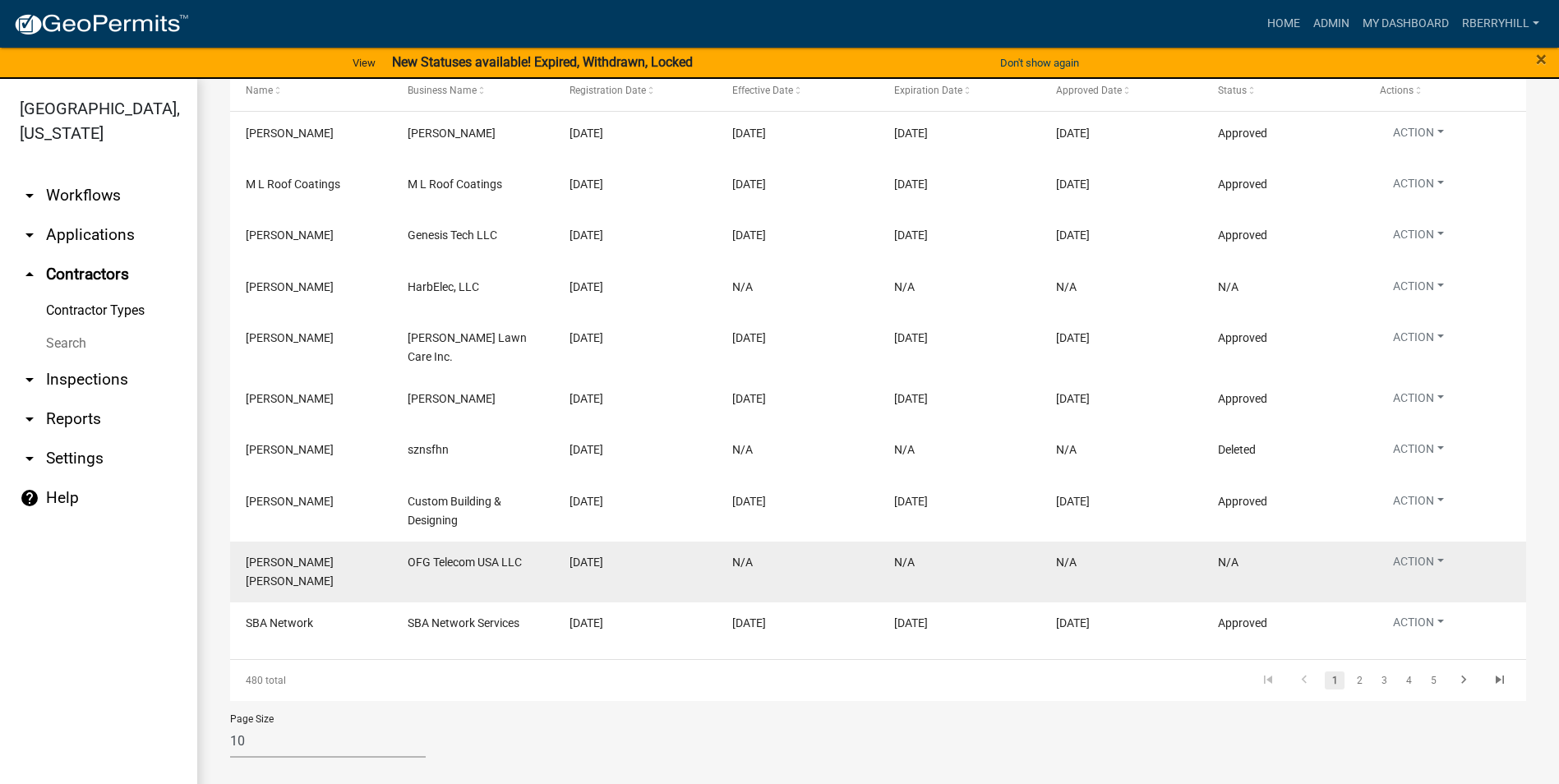
scroll to position [364, 0]
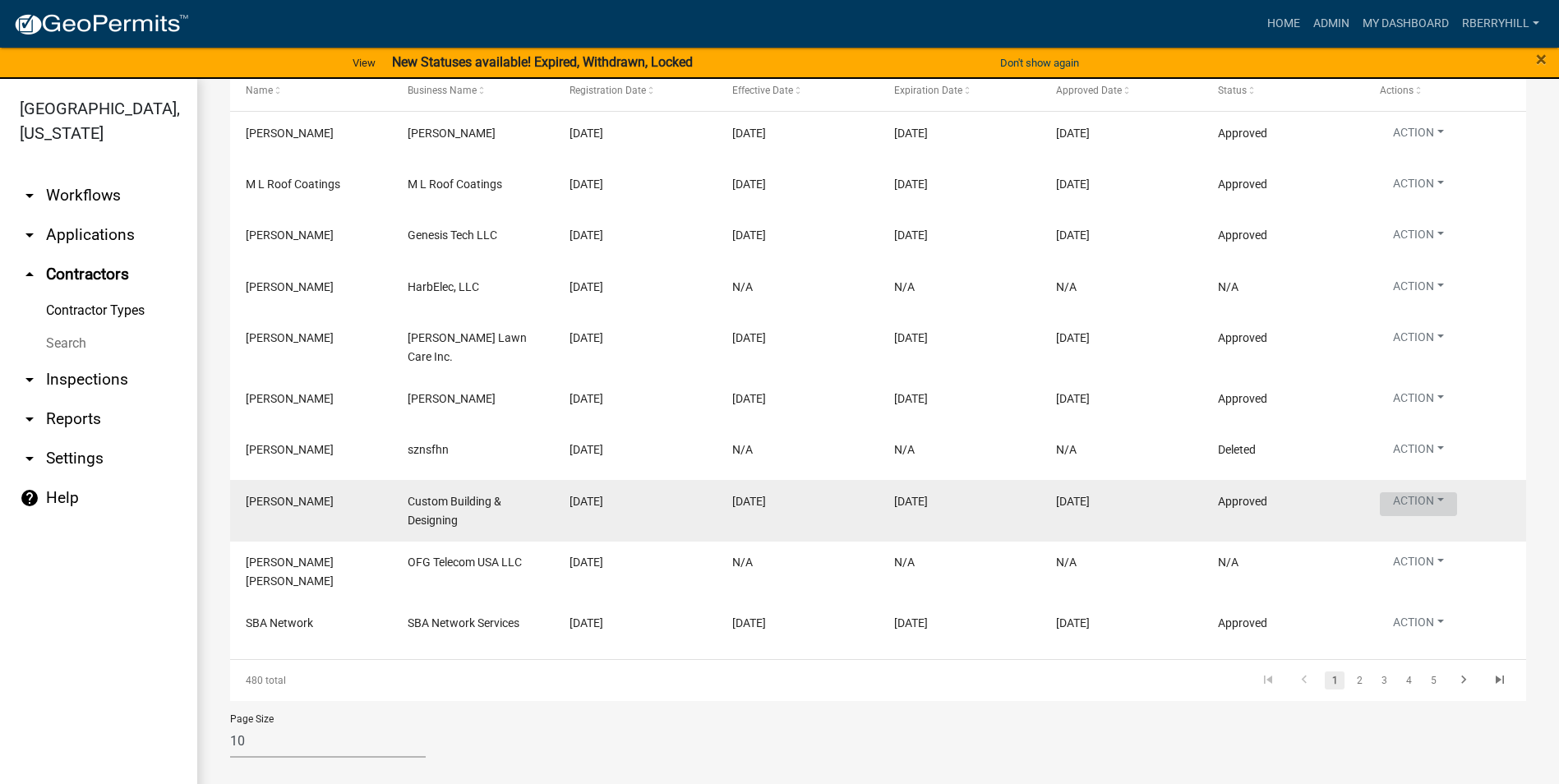
click at [1433, 199] on button "Action" at bounding box center [1418, 187] width 77 height 24
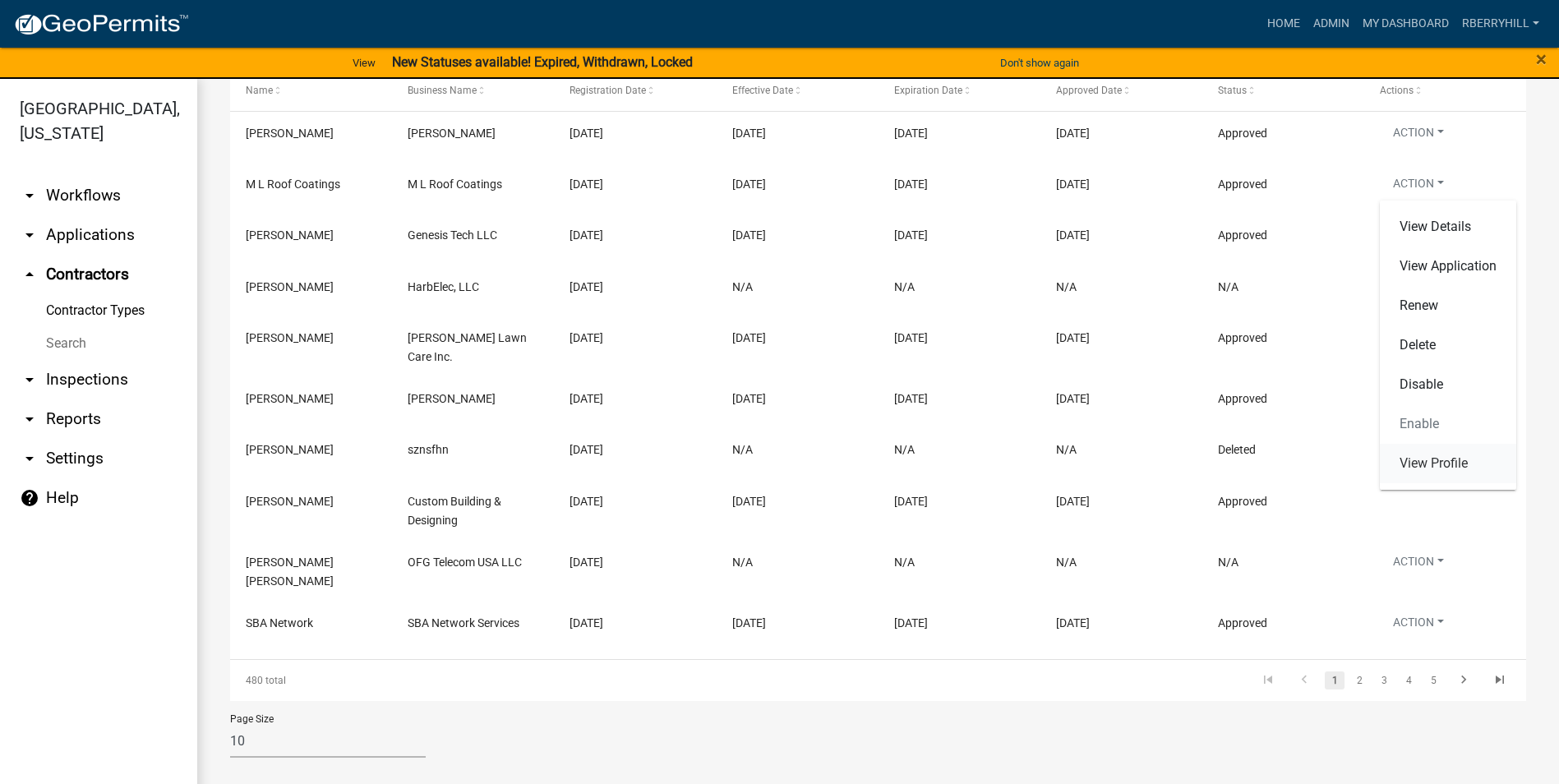
click at [1433, 461] on link "View Profile" at bounding box center [1447, 463] width 136 height 39
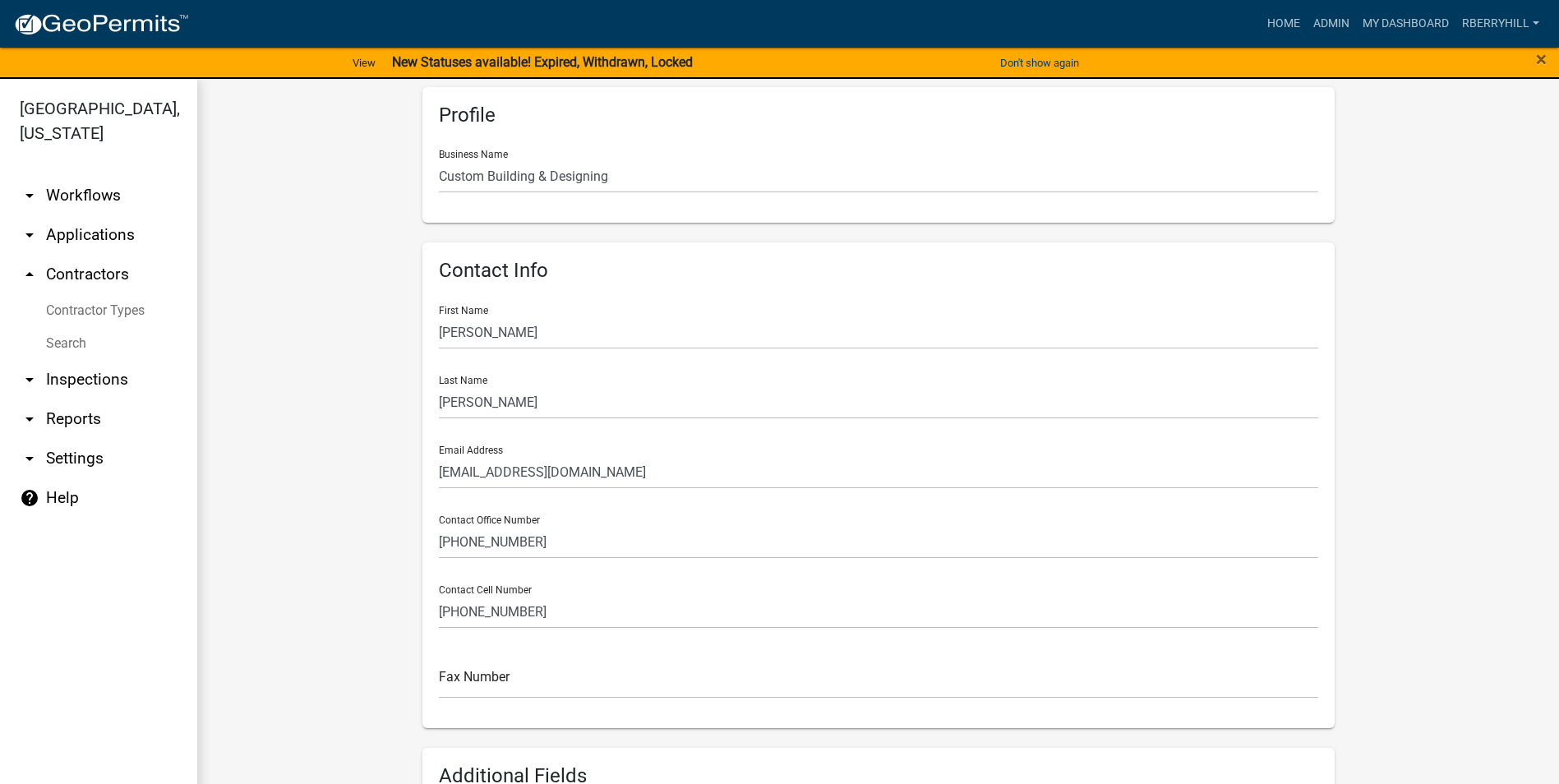
scroll to position [165, 0]
click at [81, 360] on link "arrow_drop_down Inspections" at bounding box center [99, 379] width 198 height 39
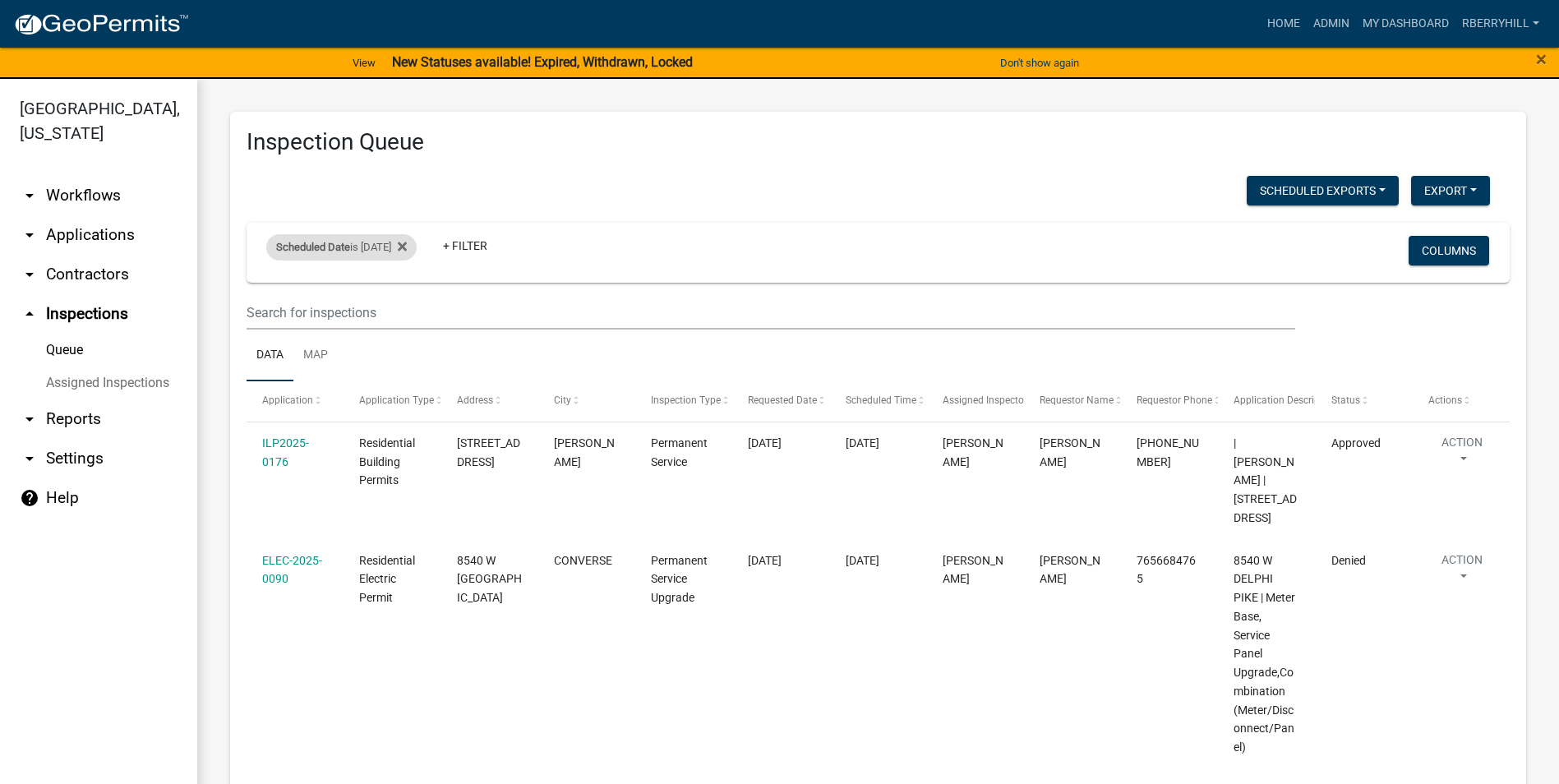
click at [396, 247] on div "Scheduled Date is [DATE]" at bounding box center [341, 247] width 150 height 27
click at [409, 307] on input "[DATE]" at bounding box center [356, 308] width 115 height 34
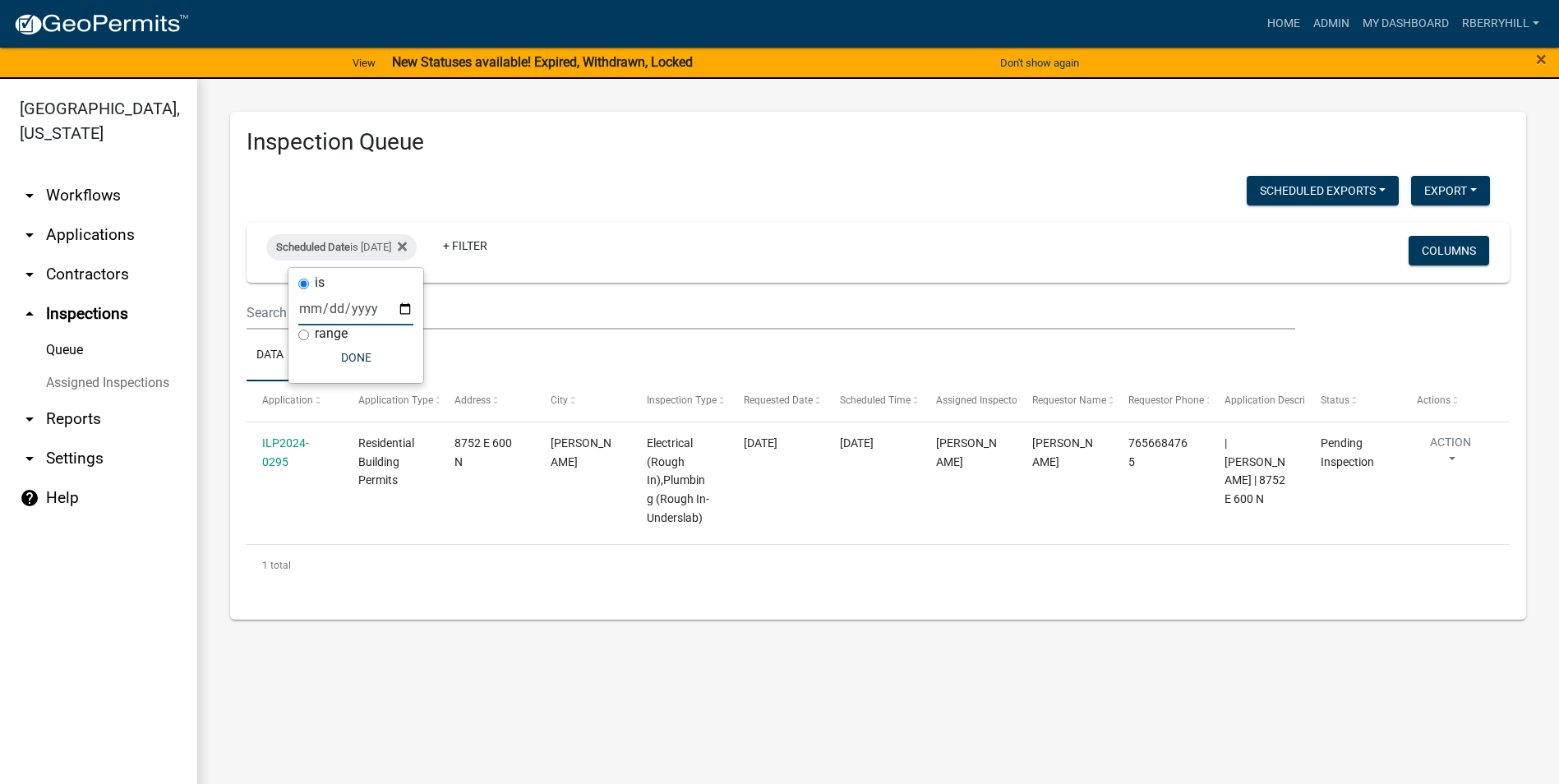
click at [406, 306] on input "[DATE]" at bounding box center [356, 308] width 115 height 34
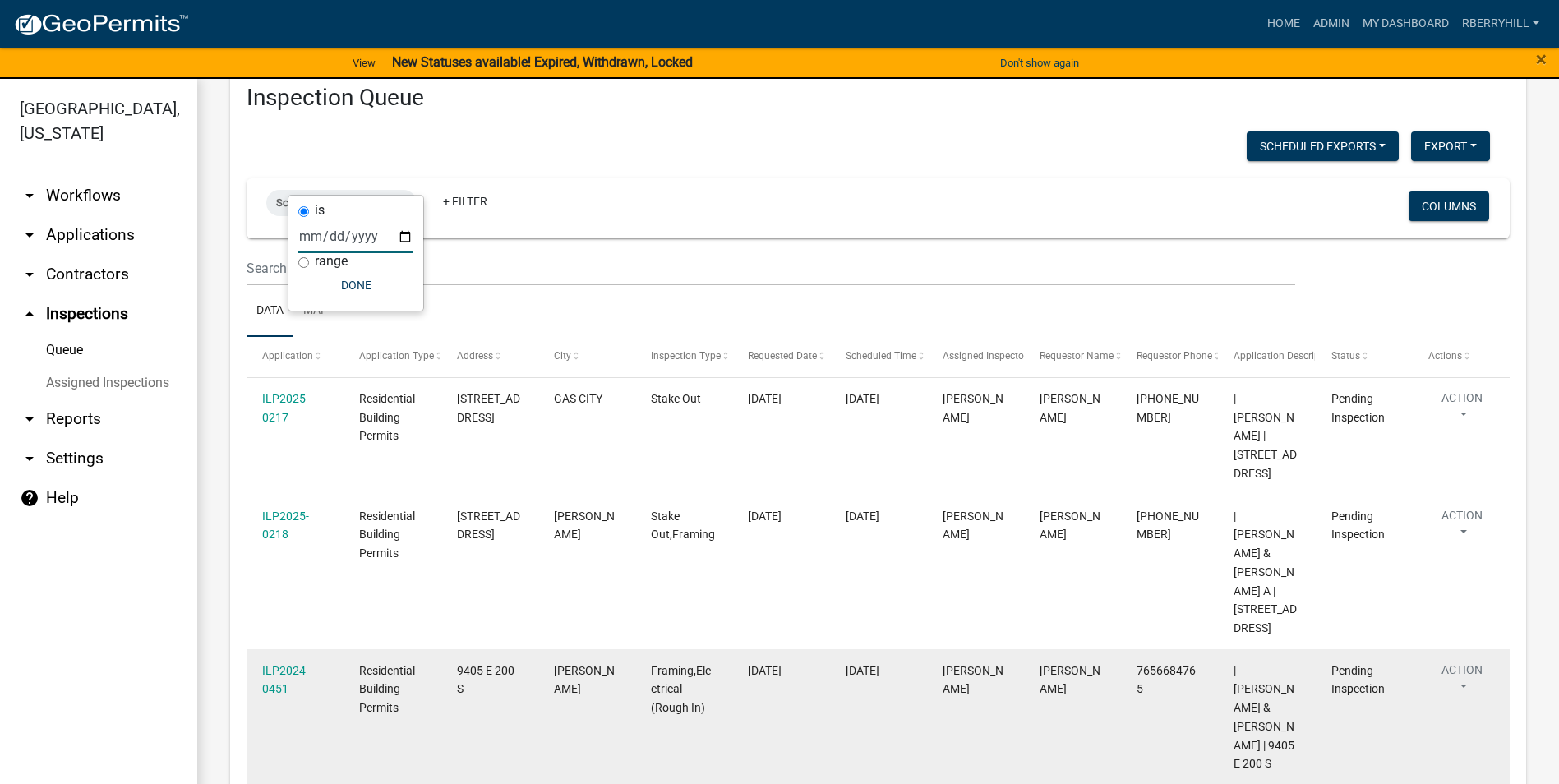
scroll to position [144, 0]
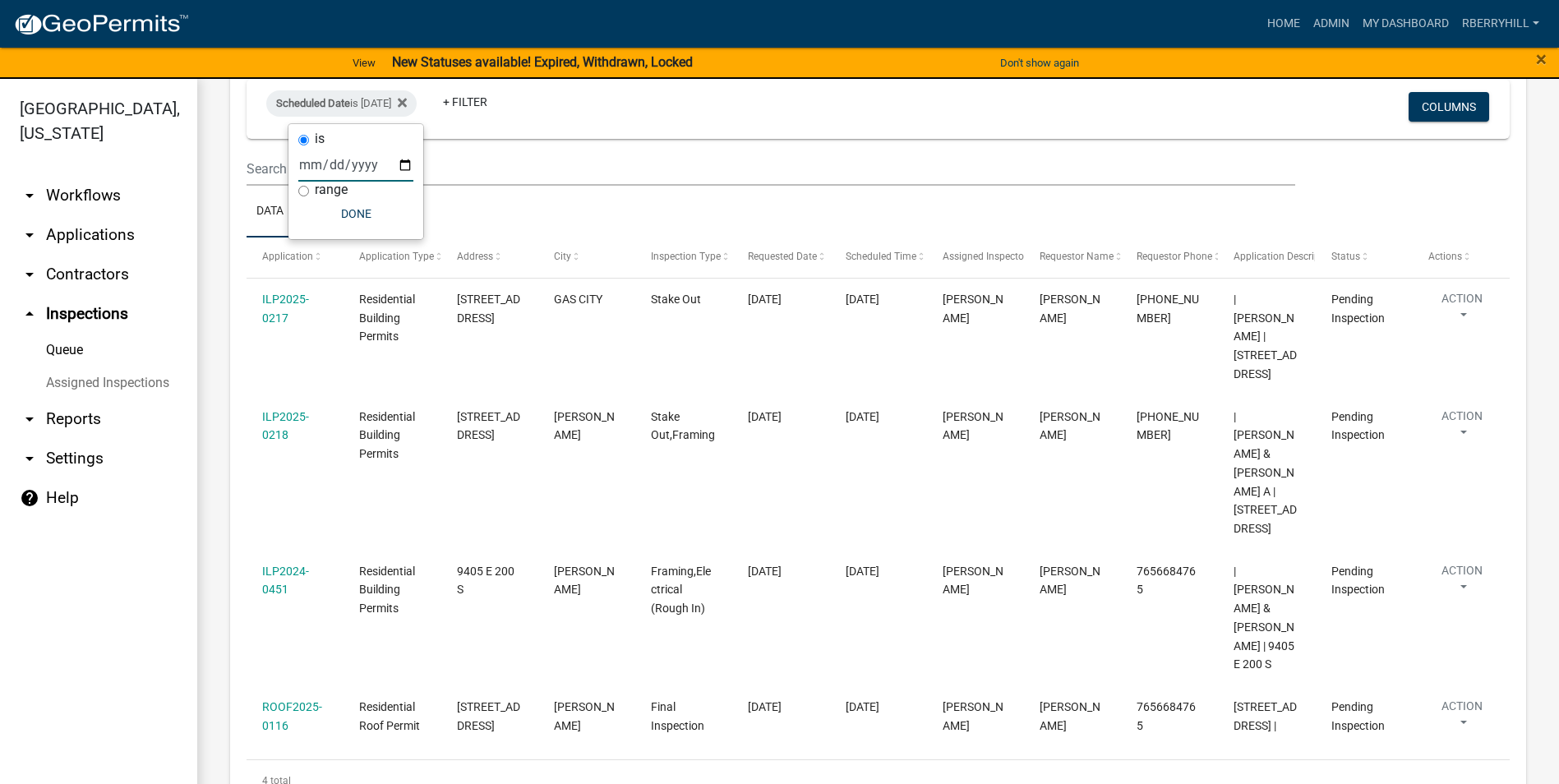
click at [405, 166] on input "[DATE]" at bounding box center [356, 165] width 115 height 34
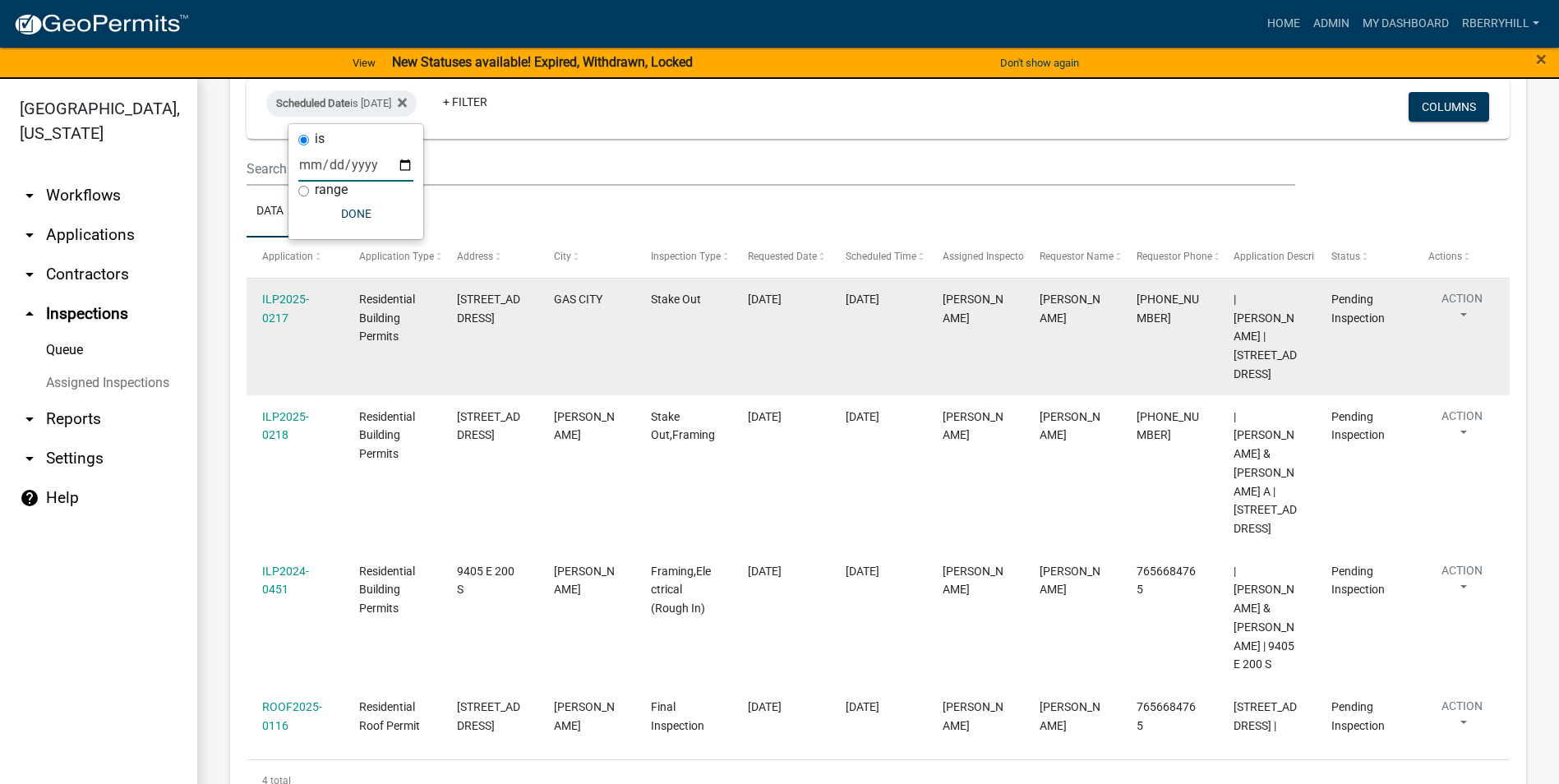
type input "[DATE]"
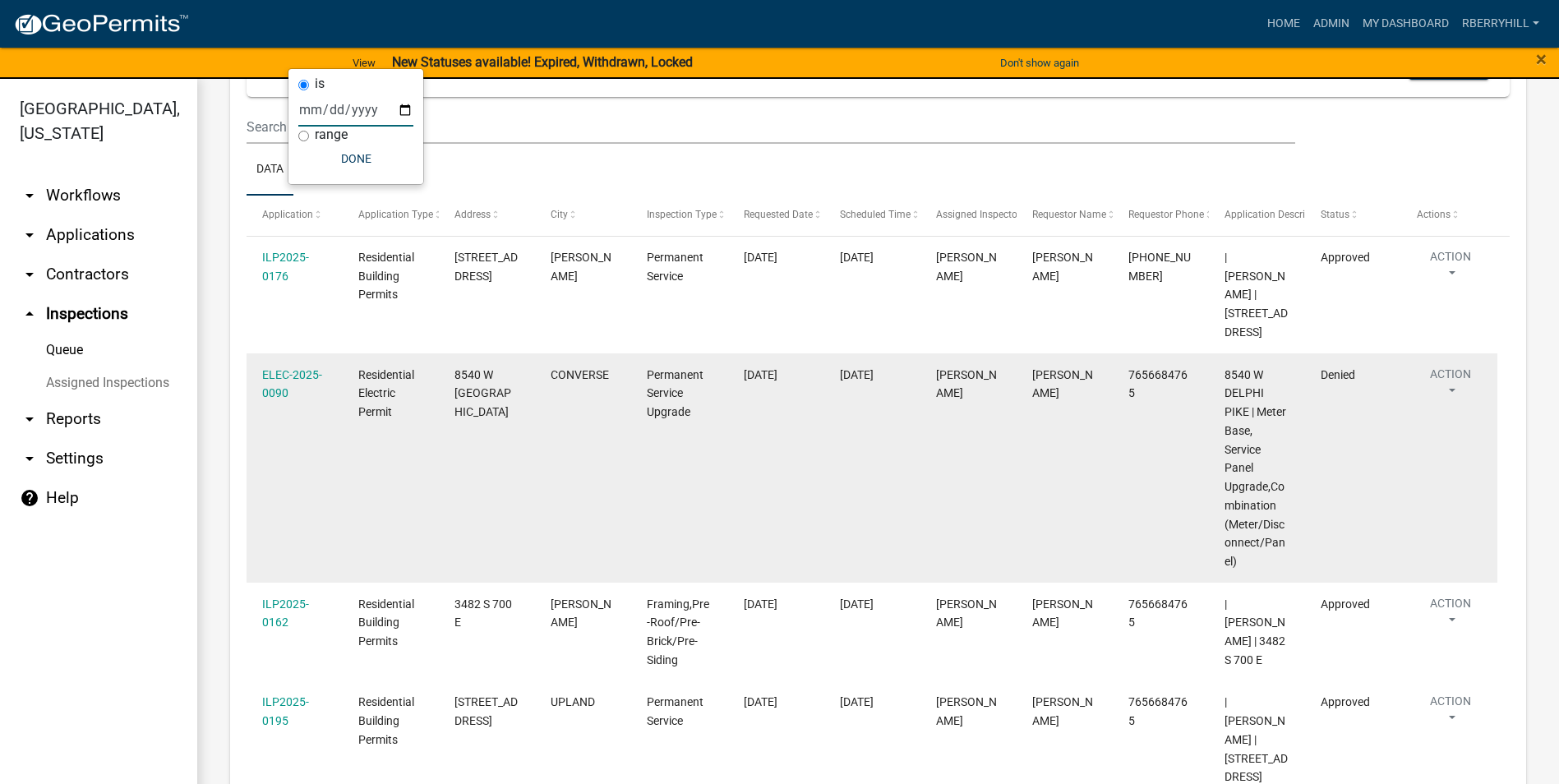
scroll to position [392, 0]
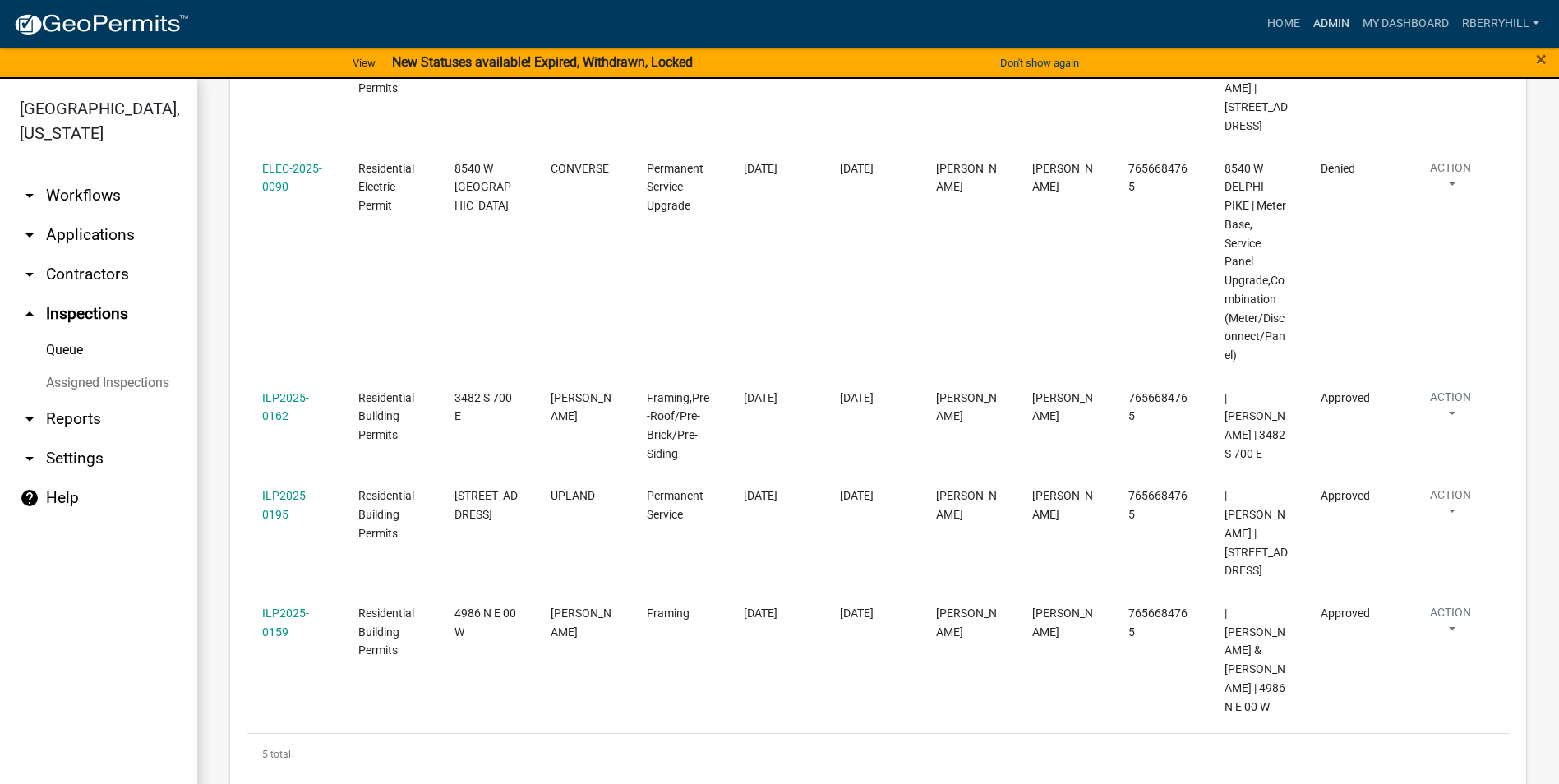
click at [1326, 23] on link "Admin" at bounding box center [1331, 24] width 49 height 31
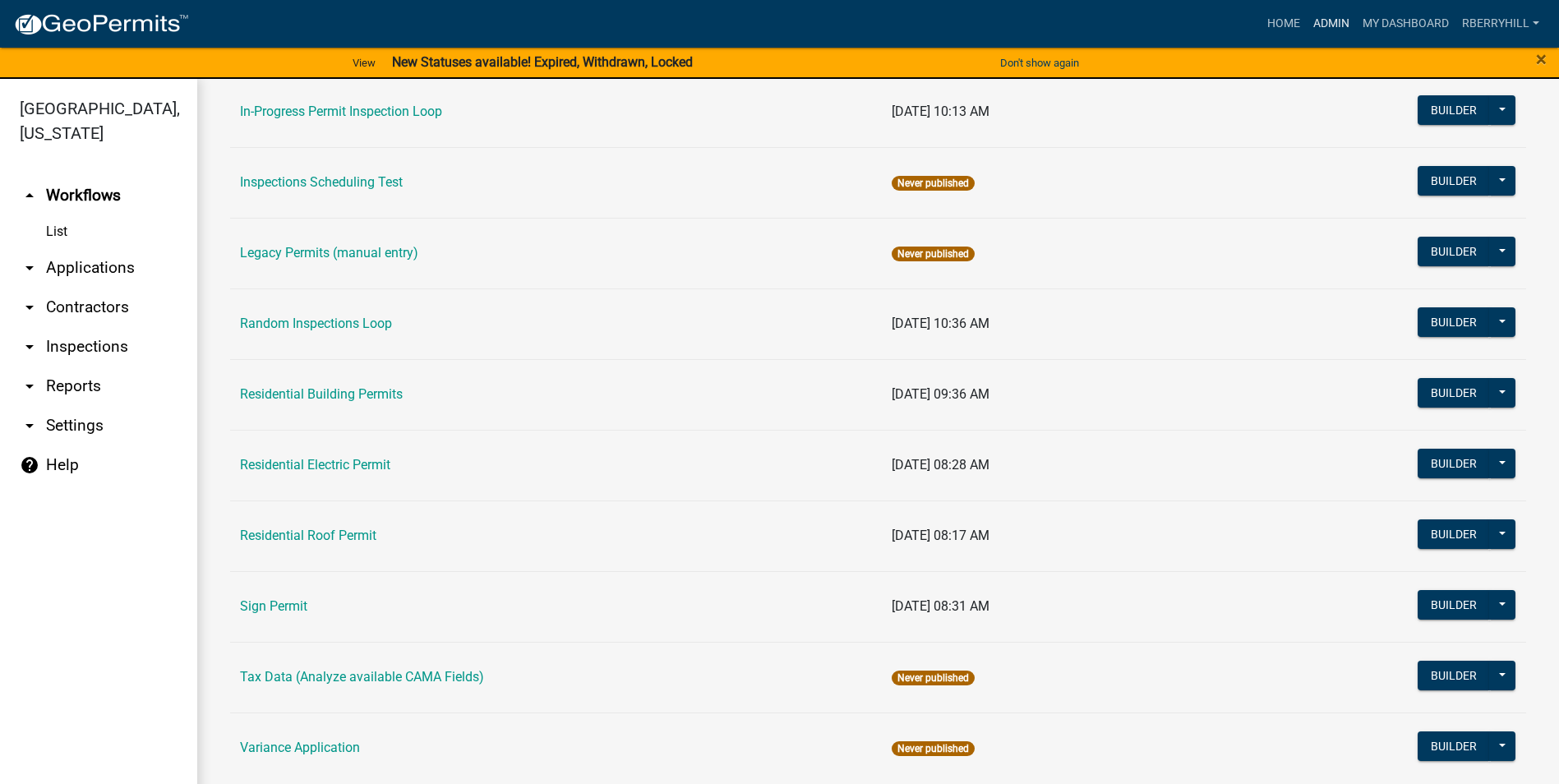
scroll to position [1395, 0]
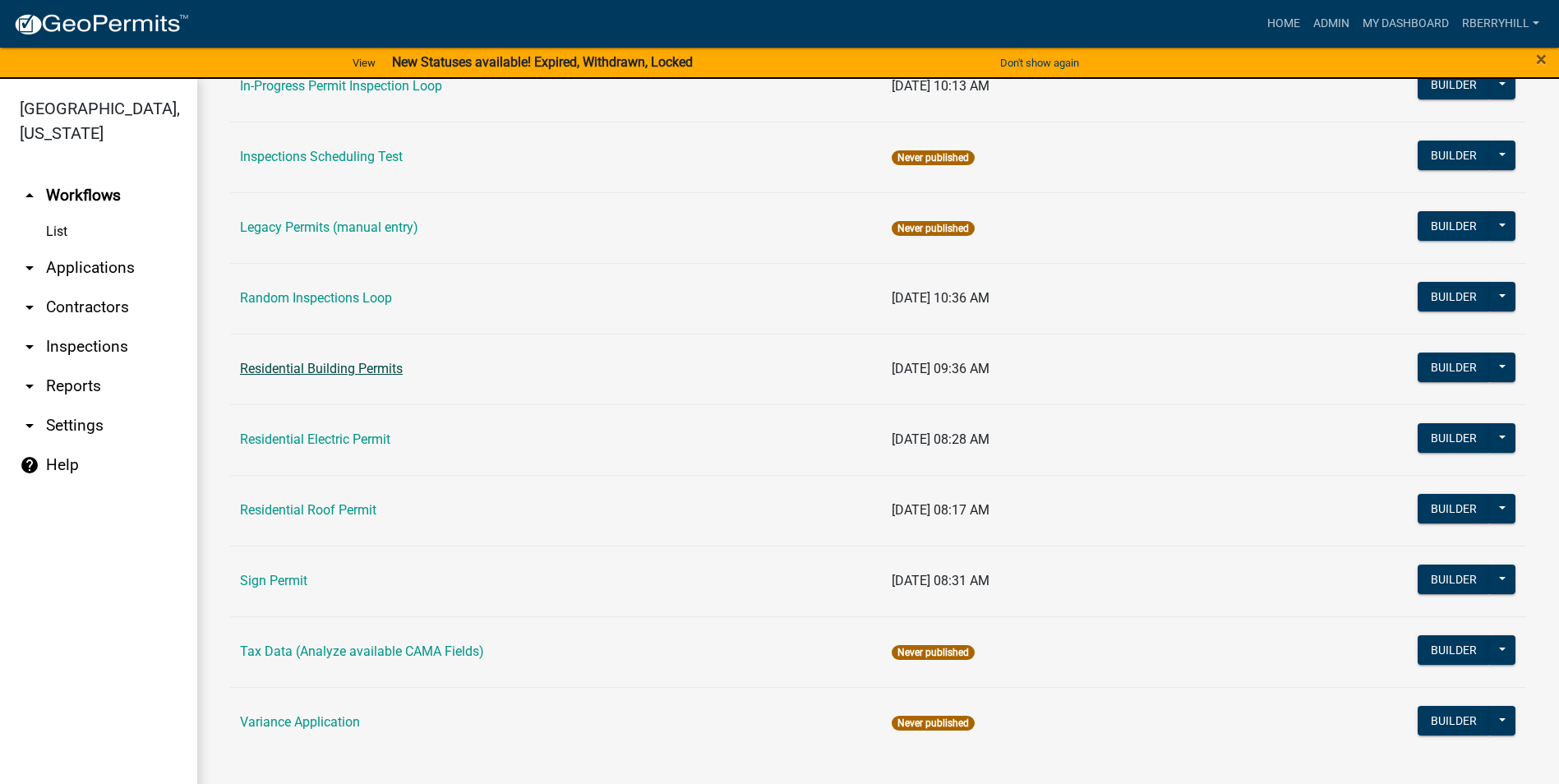
click at [332, 366] on link "Residential Building Permits" at bounding box center [321, 368] width 163 height 16
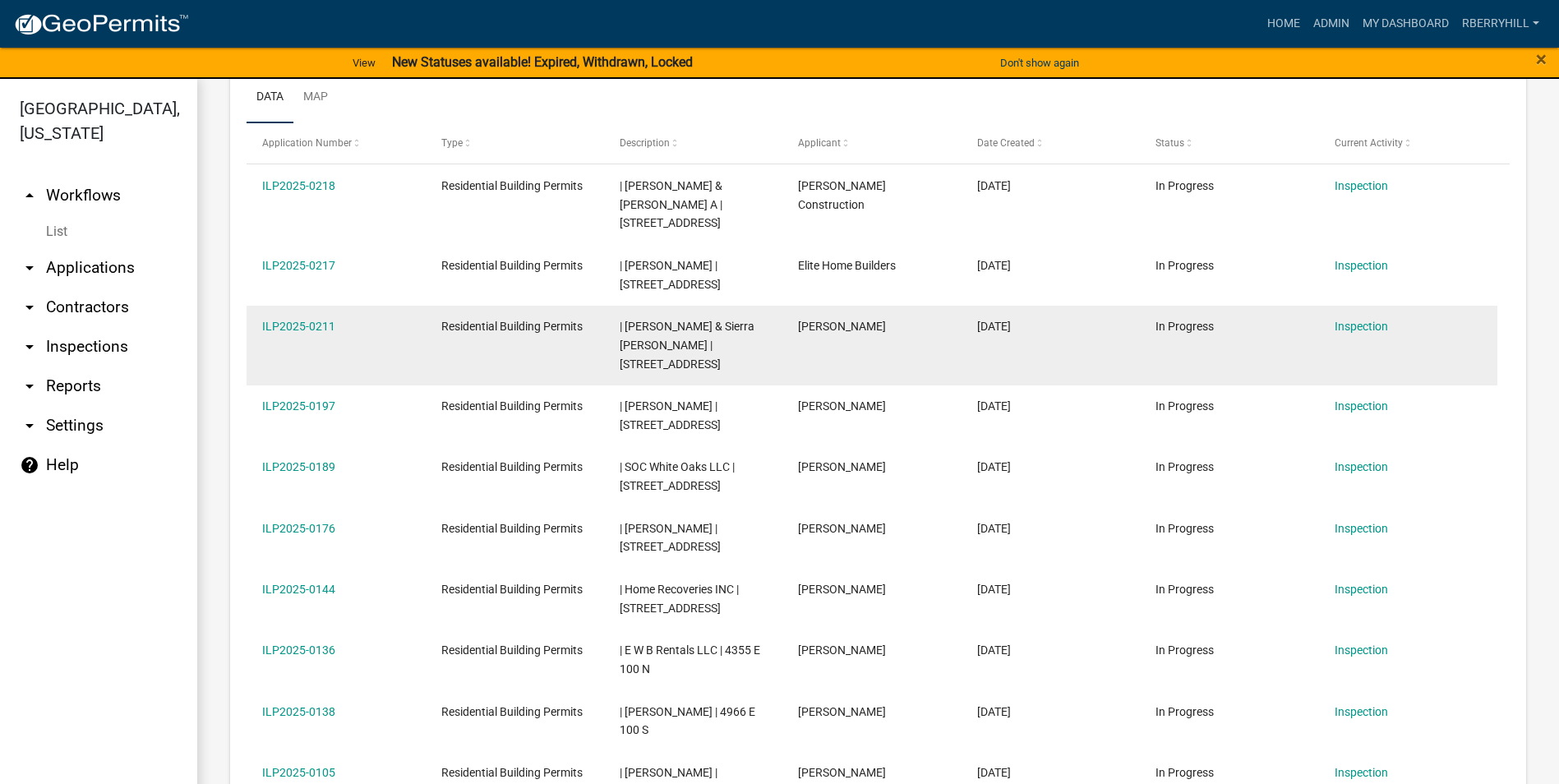
scroll to position [575, 0]
